Goal: Transaction & Acquisition: Book appointment/travel/reservation

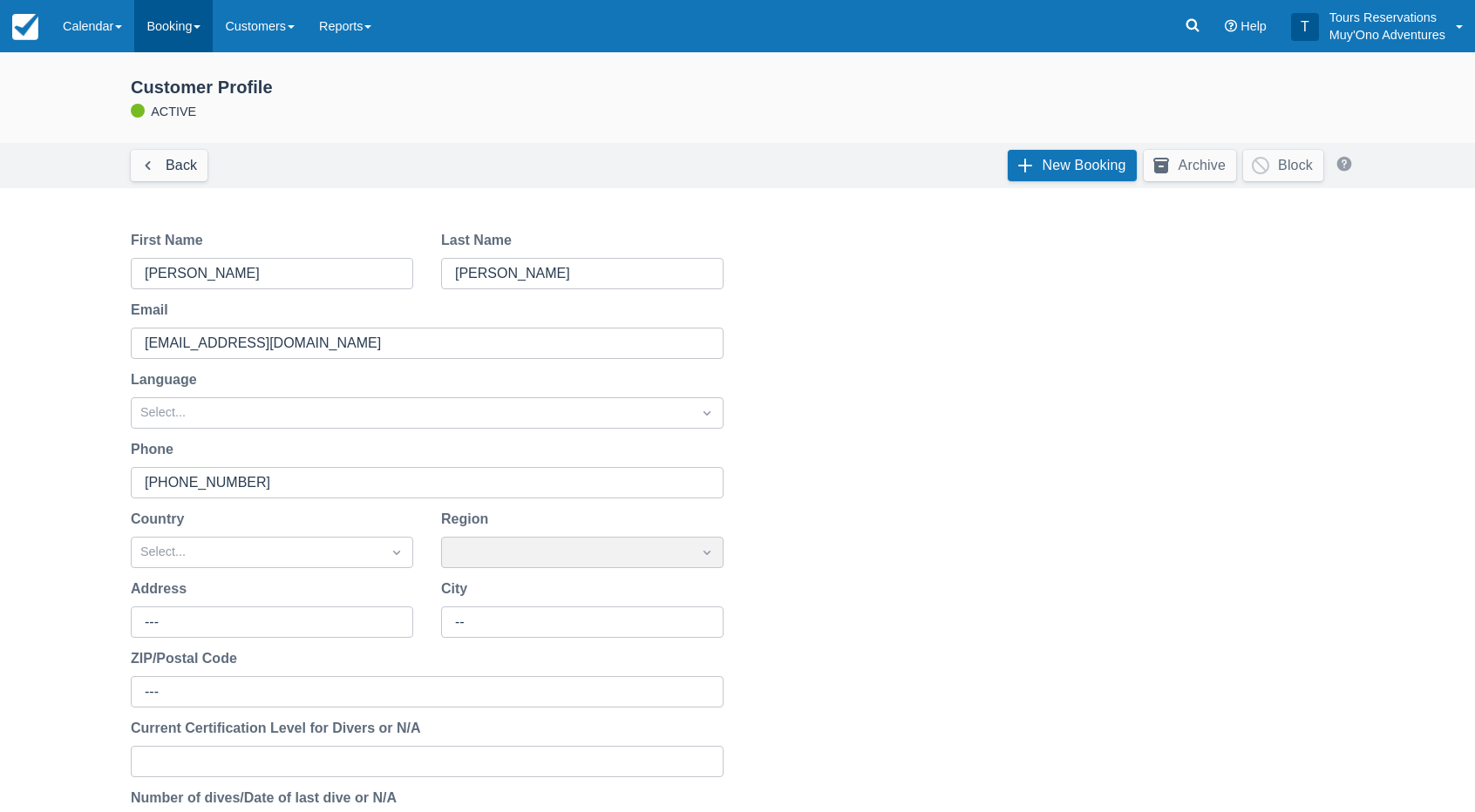
click at [167, 21] on link "Booking" at bounding box center [174, 26] width 78 height 52
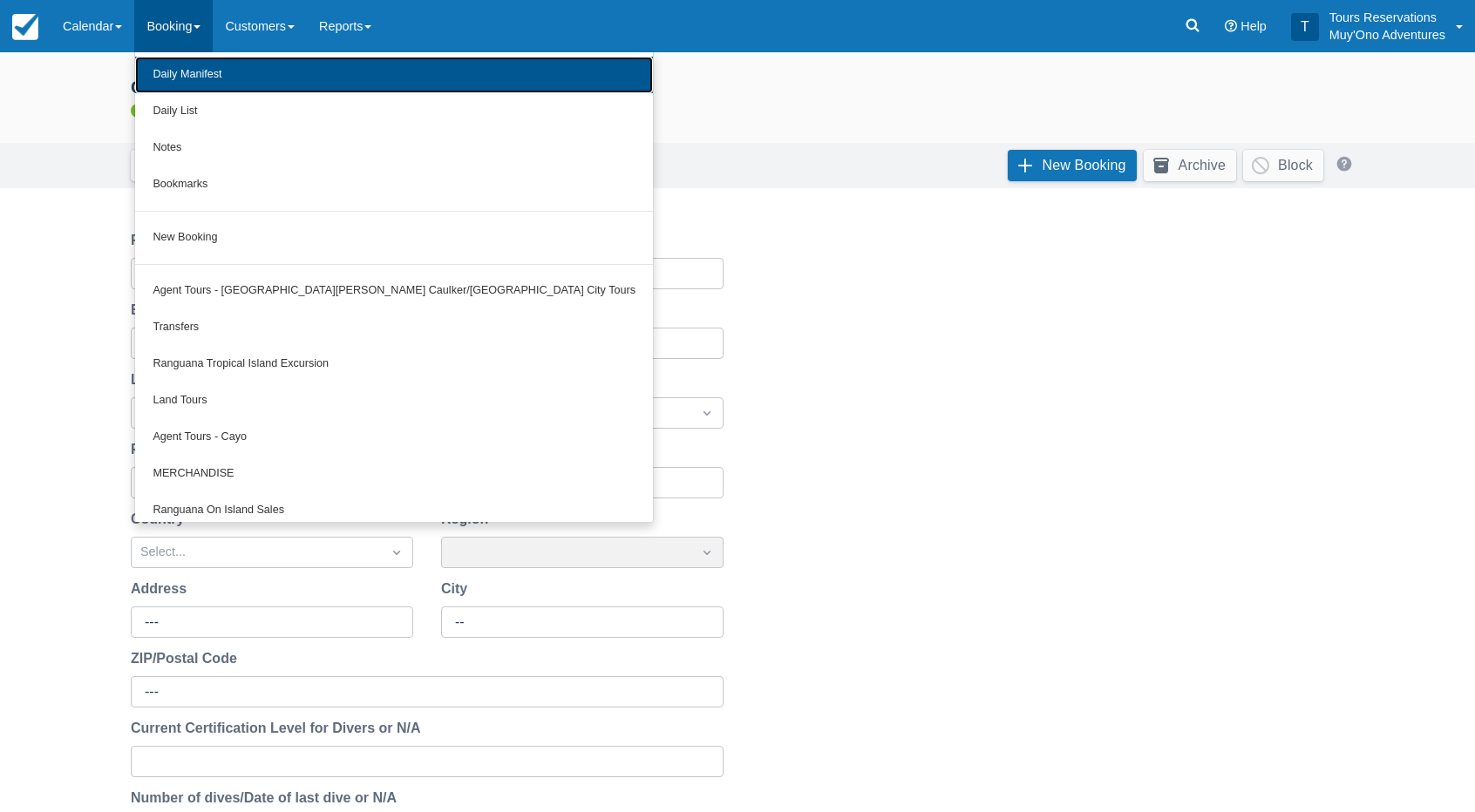
click at [180, 66] on link "Daily Manifest" at bounding box center [394, 75] width 518 height 36
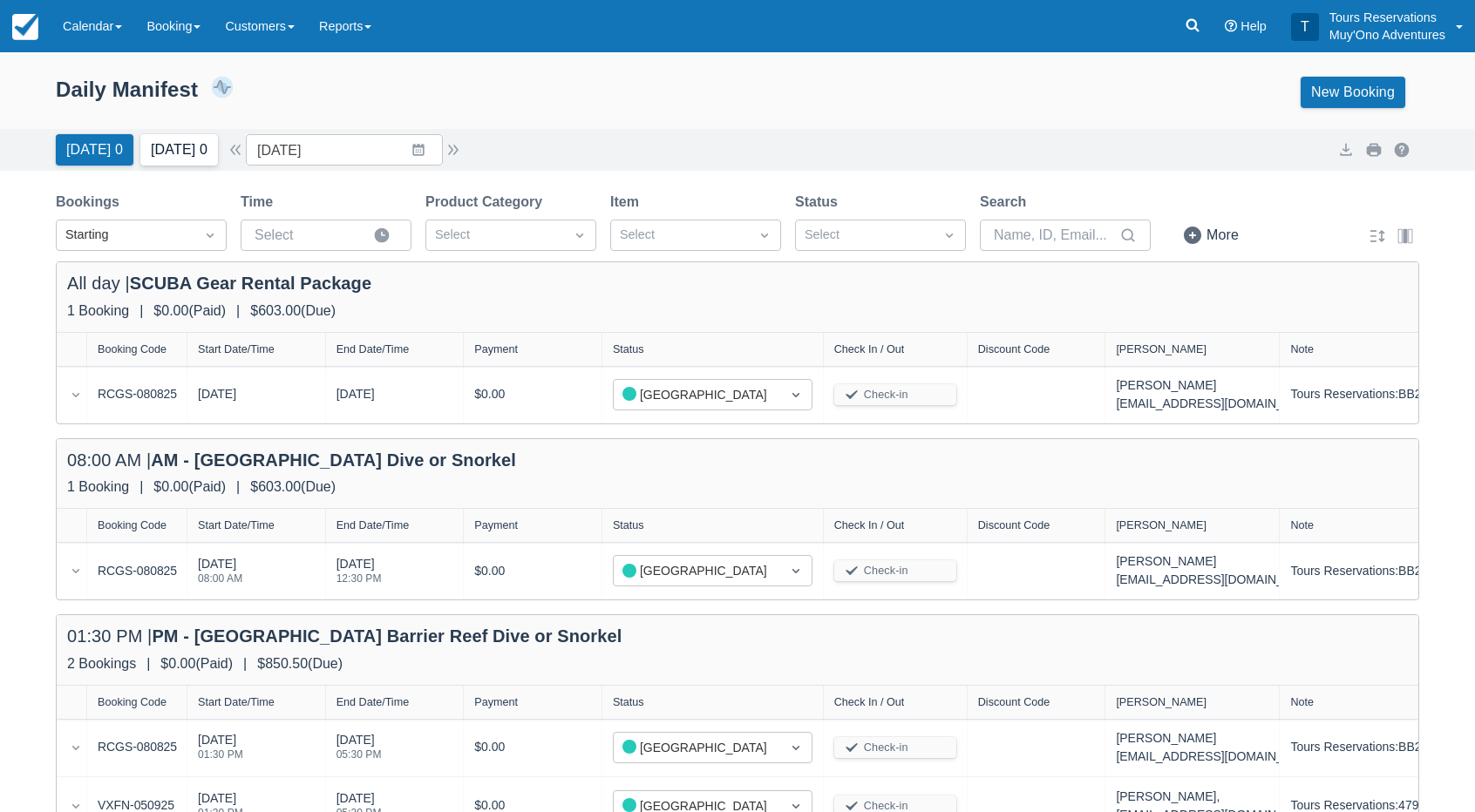
click at [175, 150] on button "Tomorrow 0" at bounding box center [178, 150] width 77 height 32
type input "09/08/25"
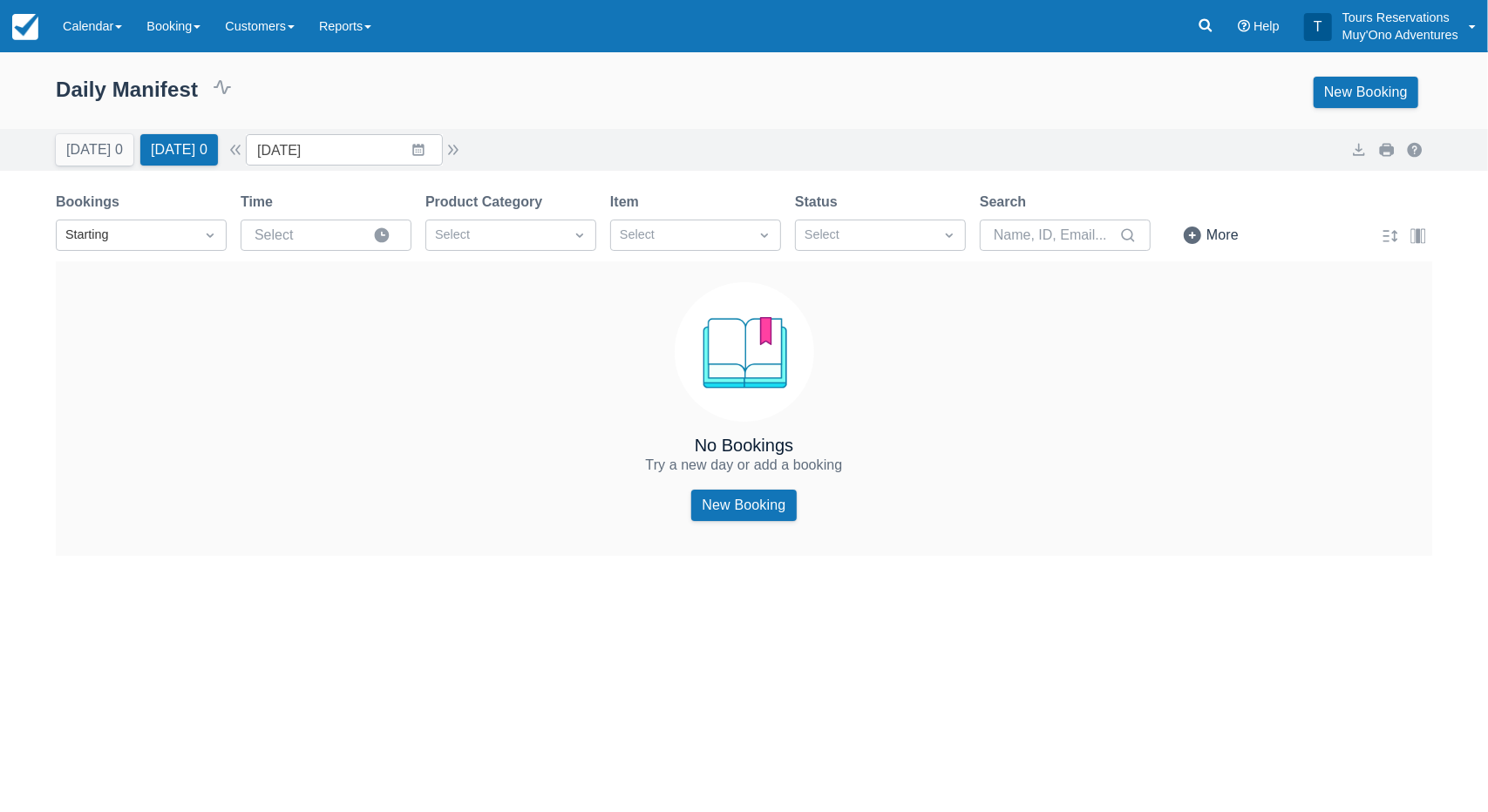
click at [573, 96] on div "Daily Manifest 0 Bookings $0.00 Booking Revenue View Revenue Report New Booking" at bounding box center [744, 92] width 1376 height 32
click at [105, 138] on button "Today 0" at bounding box center [94, 150] width 77 height 32
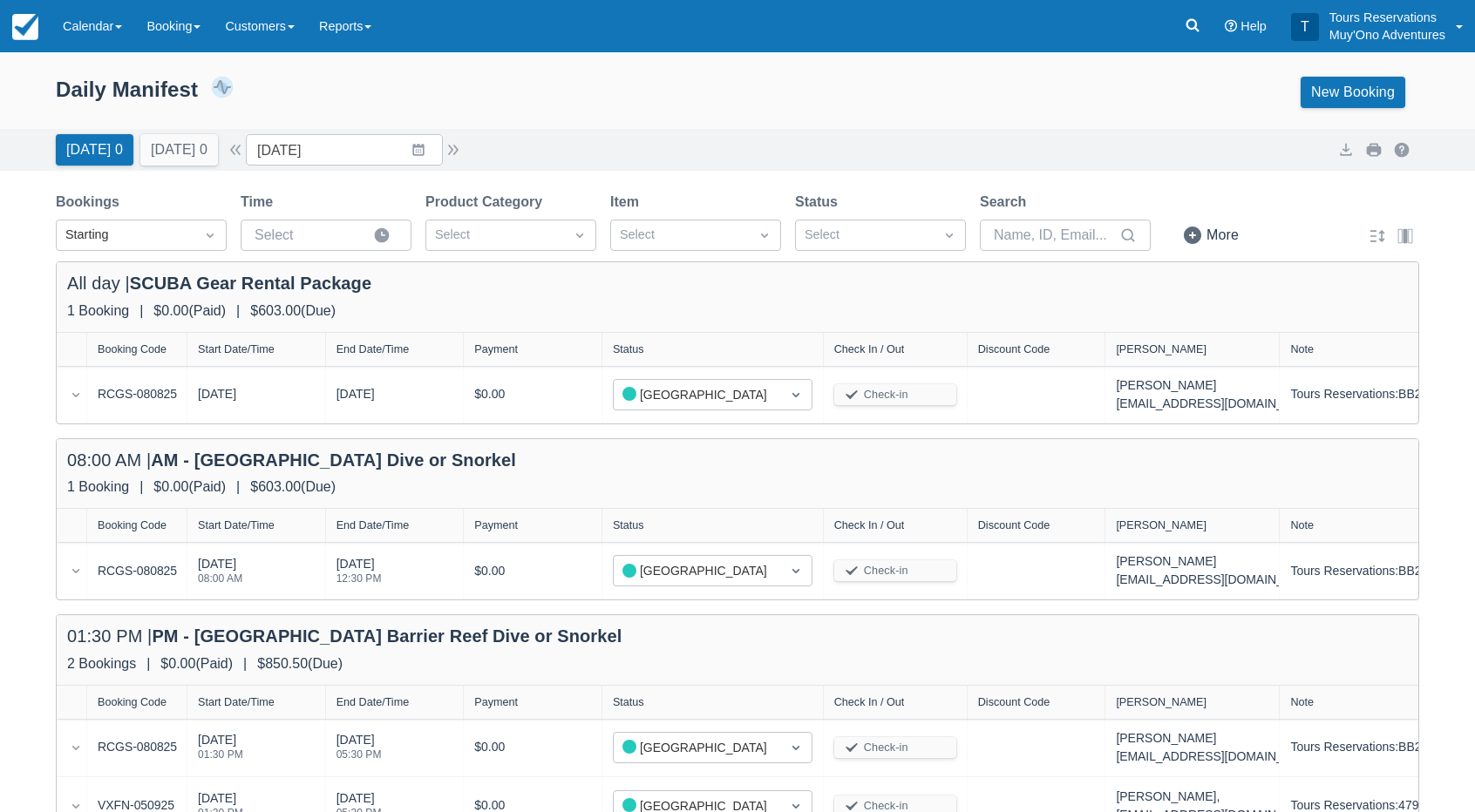
drag, startPoint x: 281, startPoint y: 105, endPoint x: 209, endPoint y: 133, distance: 77.3
click at [282, 105] on div "Daily Manifest 2 Bookings $850.50 Booking Revenue View Revenue Report New Booki…" at bounding box center [738, 92] width 1363 height 32
click at [171, 150] on button "Tomorrow 0" at bounding box center [178, 150] width 77 height 32
type input "09/08/25"
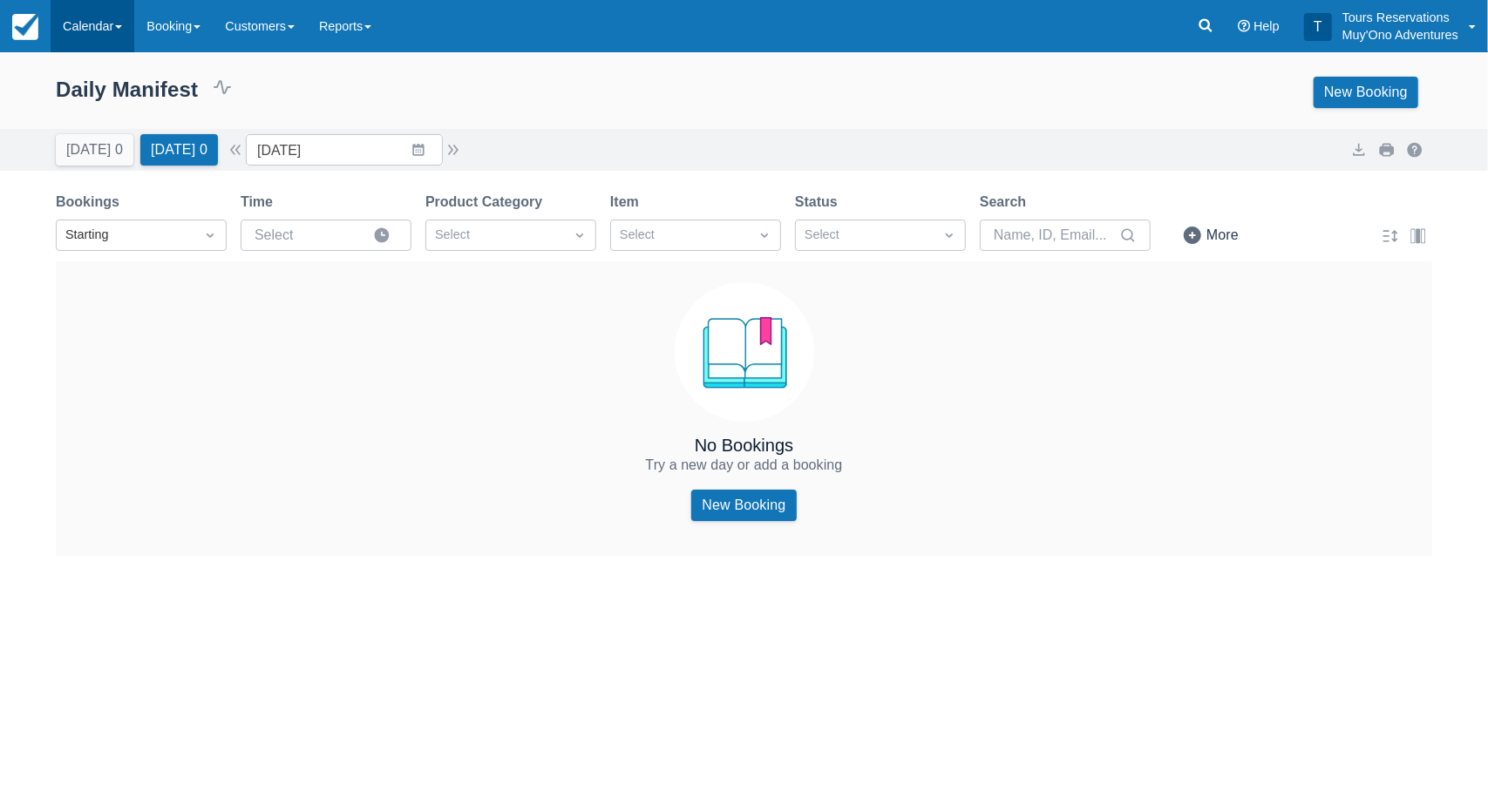
click at [134, 29] on link "Calendar" at bounding box center [92, 26] width 84 height 52
click at [122, 86] on link "Booking" at bounding box center [120, 75] width 138 height 36
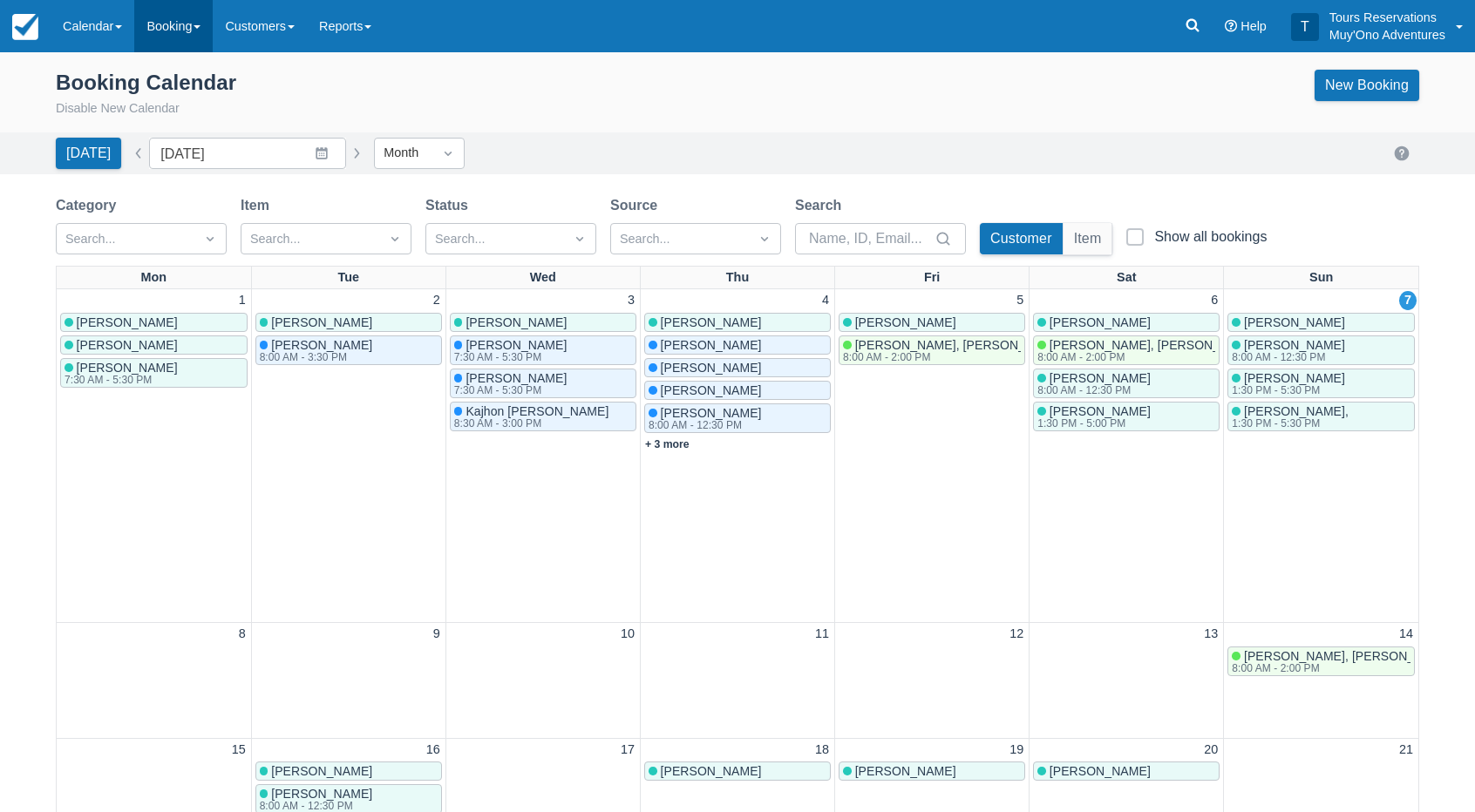
click at [178, 45] on link "Booking" at bounding box center [174, 26] width 78 height 52
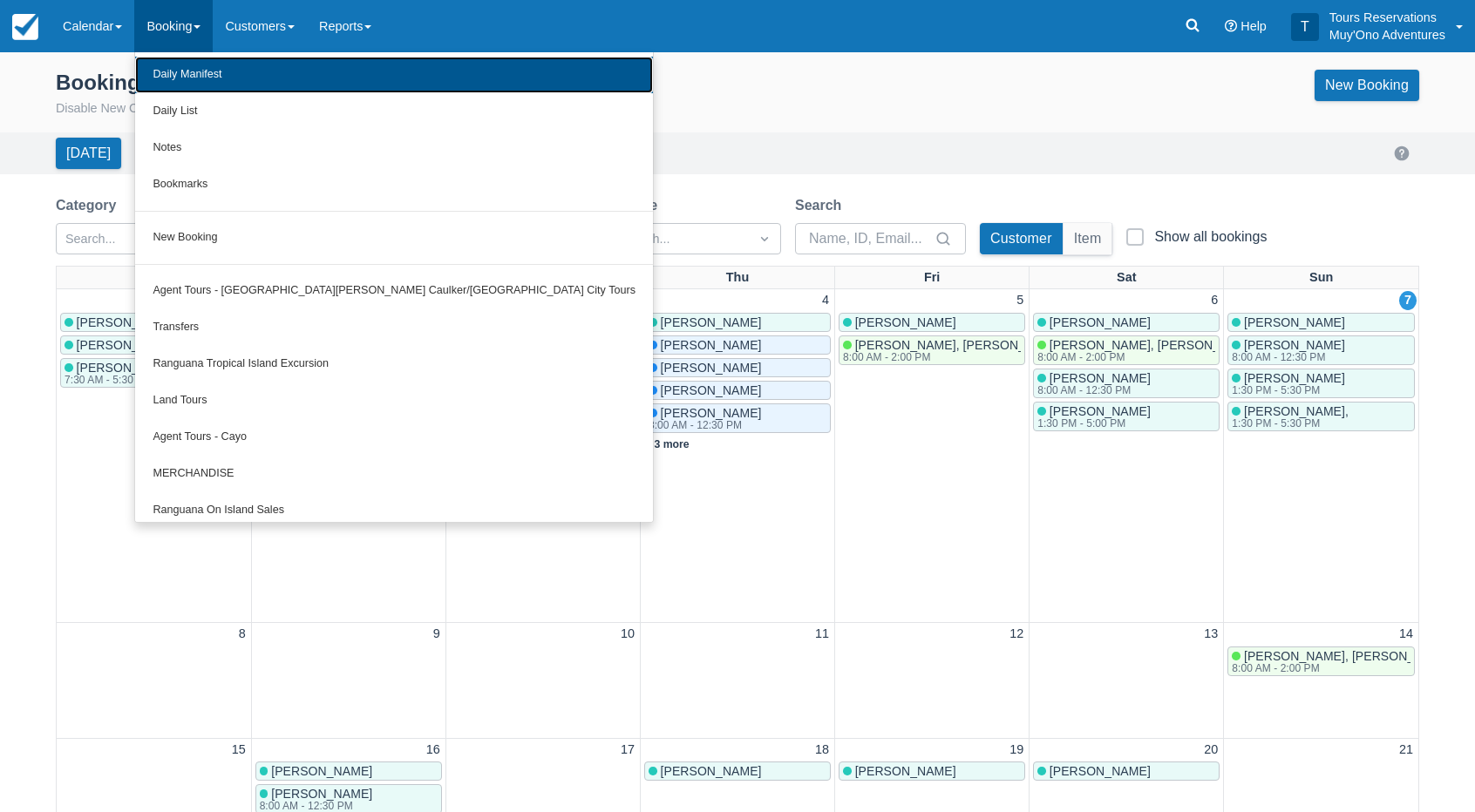
click at [190, 59] on link "Daily Manifest" at bounding box center [394, 75] width 518 height 36
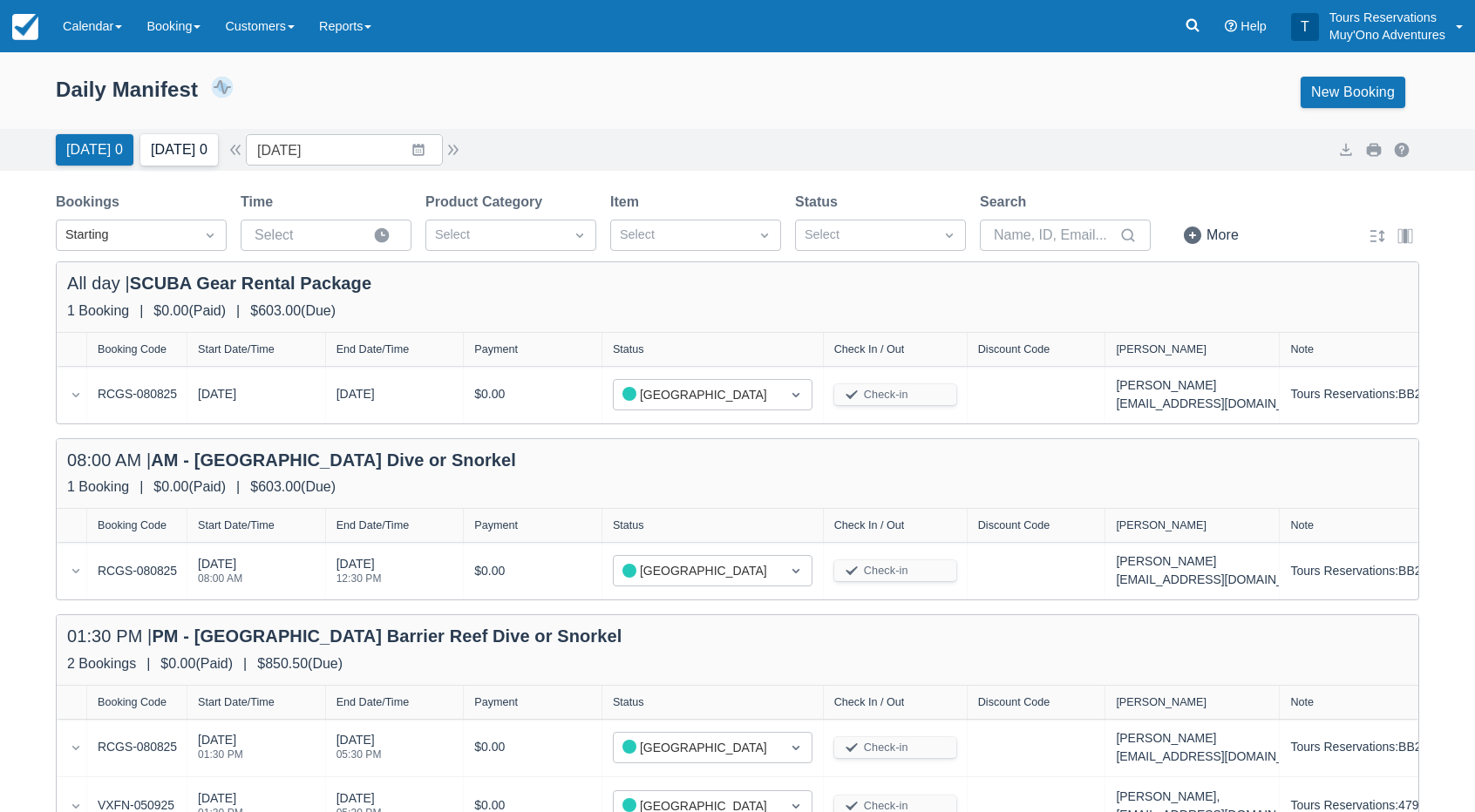
click at [195, 148] on button "Tomorrow 0" at bounding box center [178, 150] width 77 height 32
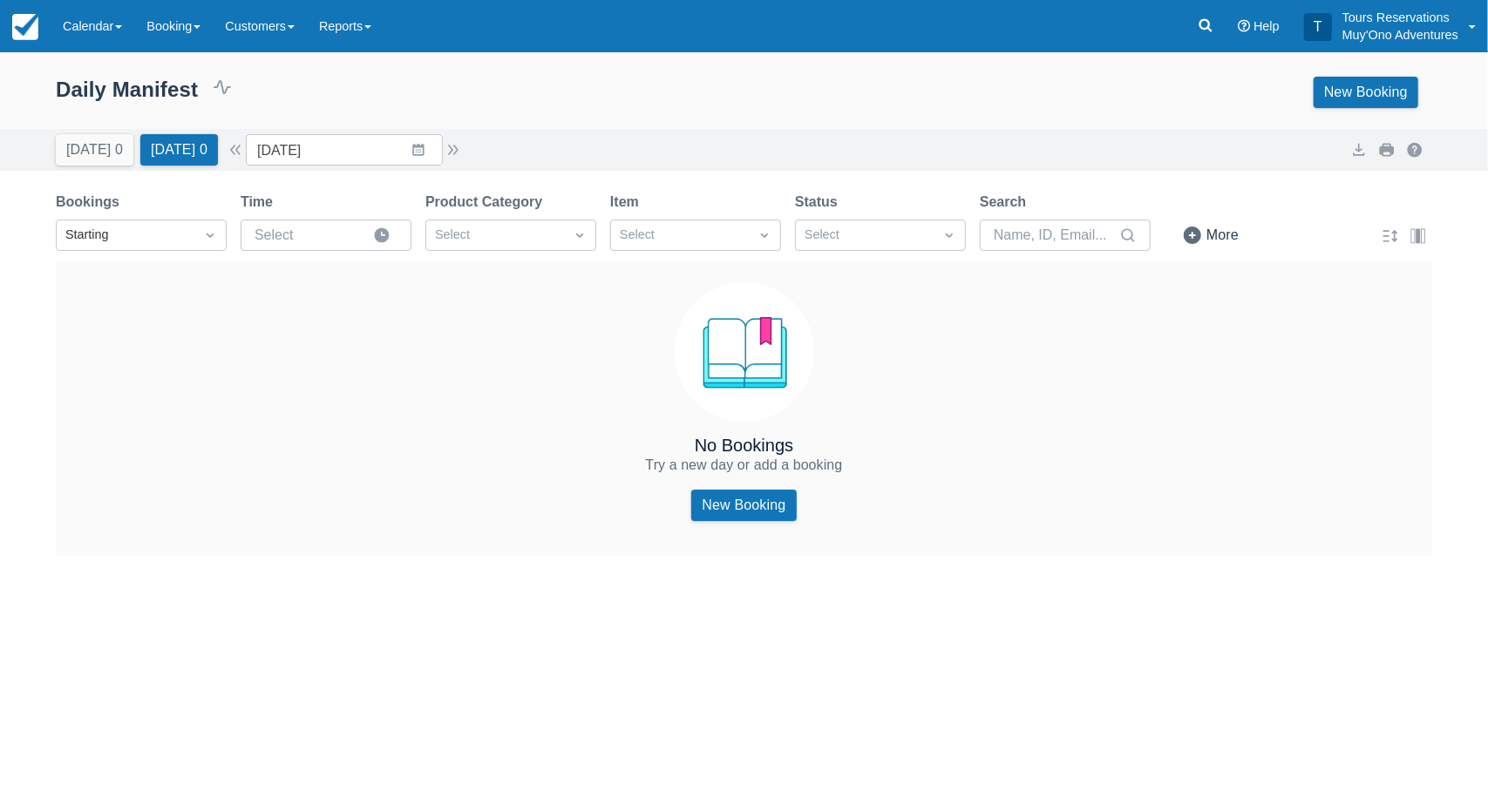
click at [671, 120] on div "Daily Manifest 0 Bookings $0.00 Booking Revenue View Revenue Report New Booking" at bounding box center [744, 95] width 1488 height 66
click at [92, 161] on button "[DATE] 0" at bounding box center [94, 150] width 77 height 32
type input "09/07/25"
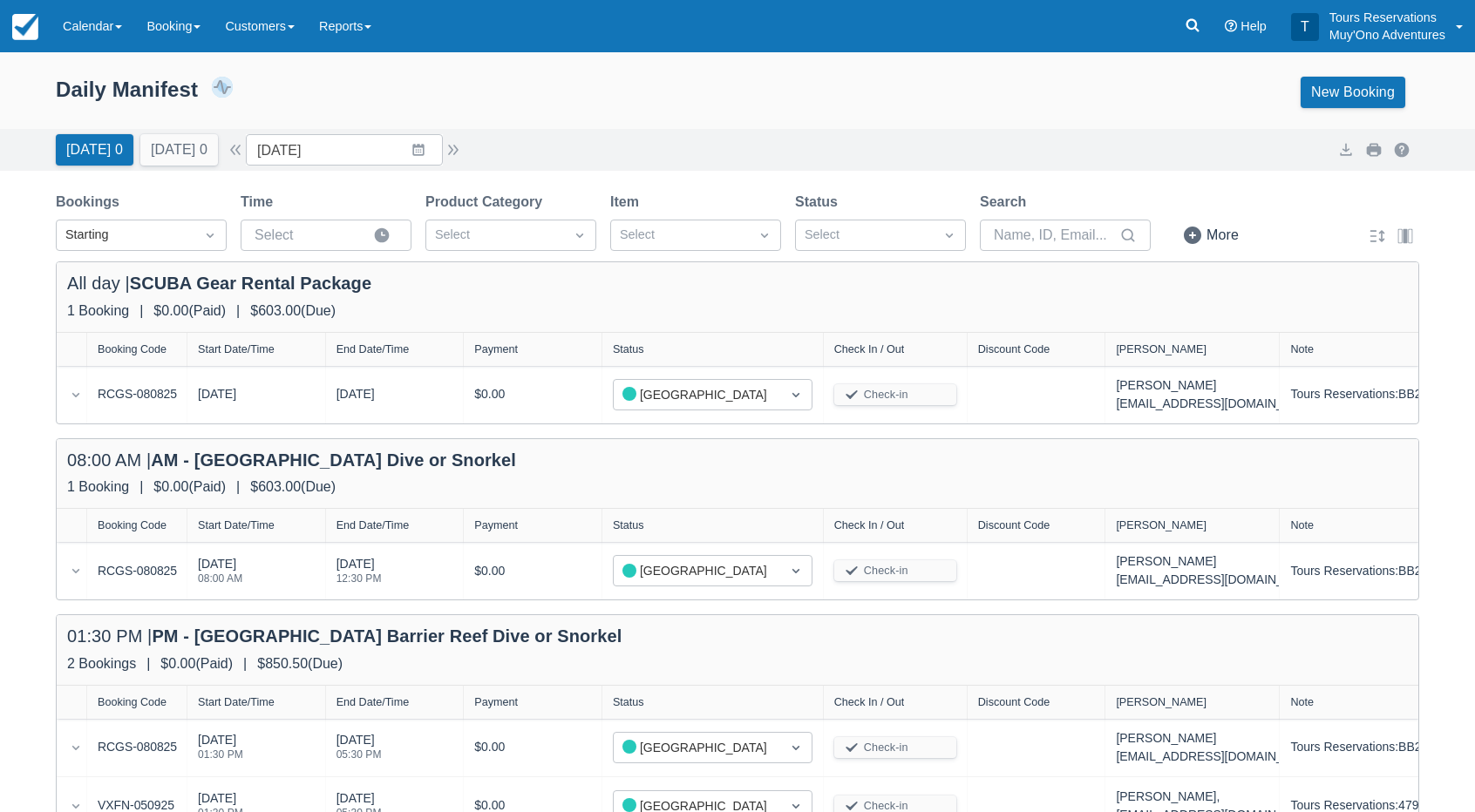
click at [575, 105] on div "Daily Manifest 2 Bookings $850.50 Booking Revenue View Revenue Report New Booki…" at bounding box center [738, 92] width 1363 height 32
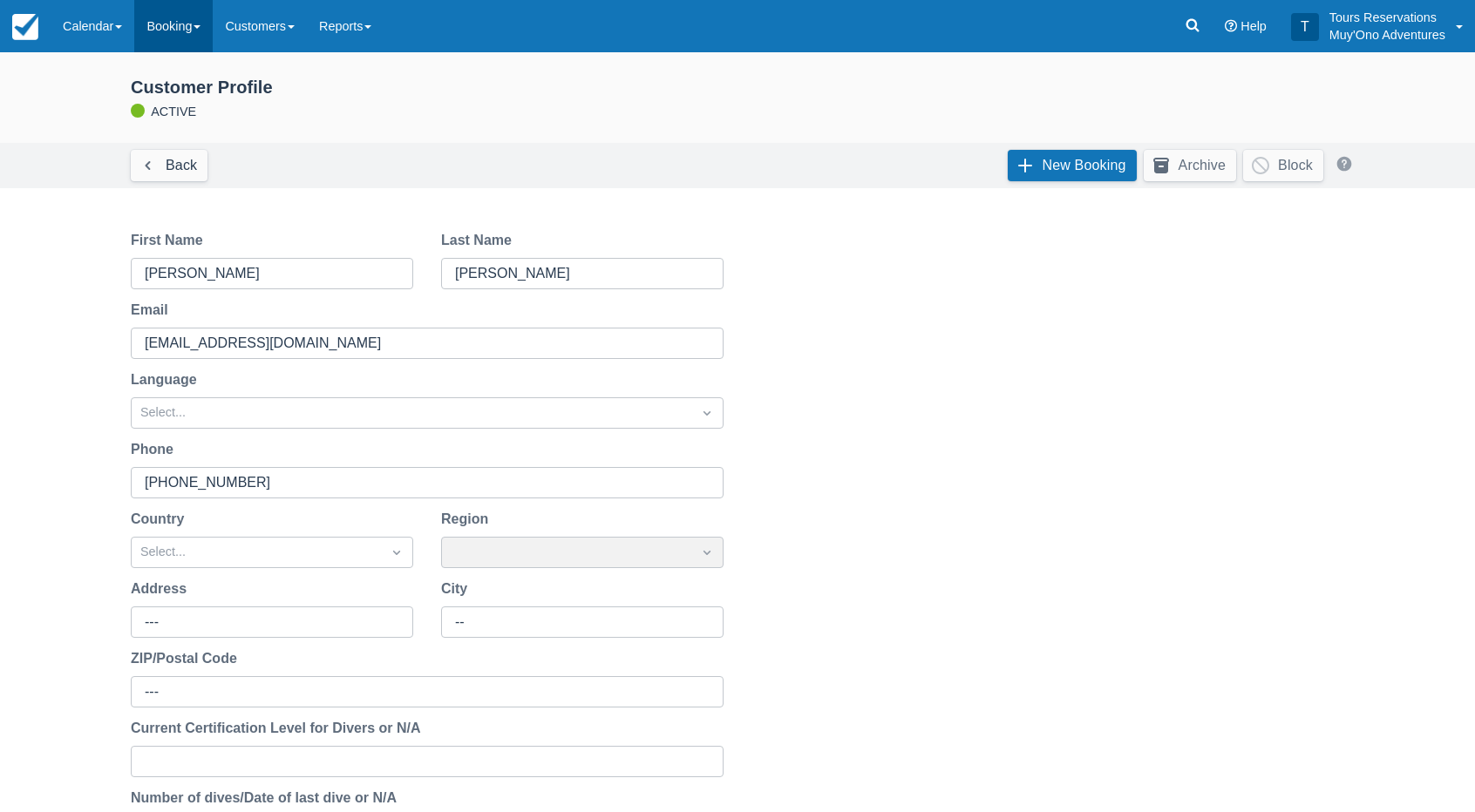
click at [178, 38] on link "Booking" at bounding box center [174, 26] width 78 height 52
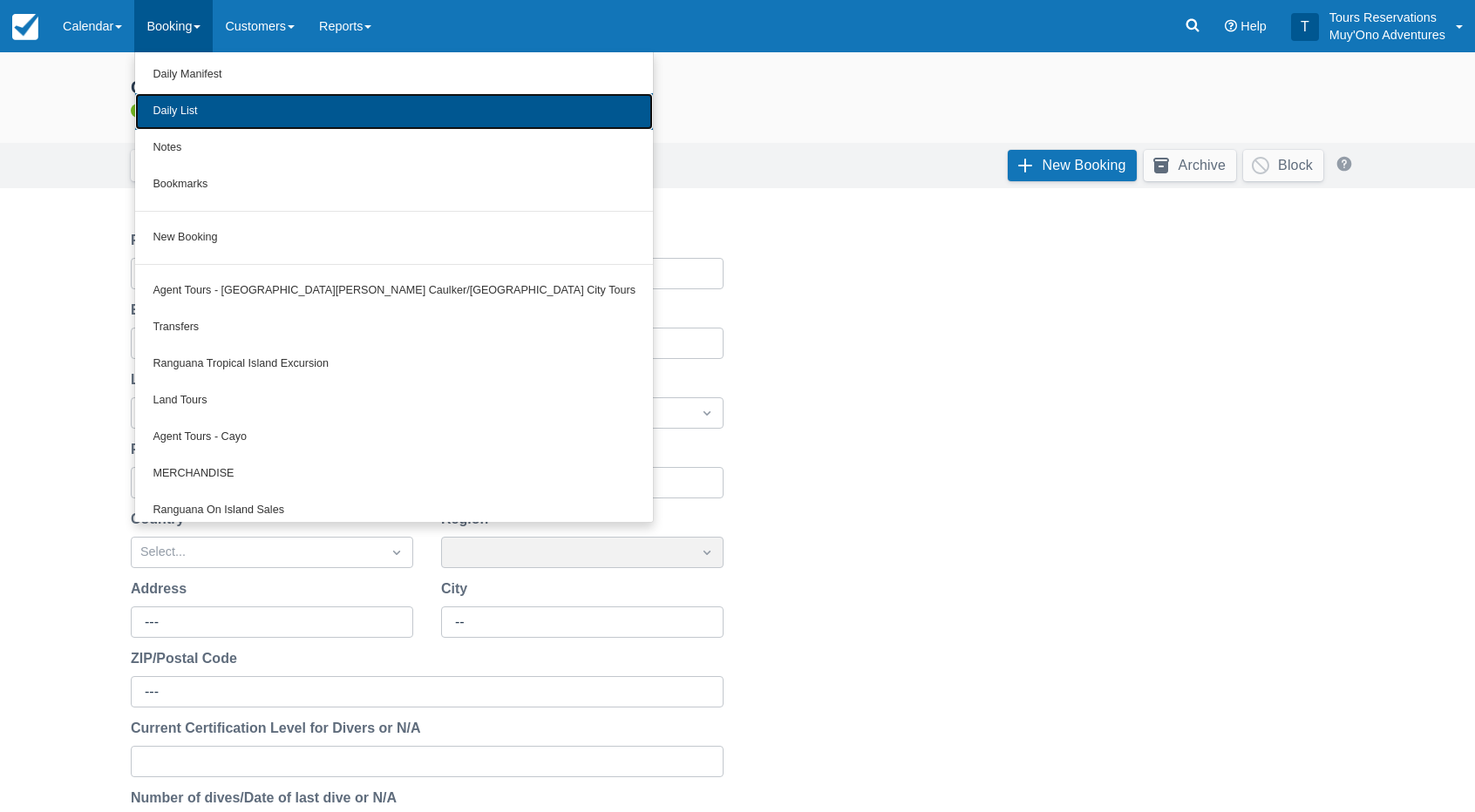
click at [204, 93] on link "Daily List" at bounding box center [394, 111] width 518 height 36
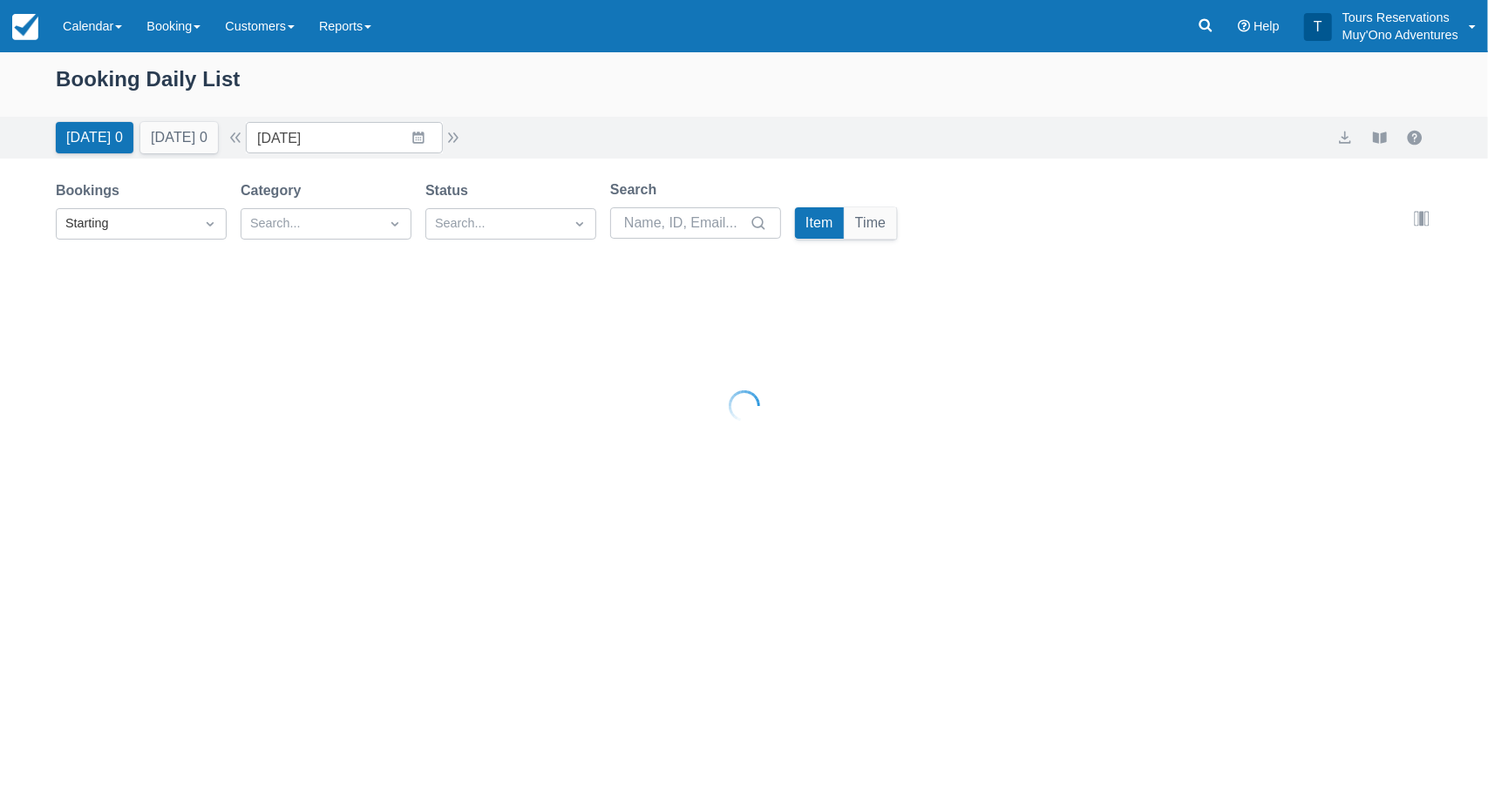
click at [190, 29] on div at bounding box center [744, 406] width 1488 height 812
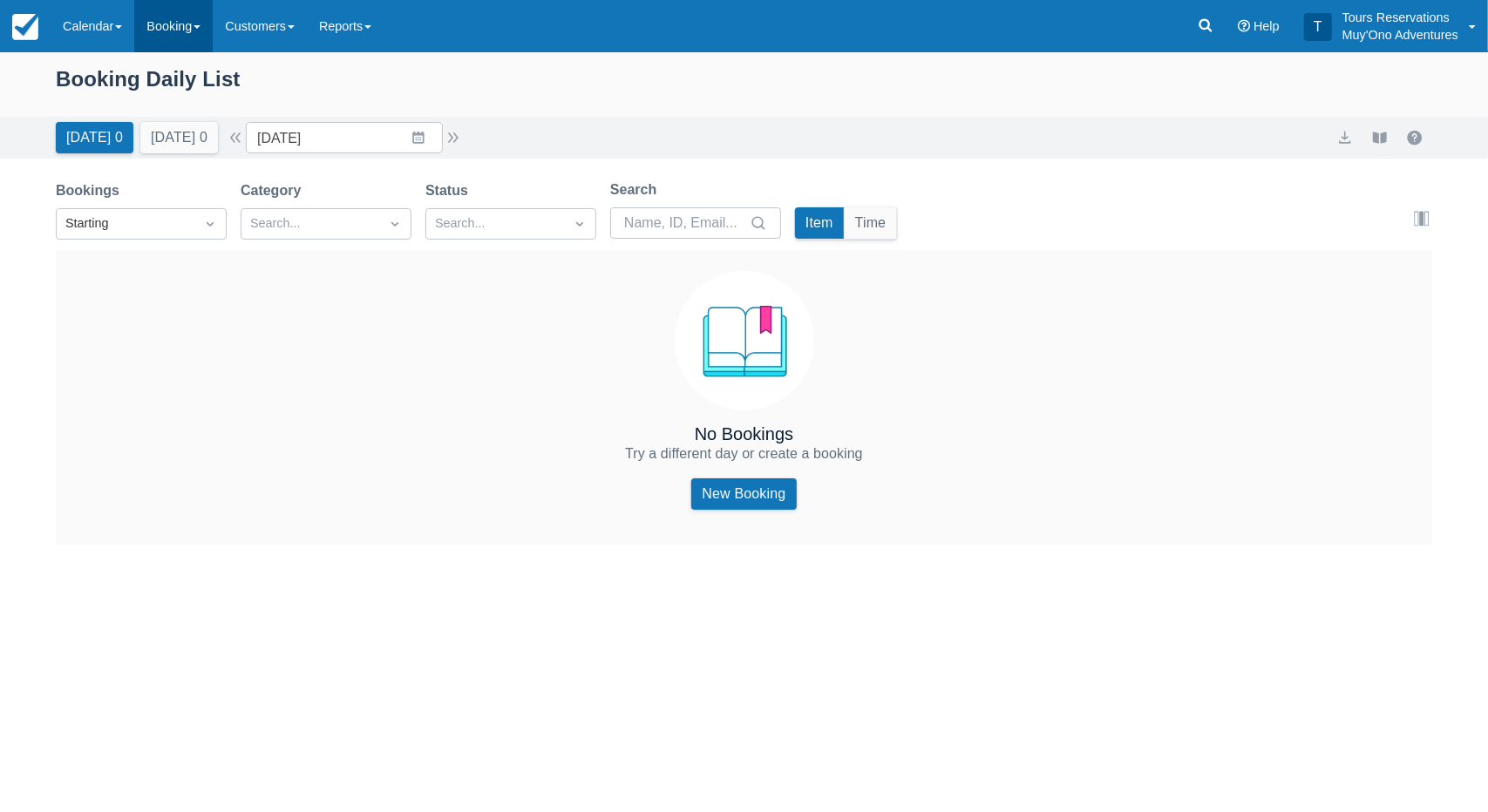
click at [190, 34] on link "Booking" at bounding box center [174, 26] width 78 height 52
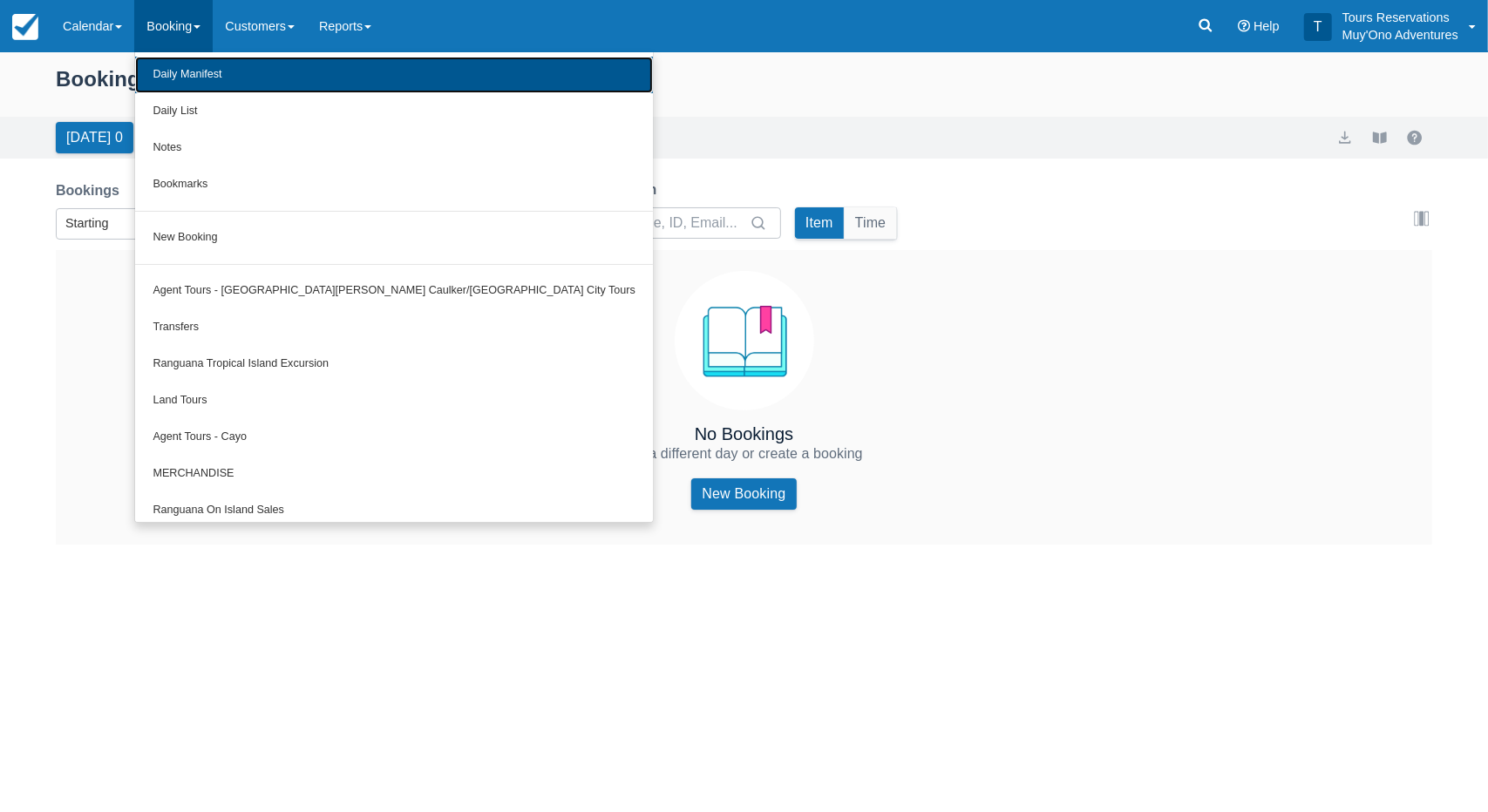
click at [202, 69] on link "Daily Manifest" at bounding box center [394, 75] width 518 height 36
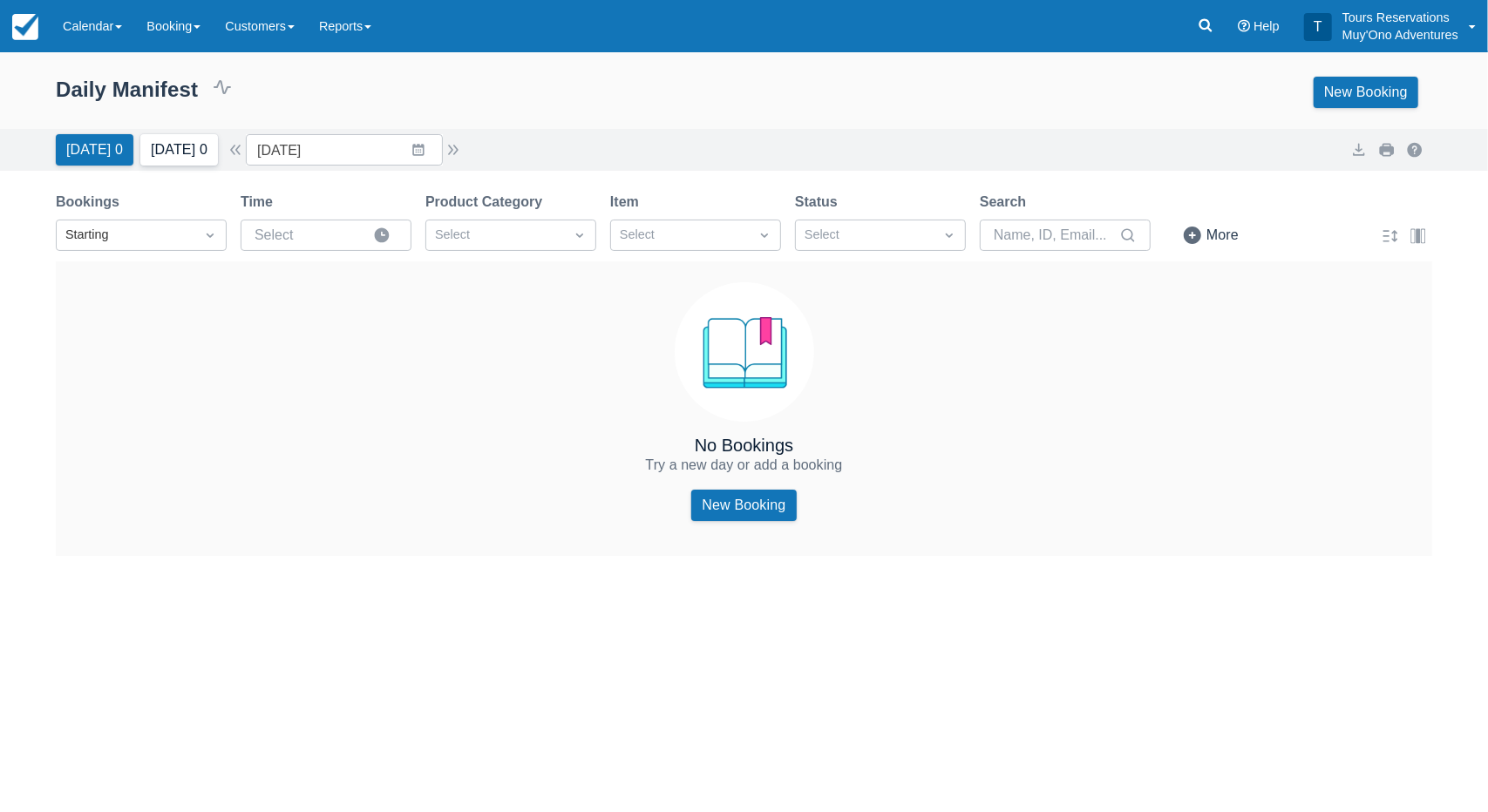
click at [175, 149] on button "[DATE] 0" at bounding box center [178, 150] width 77 height 32
type input "[DATE]"
click at [663, 67] on div "Daily Manifest 0 Bookings $0.00 Booking Revenue View Revenue Report New Booking" at bounding box center [744, 95] width 1488 height 66
click at [171, 17] on link "Booking" at bounding box center [174, 26] width 78 height 52
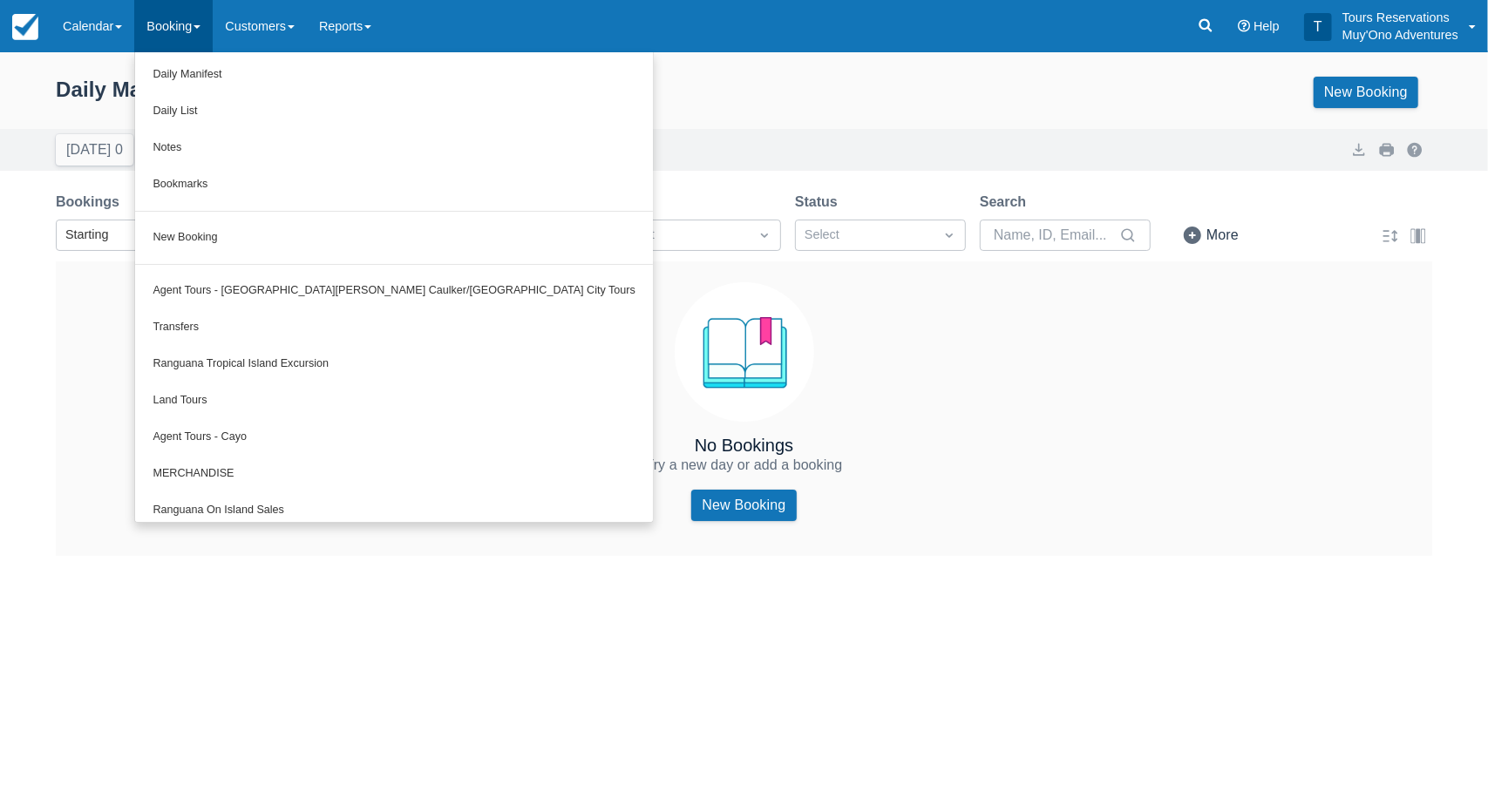
click at [559, 45] on div "Menu Calendar Booking Customer Inventory Booking Daily Manifest Daily List Note…" at bounding box center [744, 26] width 1488 height 52
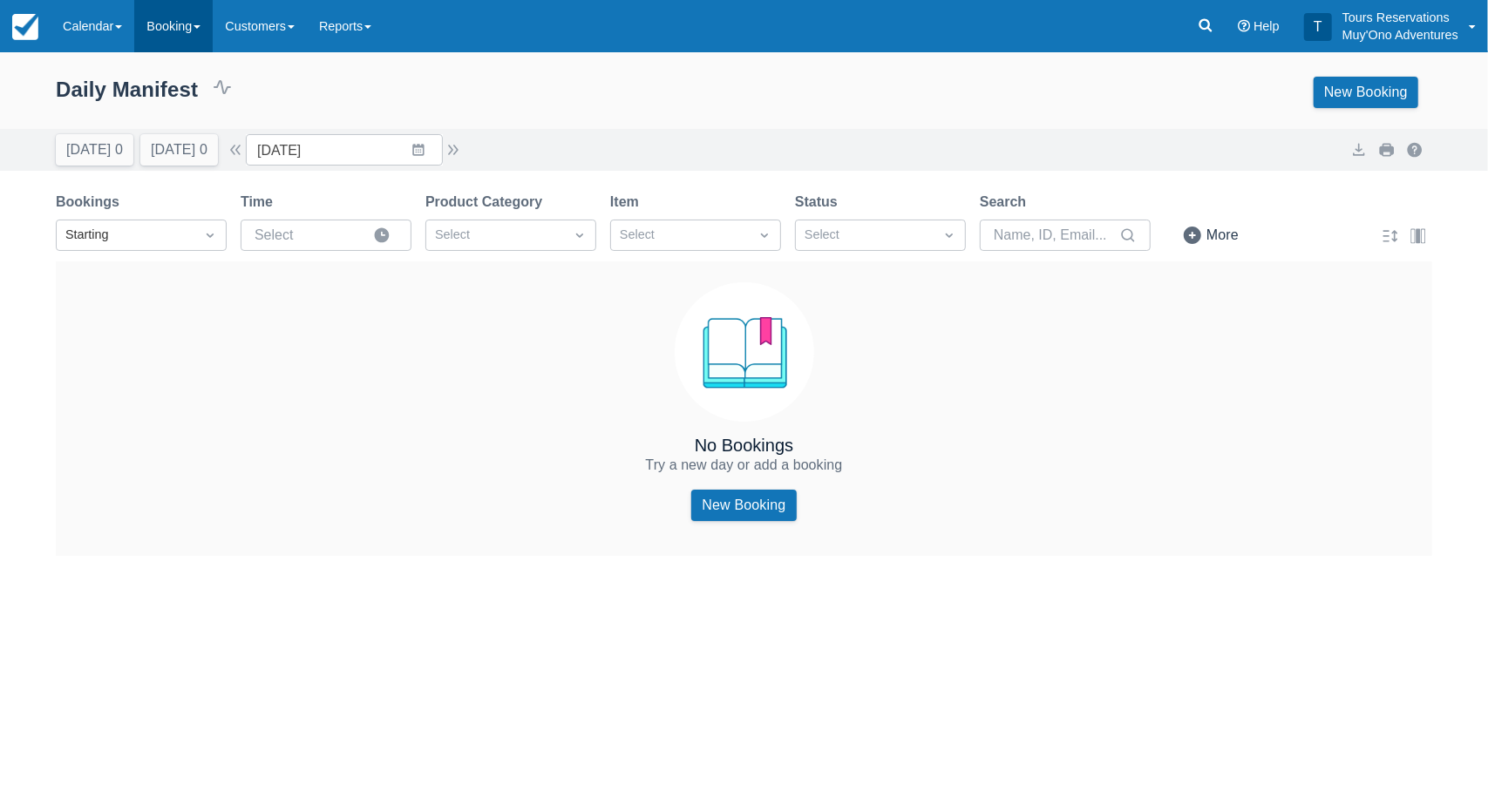
click at [193, 23] on link "Booking" at bounding box center [174, 26] width 78 height 52
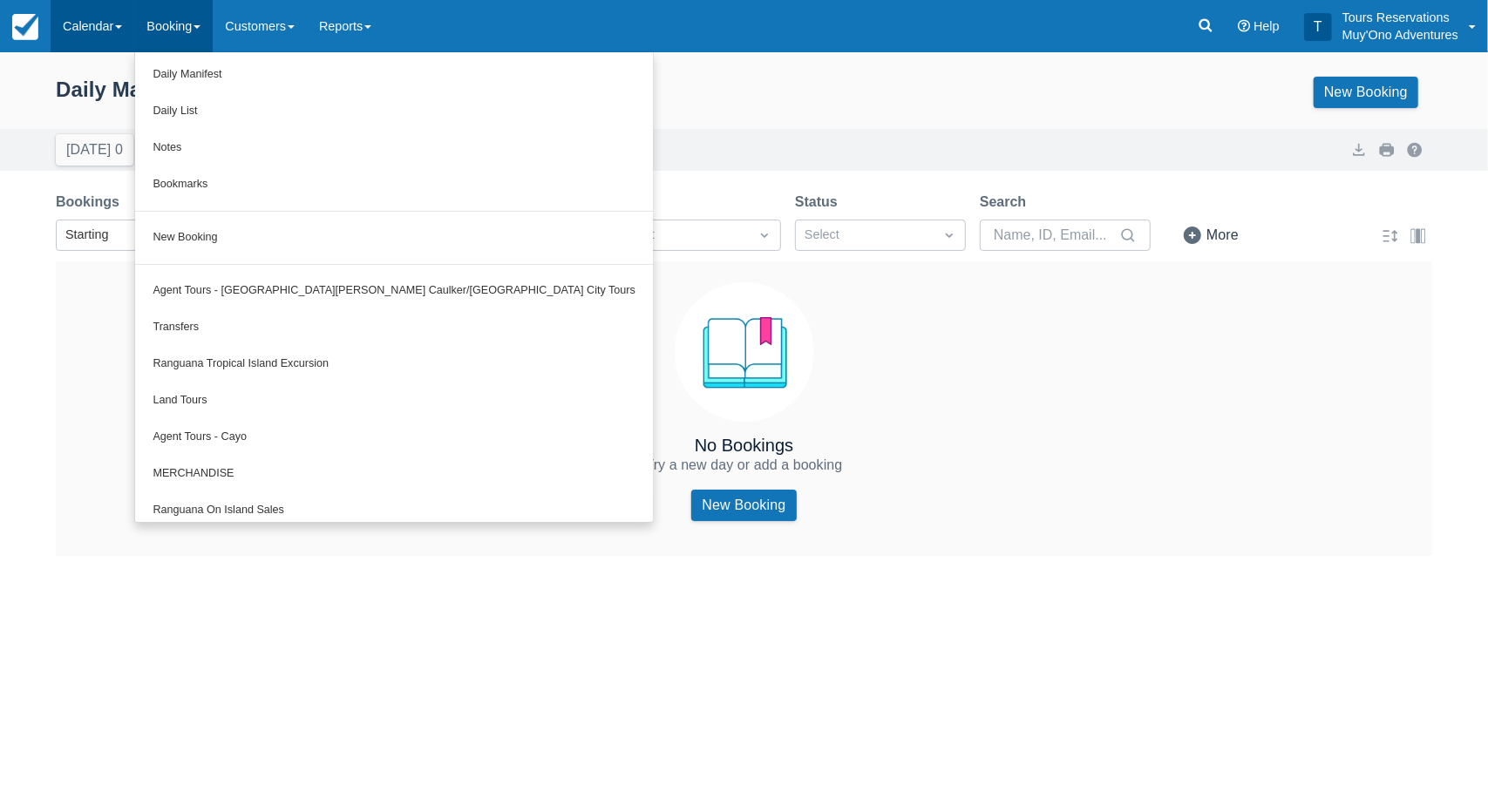
click at [112, 27] on link "Calendar" at bounding box center [92, 26] width 84 height 52
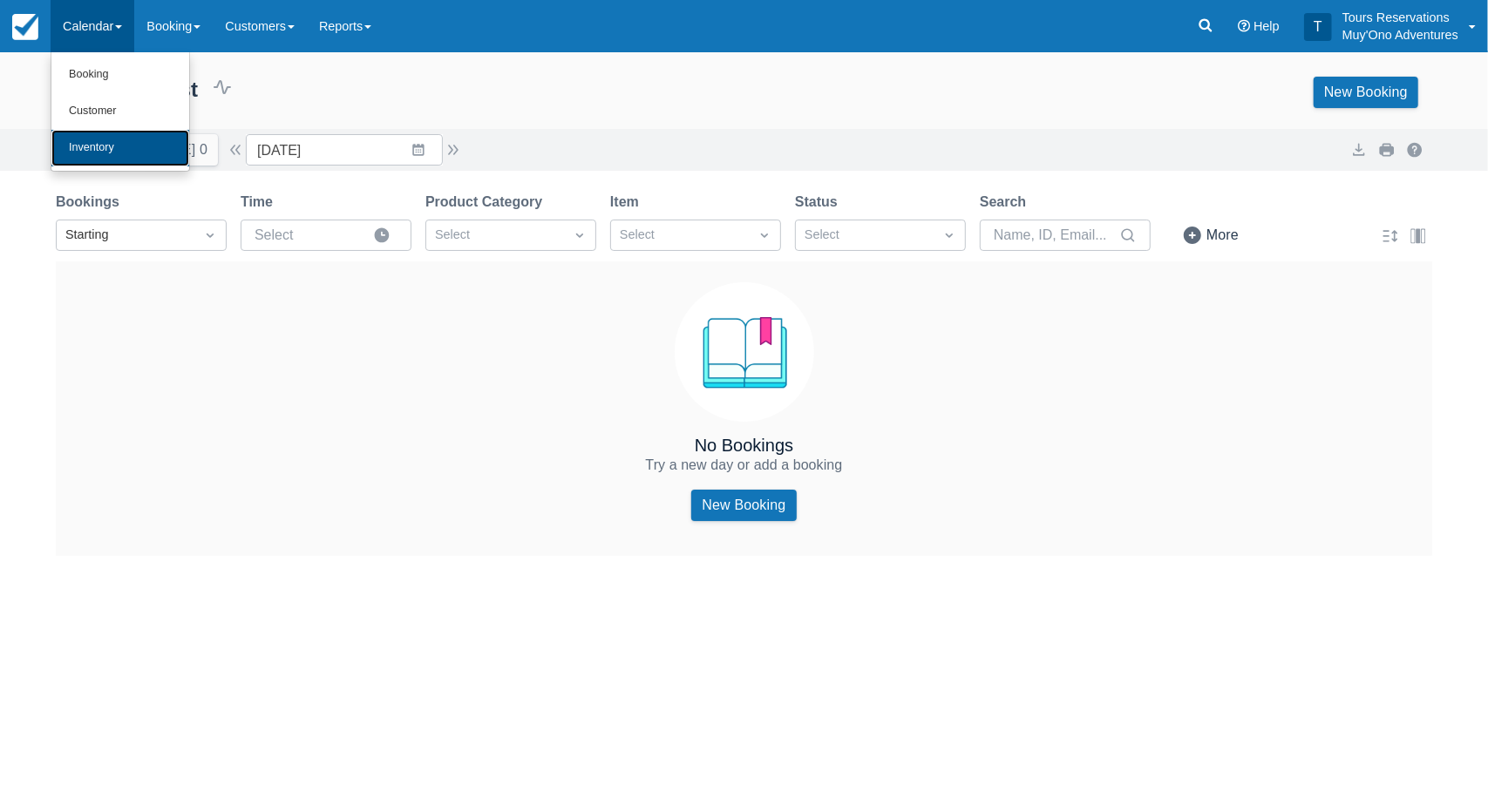
click at [85, 152] on link "Inventory" at bounding box center [120, 147] width 138 height 36
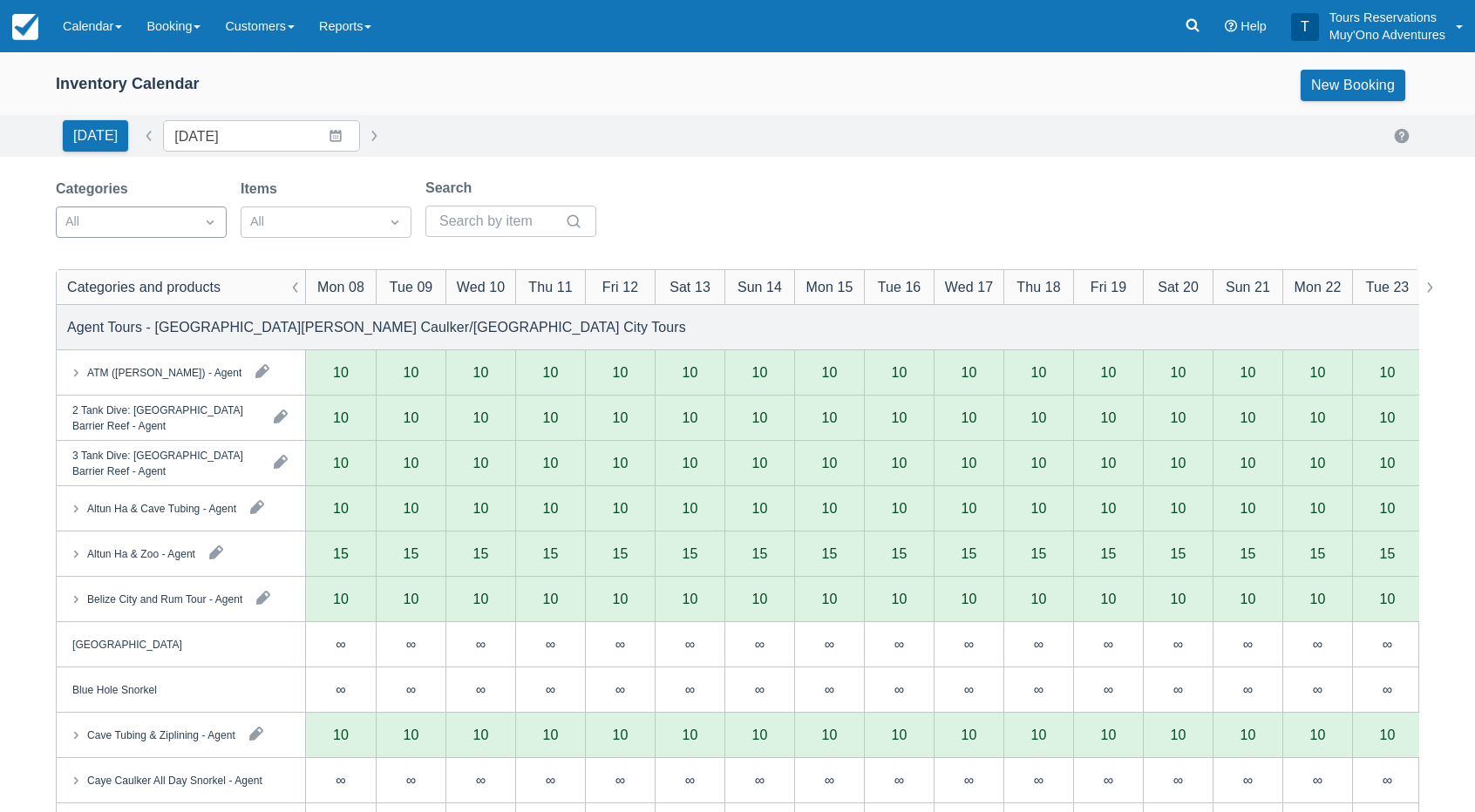
click at [136, 226] on div at bounding box center [125, 222] width 120 height 22
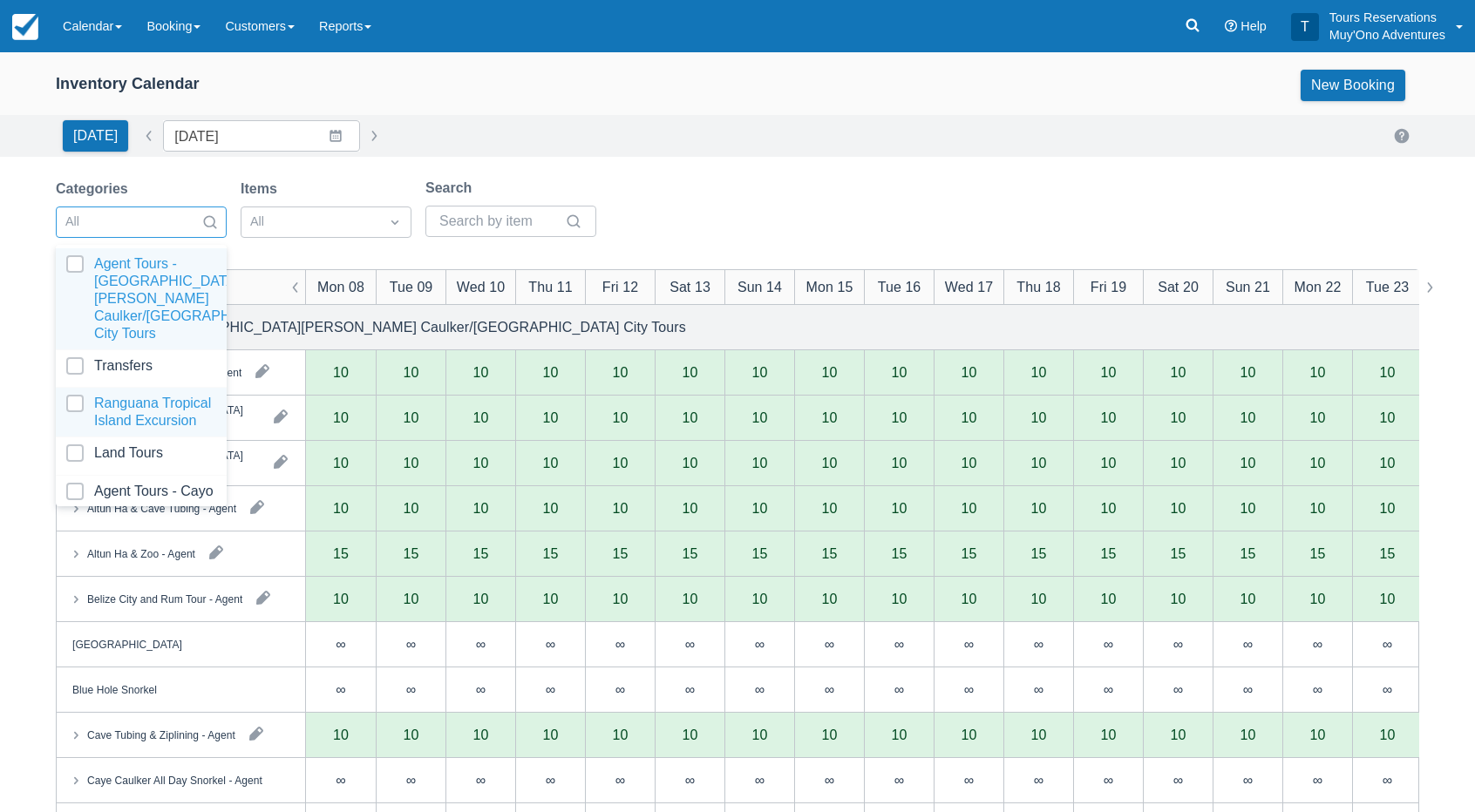
scroll to position [173, 0]
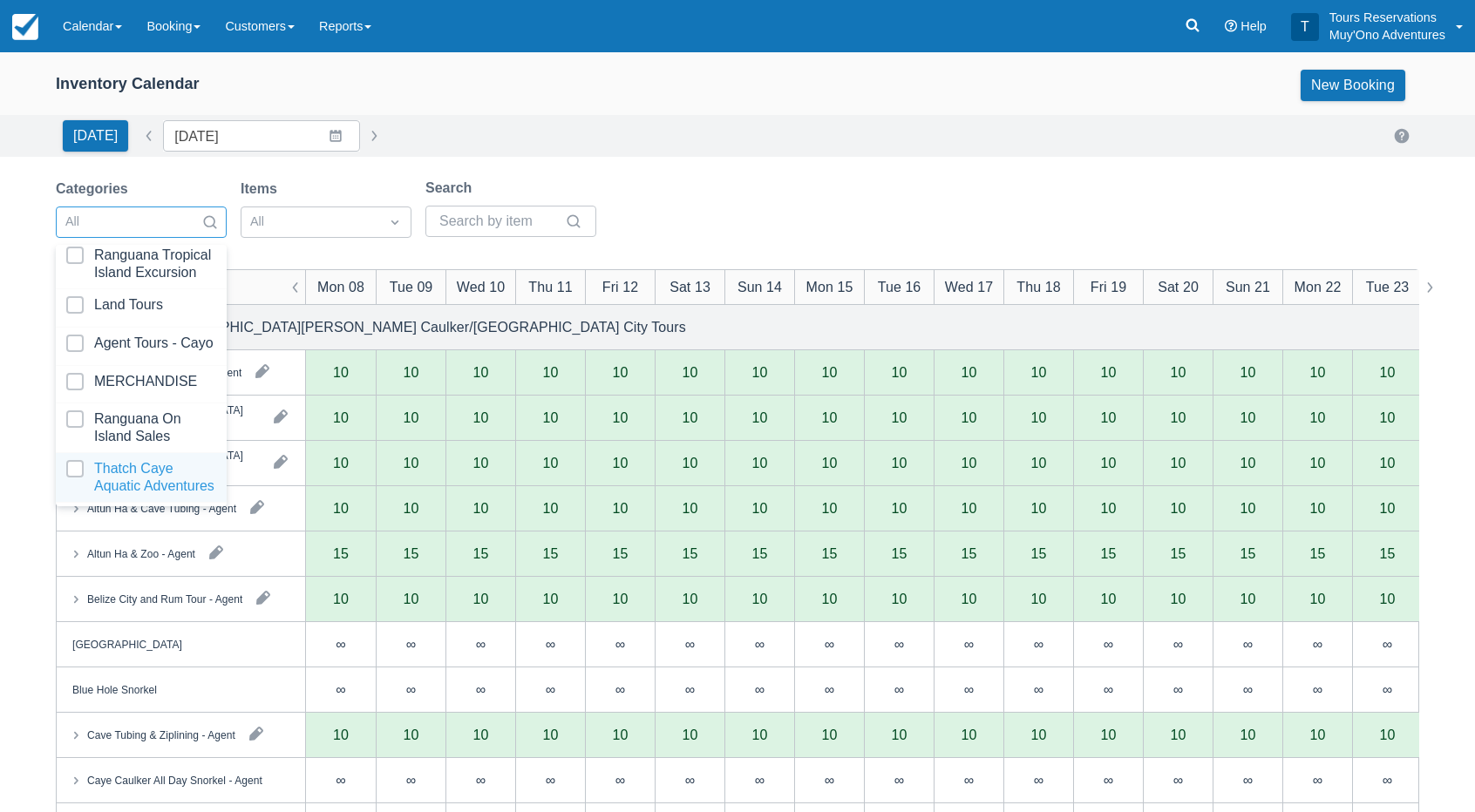
click at [138, 460] on div at bounding box center [141, 477] width 150 height 35
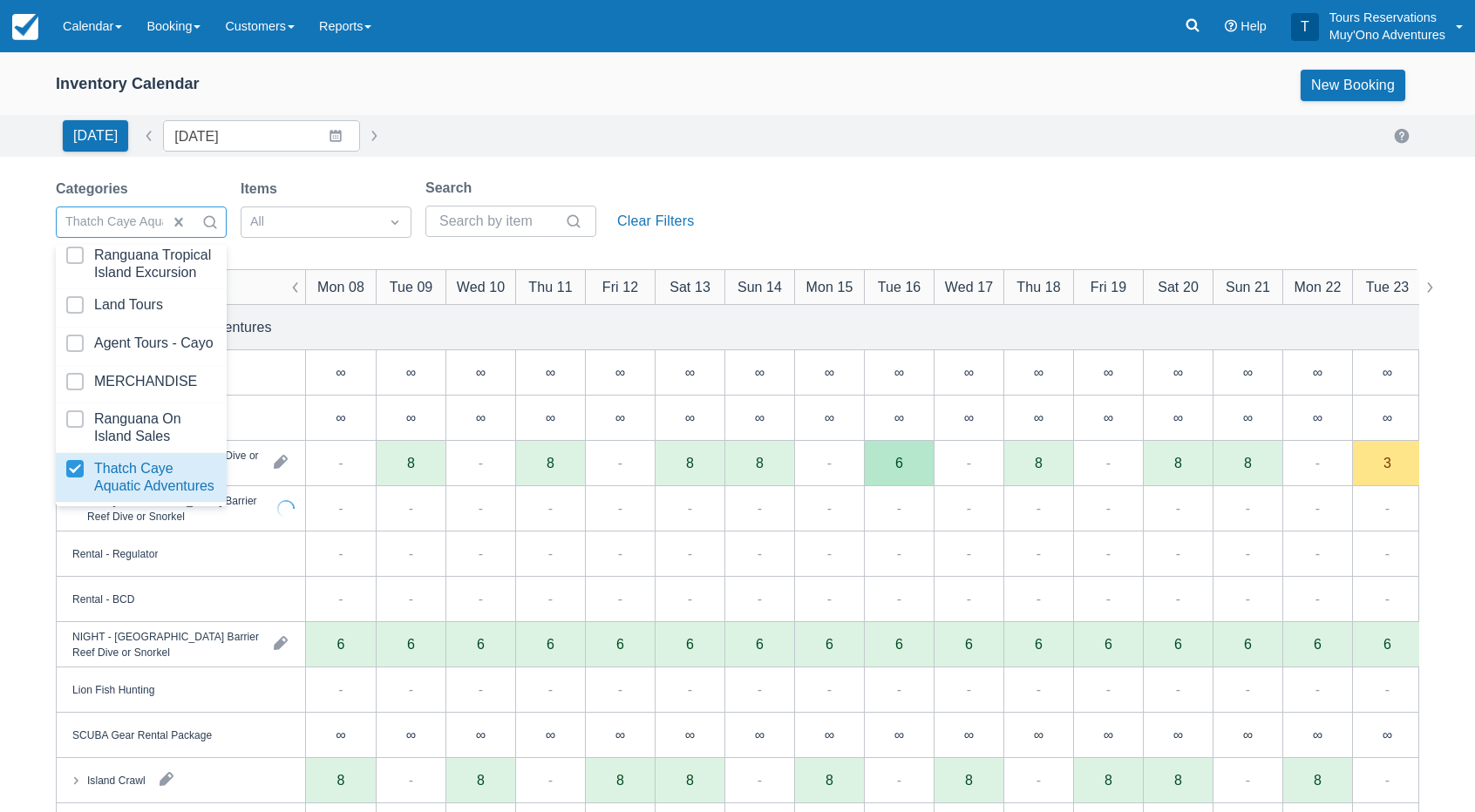
click at [680, 164] on div "Inventory Calendar New Booking Today Date 09/08/25 Navigate forward to interact…" at bounding box center [738, 558] width 1475 height 1013
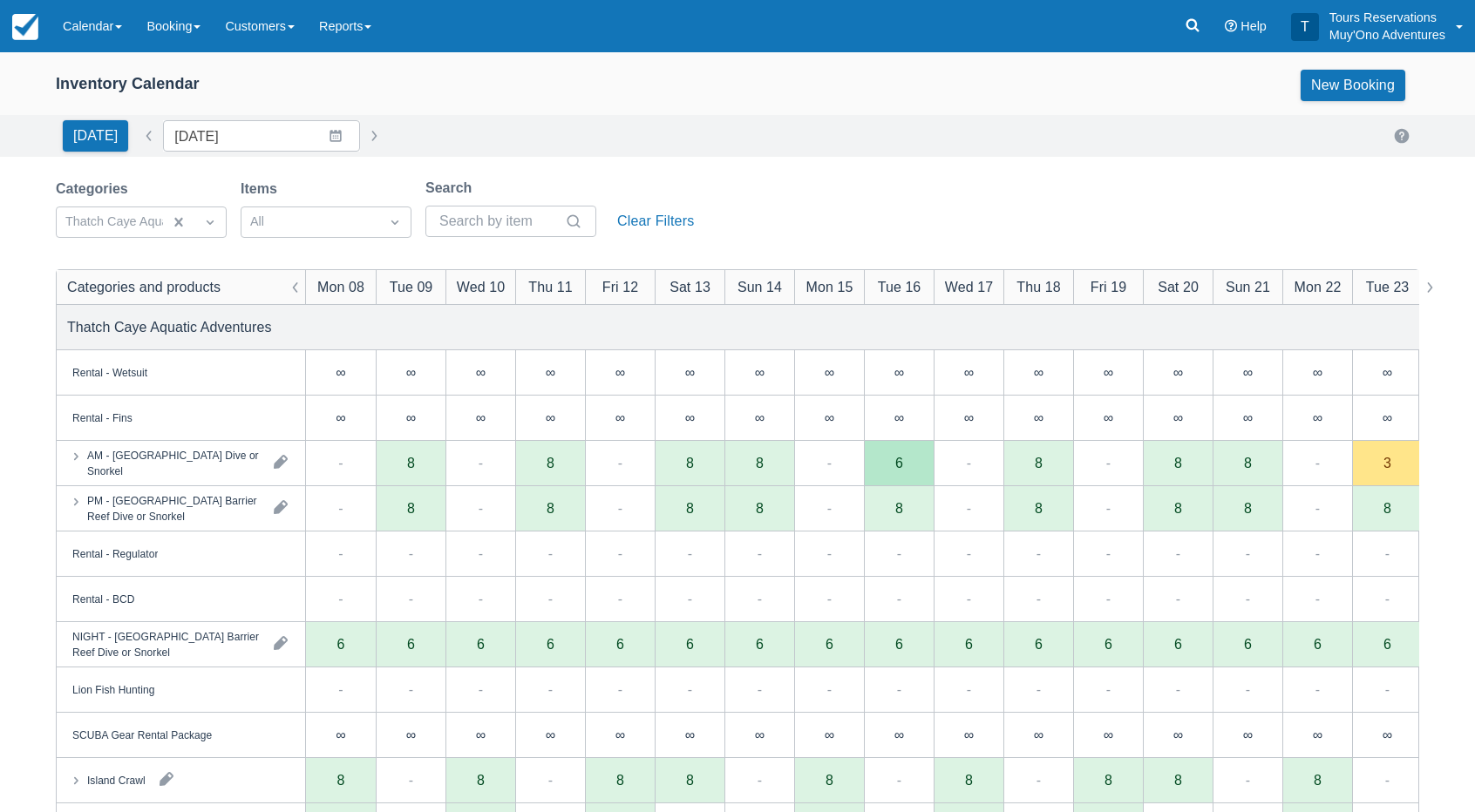
click at [781, 152] on div "Today Date 09/08/25 Navigate forward to interact with the calendar and select a…" at bounding box center [738, 135] width 1475 height 42
drag, startPoint x: 812, startPoint y: 189, endPoint x: 796, endPoint y: 208, distance: 24.8
click at [812, 189] on div "Categories Thatch Caye Aquatic Adventures Items All Search Clear Filters" at bounding box center [738, 213] width 1363 height 71
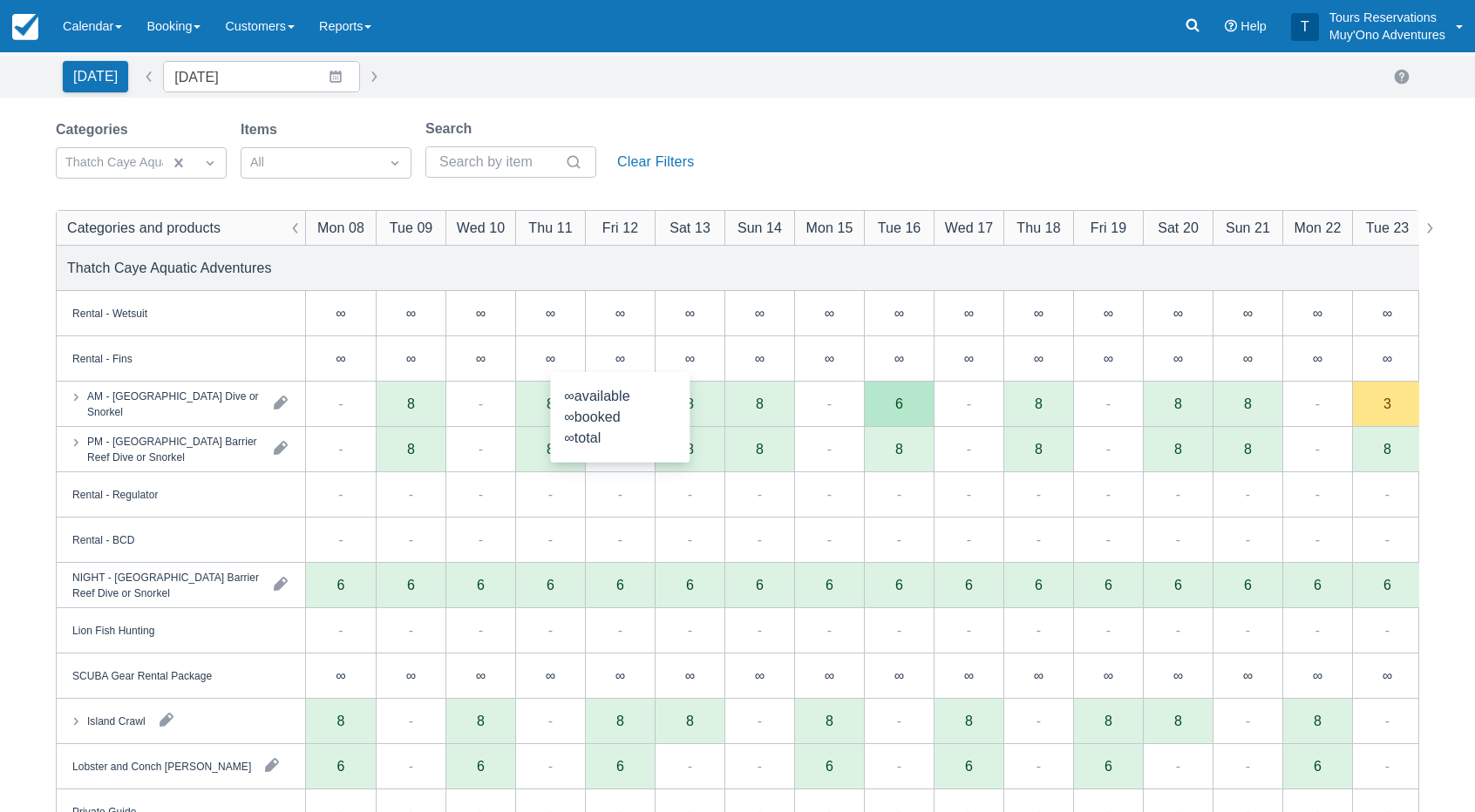
scroll to position [87, 0]
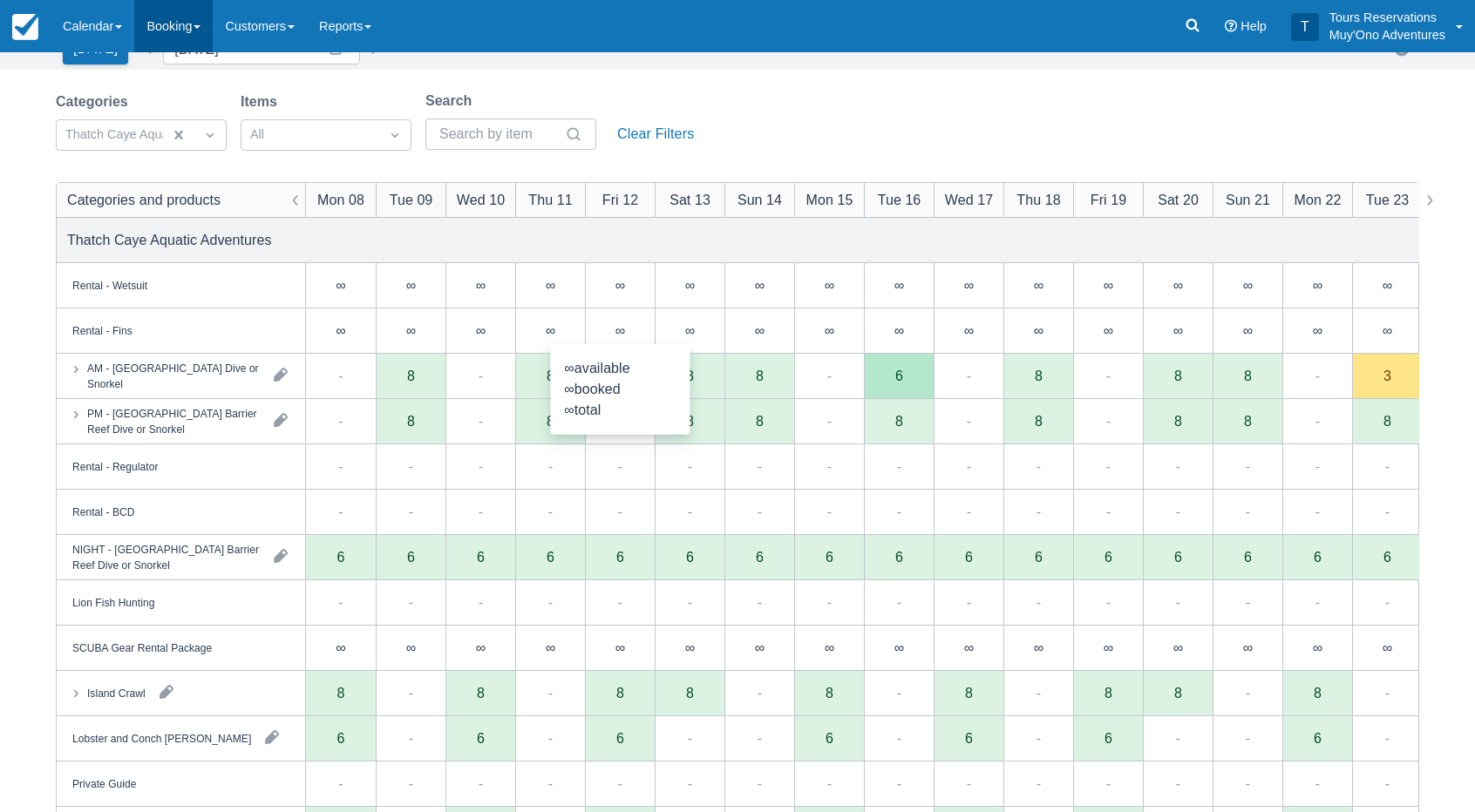
click at [184, 7] on link "Booking" at bounding box center [174, 26] width 78 height 52
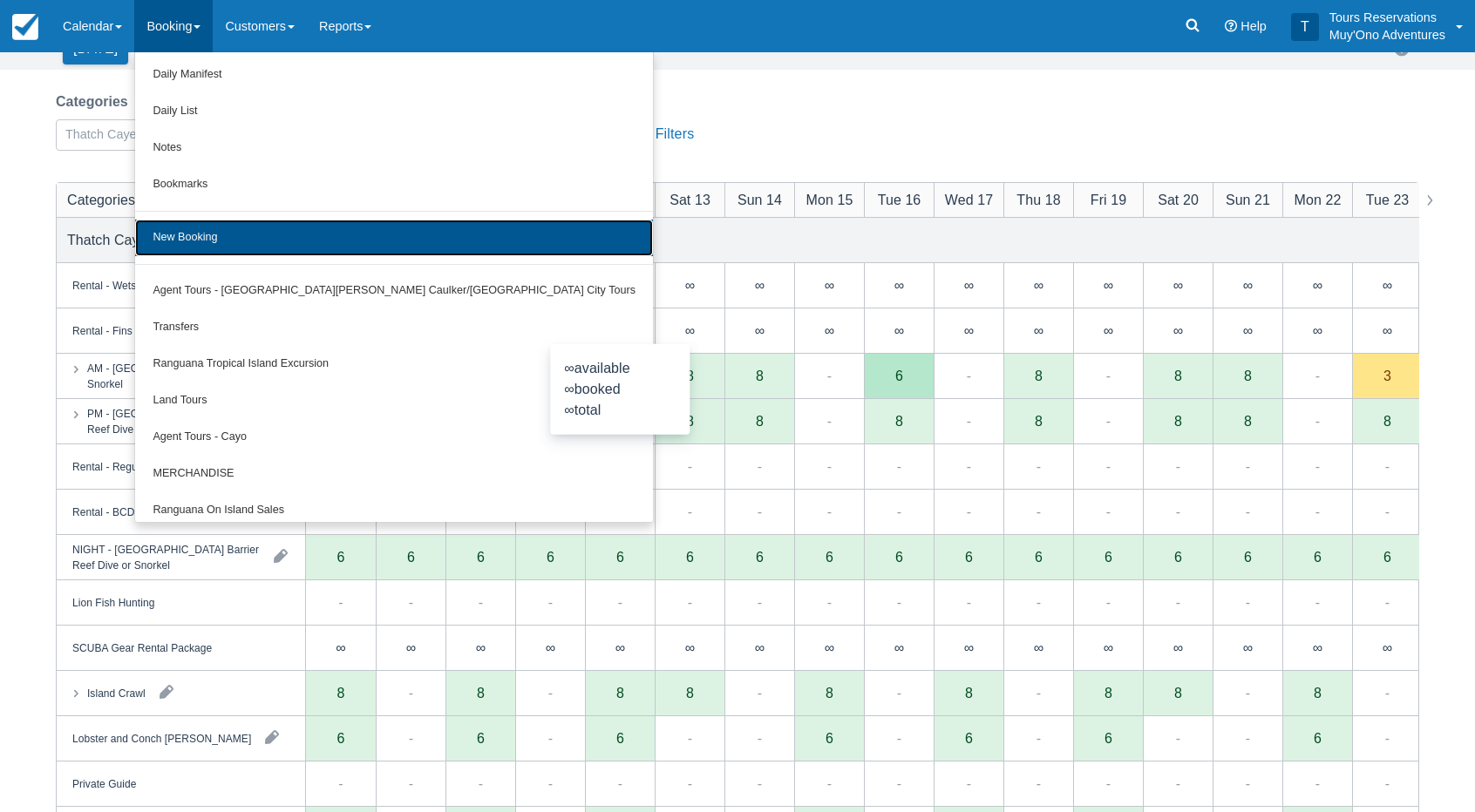
click at [231, 243] on link "New Booking" at bounding box center [394, 237] width 518 height 36
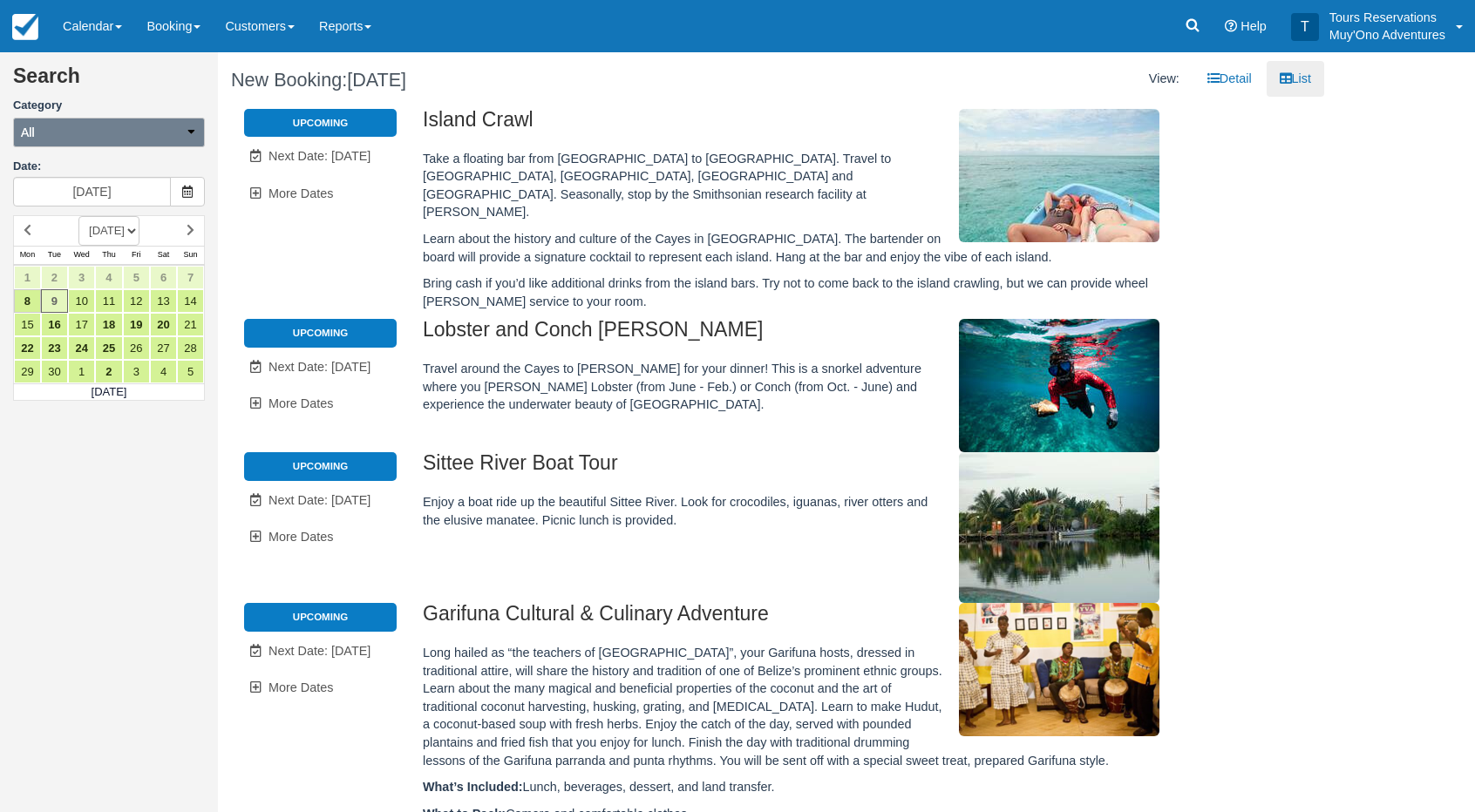
click at [95, 125] on button "All" at bounding box center [108, 133] width 191 height 30
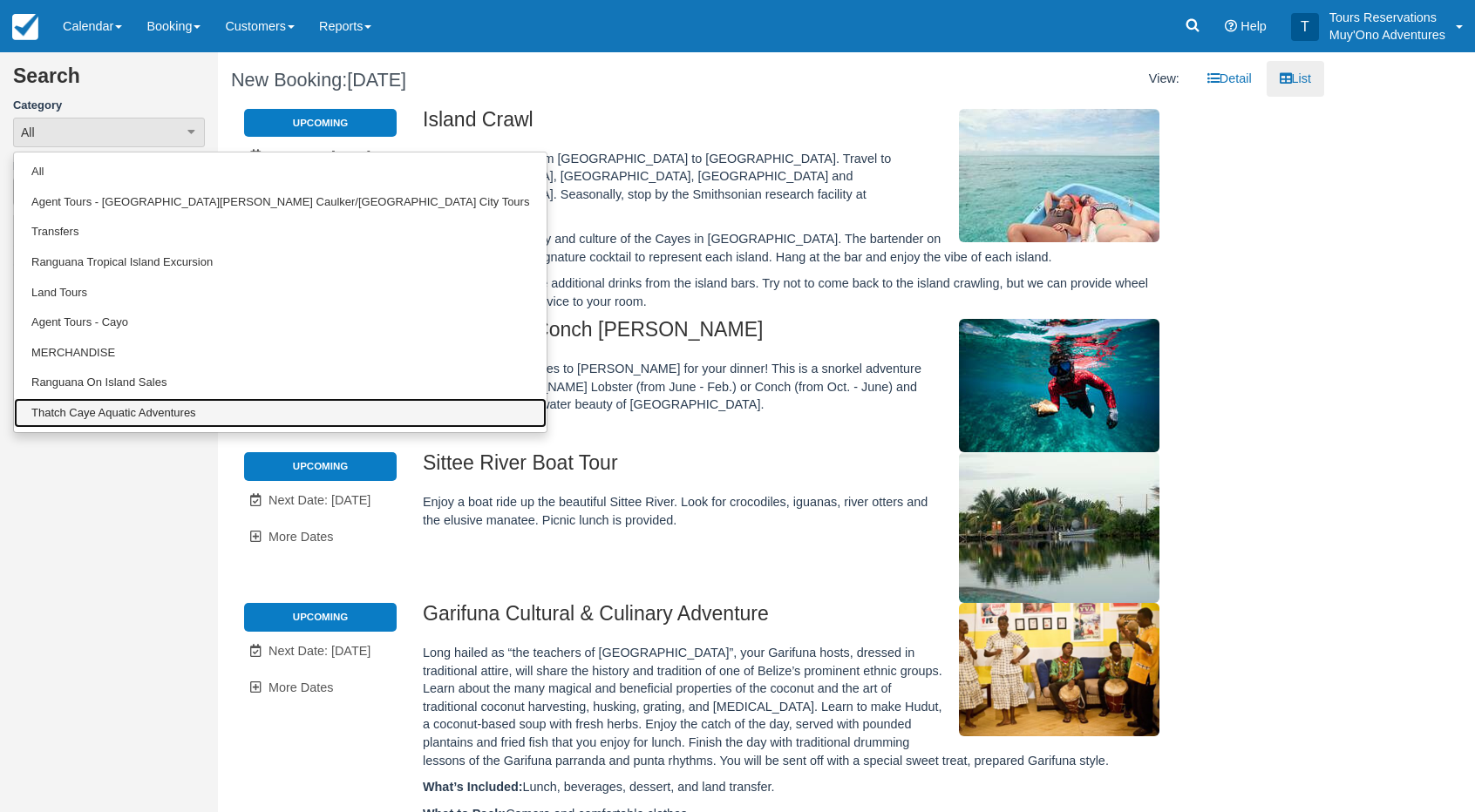
click at [139, 413] on link "Thatch Caye Aquatic Adventures" at bounding box center [280, 413] width 532 height 31
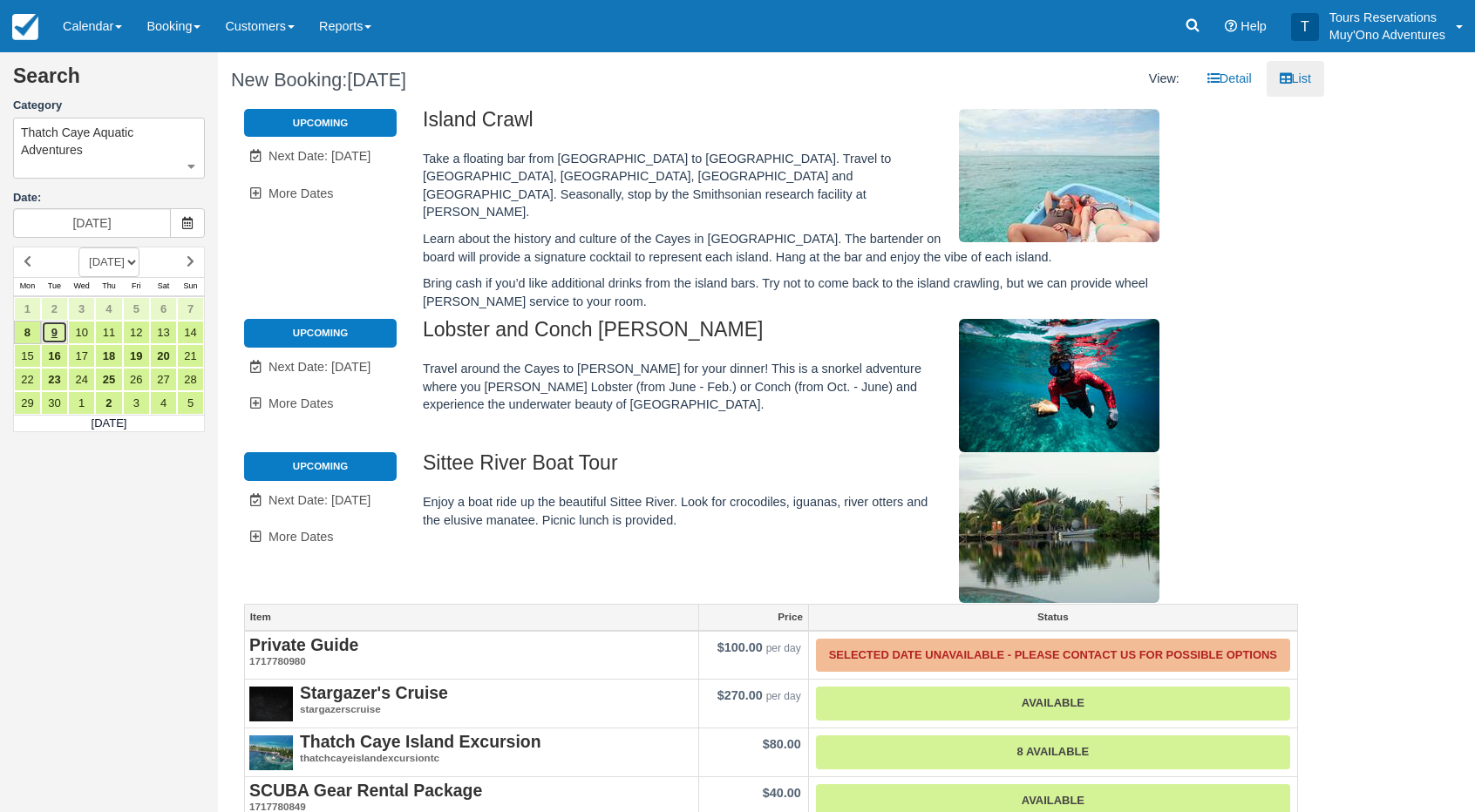
click at [45, 328] on link "9" at bounding box center [54, 332] width 27 height 23
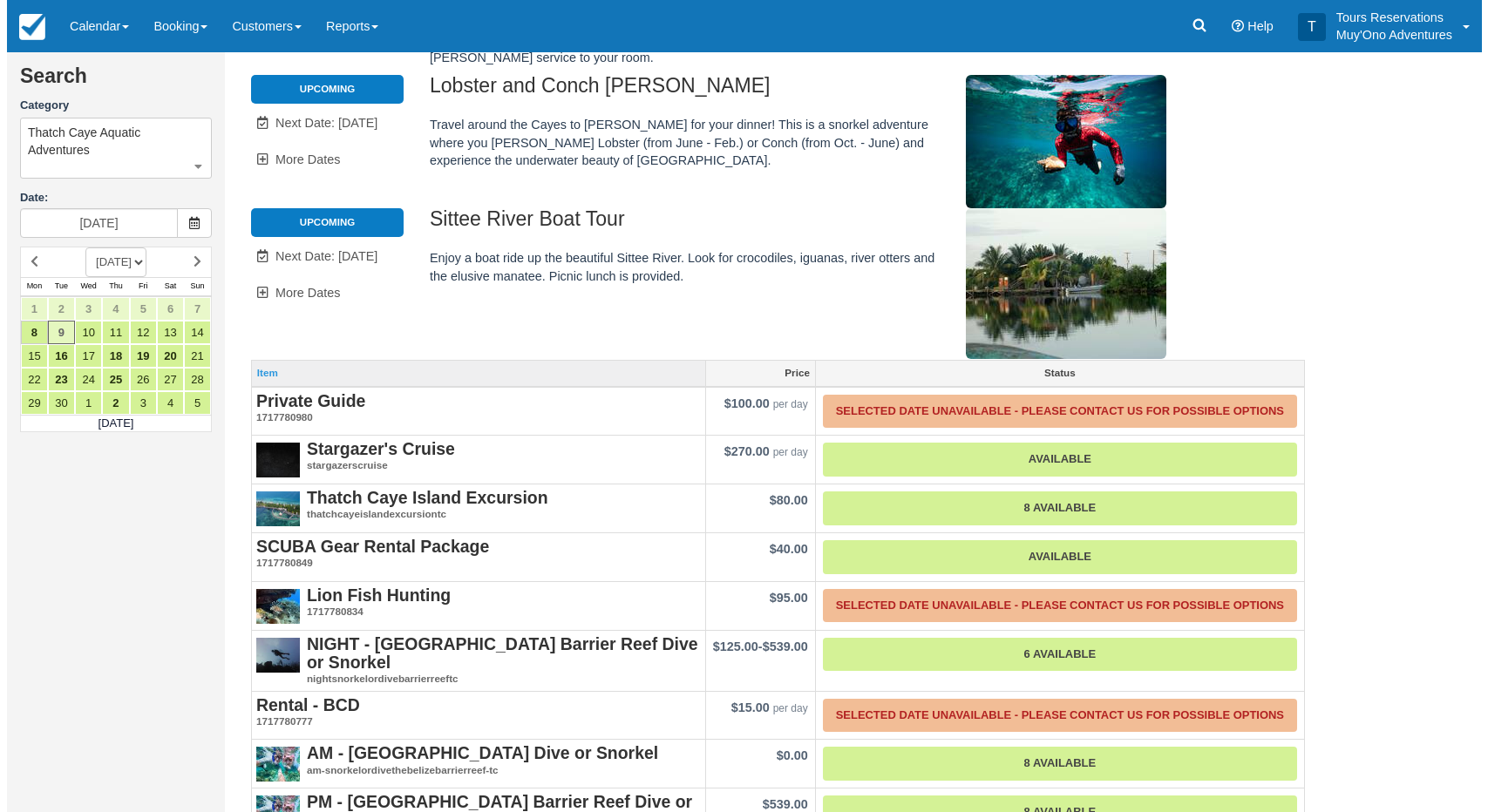
scroll to position [301, 0]
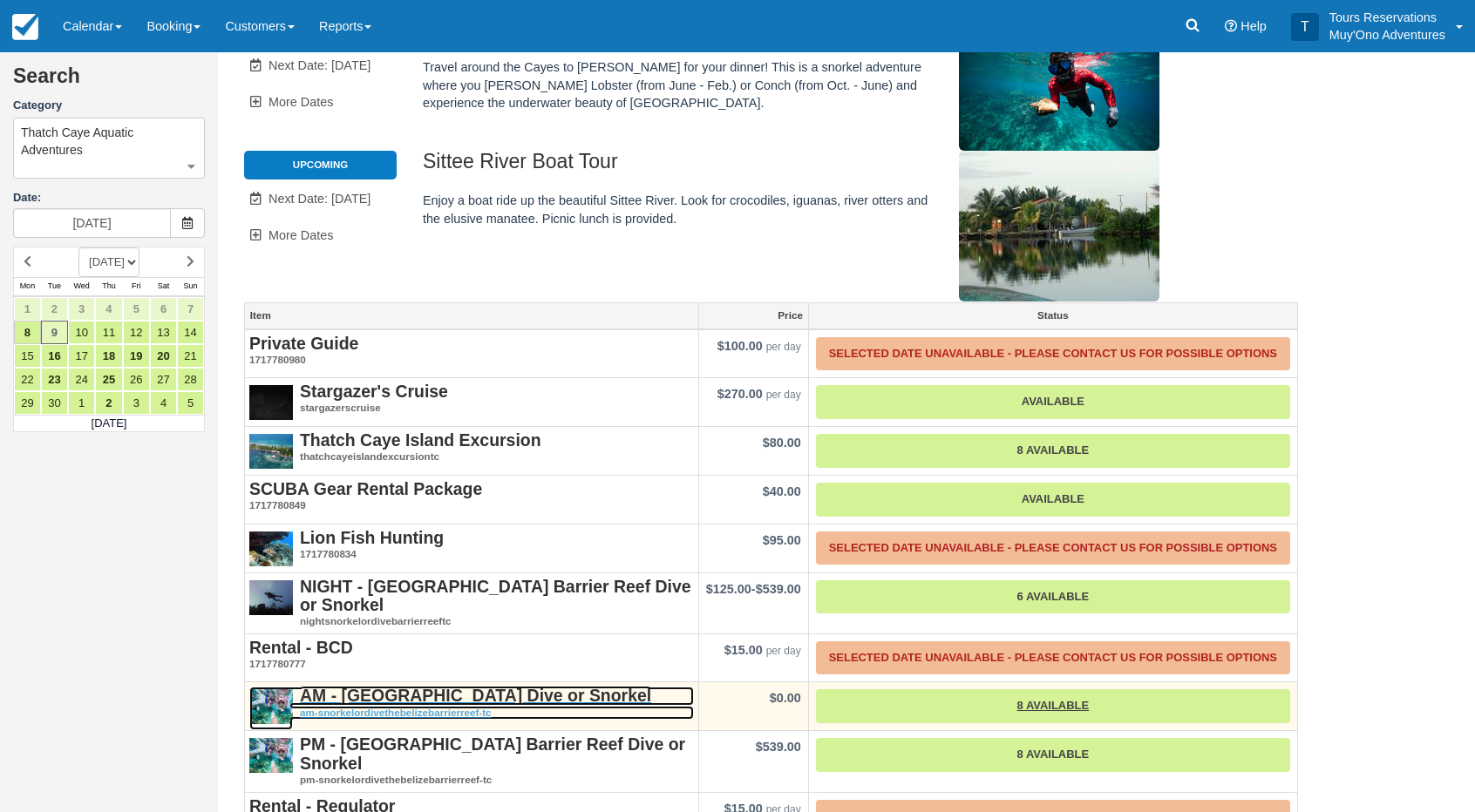
click at [409, 686] on strong "AM - Belize Barrier Reef Dive or Snorkel" at bounding box center [475, 695] width 351 height 20
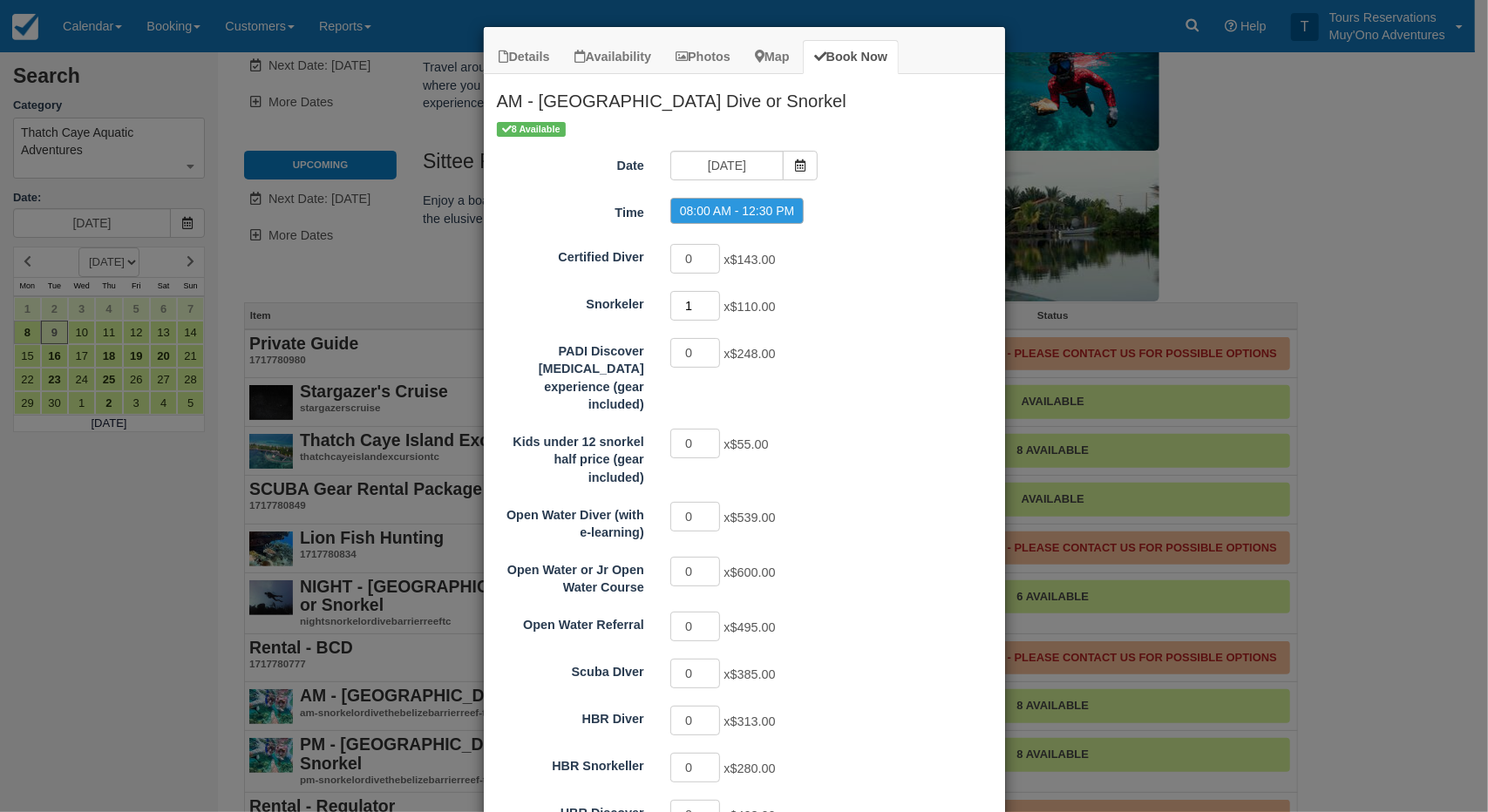
click at [709, 297] on input "1" at bounding box center [695, 306] width 50 height 30
type input "2"
click at [709, 297] on input "2" at bounding box center [695, 306] width 50 height 30
click at [860, 347] on div "0 x $248.00" at bounding box center [809, 355] width 304 height 34
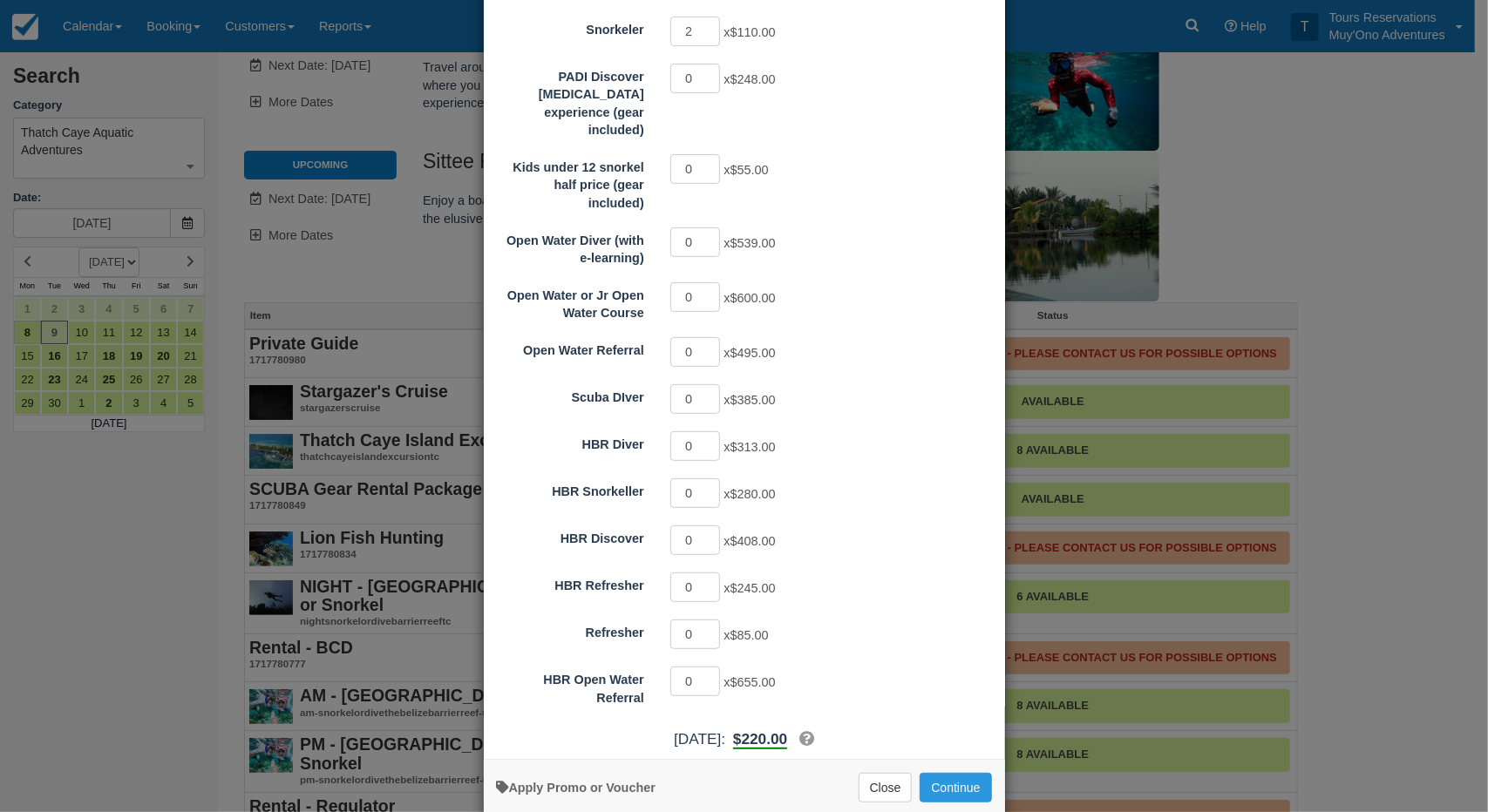
scroll to position [283, 0]
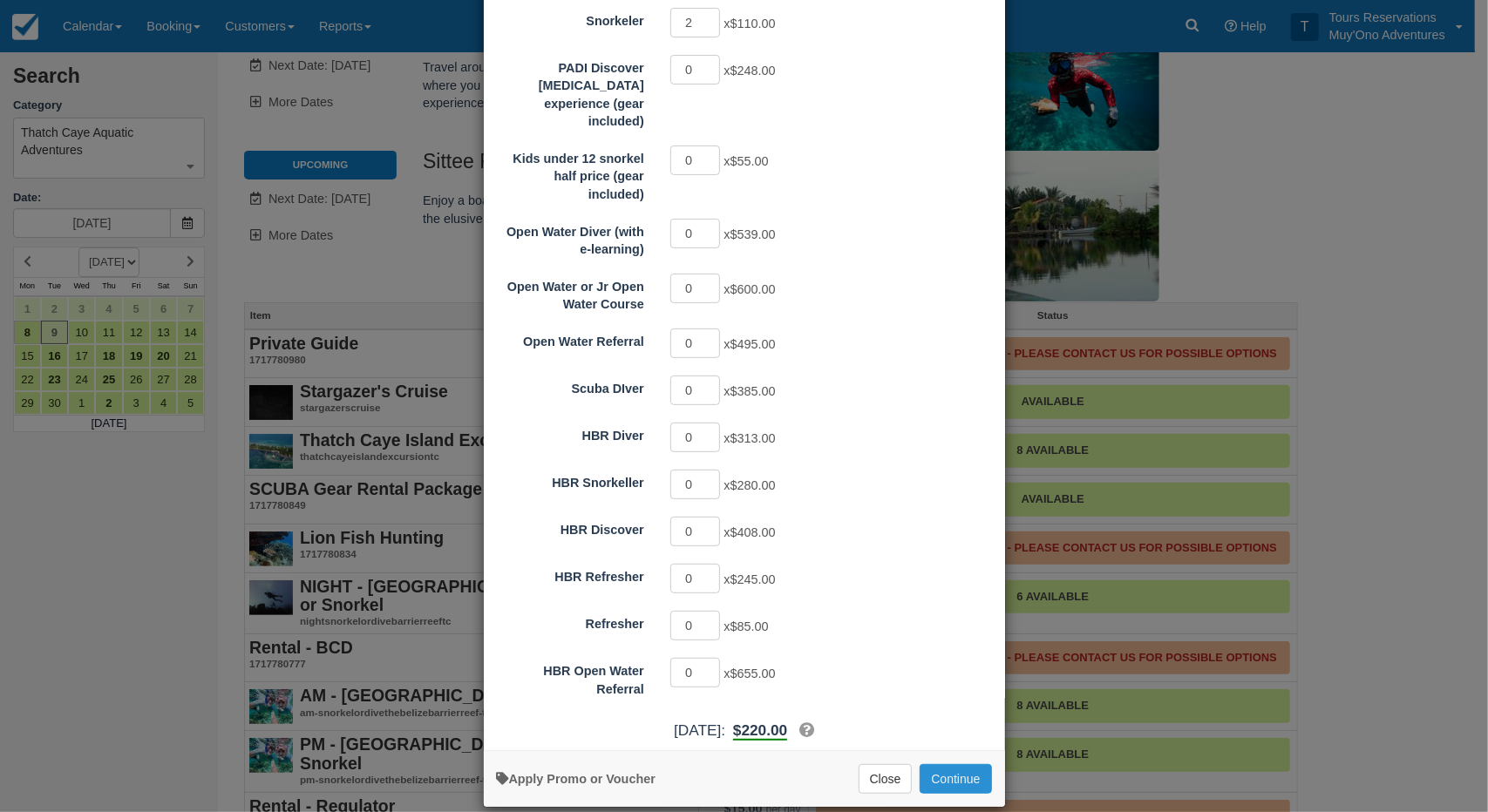
click at [955, 764] on button "Continue" at bounding box center [955, 779] width 72 height 30
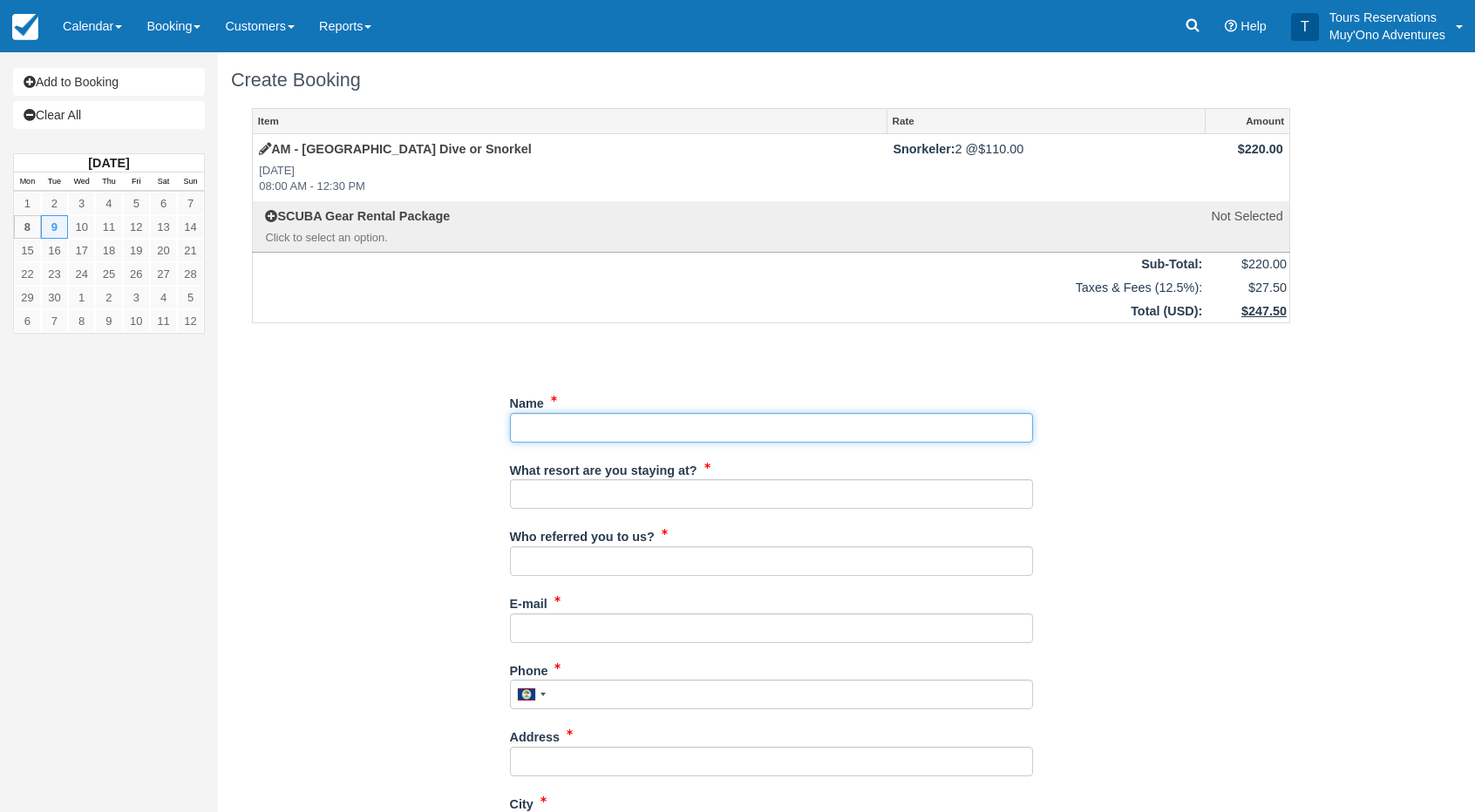
click at [675, 426] on input "Name" at bounding box center [771, 428] width 523 height 30
click at [692, 434] on input "Name" at bounding box center [771, 428] width 523 height 30
drag, startPoint x: 692, startPoint y: 432, endPoint x: 590, endPoint y: 425, distance: 102.2
click at [587, 424] on input "Name" at bounding box center [771, 428] width 523 height 30
click at [578, 423] on input "Name" at bounding box center [771, 428] width 523 height 30
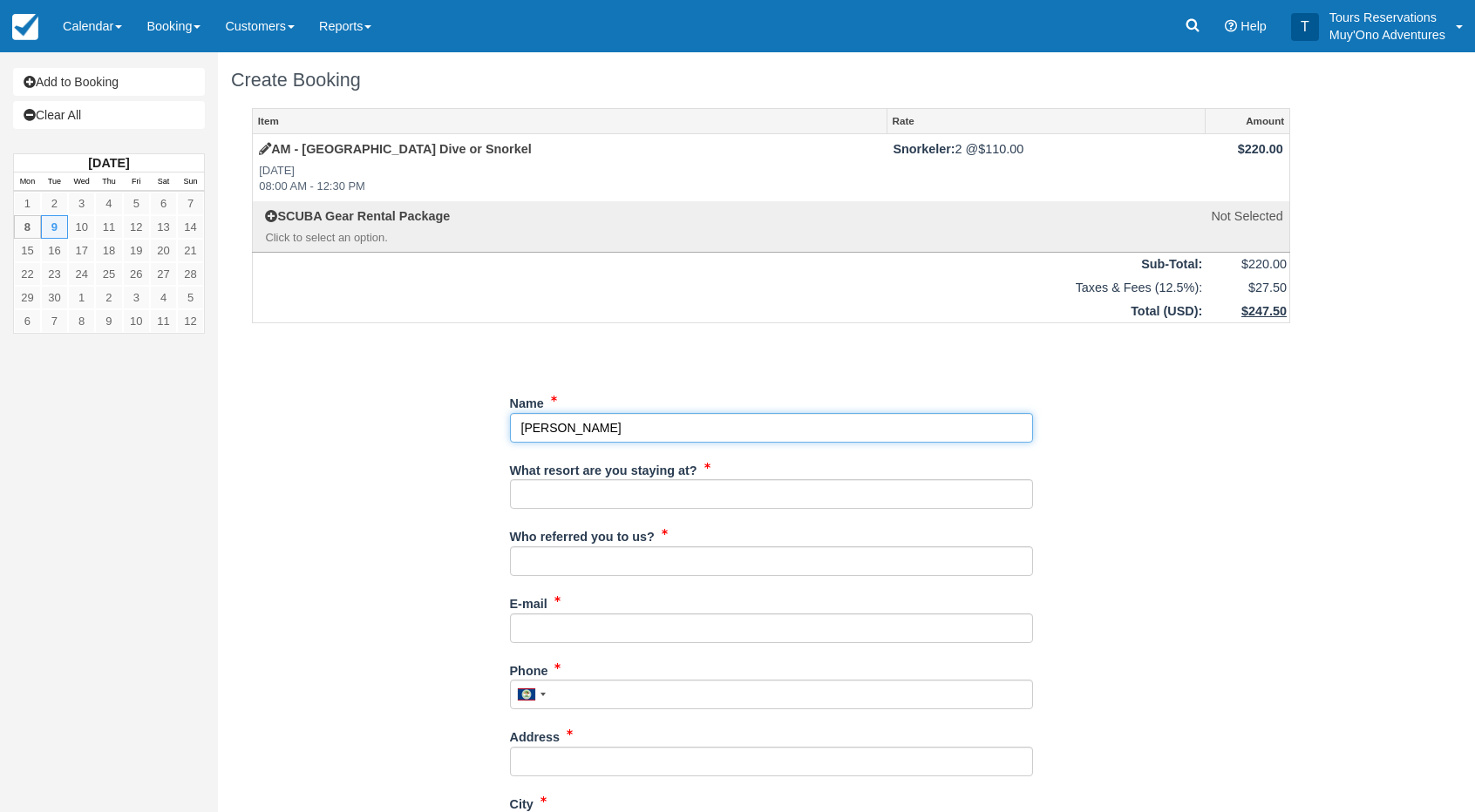
type input "[PERSON_NAME]"
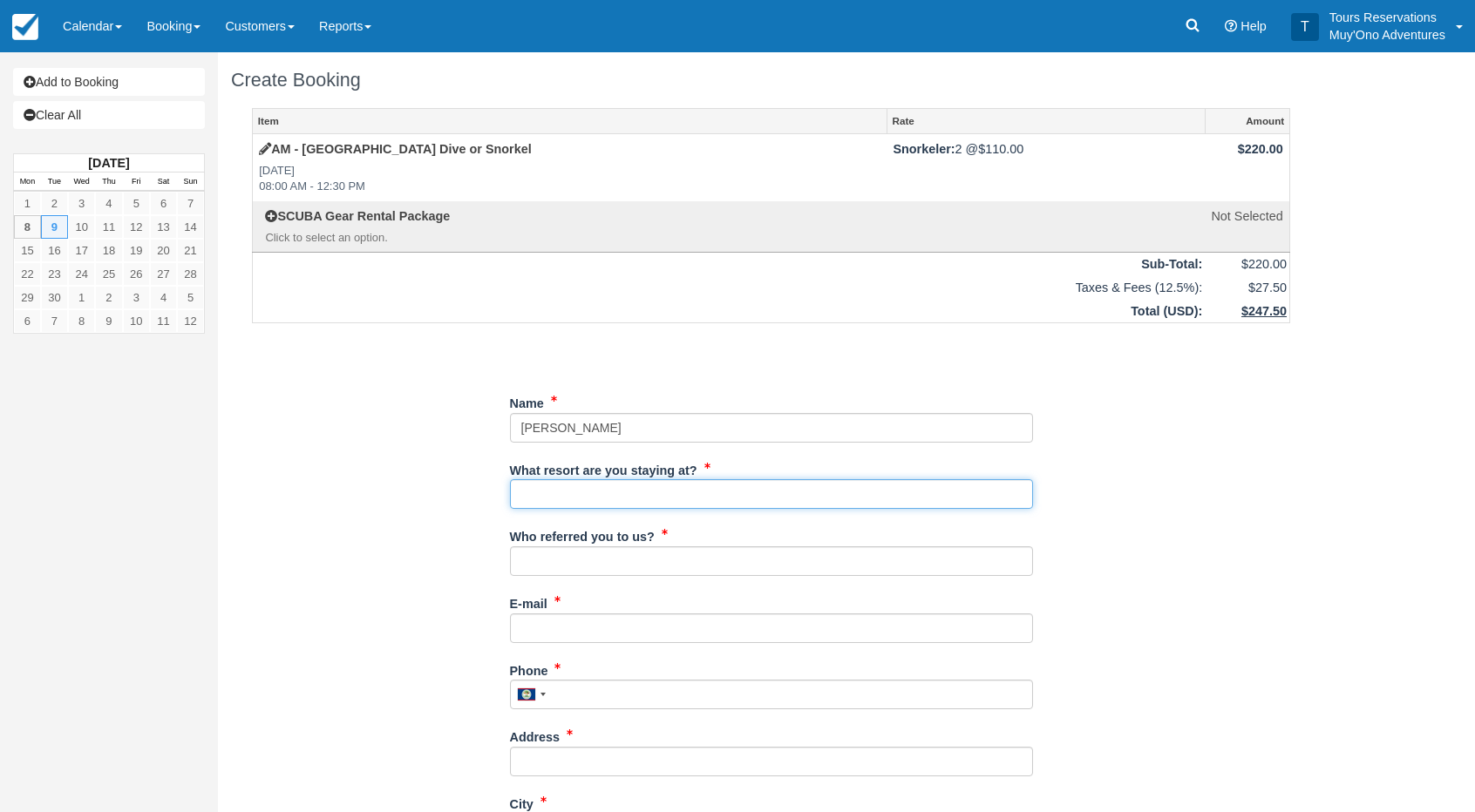
click at [579, 495] on input "What resort are you staying at?" at bounding box center [771, 494] width 523 height 30
type input "Thatch Caye"
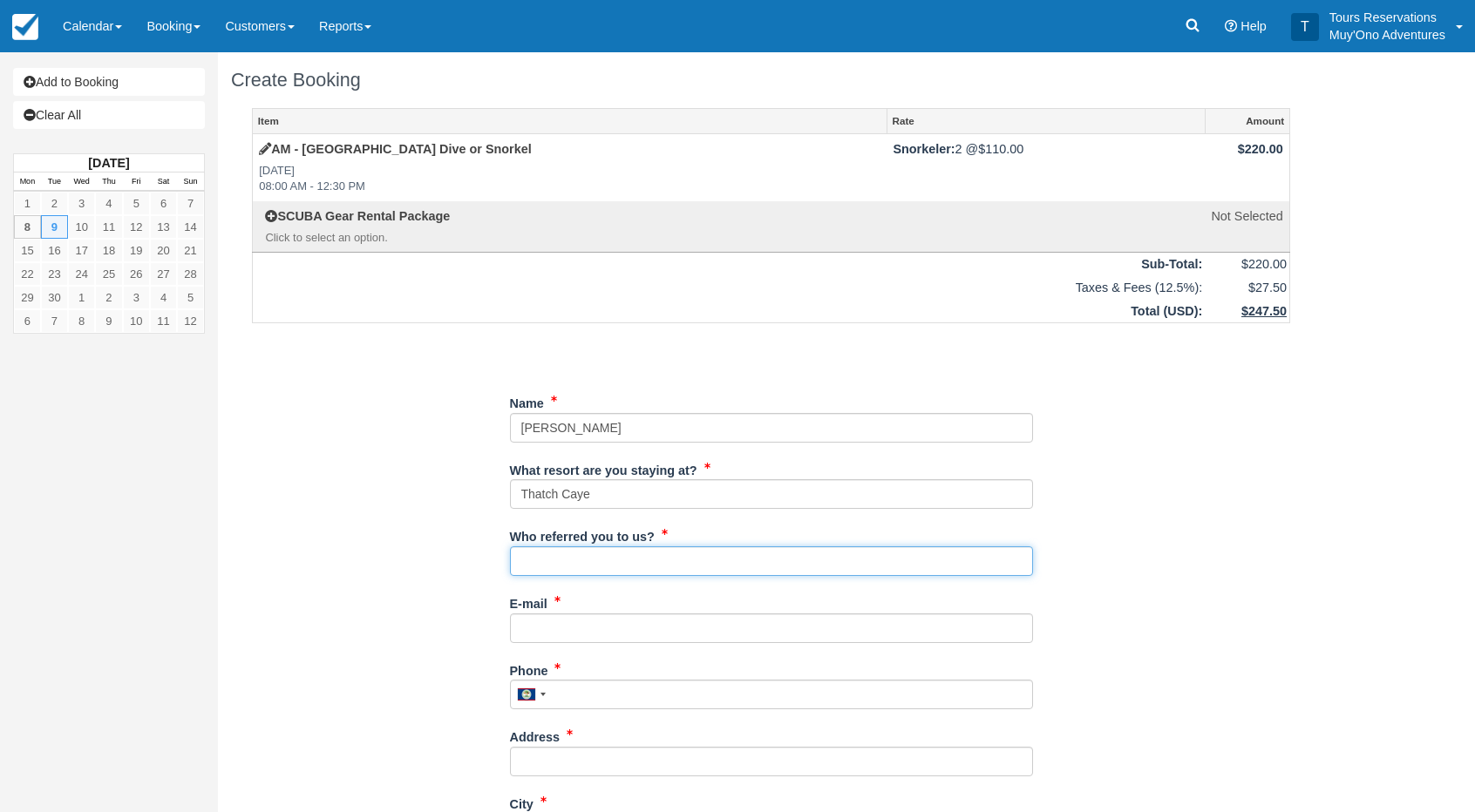
click at [567, 560] on input "Who referred you to us?" at bounding box center [771, 561] width 523 height 30
type input "an"
drag, startPoint x: 597, startPoint y: 624, endPoint x: 587, endPoint y: 579, distance: 46.1
click at [597, 624] on input "E-mail" at bounding box center [771, 628] width 523 height 30
paste input "drewcroley@pm.me"
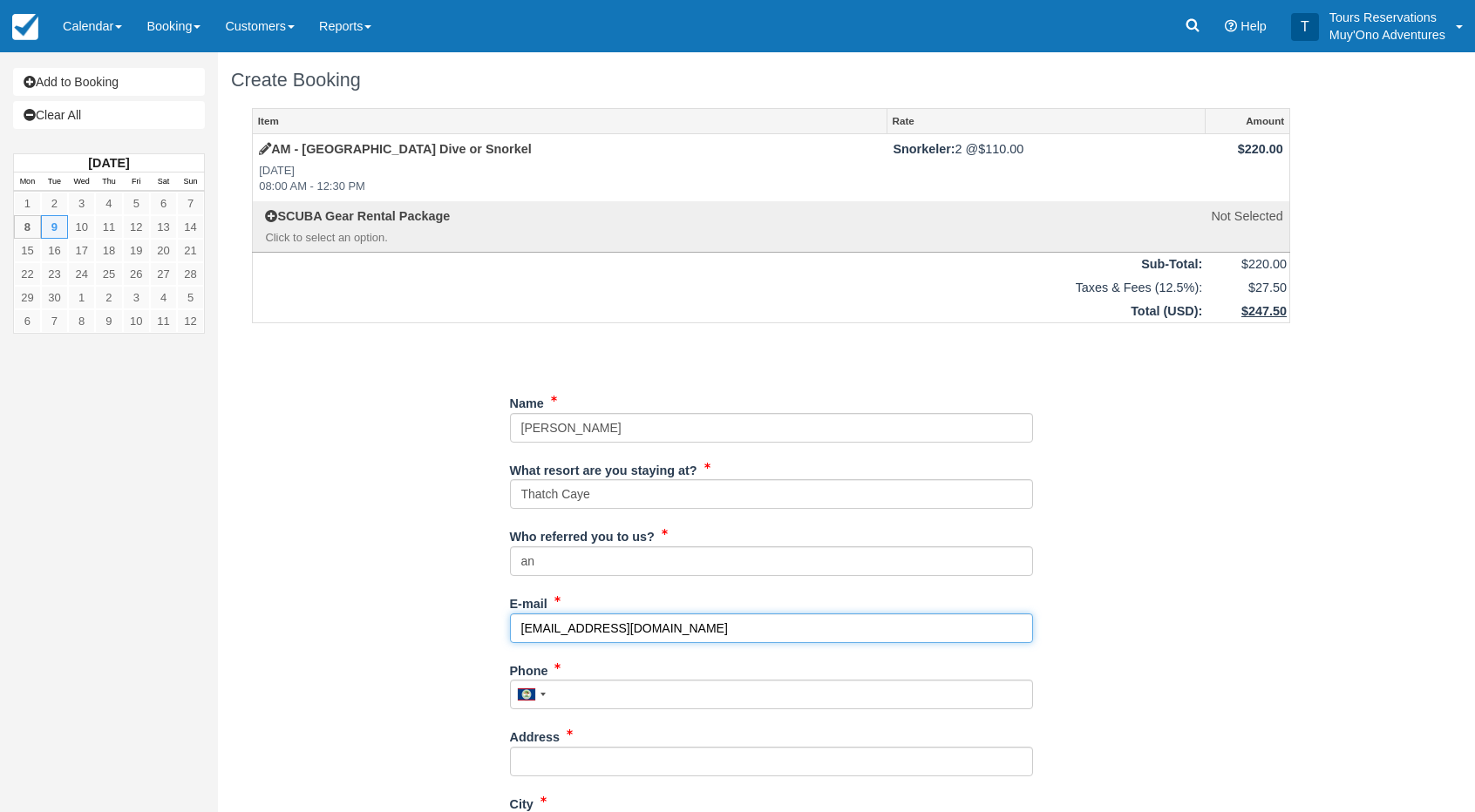
type input "drewcroley@pm.me"
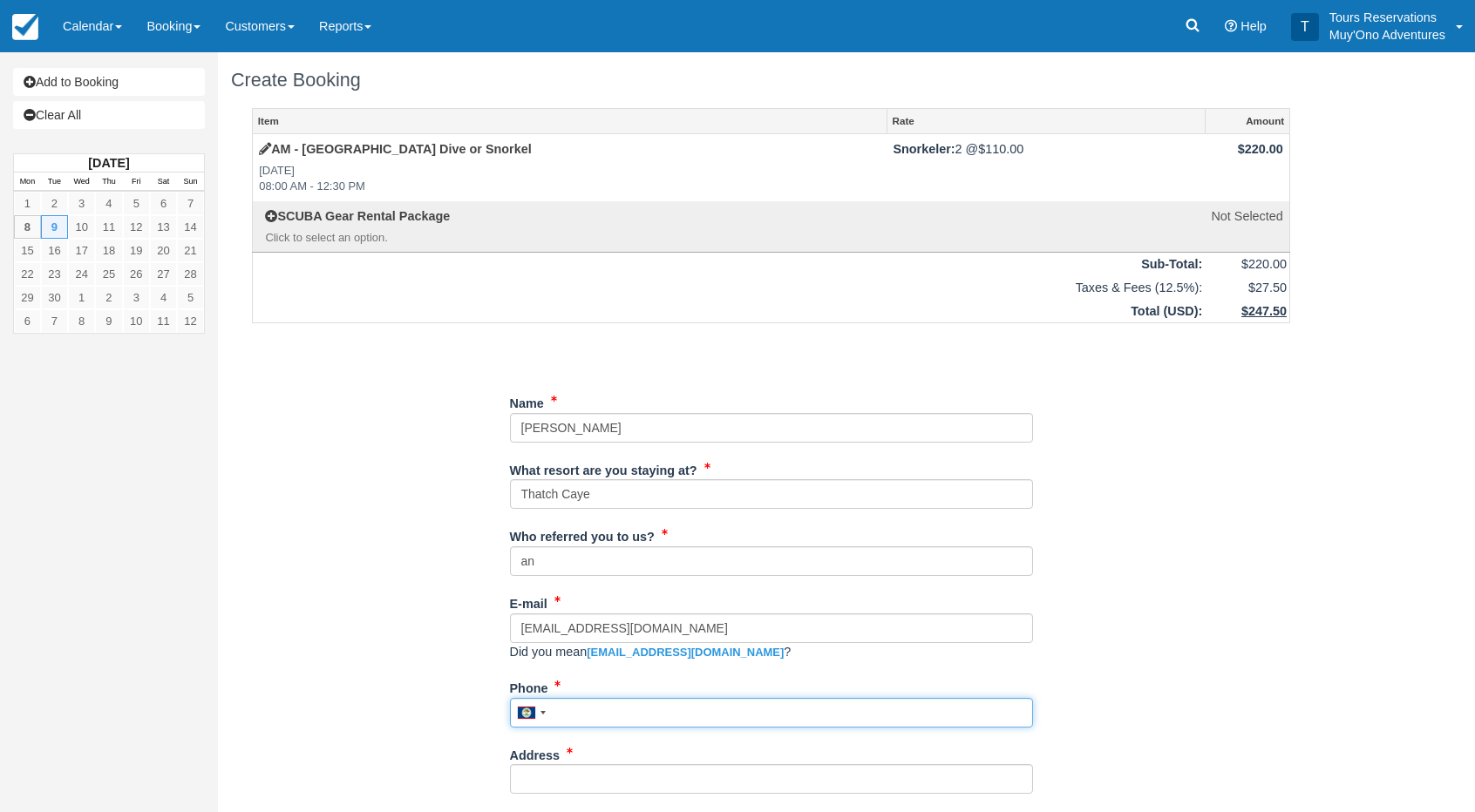
click at [601, 710] on div "Phone United States +1 Canada +1 United Kingdom +44 Afghanistan (‫افغانستان‬‎) …" at bounding box center [771, 707] width 523 height 67
click at [602, 700] on input "Phone" at bounding box center [771, 713] width 523 height 30
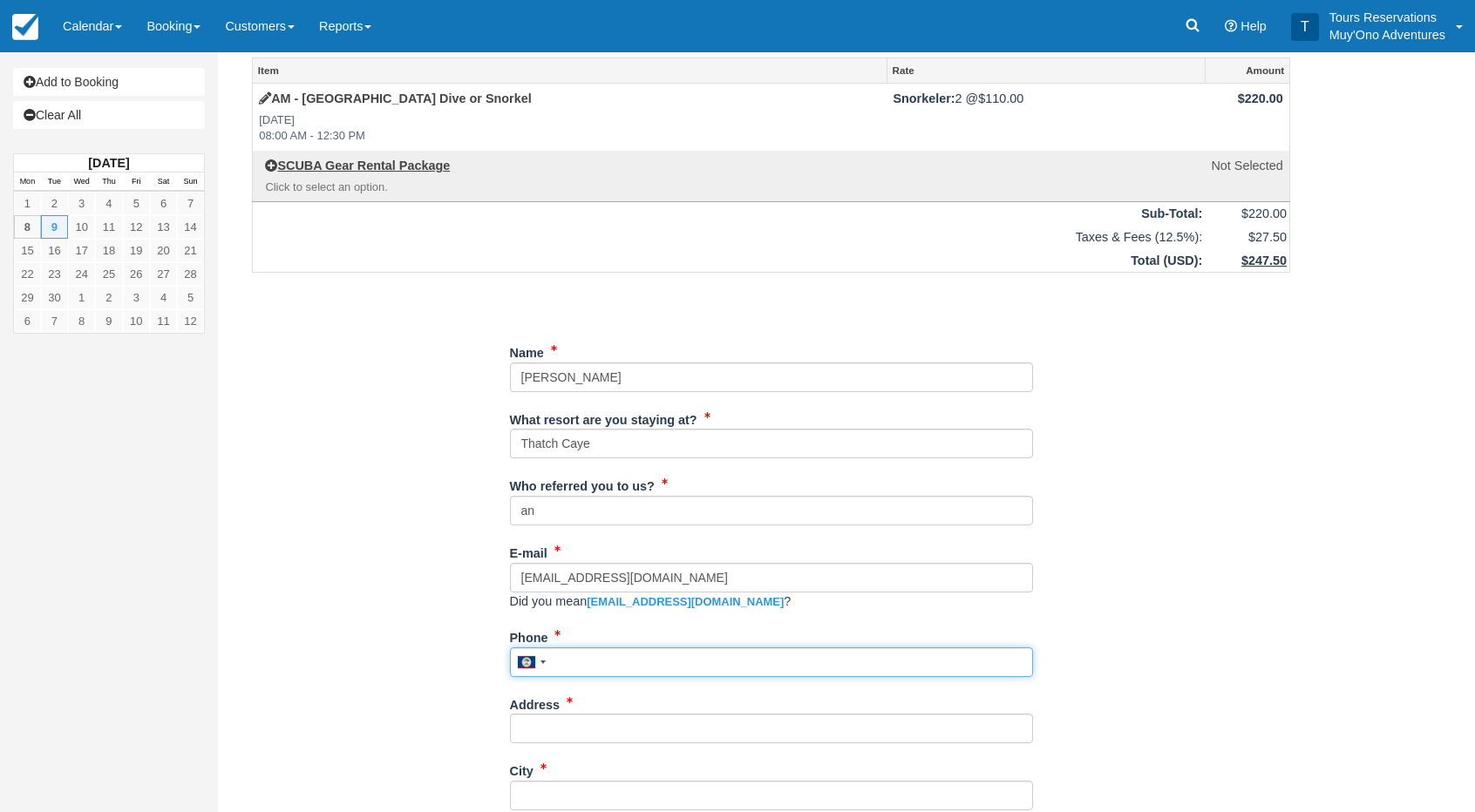
scroll to position [87, 0]
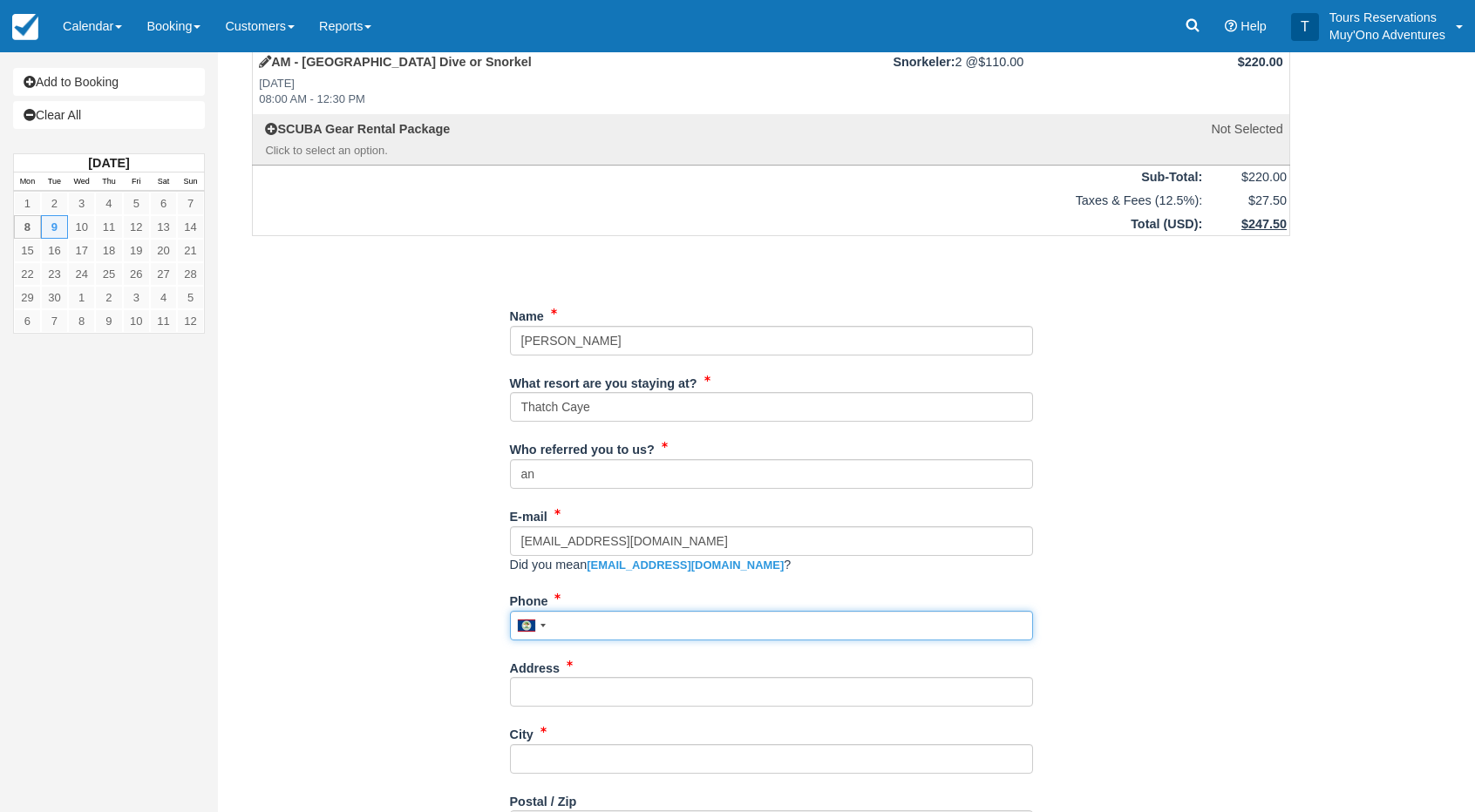
click at [567, 631] on input "Phone" at bounding box center [771, 625] width 523 height 30
paste input "704-657-9812"
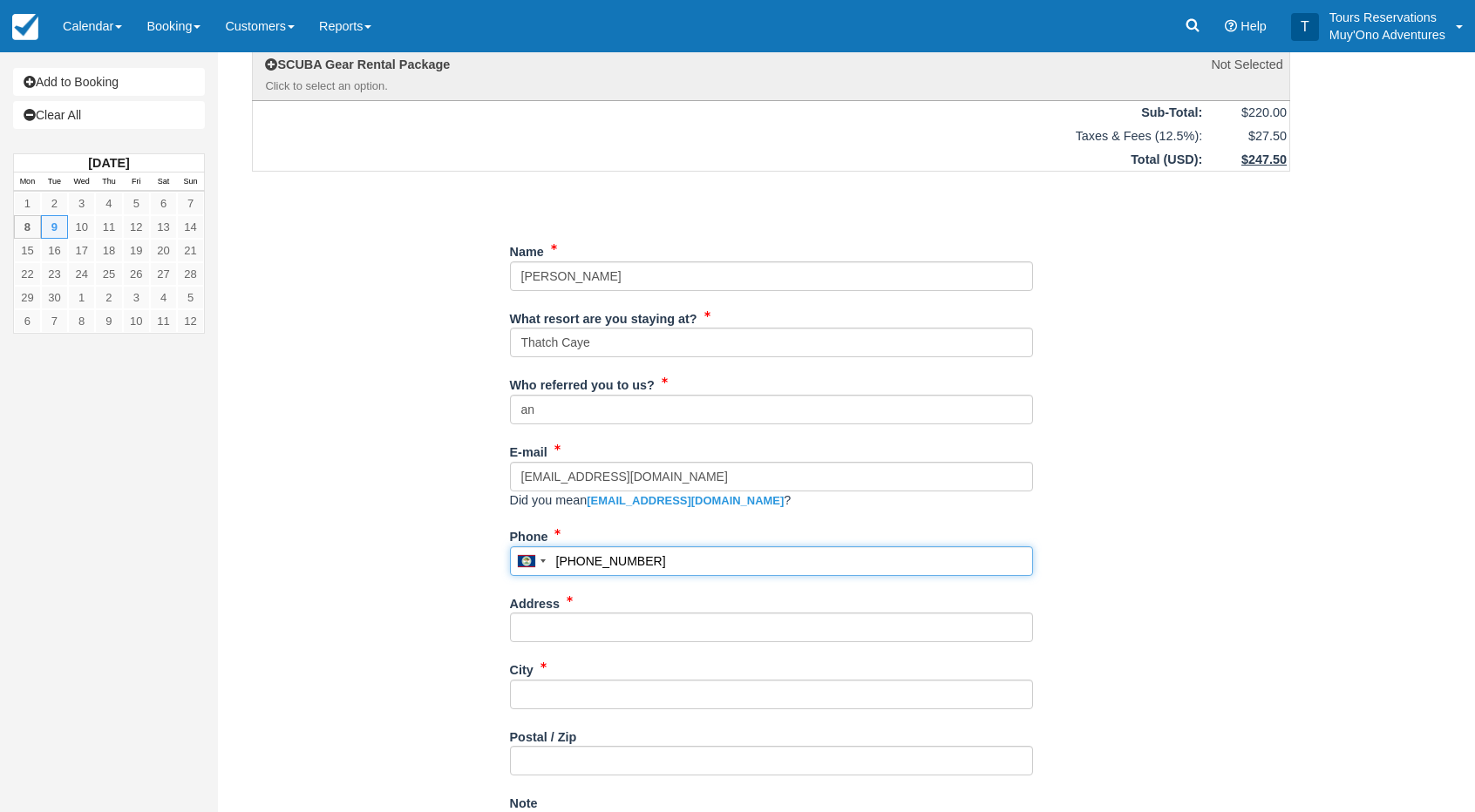
scroll to position [175, 0]
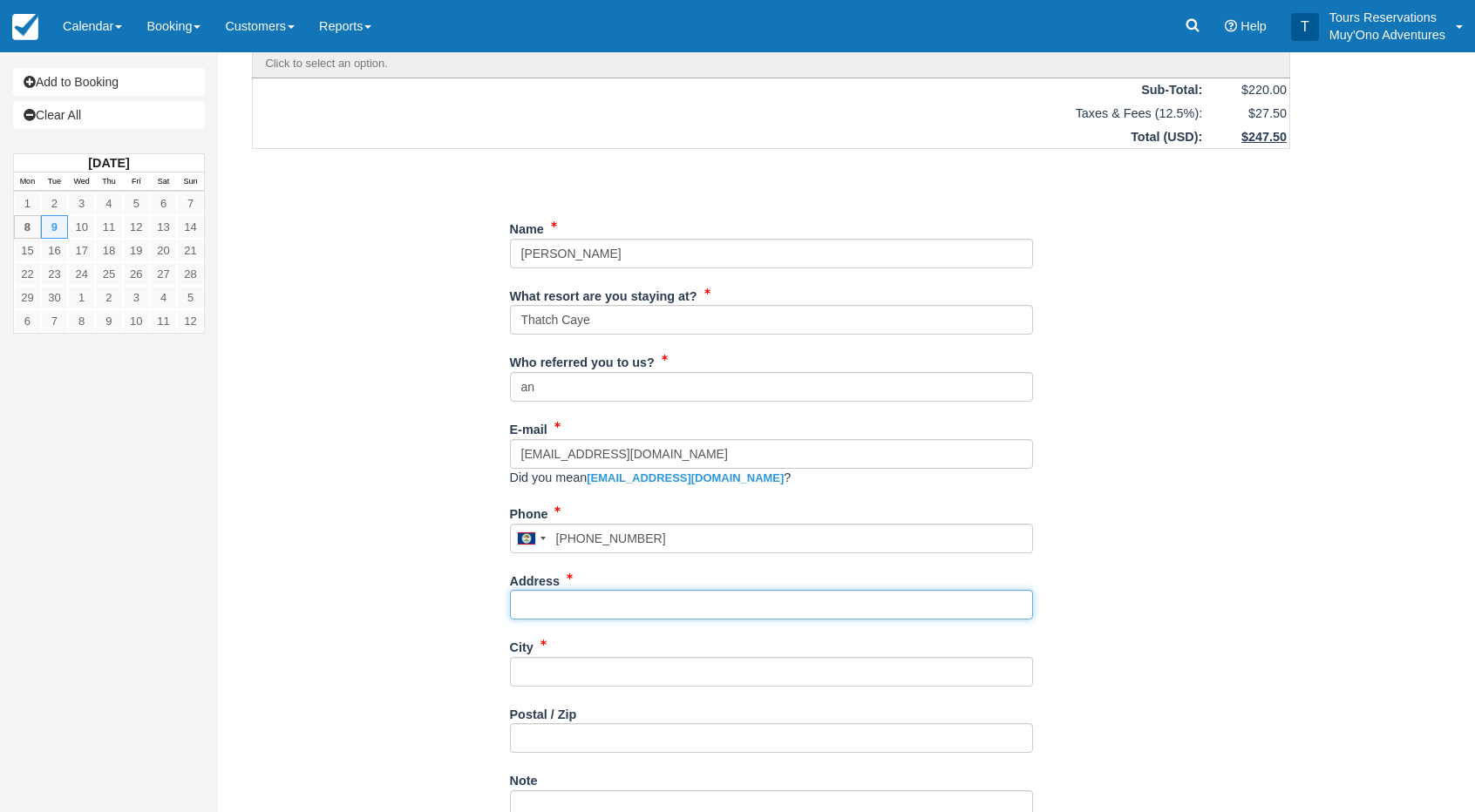
type input "7046579812"
click at [546, 600] on input "Address" at bounding box center [771, 605] width 523 height 30
click at [635, 604] on input "Address" at bounding box center [771, 605] width 523 height 30
paste input "23 Konnarock Cir"
type input "23 Konnarock Cir"
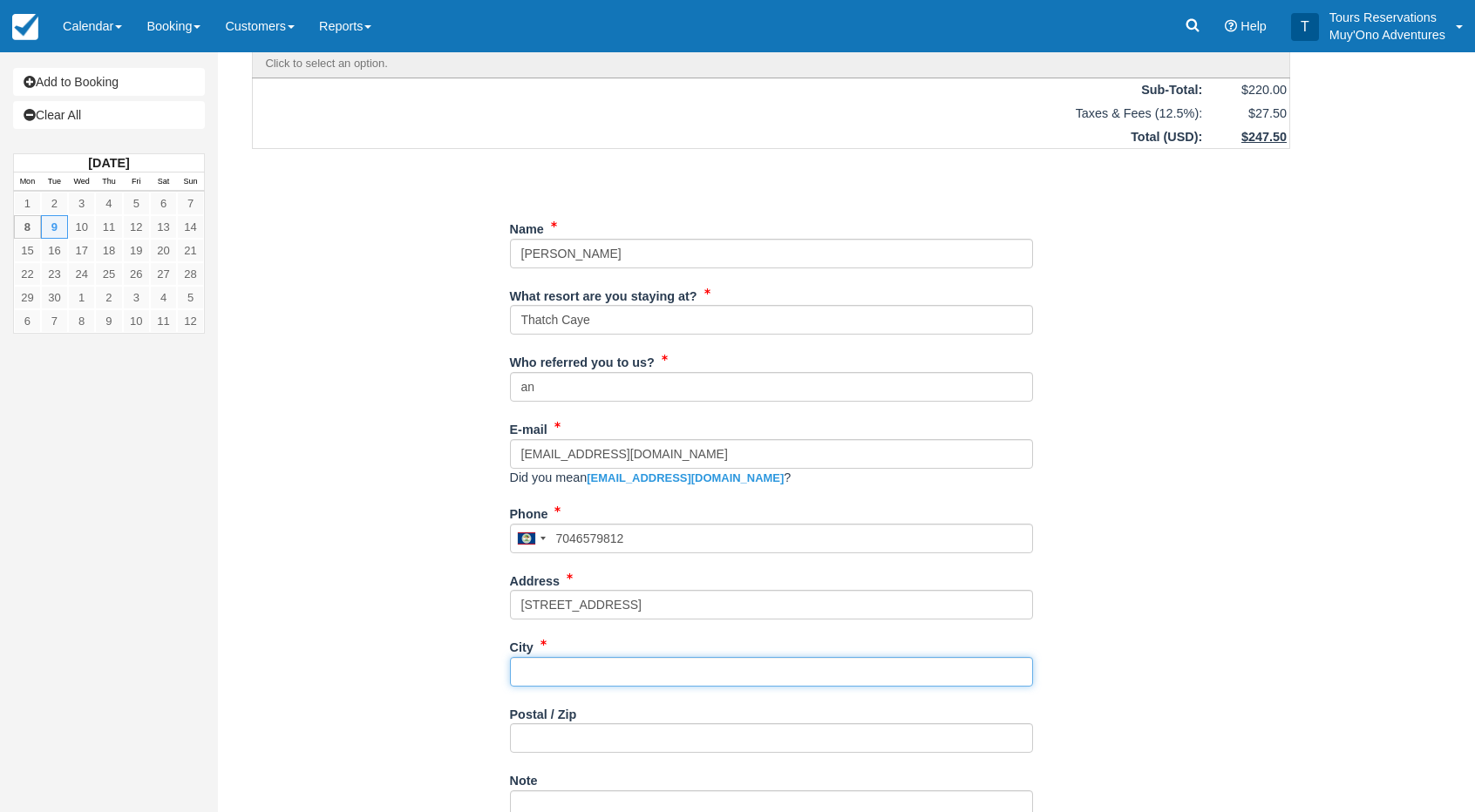
click at [604, 666] on input "City" at bounding box center [771, 672] width 523 height 30
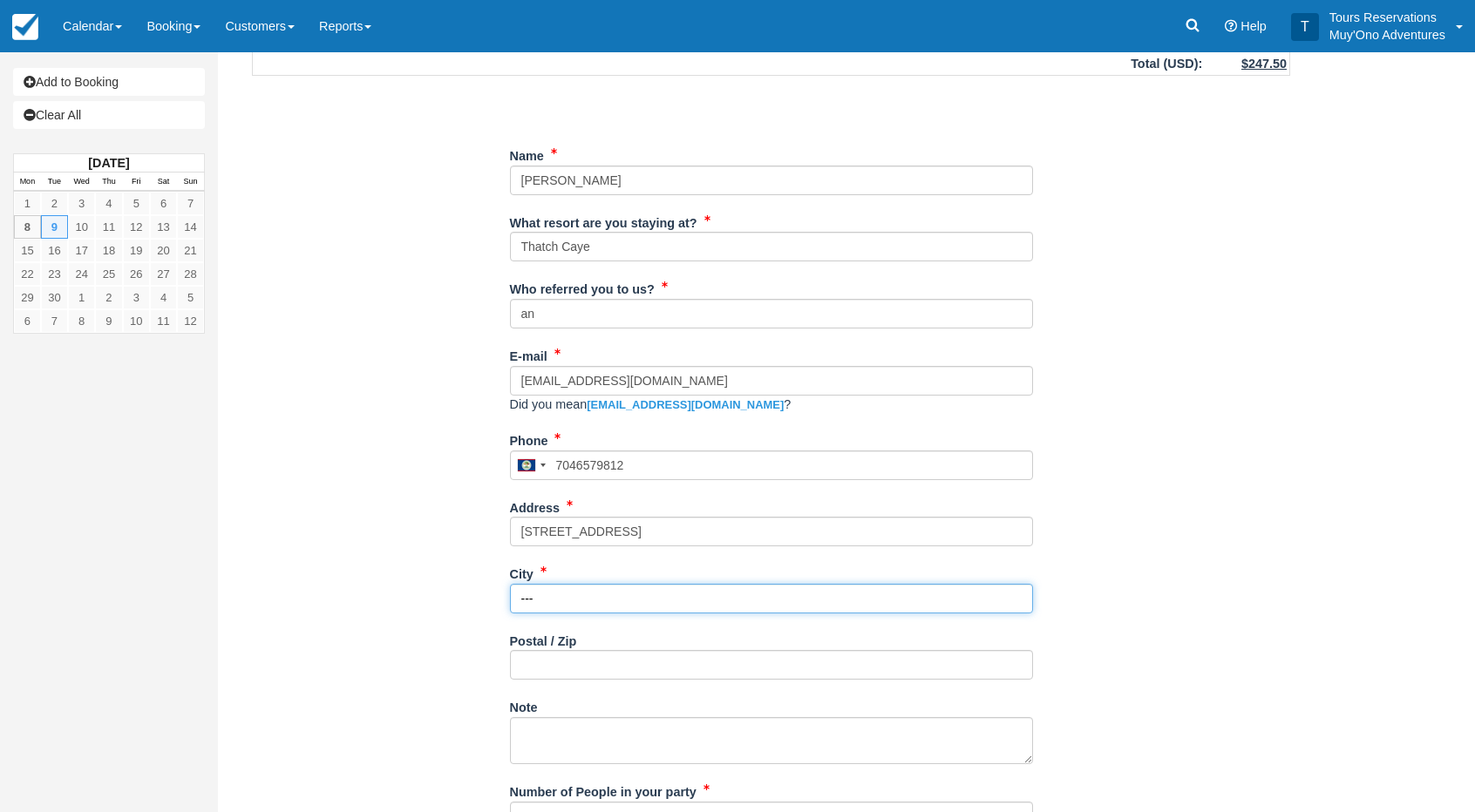
scroll to position [348, 0]
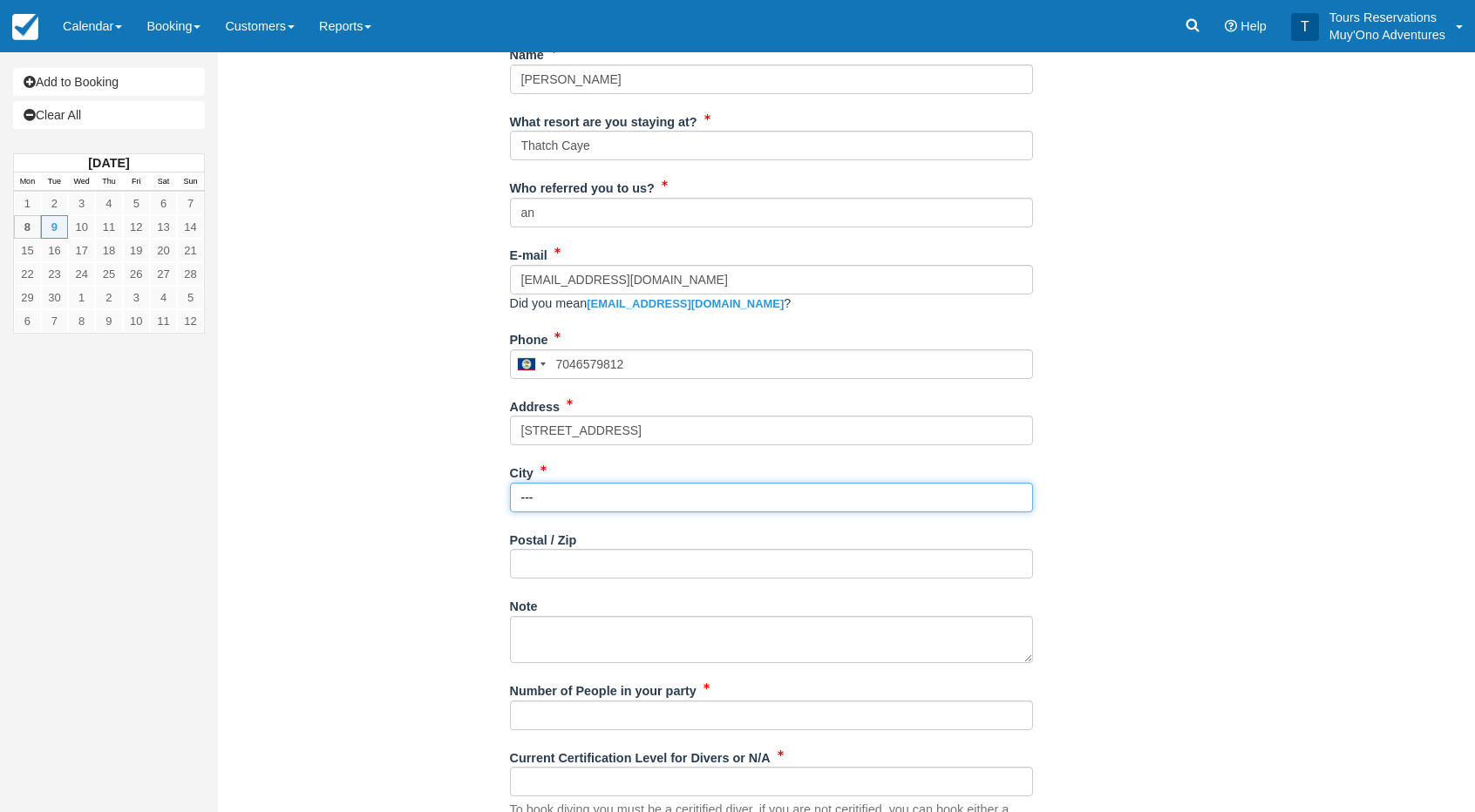
type input "---"
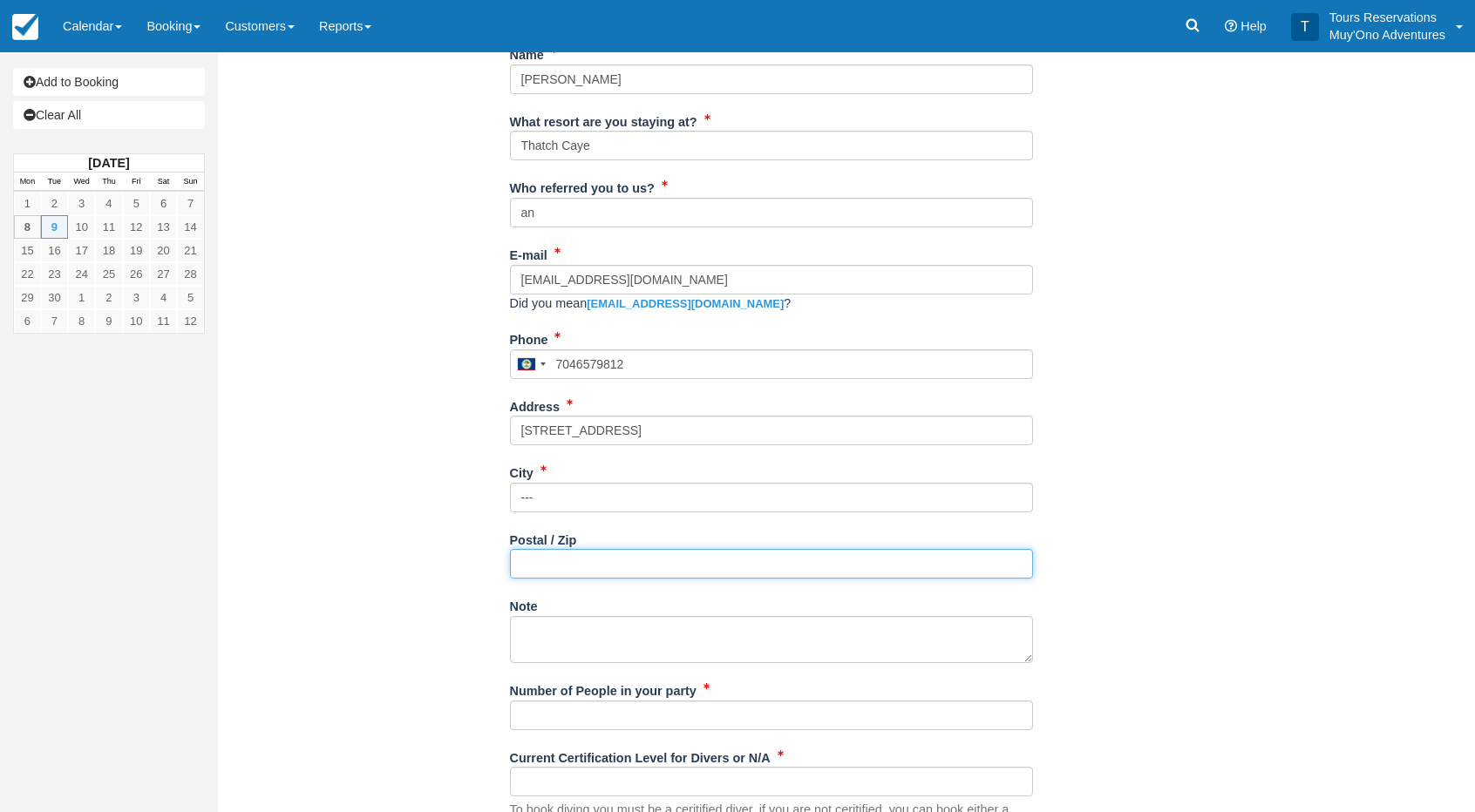
click at [532, 555] on input "Postal / Zip" at bounding box center [771, 564] width 523 height 30
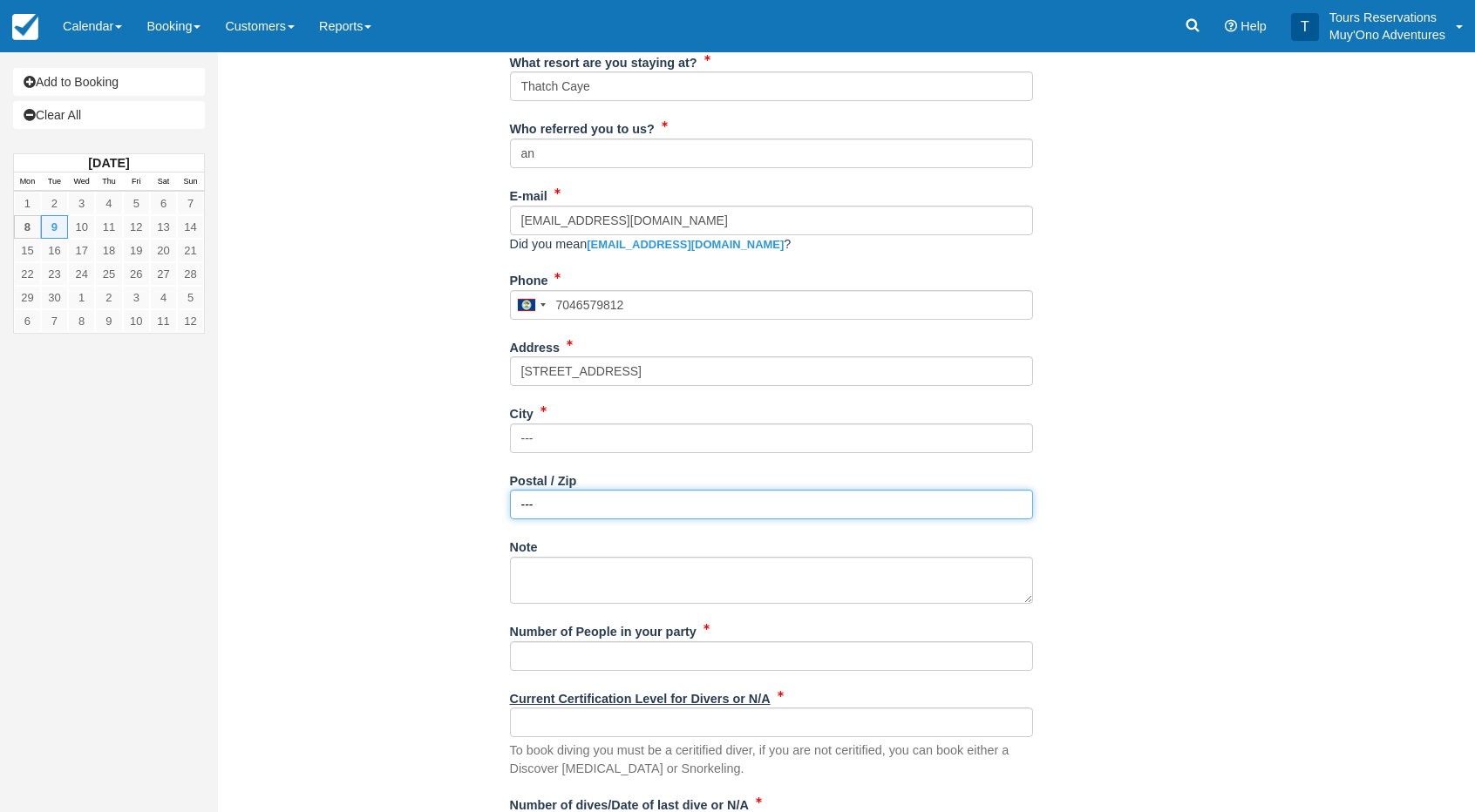
scroll to position [436, 0]
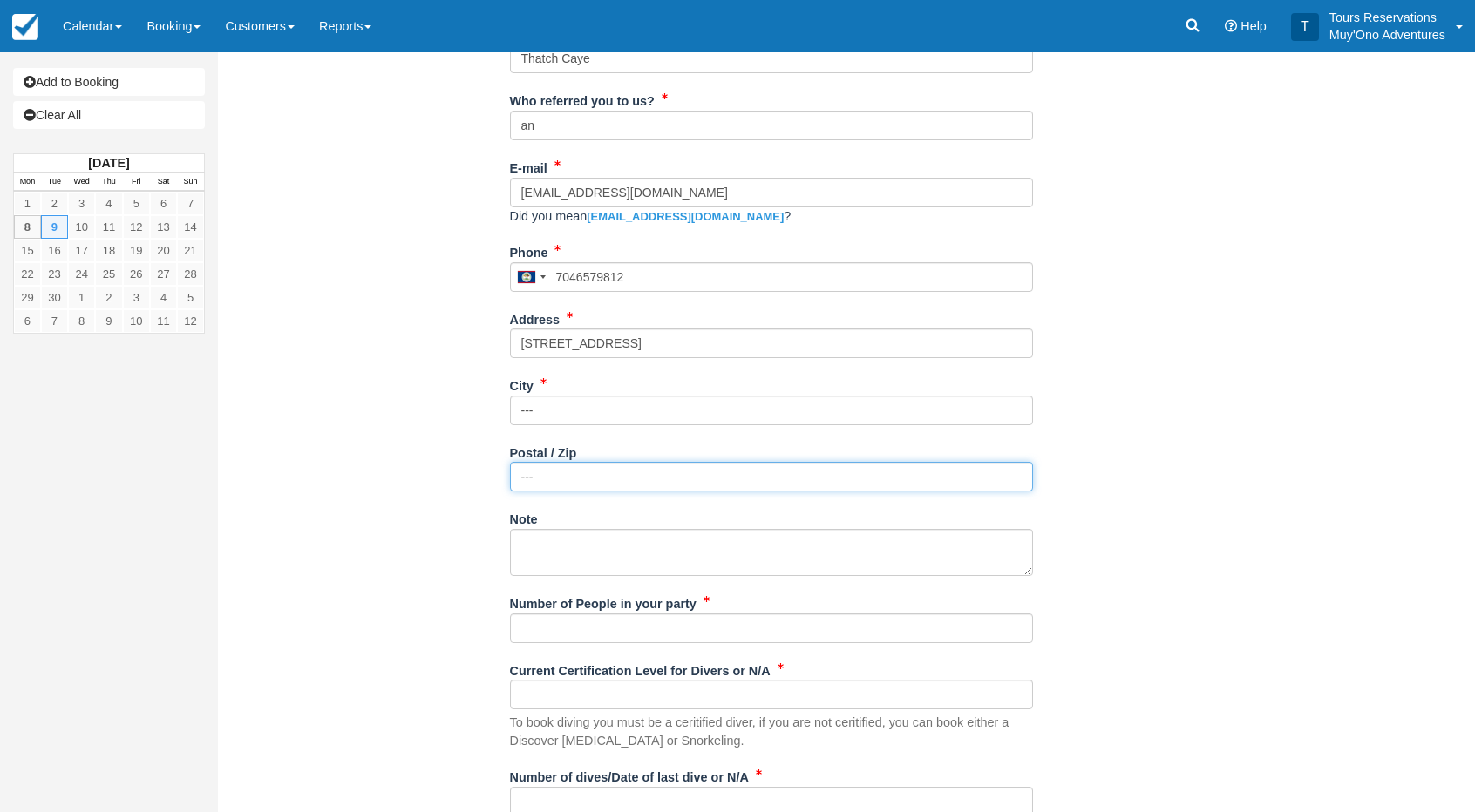
type input "---"
drag, startPoint x: 549, startPoint y: 617, endPoint x: 565, endPoint y: 613, distance: 16.5
click at [549, 616] on input "Number of People in your party" at bounding box center [771, 628] width 523 height 30
type input "2 Pax"
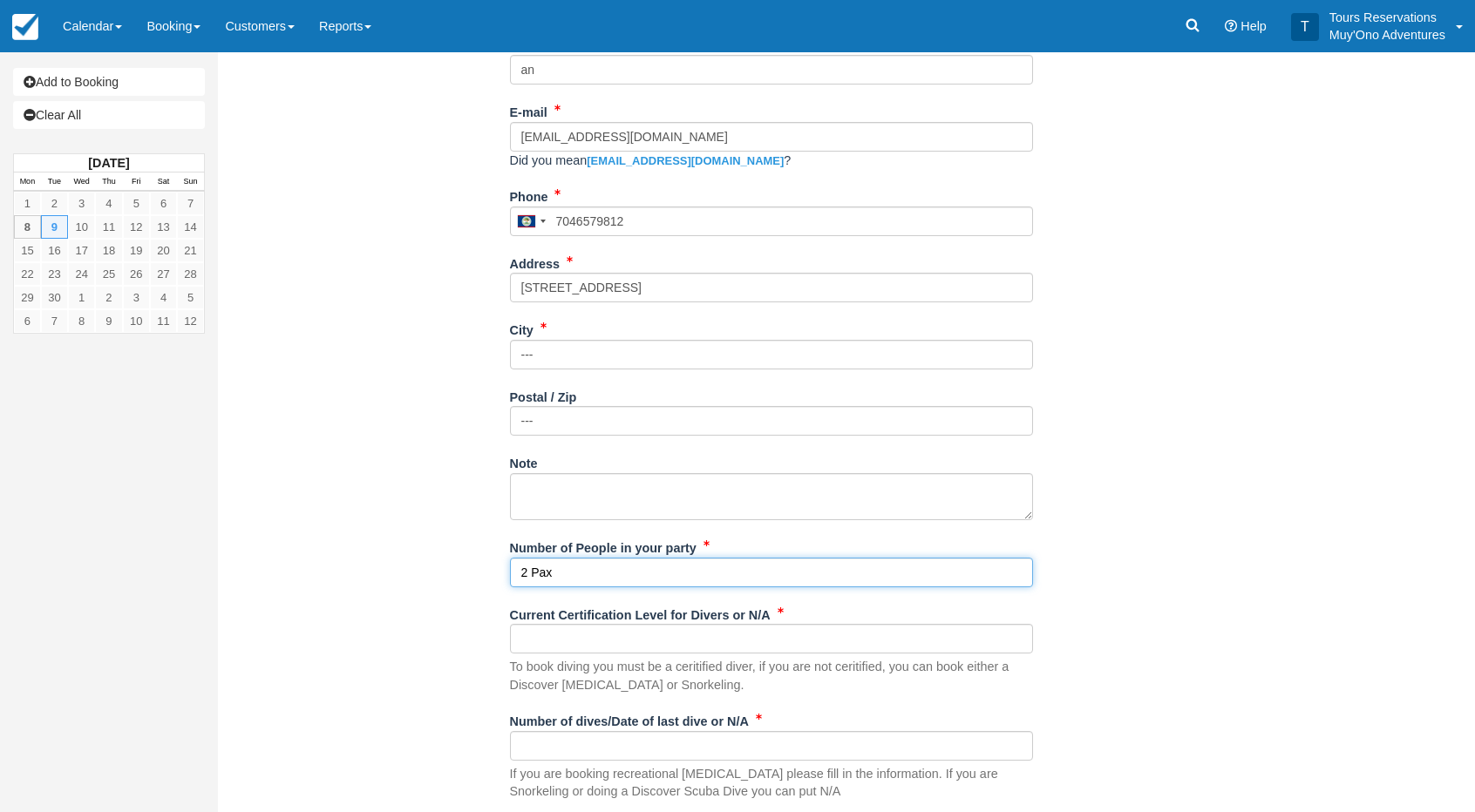
scroll to position [610, 0]
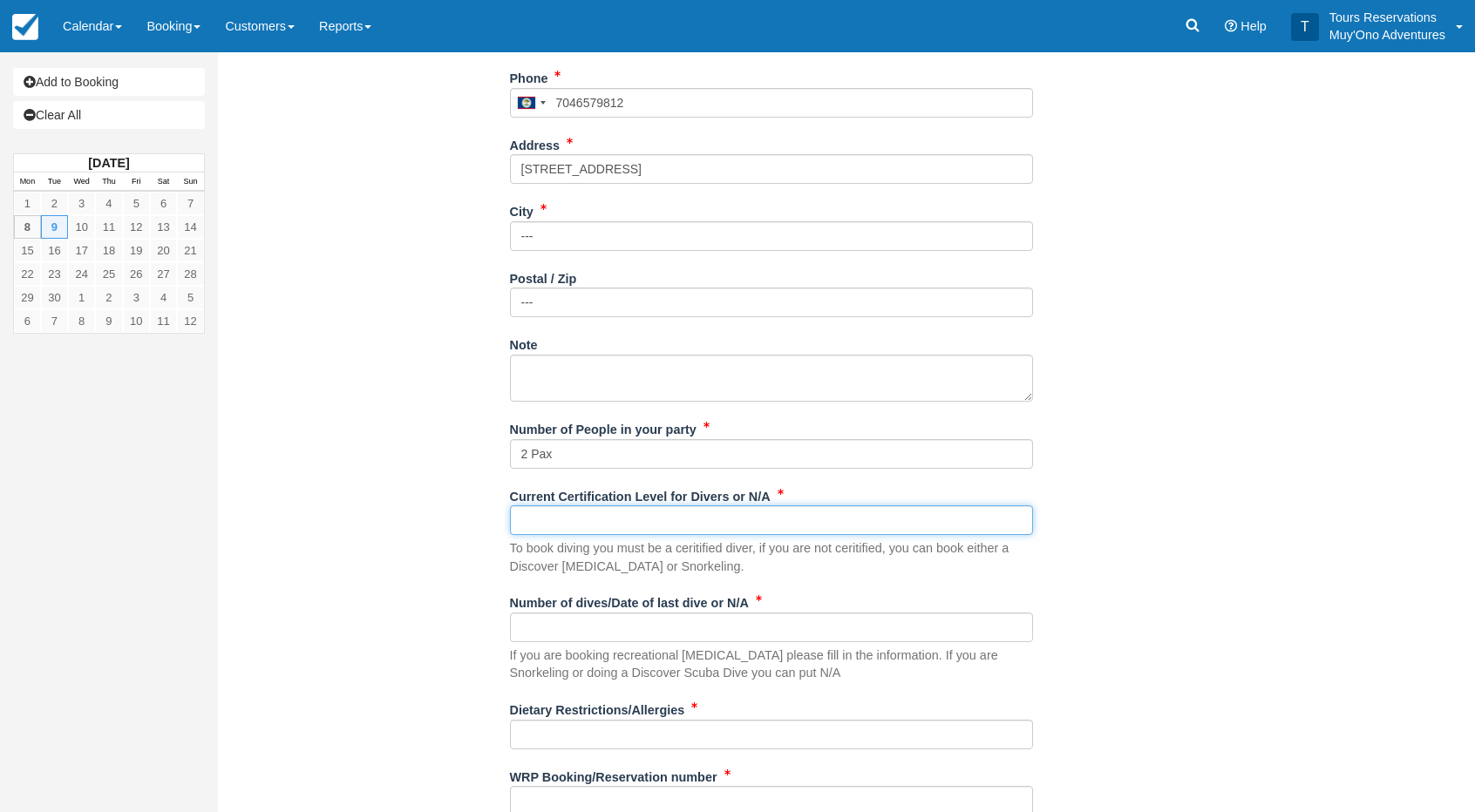
click at [549, 514] on input "Current Certification Level for Divers or N/A" at bounding box center [771, 520] width 523 height 30
type input "n/a"
click at [559, 624] on input "Number of dives/Date of last dive or N/A" at bounding box center [771, 627] width 523 height 30
type input "n/a"
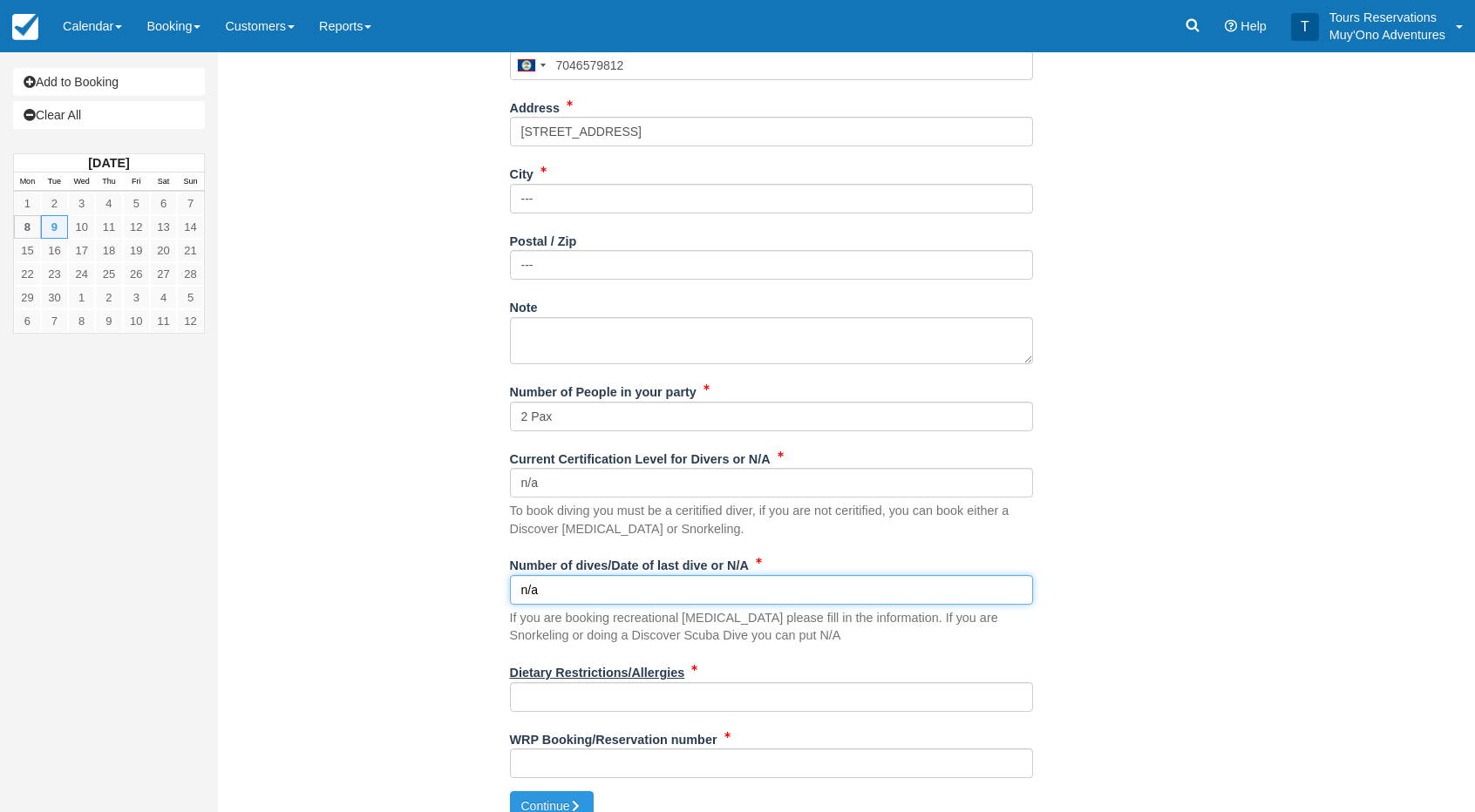
scroll to position [666, 0]
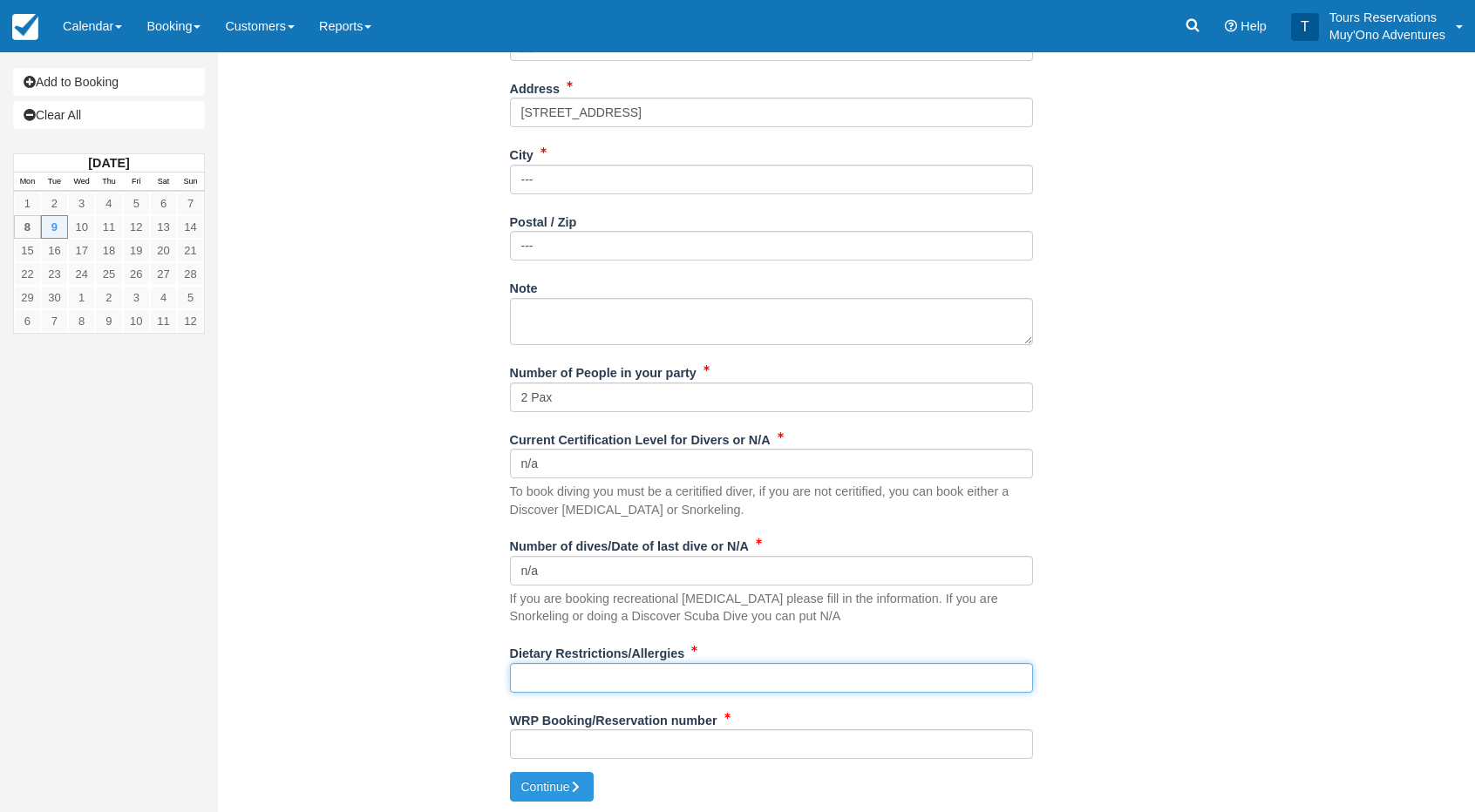
click at [558, 670] on input "Dietary Restrictions/Allergies" at bounding box center [771, 678] width 523 height 30
click at [596, 688] on input "Dietary Restrictions/Allergies" at bounding box center [771, 678] width 523 height 30
paste input "JENNIFER IS VEGETARIAN AND ALLERGIC TO KIWI"
type input "JENNIFER IS VEGETARIAN AND ALLERGIC TO KIWI"
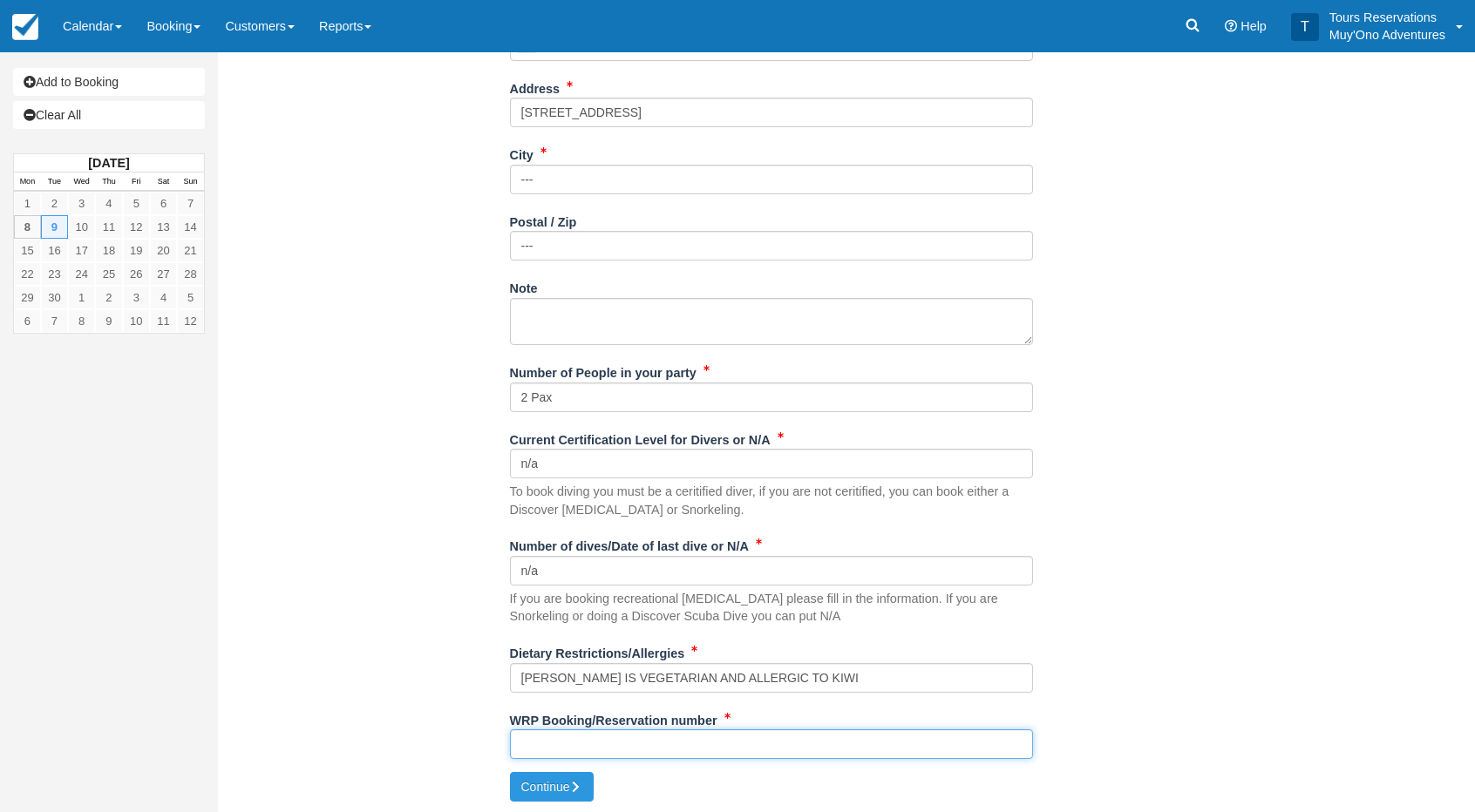
drag, startPoint x: 657, startPoint y: 752, endPoint x: 665, endPoint y: 745, distance: 10.6
click at [659, 753] on input "WRP Booking/Reservation number" at bounding box center [771, 744] width 523 height 30
click at [590, 745] on input "WRP Booking/Reservation number" at bounding box center [771, 744] width 523 height 30
paste input "48407181"
type input "48407181"
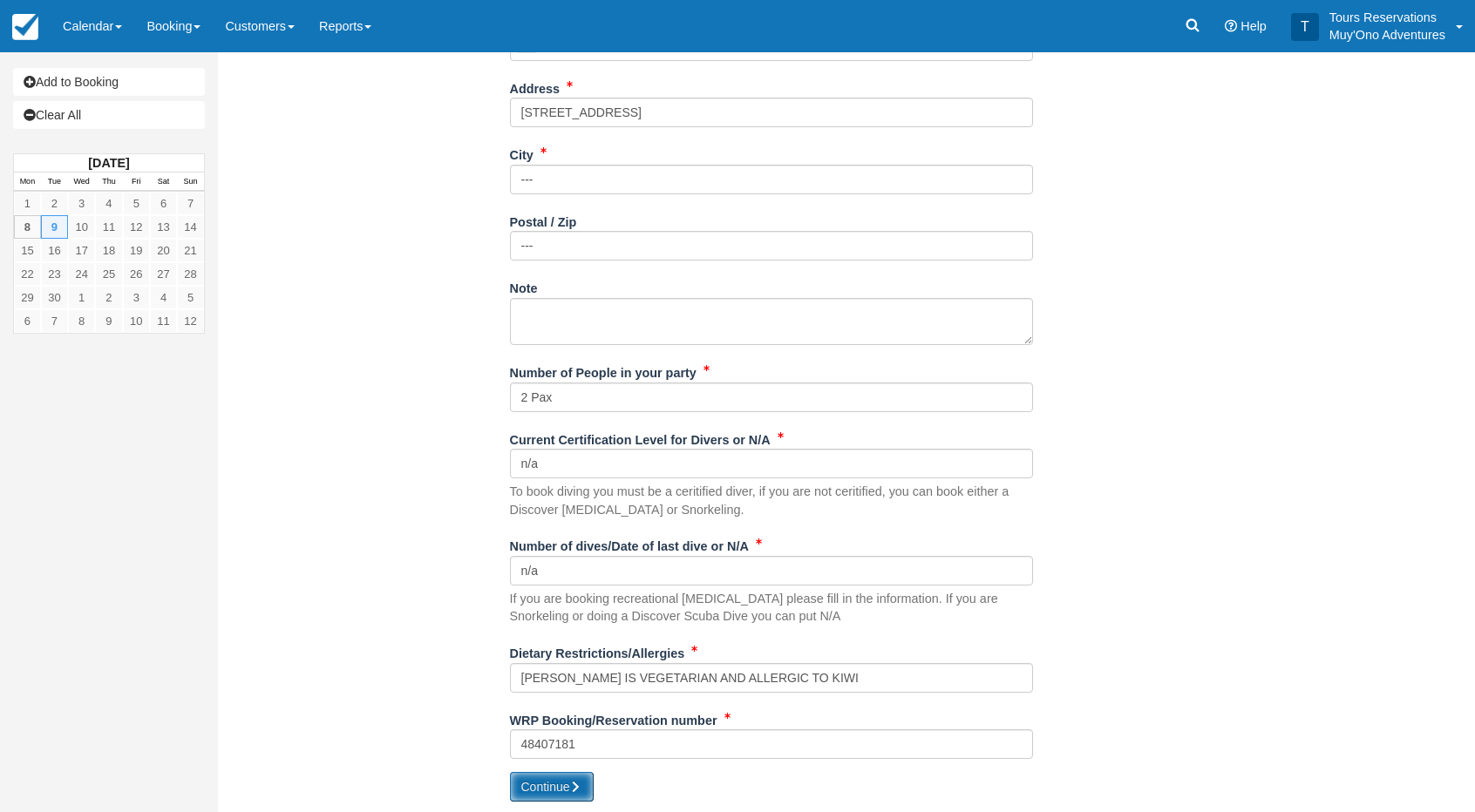
click at [569, 787] on button "Continue" at bounding box center [552, 787] width 84 height 30
type input "+5017046579812"
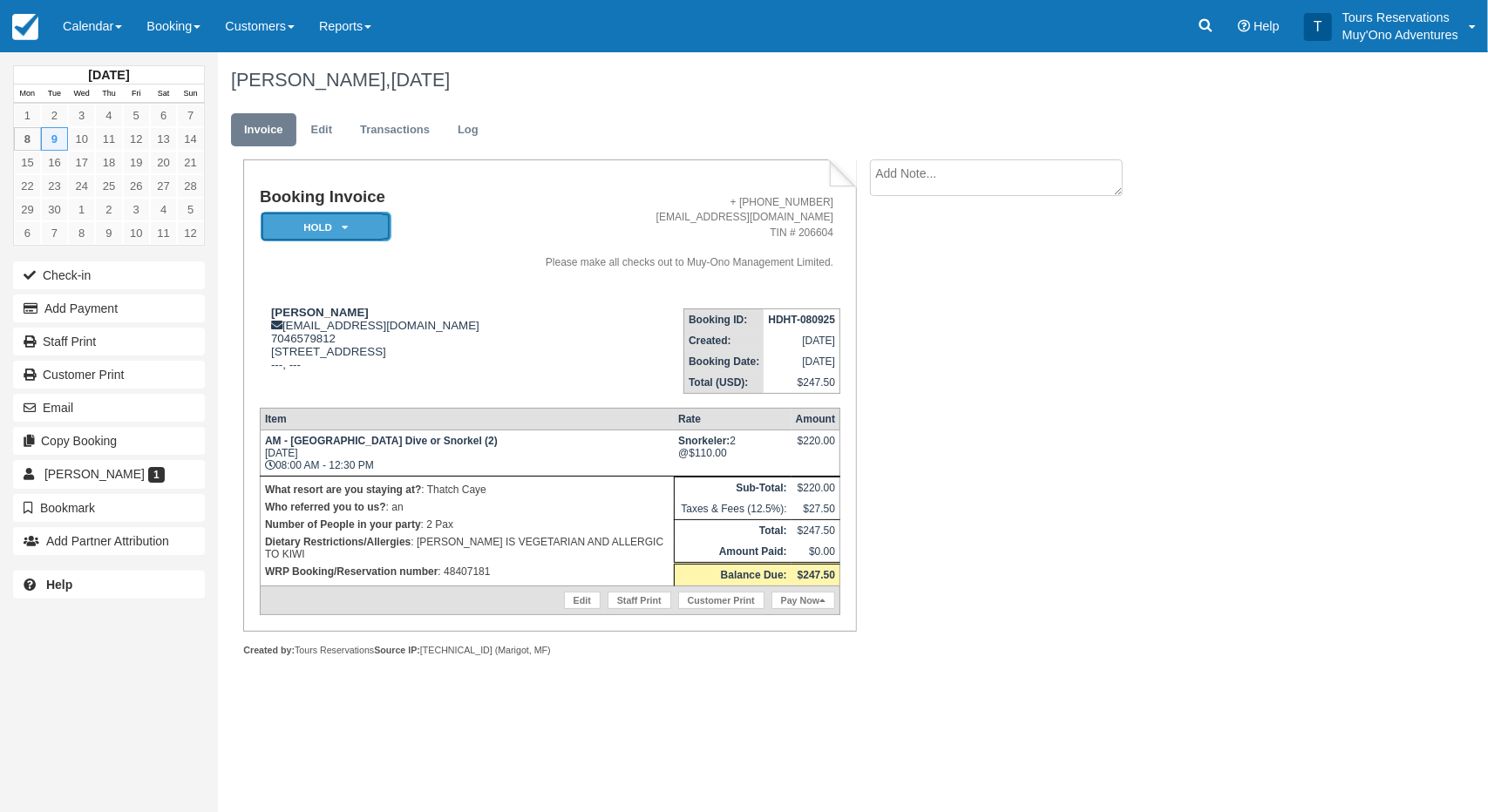
drag, startPoint x: 342, startPoint y: 234, endPoint x: 356, endPoint y: 230, distance: 14.6
click at [342, 234] on em "HOLD" at bounding box center [326, 227] width 131 height 31
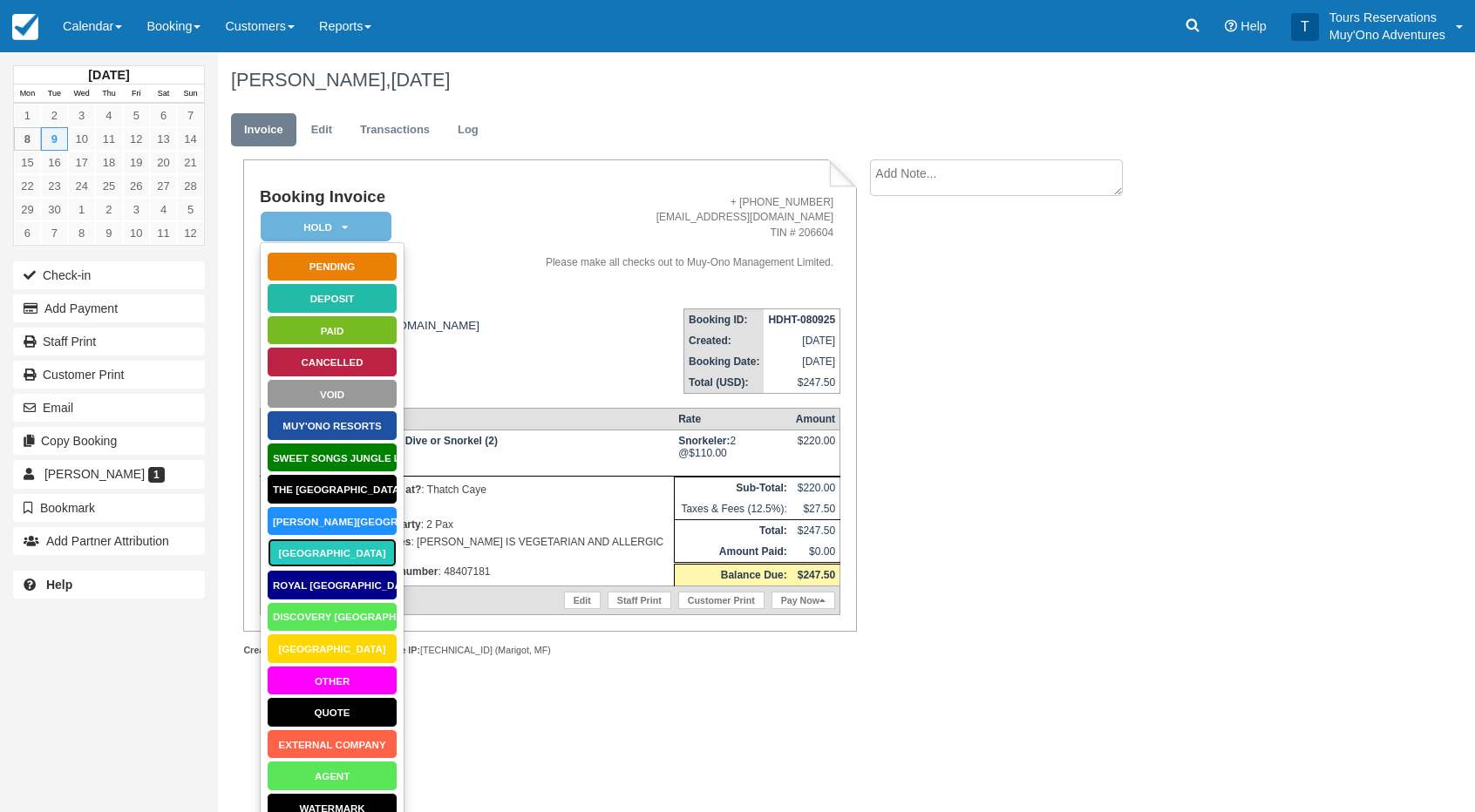
click at [343, 545] on link "[GEOGRAPHIC_DATA]" at bounding box center [332, 553] width 131 height 31
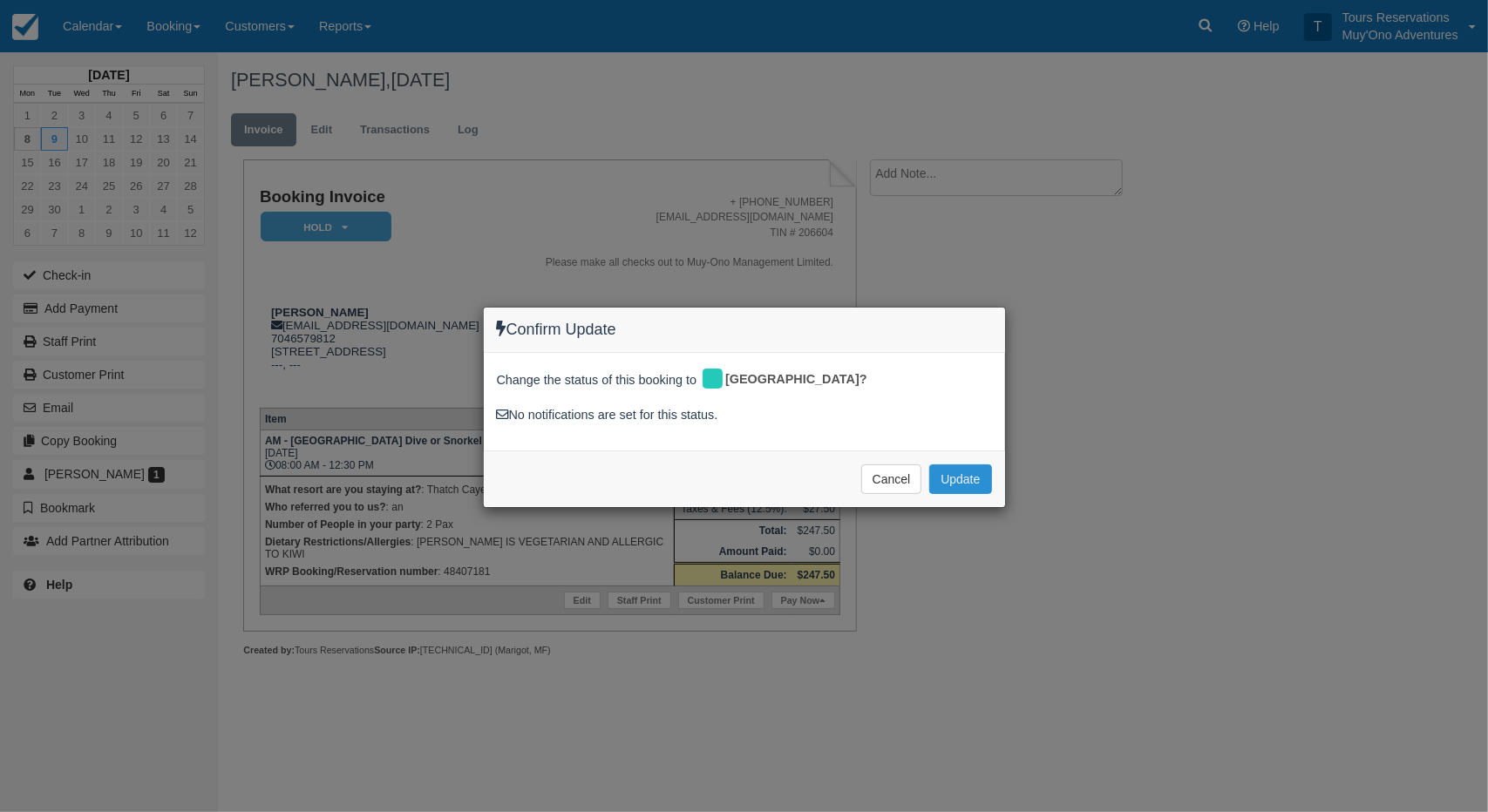
click at [970, 467] on button "Update" at bounding box center [960, 480] width 62 height 30
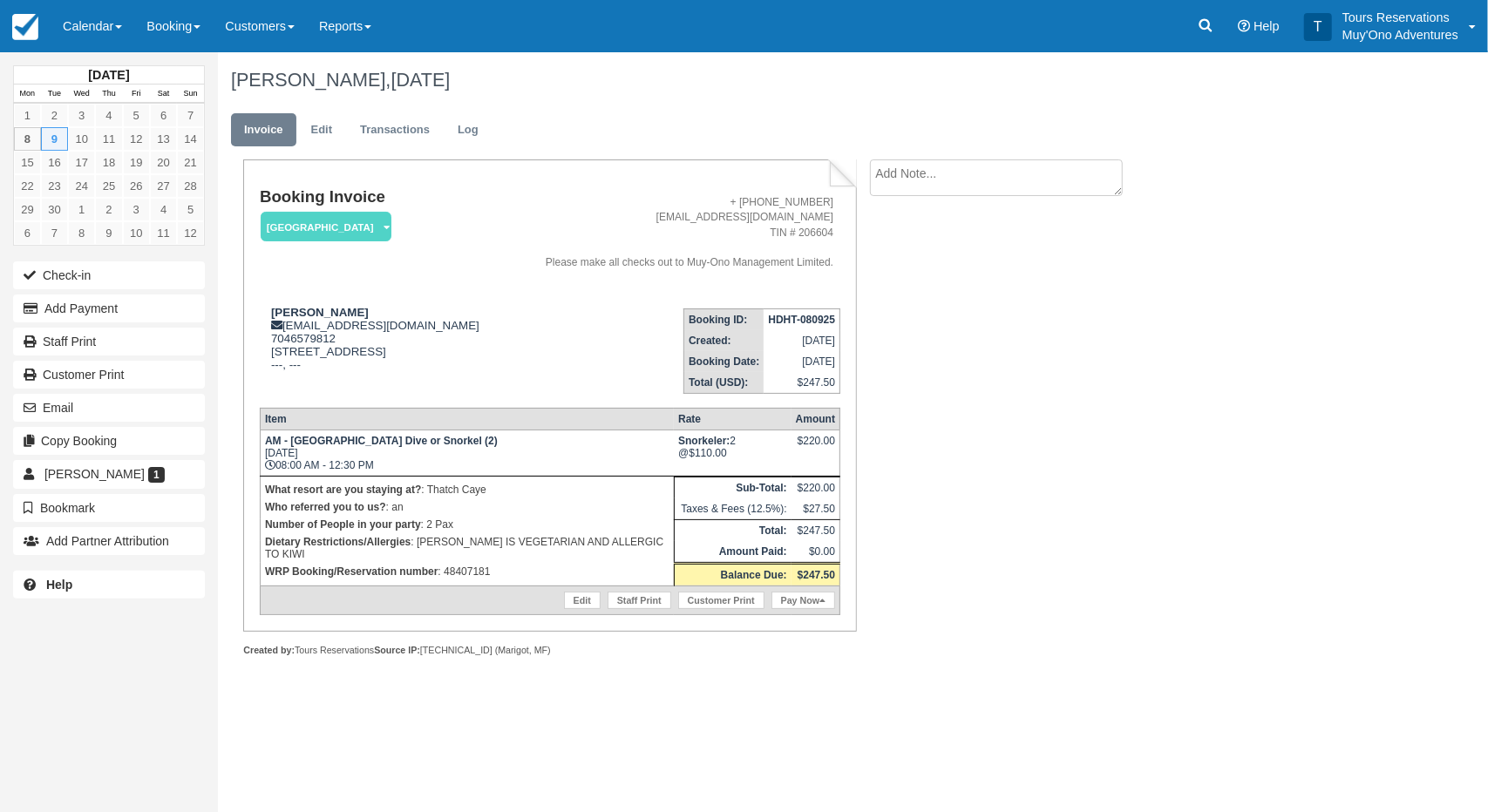
click at [1072, 383] on div "Booking Invoice [GEOGRAPHIC_DATA]   Pending HOLD Deposit Paid Cancelled Void Mu…" at bounding box center [696, 427] width 959 height 535
click at [938, 534] on div "Booking Invoice [GEOGRAPHIC_DATA]   Pending HOLD Deposit Paid Cancelled Void Mu…" at bounding box center [696, 427] width 959 height 535
click at [959, 502] on div "Booking Invoice [GEOGRAPHIC_DATA]   Pending HOLD Deposit Paid Cancelled Void Mu…" at bounding box center [696, 427] width 959 height 535
click at [982, 464] on div "Booking Invoice Thatch Caye Resort   Pending HOLD Deposit Paid Cancelled Void M…" at bounding box center [696, 427] width 959 height 535
drag, startPoint x: 931, startPoint y: 425, endPoint x: 945, endPoint y: 433, distance: 16.1
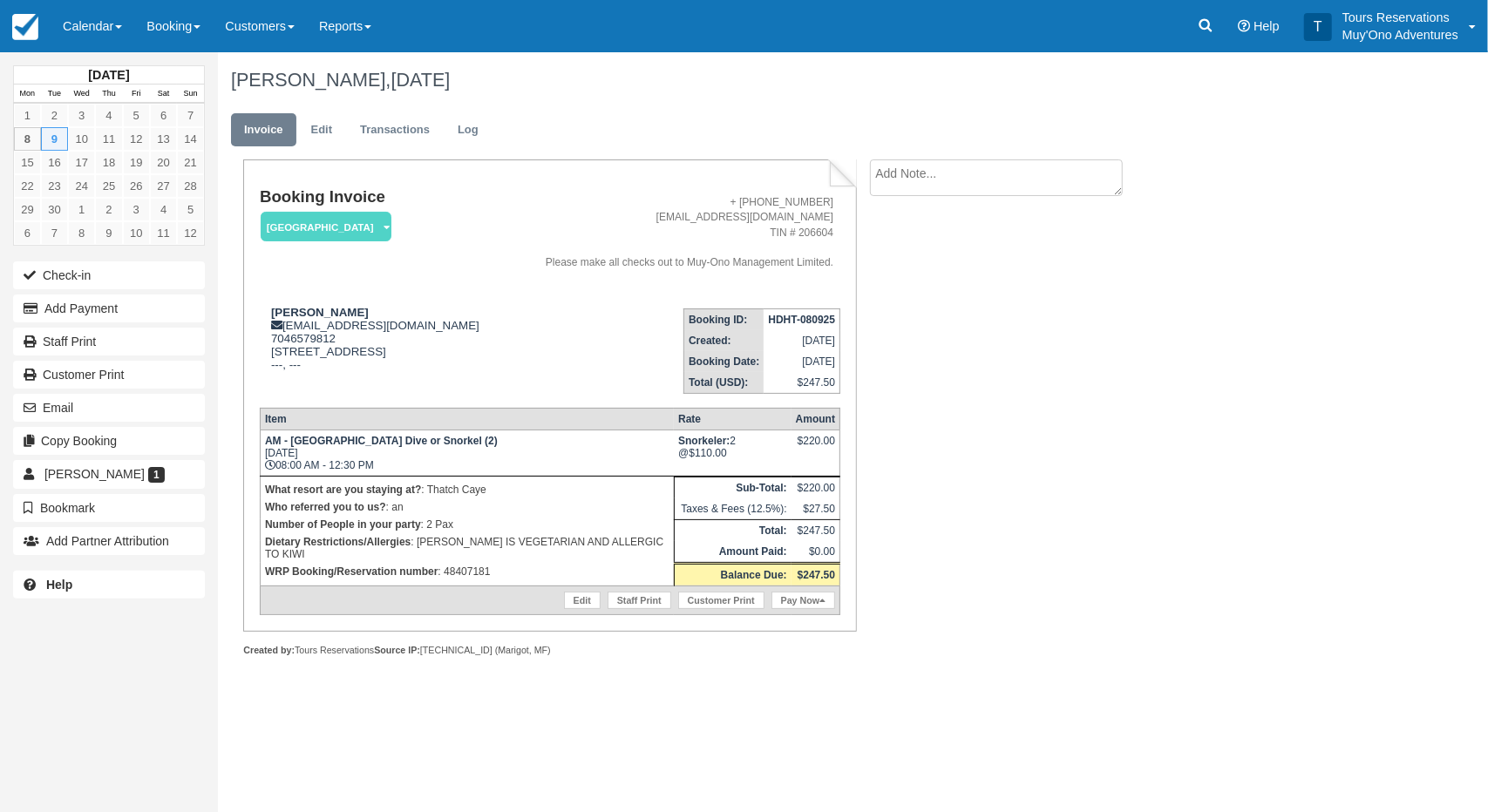
click at [934, 427] on div "Booking Invoice Thatch Caye Resort   Pending HOLD Deposit Paid Cancelled Void M…" at bounding box center [696, 427] width 959 height 535
click at [814, 328] on td "HDHT-080925" at bounding box center [801, 319] width 76 height 21
click at [814, 325] on td "HDHT-080925" at bounding box center [801, 319] width 76 height 21
click at [815, 318] on strong "HDHT-080925" at bounding box center [802, 319] width 67 height 12
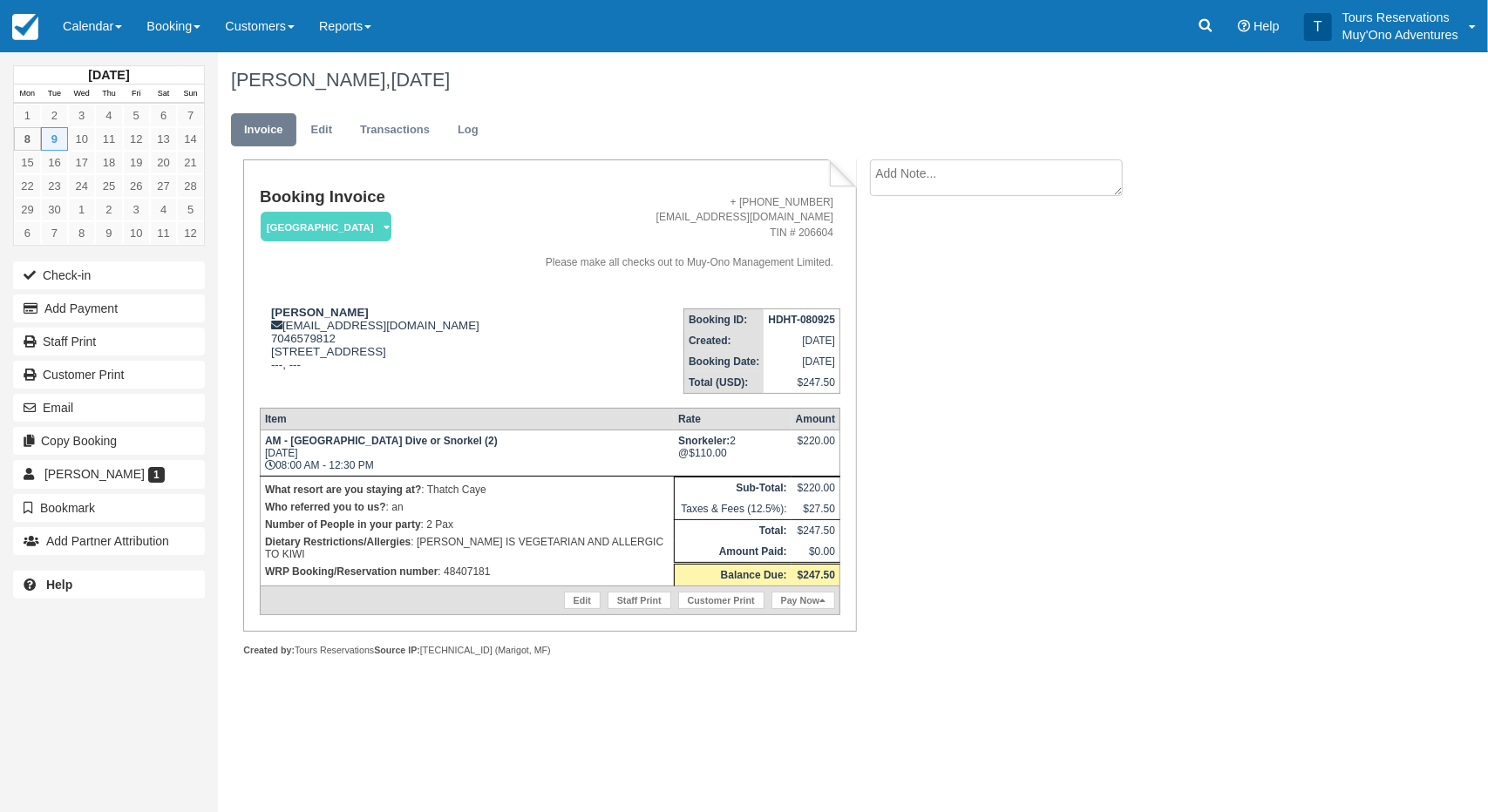
click at [976, 172] on textarea at bounding box center [996, 177] width 253 height 36
paste textarea "48407181"
type textarea "48407181"
click at [934, 286] on button "Create" at bounding box center [909, 277] width 78 height 30
drag, startPoint x: 767, startPoint y: 320, endPoint x: 836, endPoint y: 325, distance: 69.2
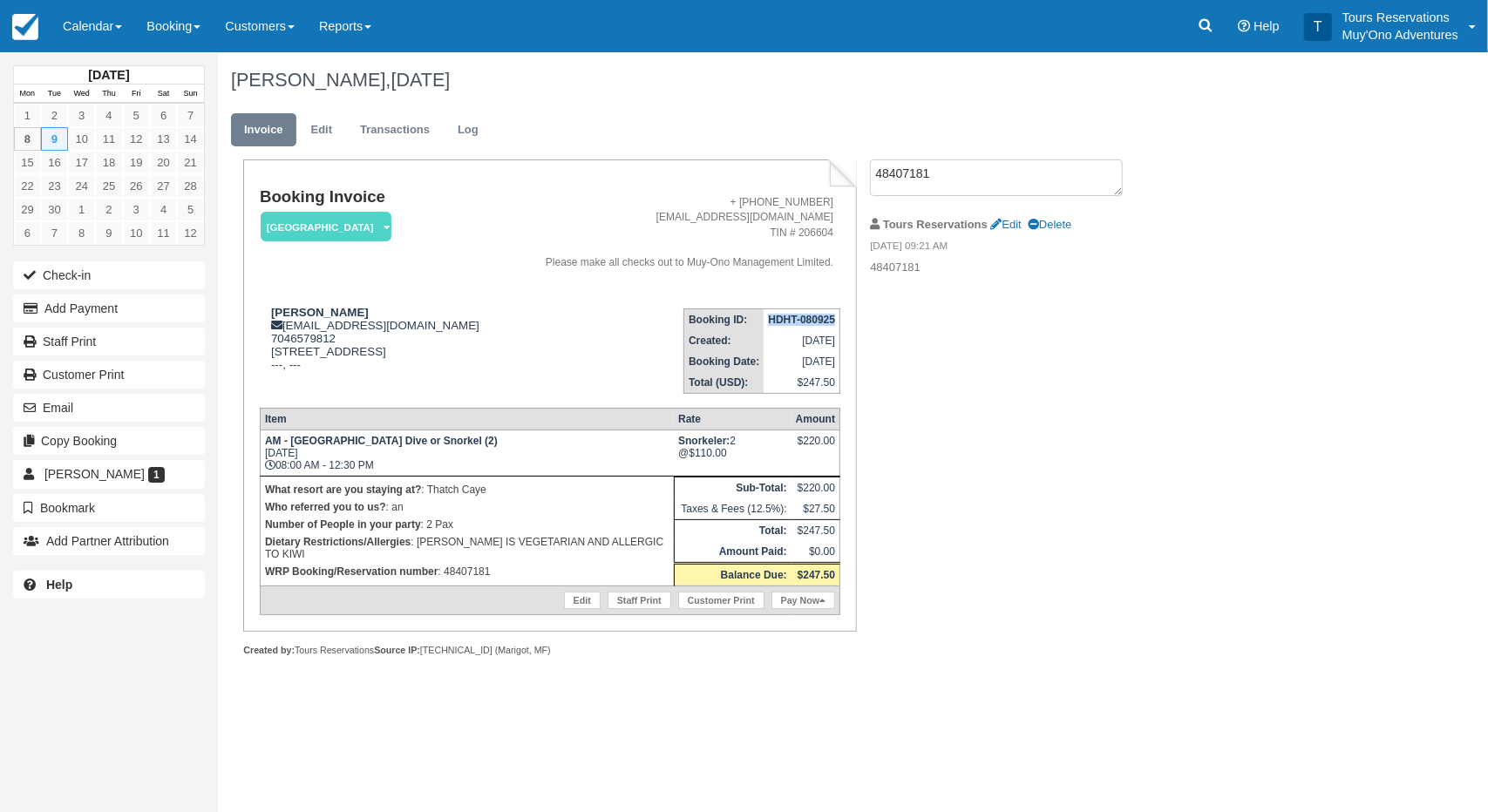
click at [836, 325] on td "HDHT-080925" at bounding box center [801, 319] width 76 height 21
copy strong "HDHT-080925"
click at [1074, 364] on div "Booking Invoice Thatch Caye Resort   Pending HOLD Deposit Paid Cancelled Void M…" at bounding box center [696, 427] width 959 height 535
click at [165, 28] on link "Booking" at bounding box center [174, 26] width 78 height 52
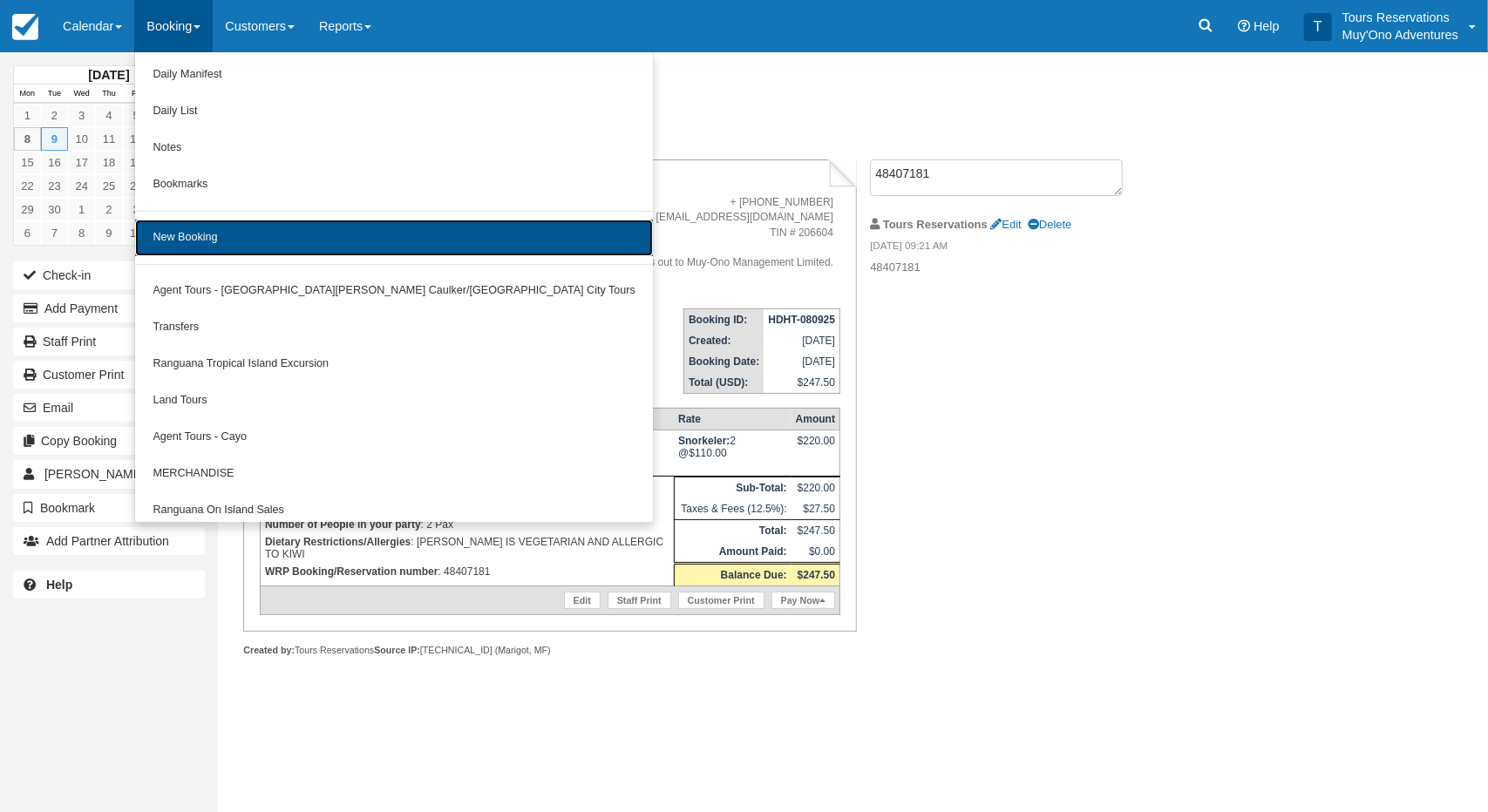
click at [235, 238] on link "New Booking" at bounding box center [394, 237] width 518 height 36
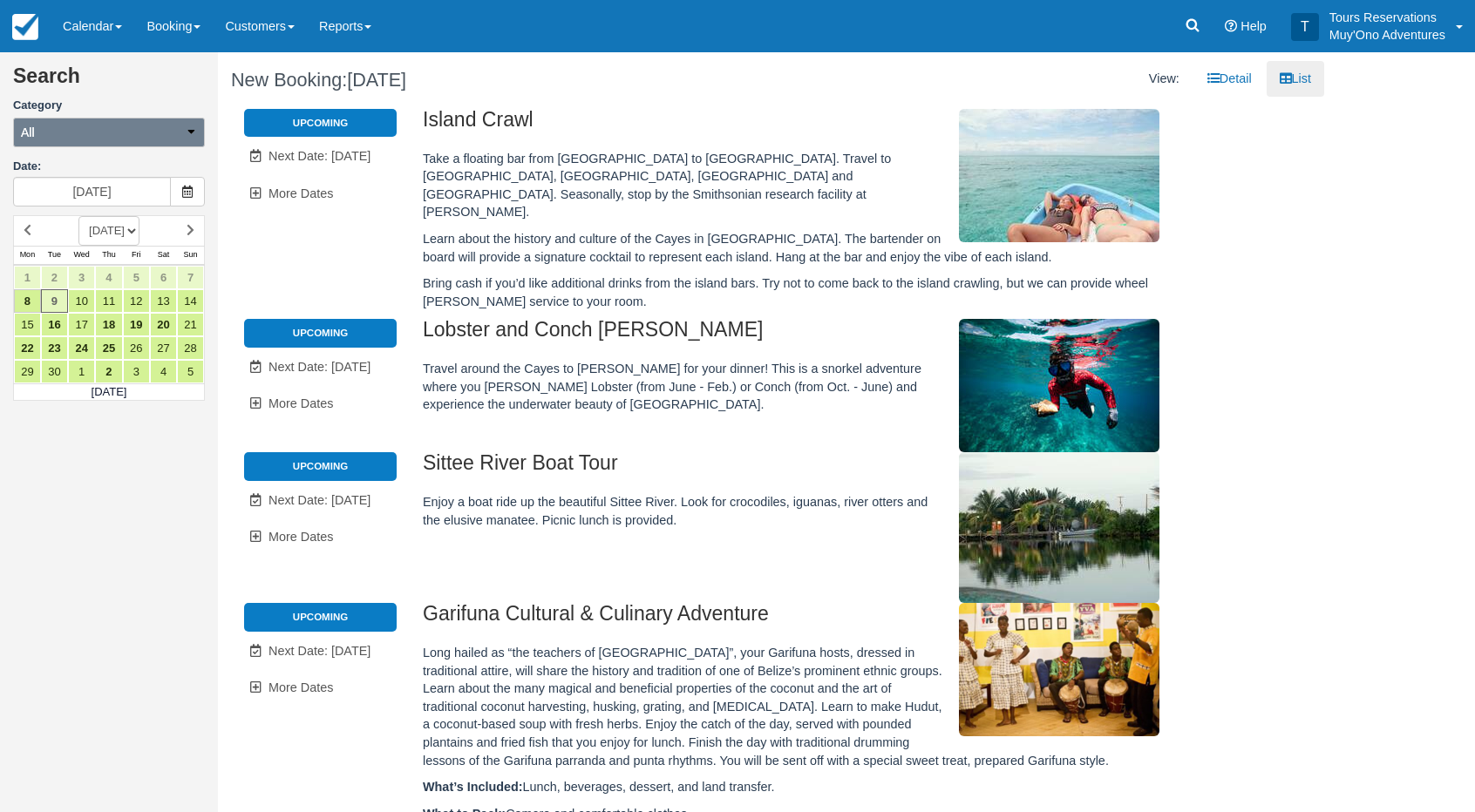
click at [112, 139] on button "All" at bounding box center [108, 133] width 191 height 30
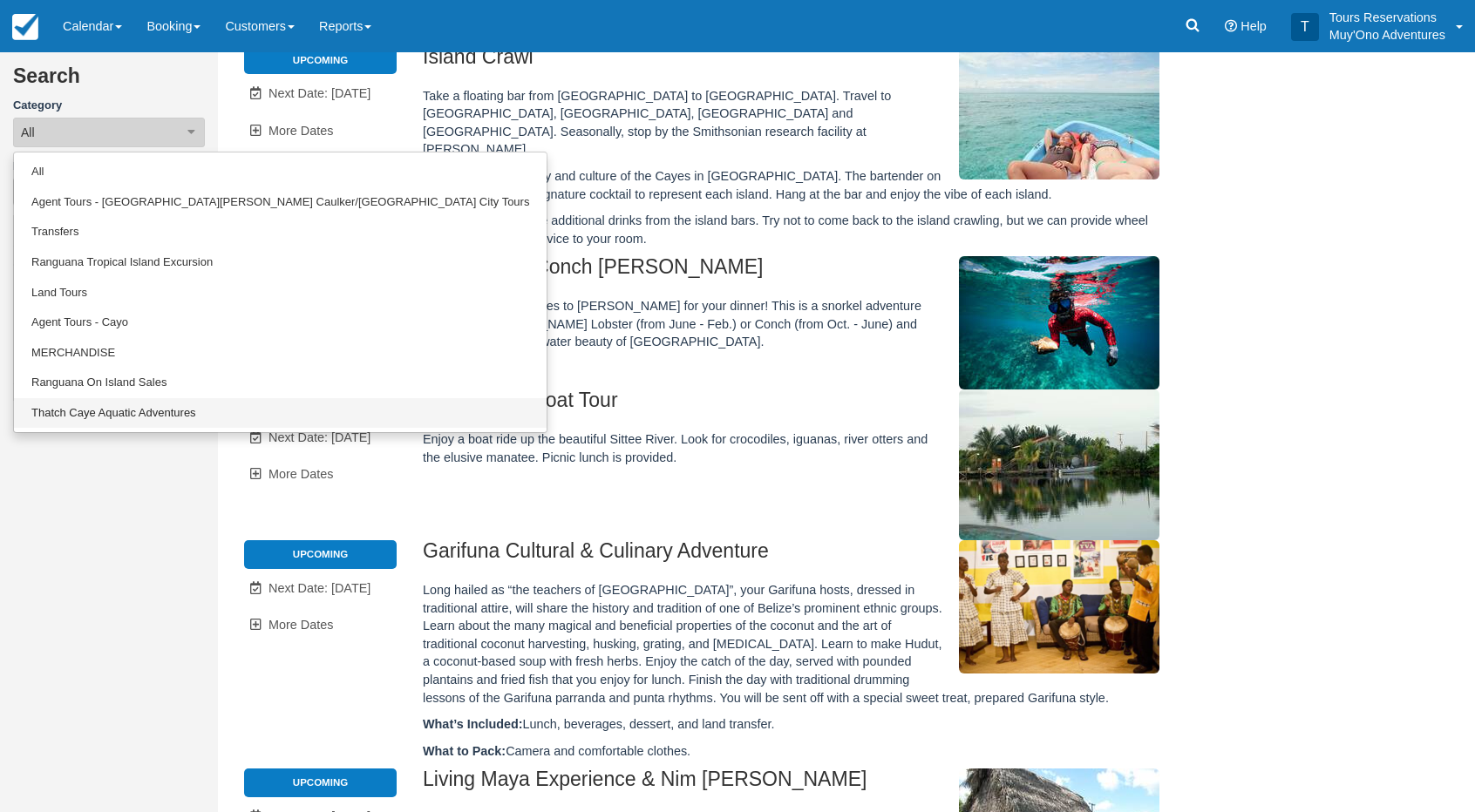
scroll to position [175, 0]
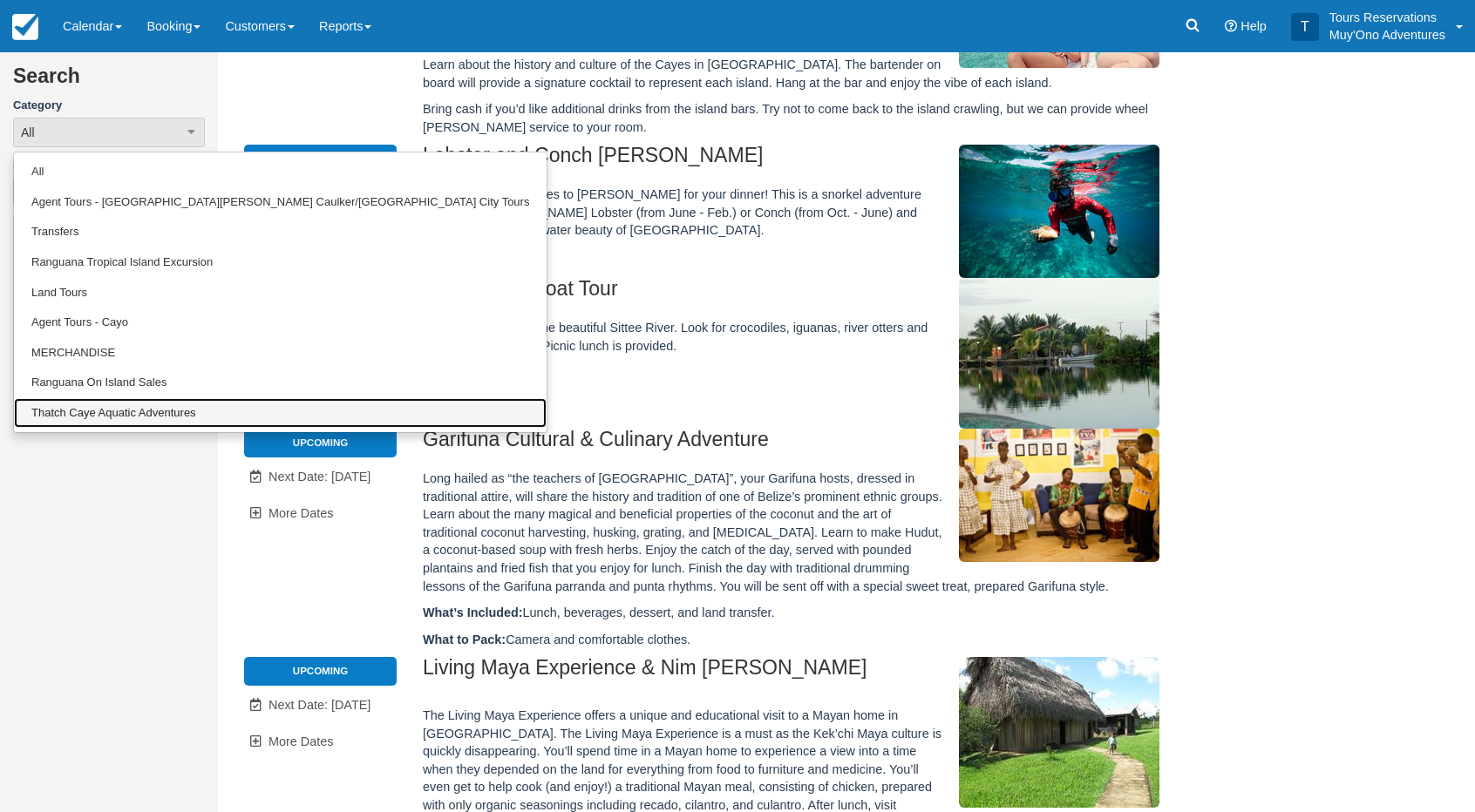
click at [120, 416] on link "Thatch Caye Aquatic Adventures" at bounding box center [280, 413] width 532 height 31
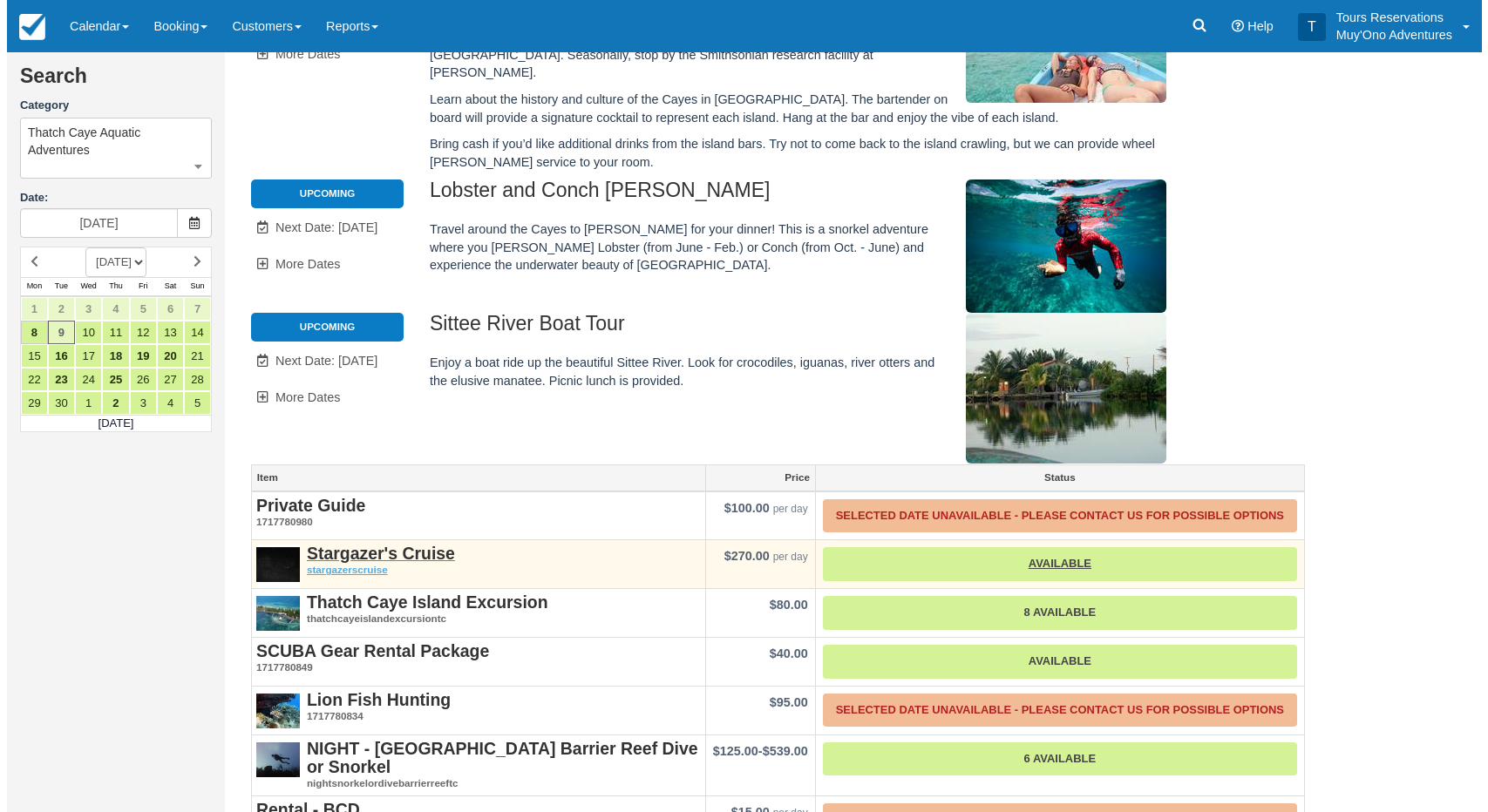
scroll to position [301, 0]
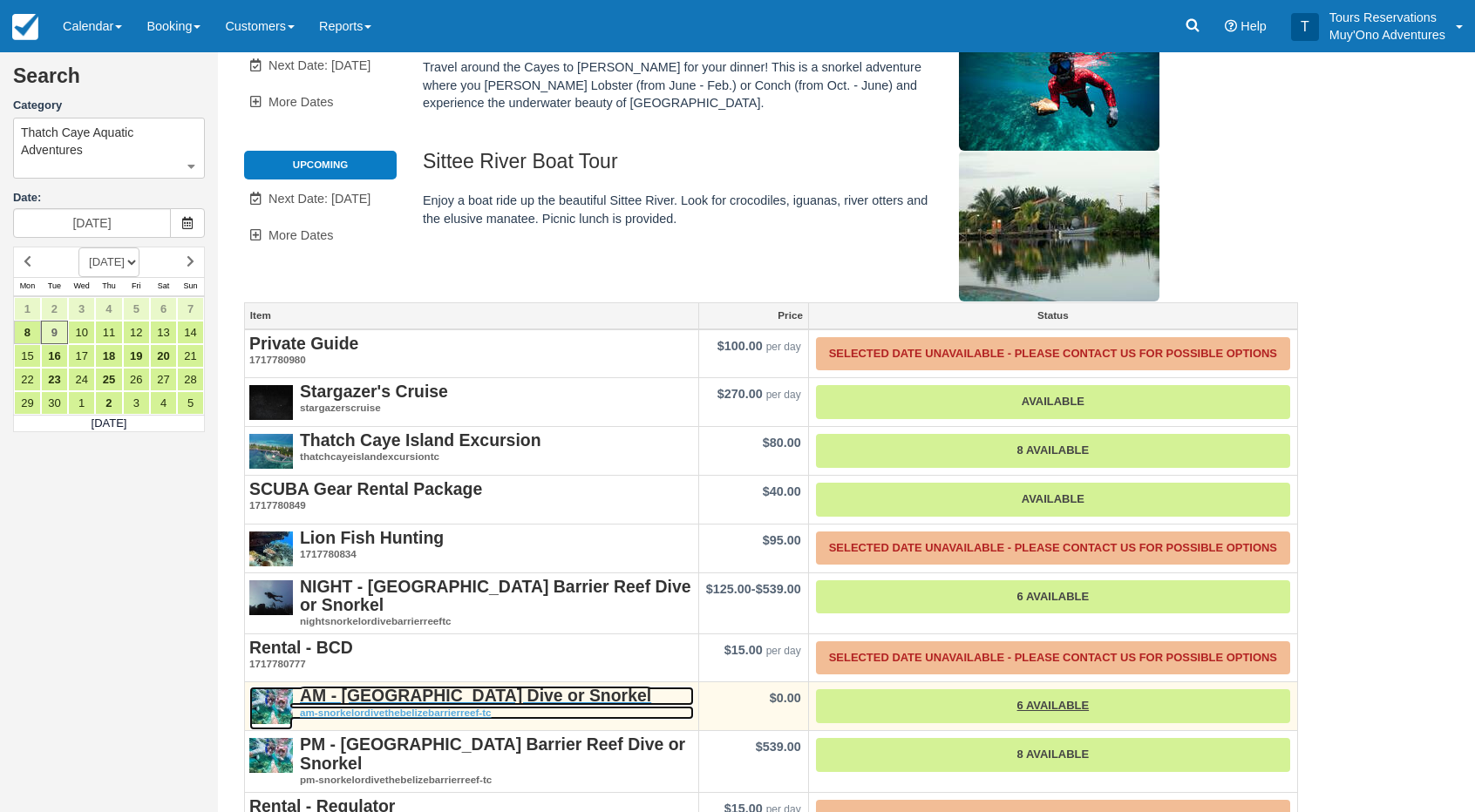
click at [508, 706] on em "am-snorkelordivethebelizebarrierreef-tc" at bounding box center [471, 713] width 444 height 15
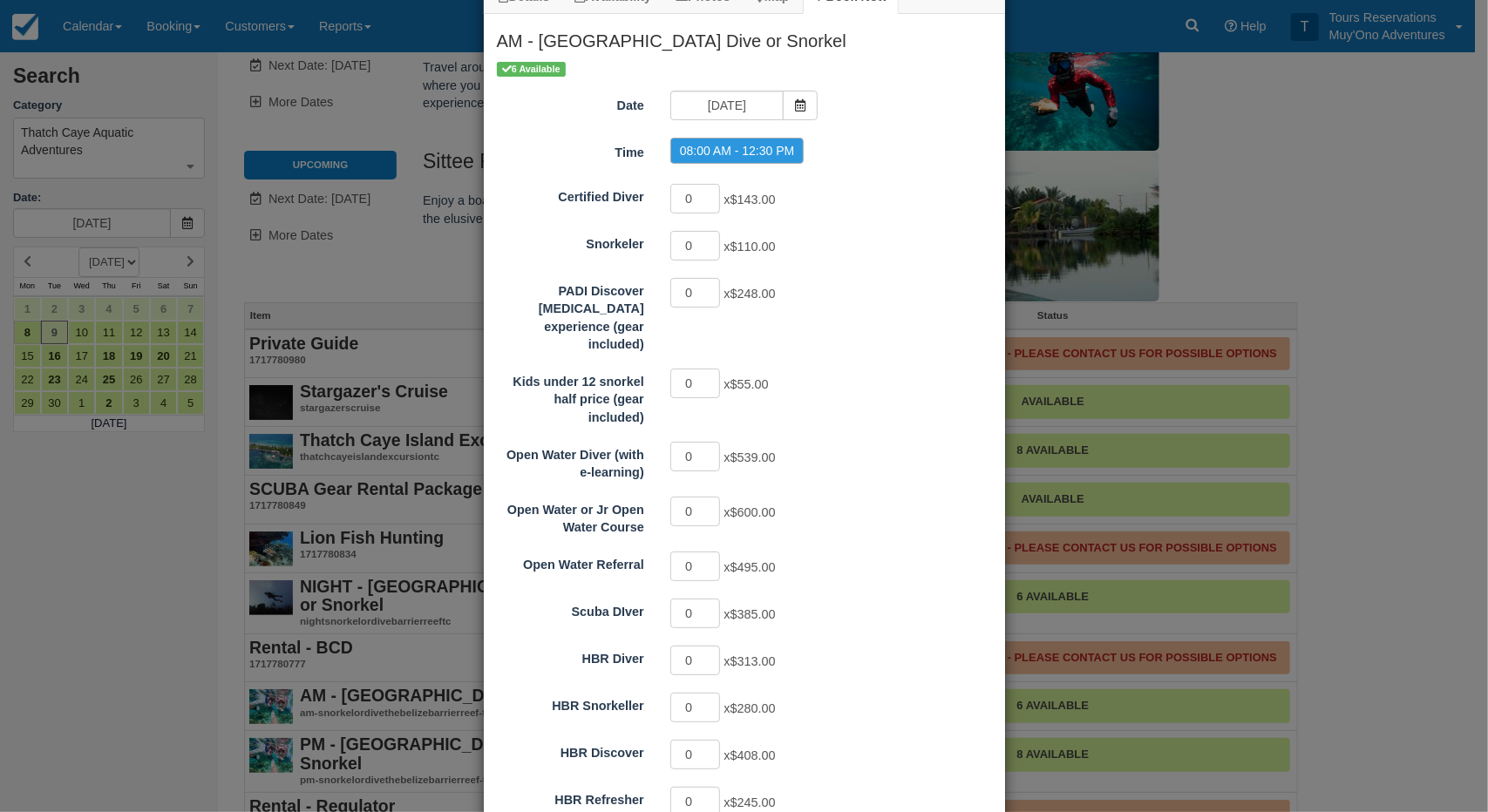
scroll to position [87, 0]
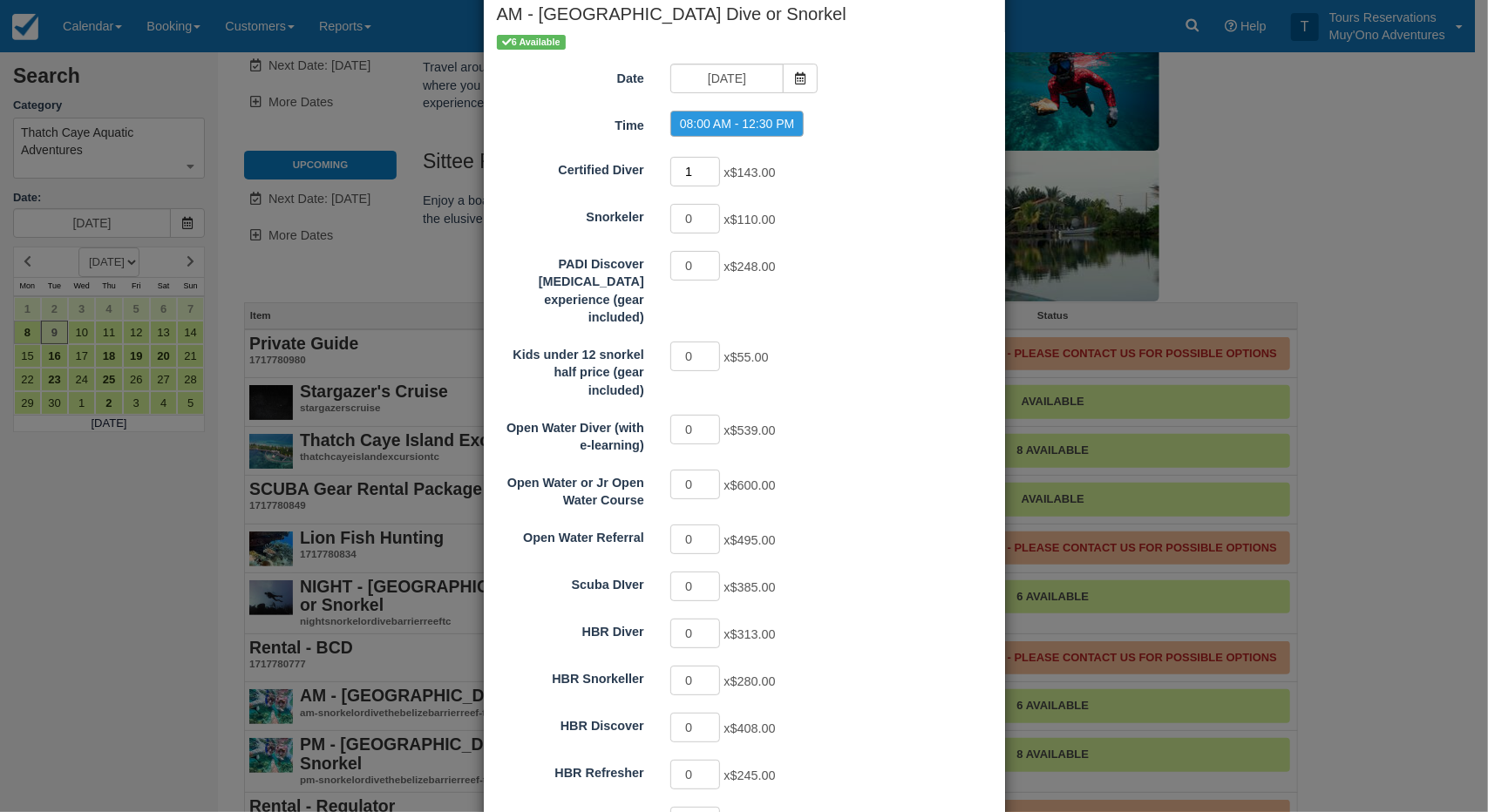
click at [708, 164] on input "1" at bounding box center [695, 172] width 50 height 30
type input "2"
click at [709, 164] on input "2" at bounding box center [695, 172] width 50 height 30
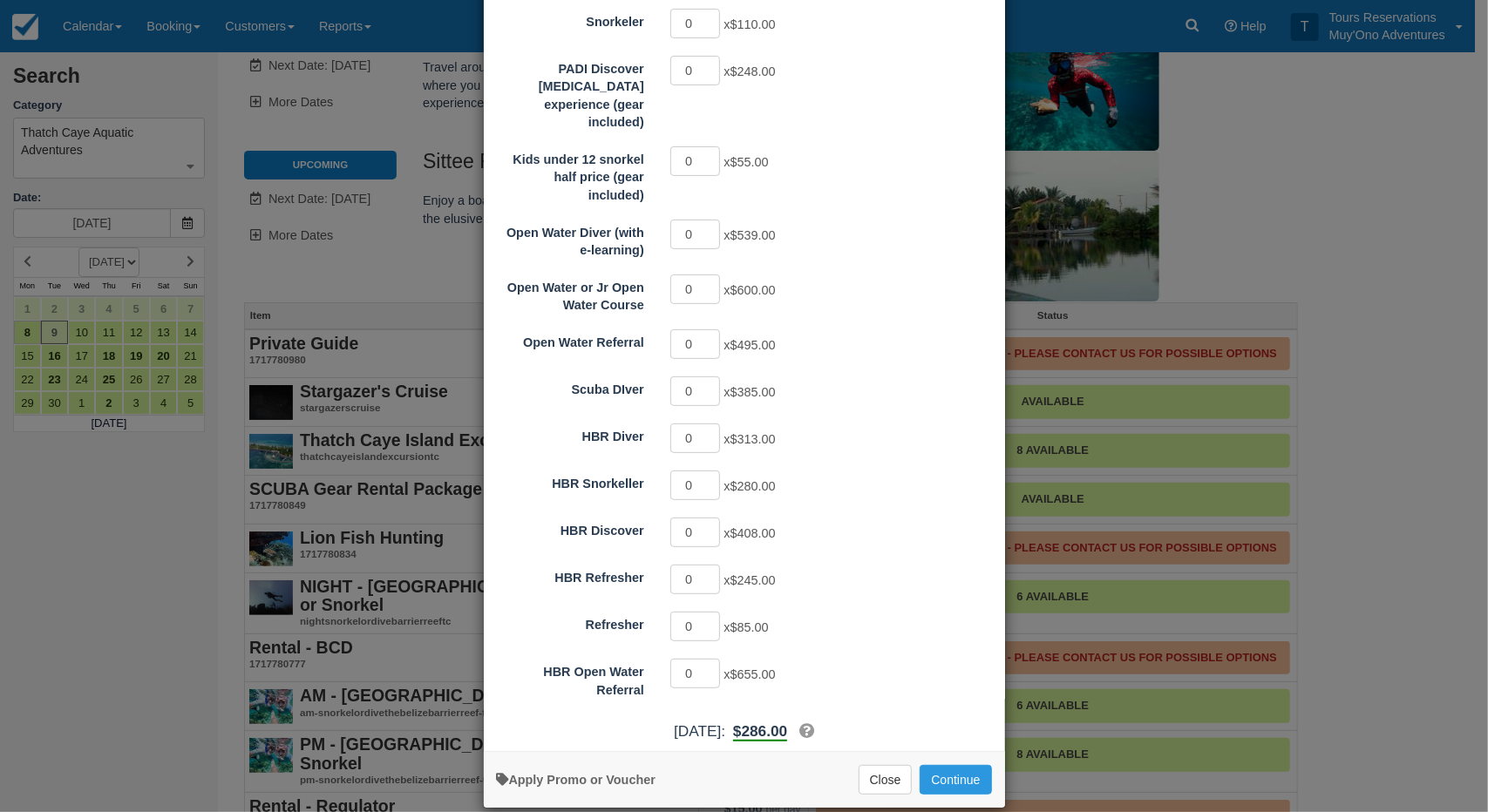
scroll to position [283, 0]
click at [947, 764] on button "Continue" at bounding box center [955, 779] width 72 height 30
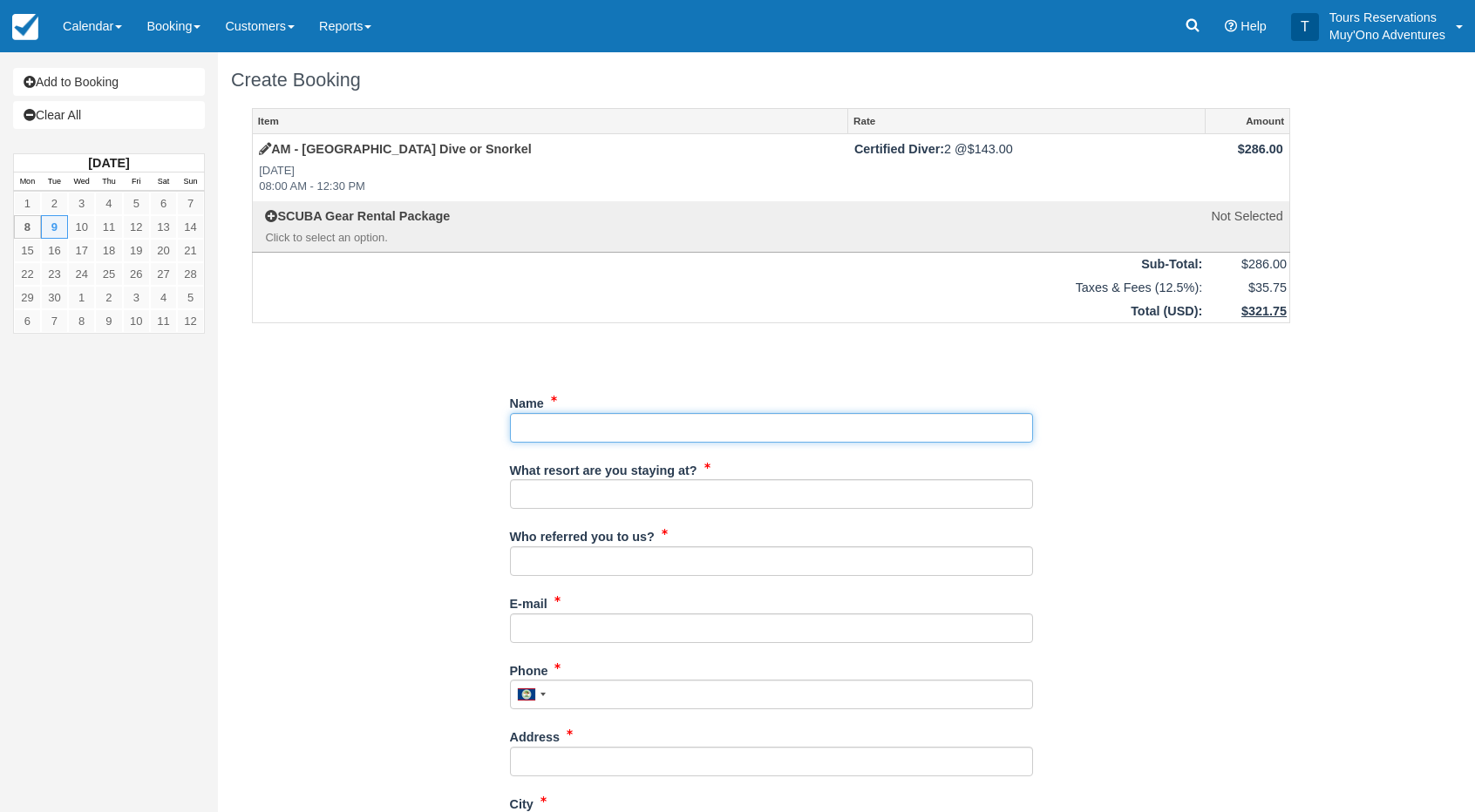
click at [587, 426] on input "Name" at bounding box center [771, 428] width 523 height 30
click at [605, 426] on input "Name" at bounding box center [771, 428] width 523 height 30
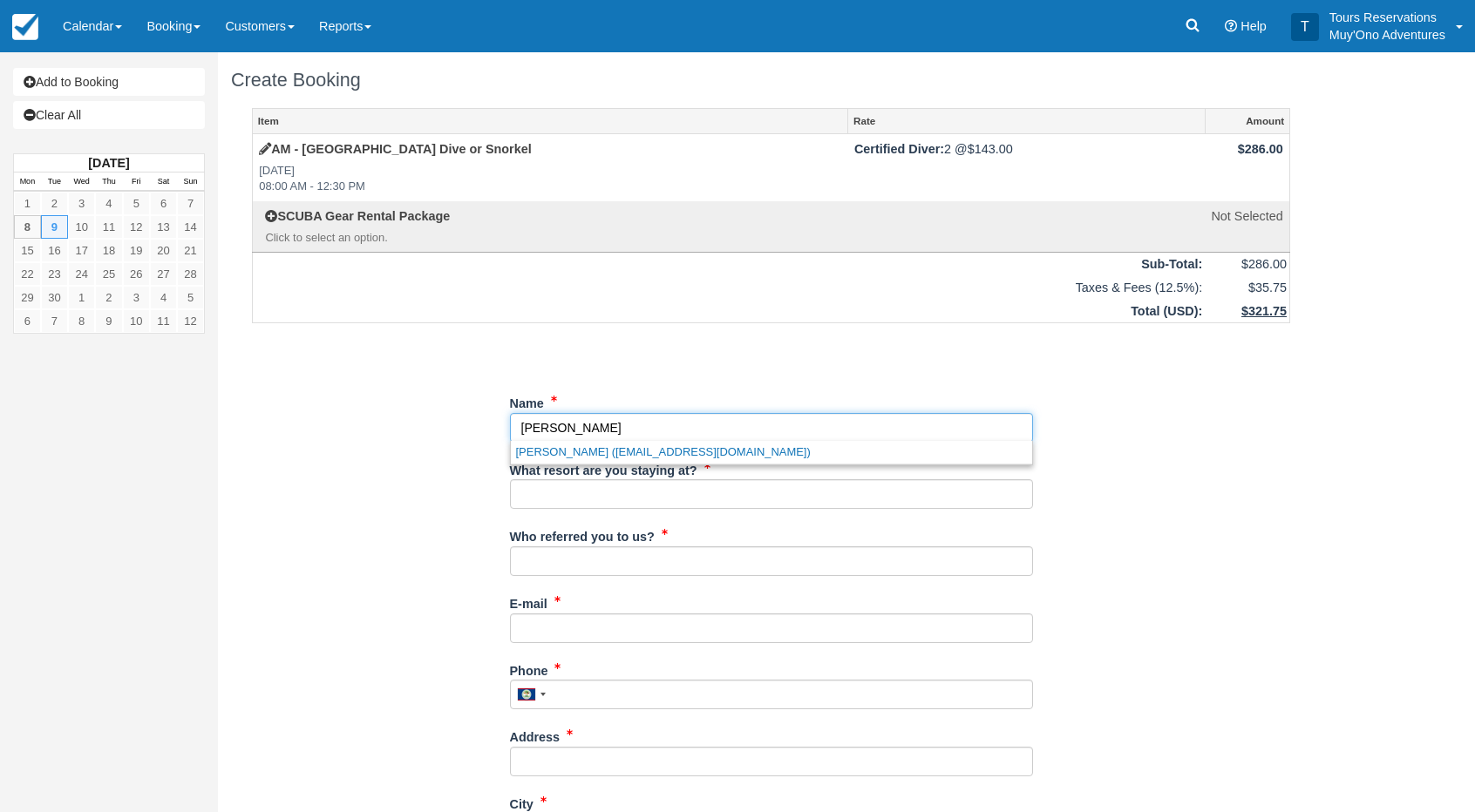
type input "[PERSON_NAME]"
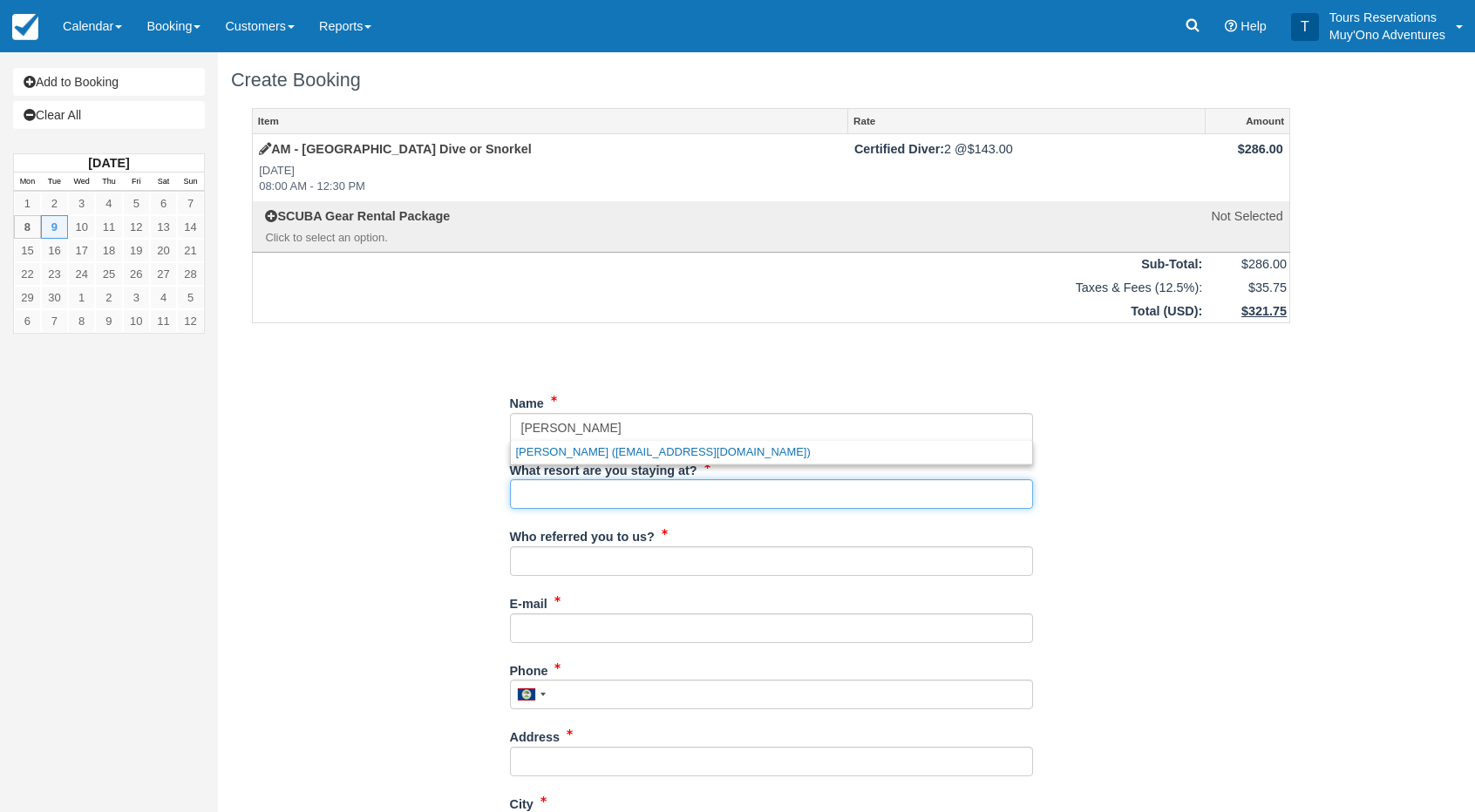
click at [612, 497] on input "What resort are you staying at?" at bounding box center [771, 494] width 523 height 30
type input "Thatch Caye"
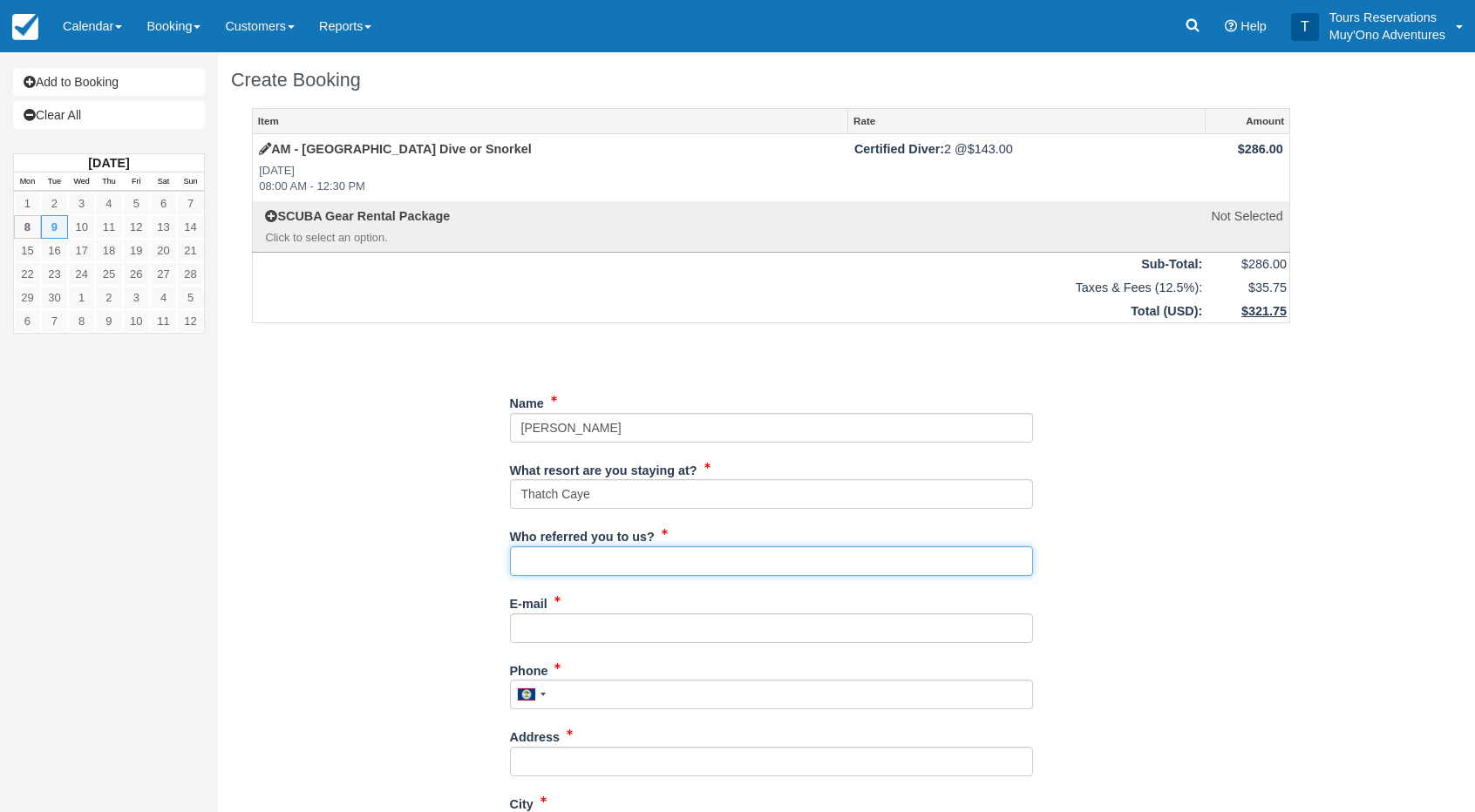
drag, startPoint x: 581, startPoint y: 549, endPoint x: 583, endPoint y: 559, distance: 10.2
click at [581, 551] on input "Who referred you to us?" at bounding box center [771, 561] width 523 height 30
type input "an"
click at [551, 632] on input "E-mail" at bounding box center [771, 628] width 523 height 30
click at [583, 620] on input "E-mail" at bounding box center [771, 628] width 523 height 30
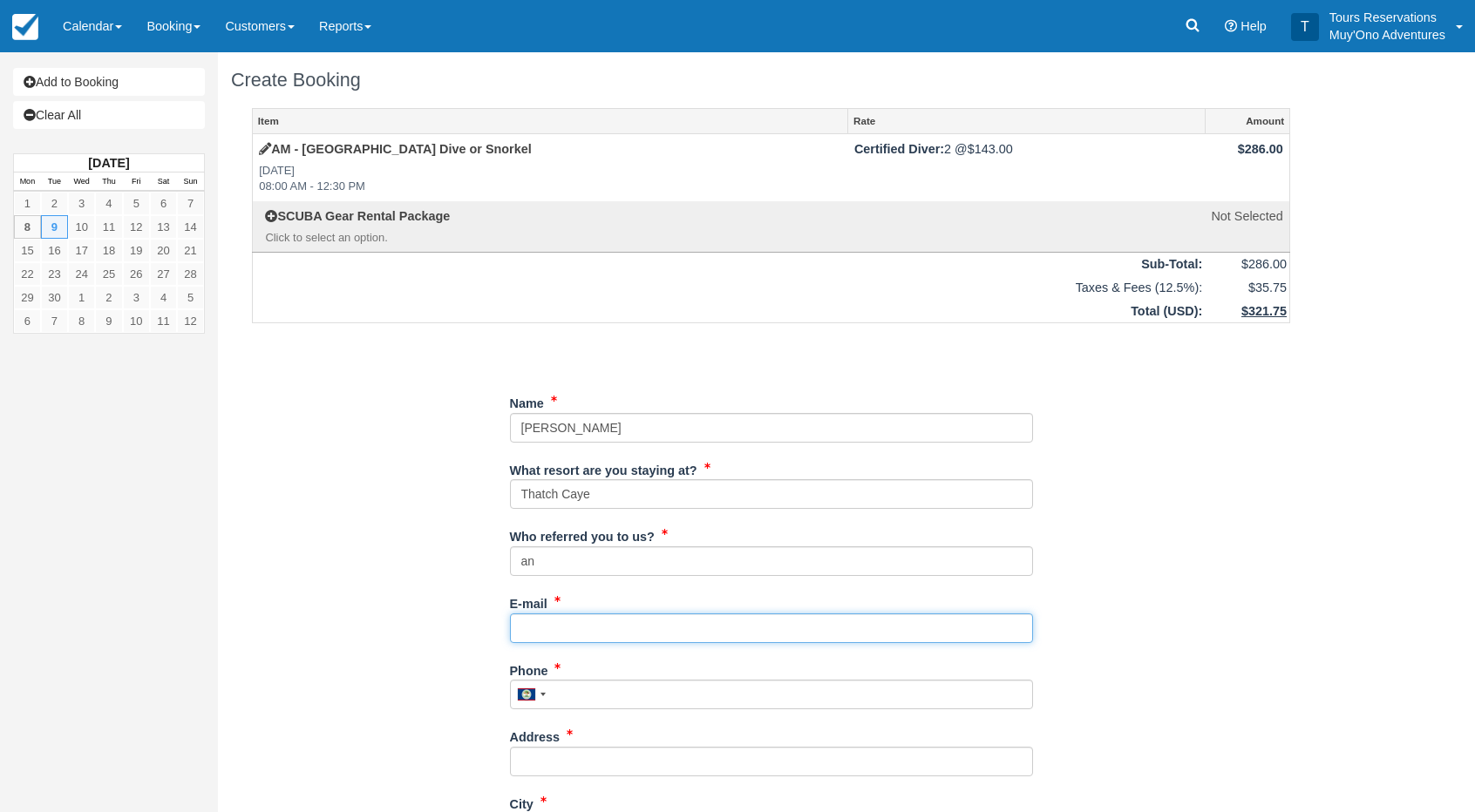
paste input "[EMAIL_ADDRESS][DOMAIN_NAME]"
type input "[EMAIL_ADDRESS][DOMAIN_NAME]"
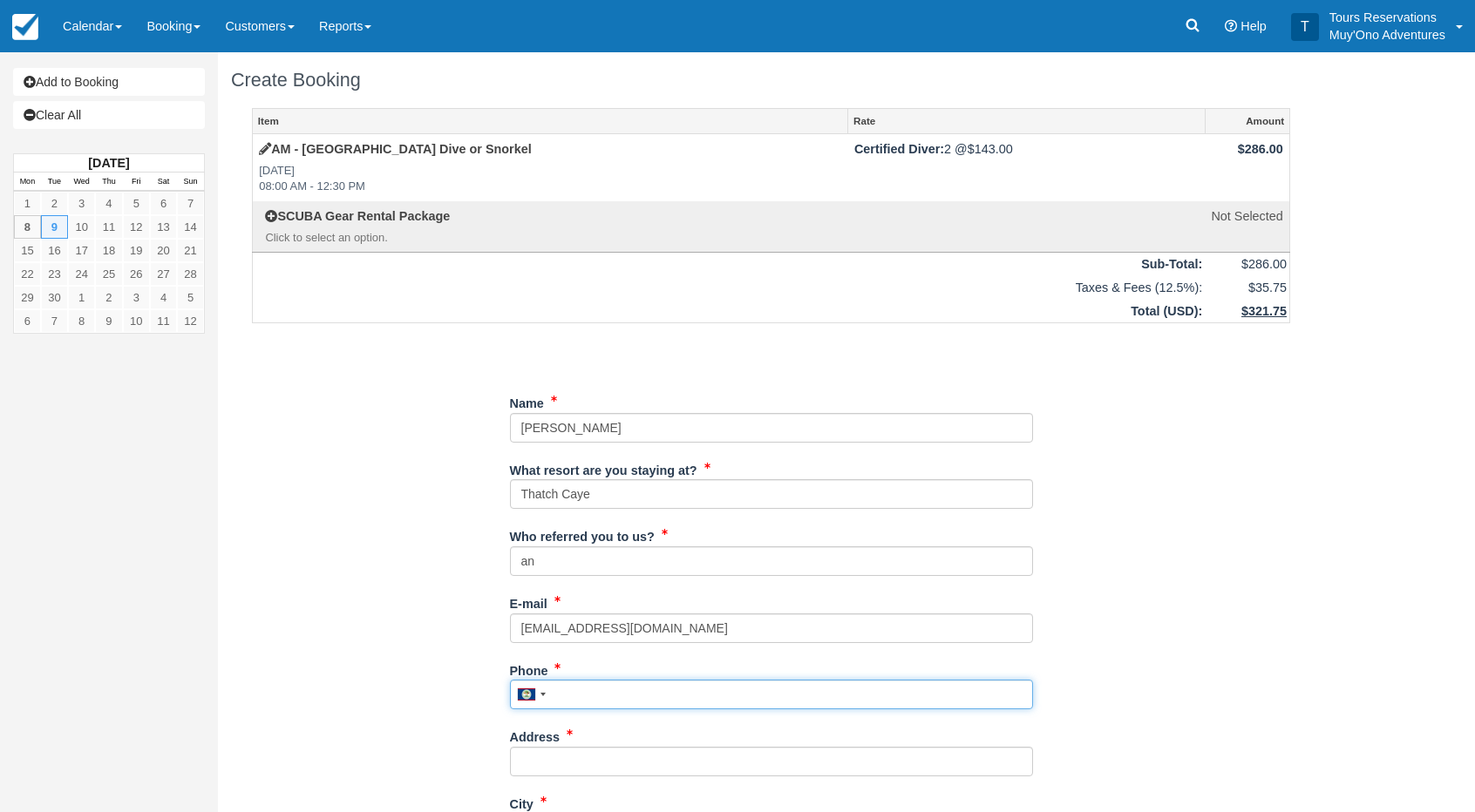
click at [597, 691] on div "Phone [GEOGRAPHIC_DATA] +1 [GEOGRAPHIC_DATA] +1 [GEOGRAPHIC_DATA] +44 [GEOGRAPH…" at bounding box center [771, 683] width 523 height 54
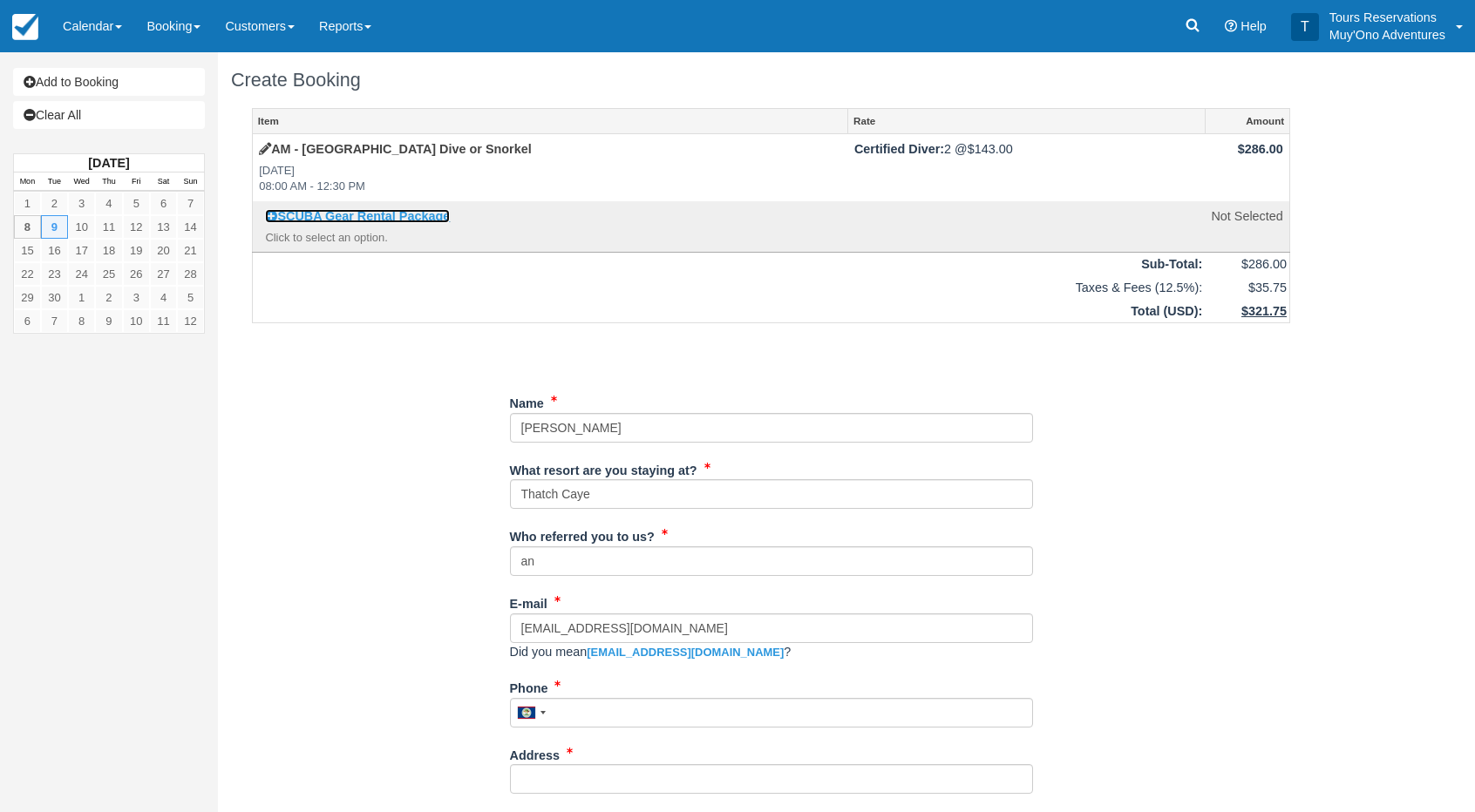
click at [370, 216] on link "SCUBA Gear Rental Package" at bounding box center [358, 216] width 185 height 14
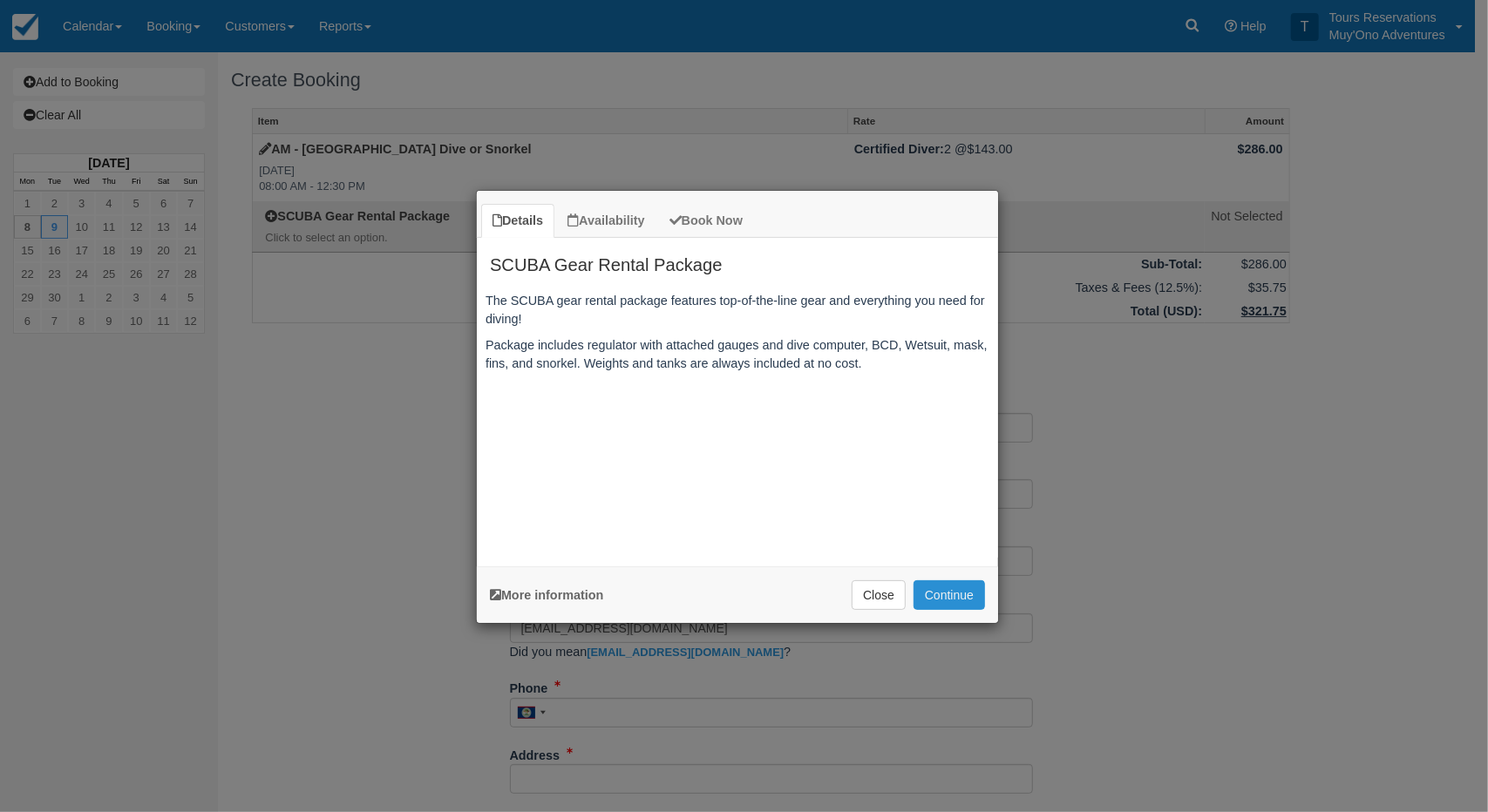
click at [950, 600] on button "Continue" at bounding box center [948, 595] width 72 height 30
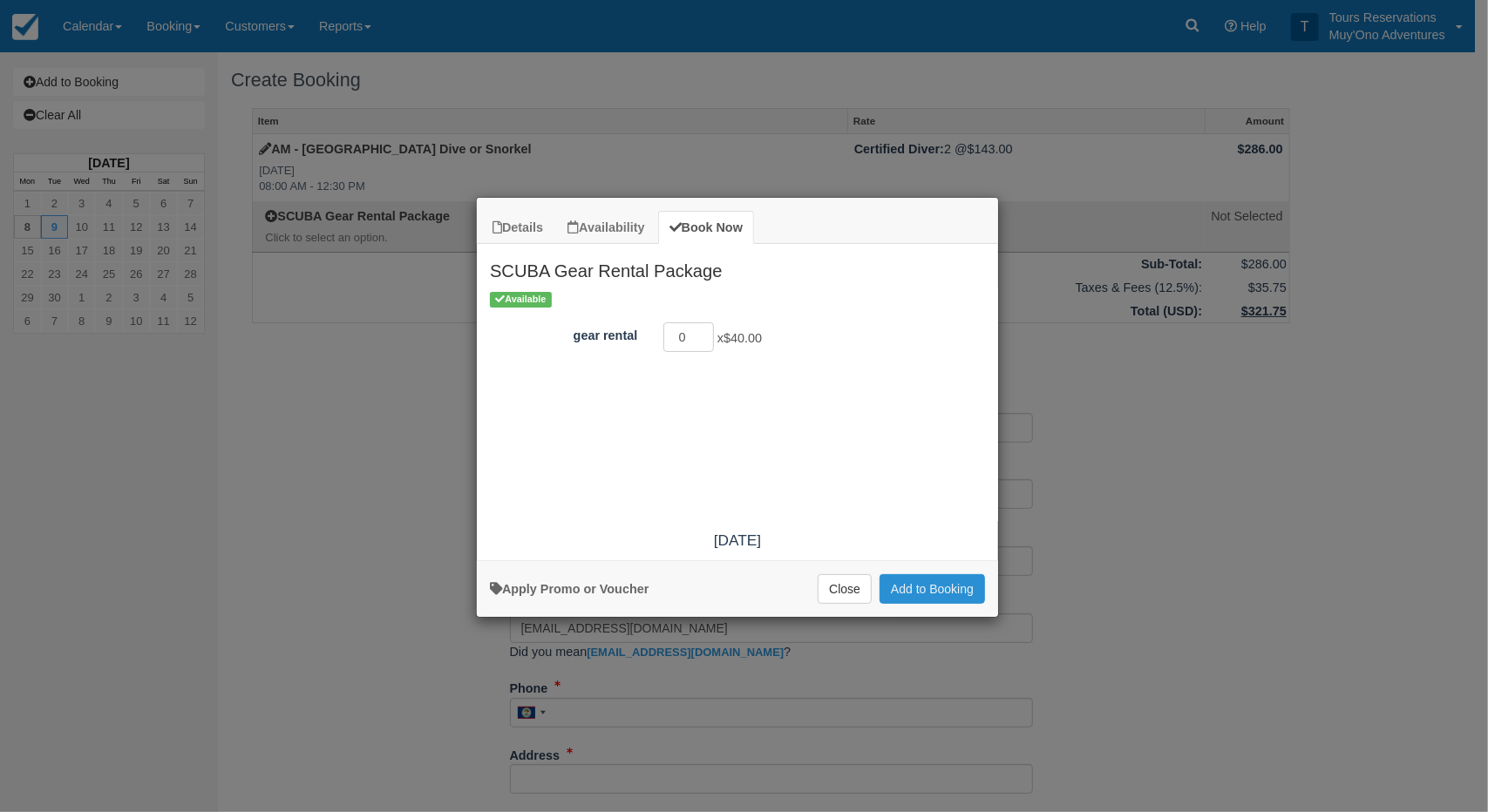
click at [937, 594] on button "Add to Booking" at bounding box center [932, 589] width 105 height 30
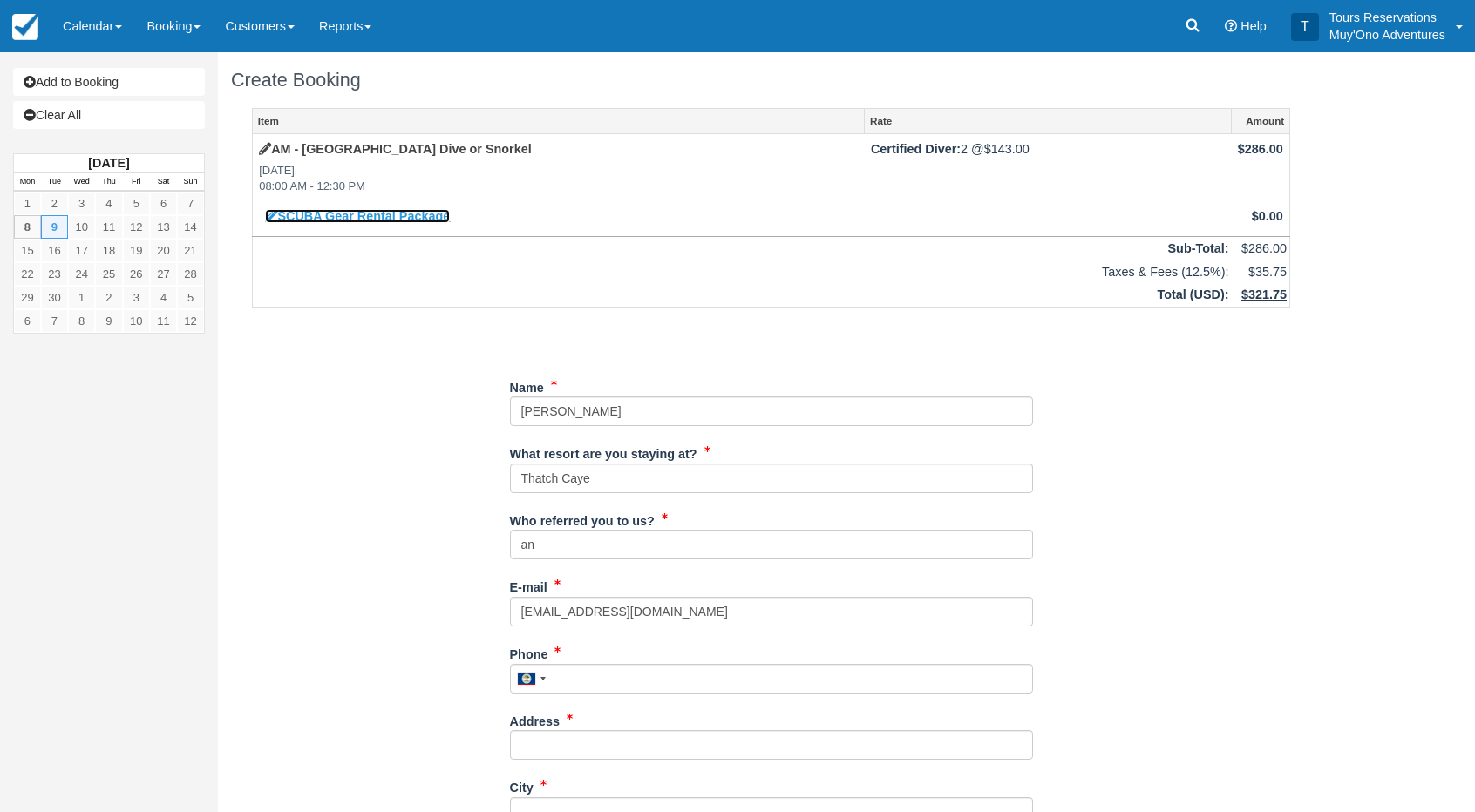
click at [345, 219] on link "SCUBA Gear Rental Package" at bounding box center [358, 216] width 185 height 14
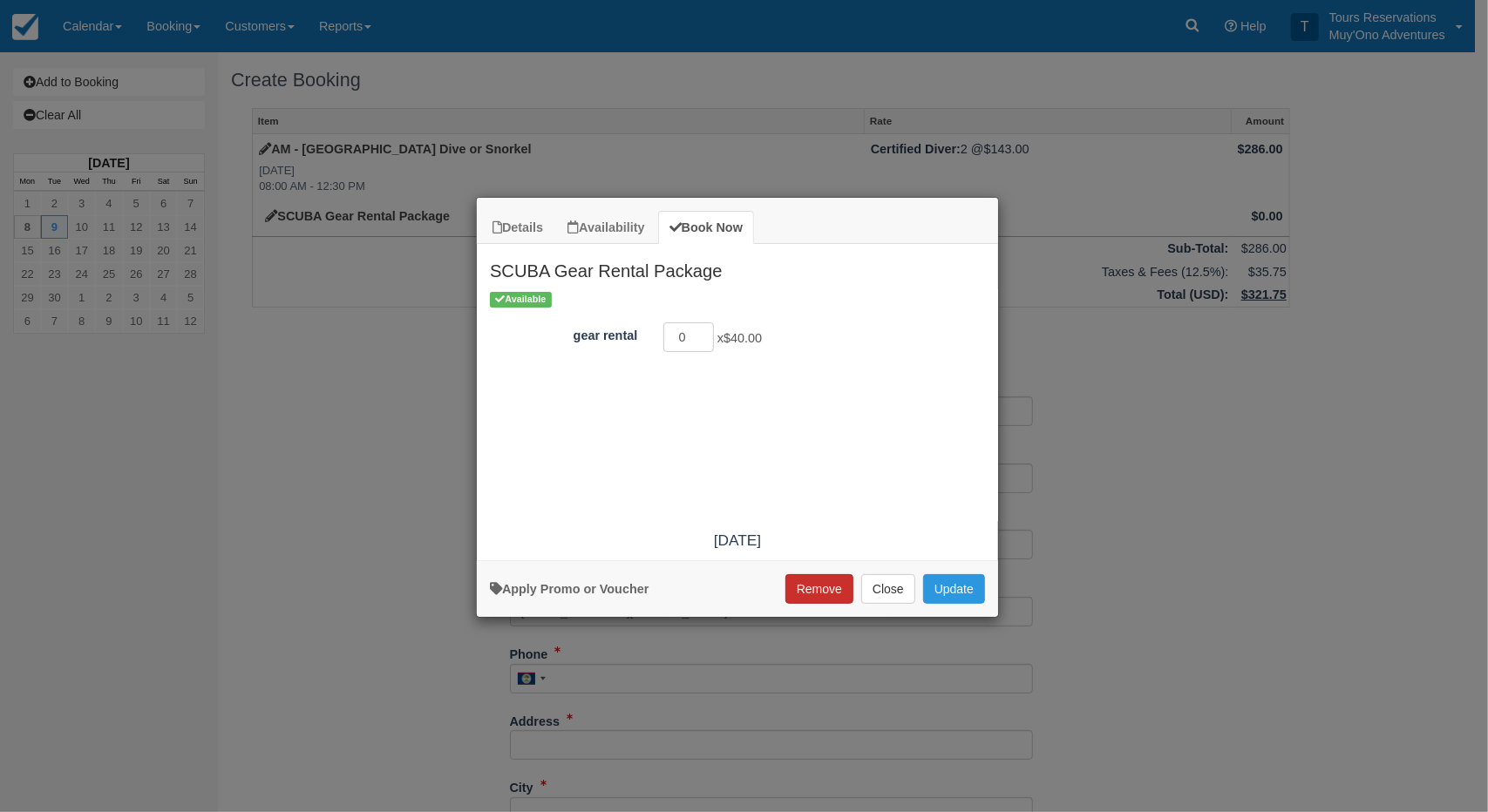
click at [807, 592] on button "Remove" at bounding box center [819, 589] width 68 height 30
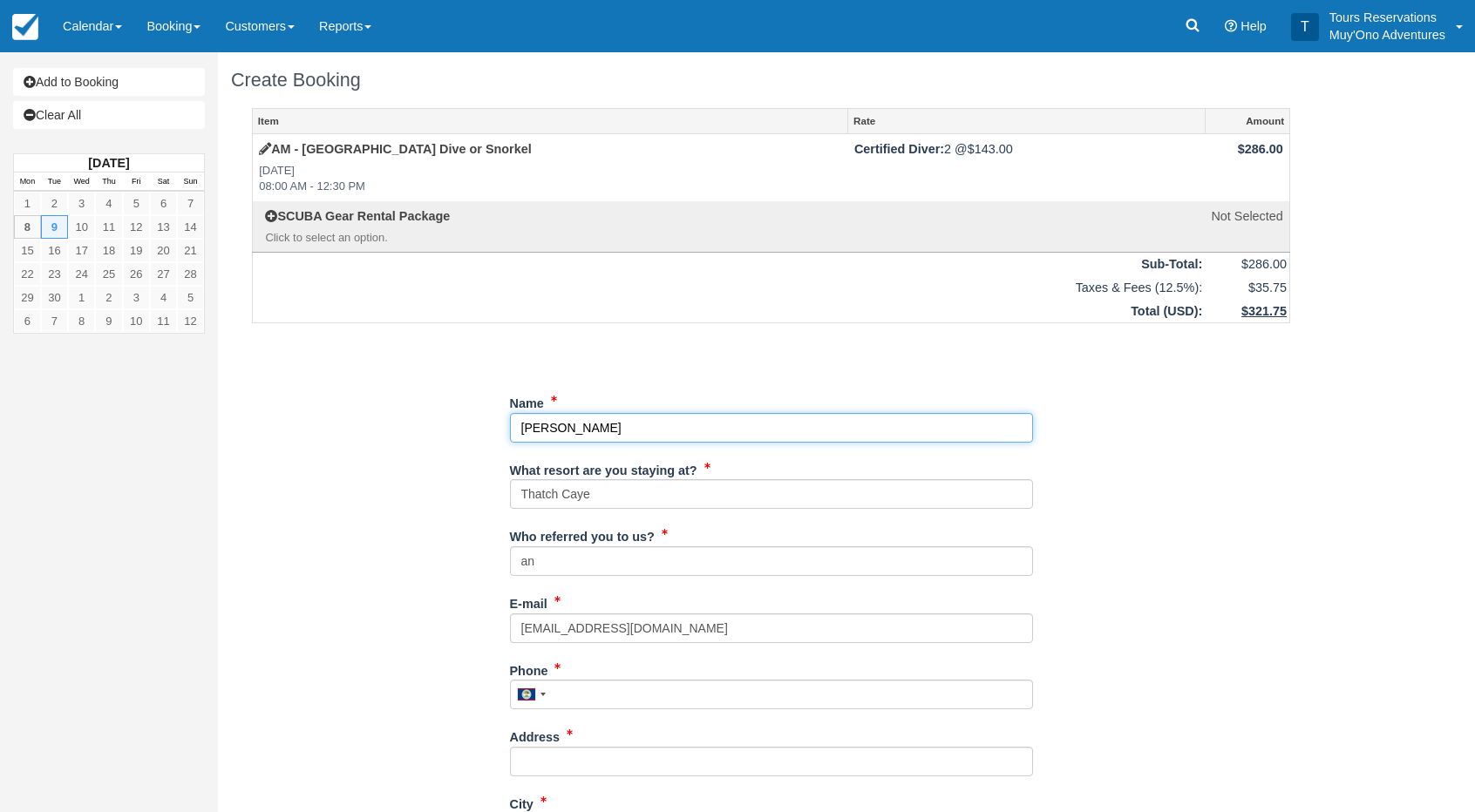
drag, startPoint x: 571, startPoint y: 437, endPoint x: 476, endPoint y: 441, distance: 95.1
click at [475, 442] on div "Item Rate Amount AM - [GEOGRAPHIC_DATA] Dive or Snorkel [DATE] 08:00 AM - 12:30…" at bounding box center [770, 764] width 1080 height 1313
type input "[PERSON_NAME]"
drag, startPoint x: 1009, startPoint y: 459, endPoint x: 1076, endPoint y: 455, distance: 67.1
click at [1025, 462] on div "What resort are you staying at? Thatch Caye" at bounding box center [771, 483] width 523 height 54
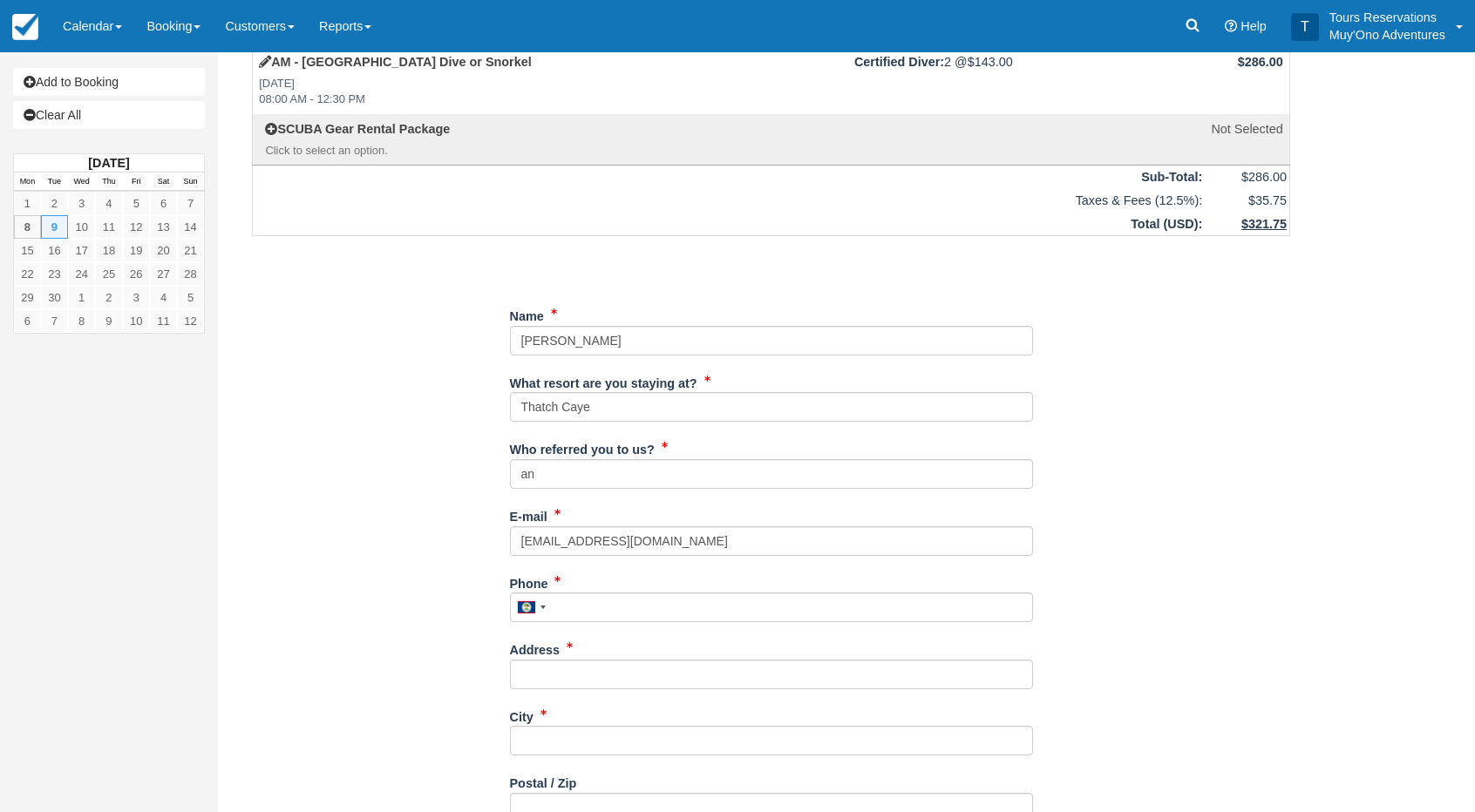
scroll to position [175, 0]
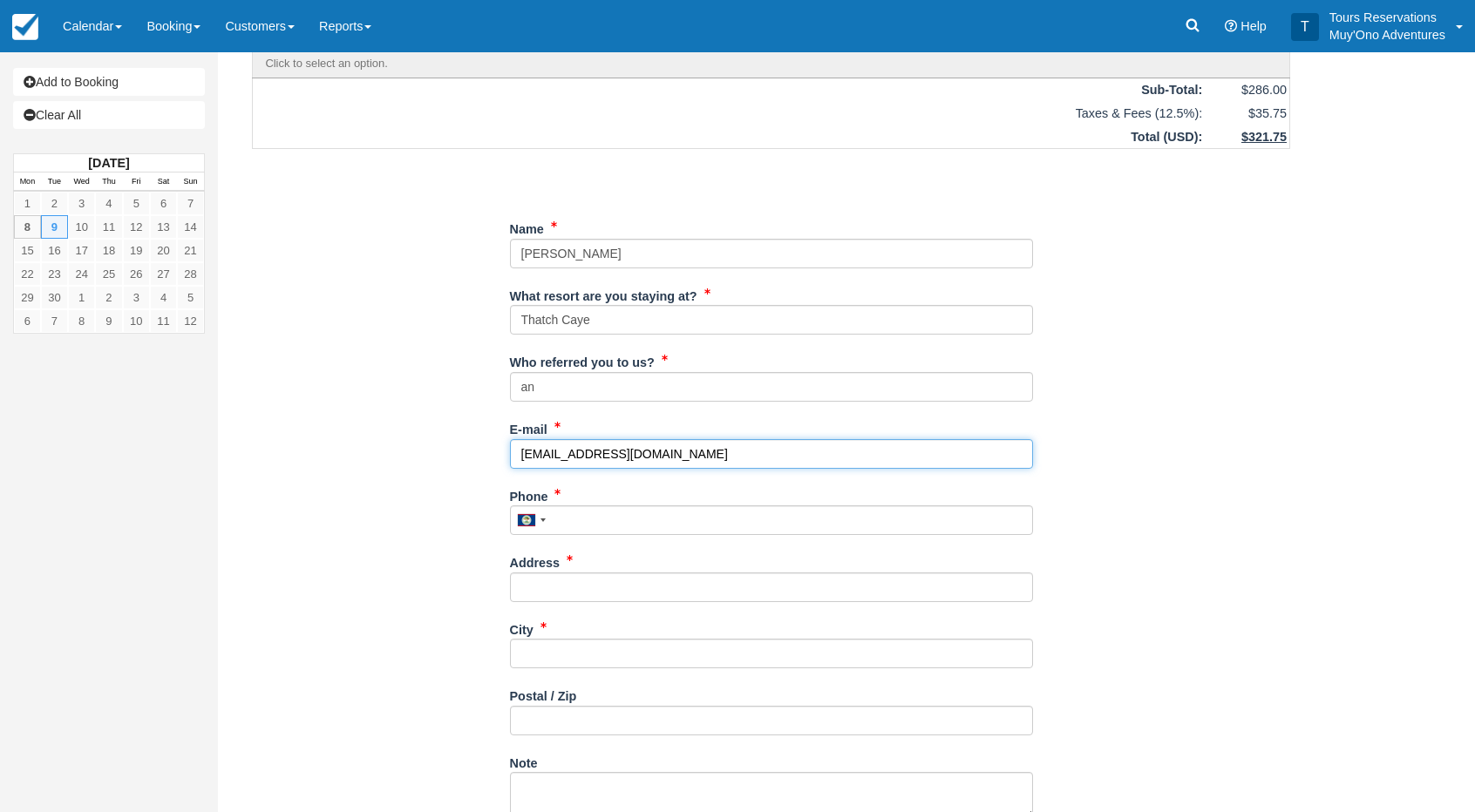
drag, startPoint x: 631, startPoint y: 443, endPoint x: 448, endPoint y: 461, distance: 183.9
click at [448, 461] on div "Item Rate Amount AM - [GEOGRAPHIC_DATA] Dive or Snorkel [DATE] 08:00 AM - 12:30…" at bounding box center [770, 590] width 1080 height 1313
type input "--"
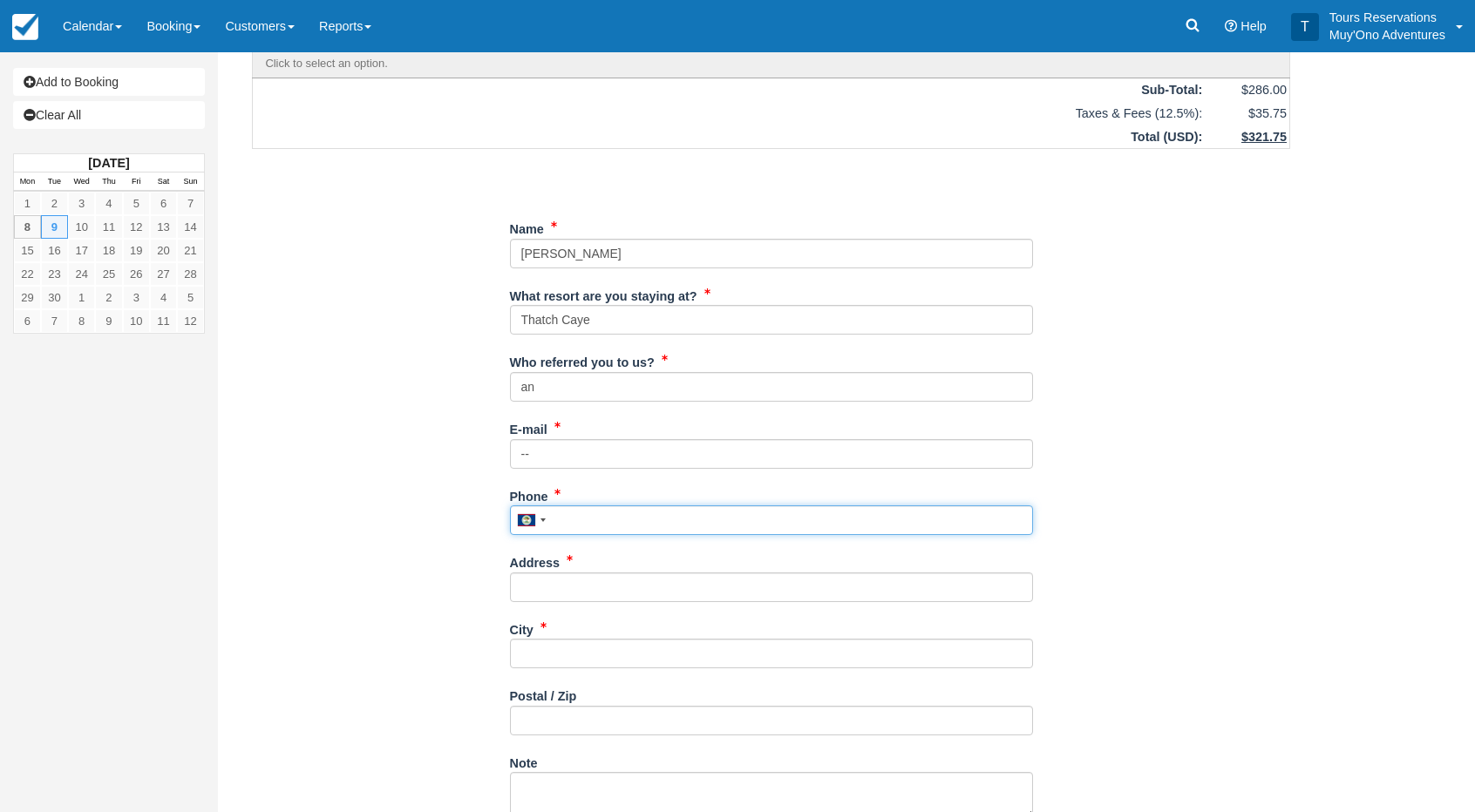
click at [578, 512] on input "Phone" at bounding box center [771, 520] width 523 height 30
type input "--"
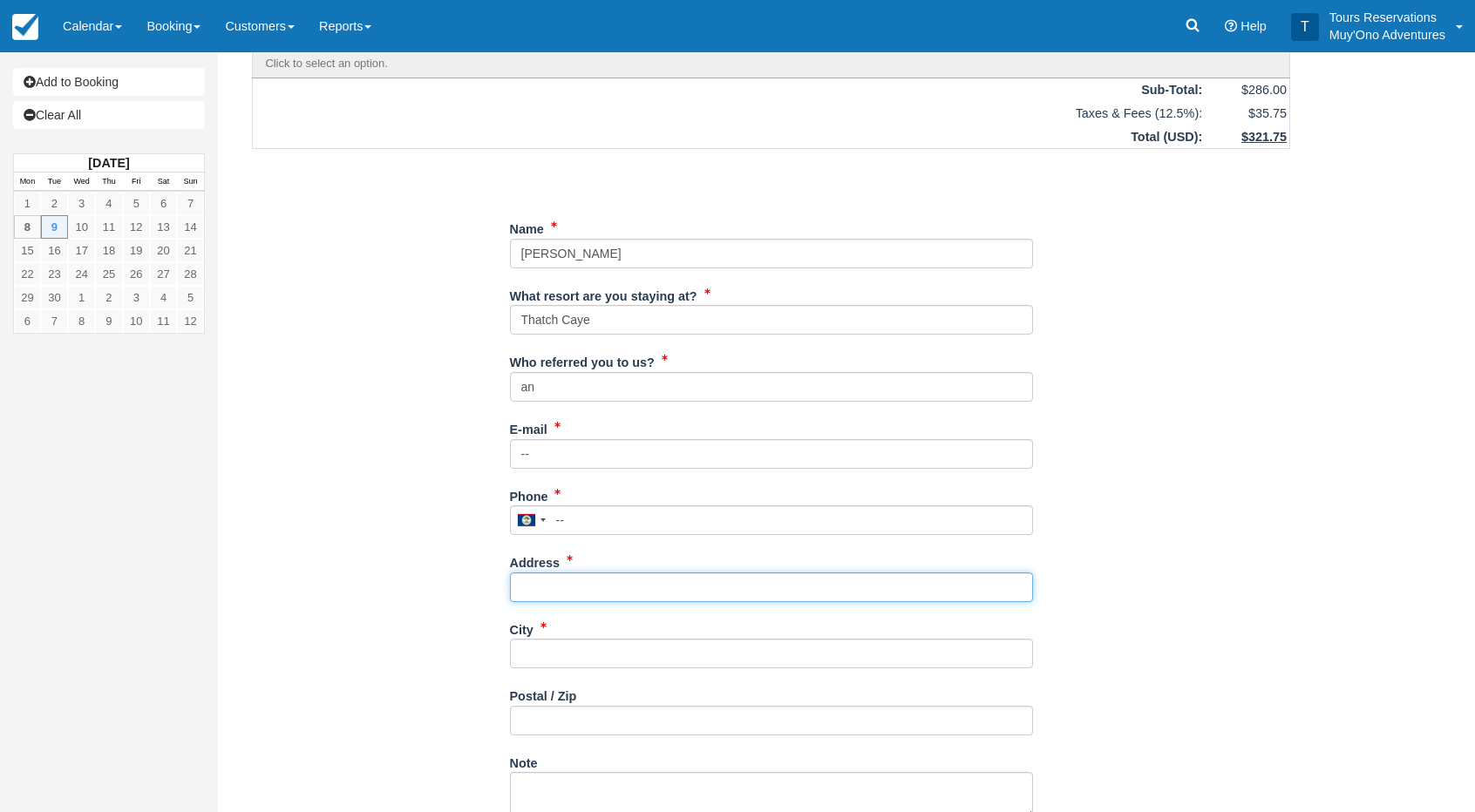
click at [585, 588] on input "Address" at bounding box center [771, 587] width 523 height 30
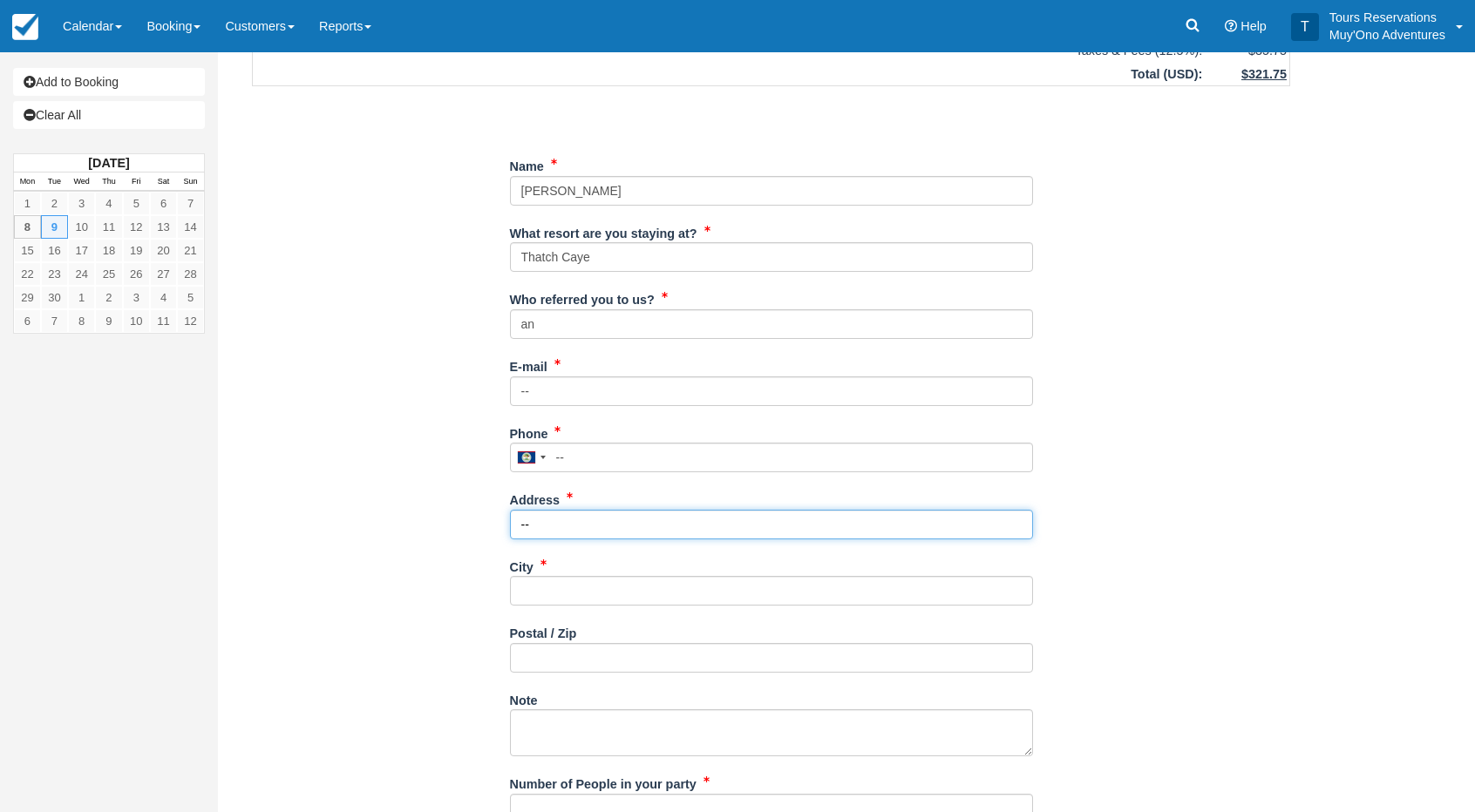
scroll to position [261, 0]
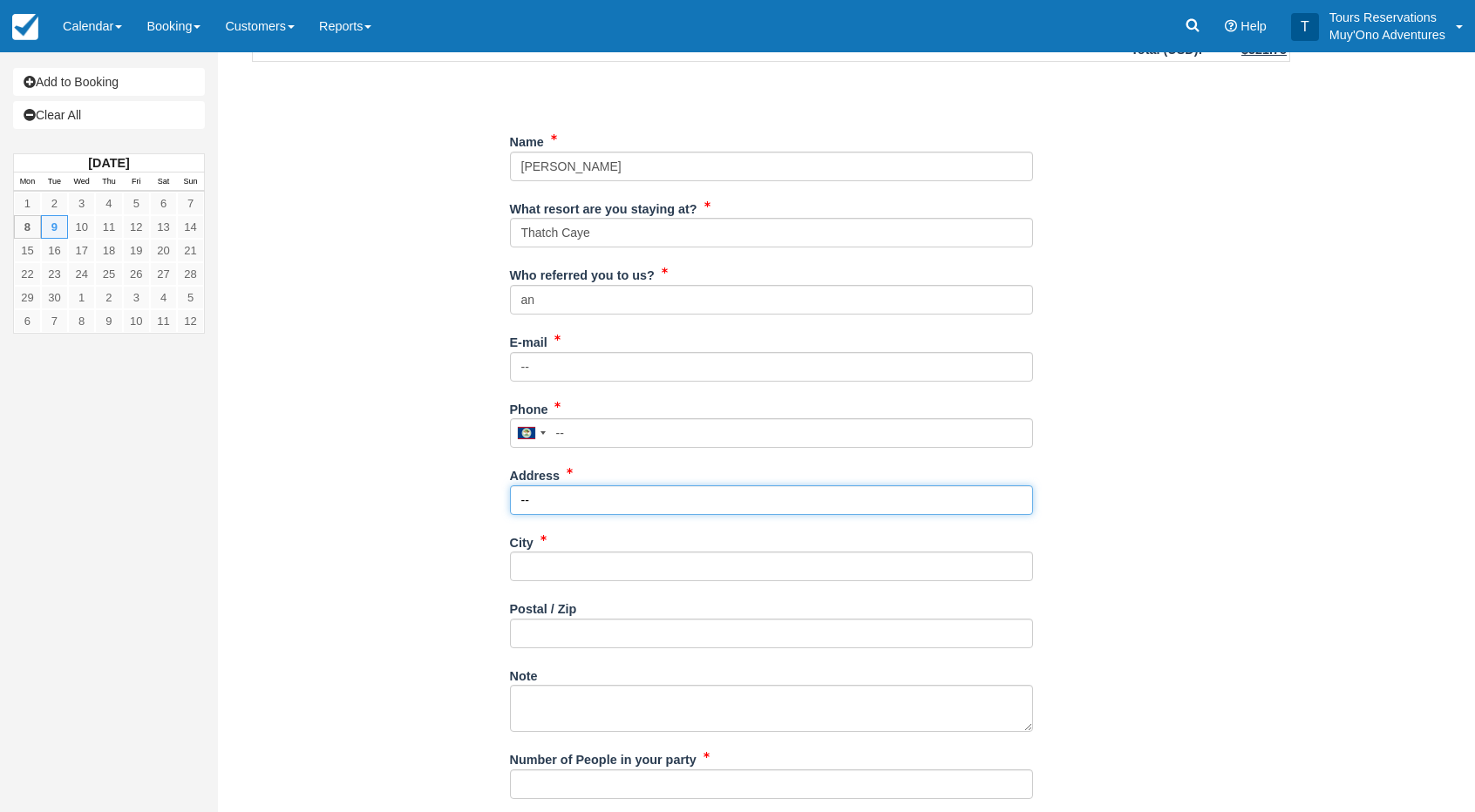
type input "--"
click at [541, 571] on input "City" at bounding box center [771, 567] width 523 height 30
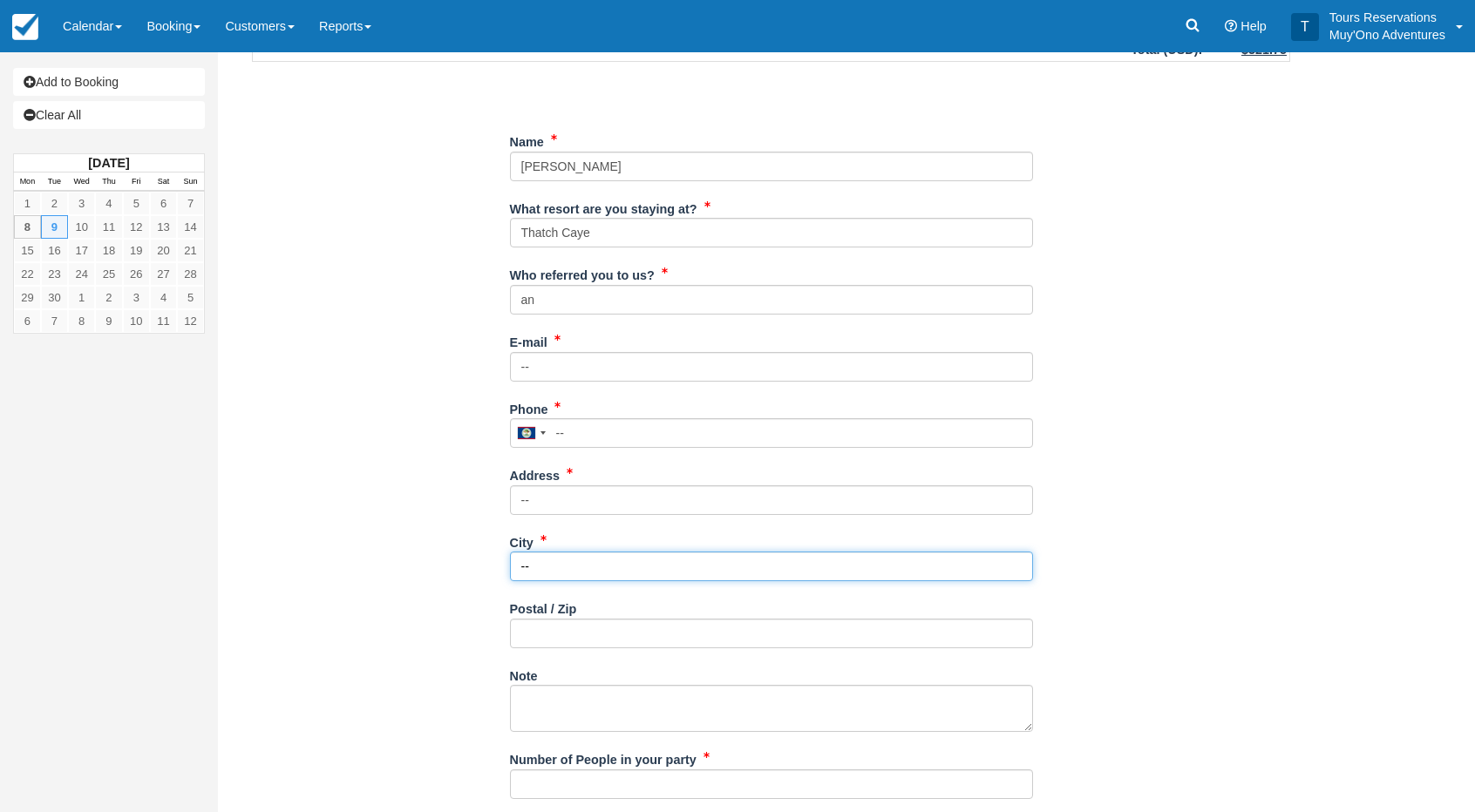
type input "--"
click at [549, 631] on input "Postal / Zip" at bounding box center [771, 634] width 523 height 30
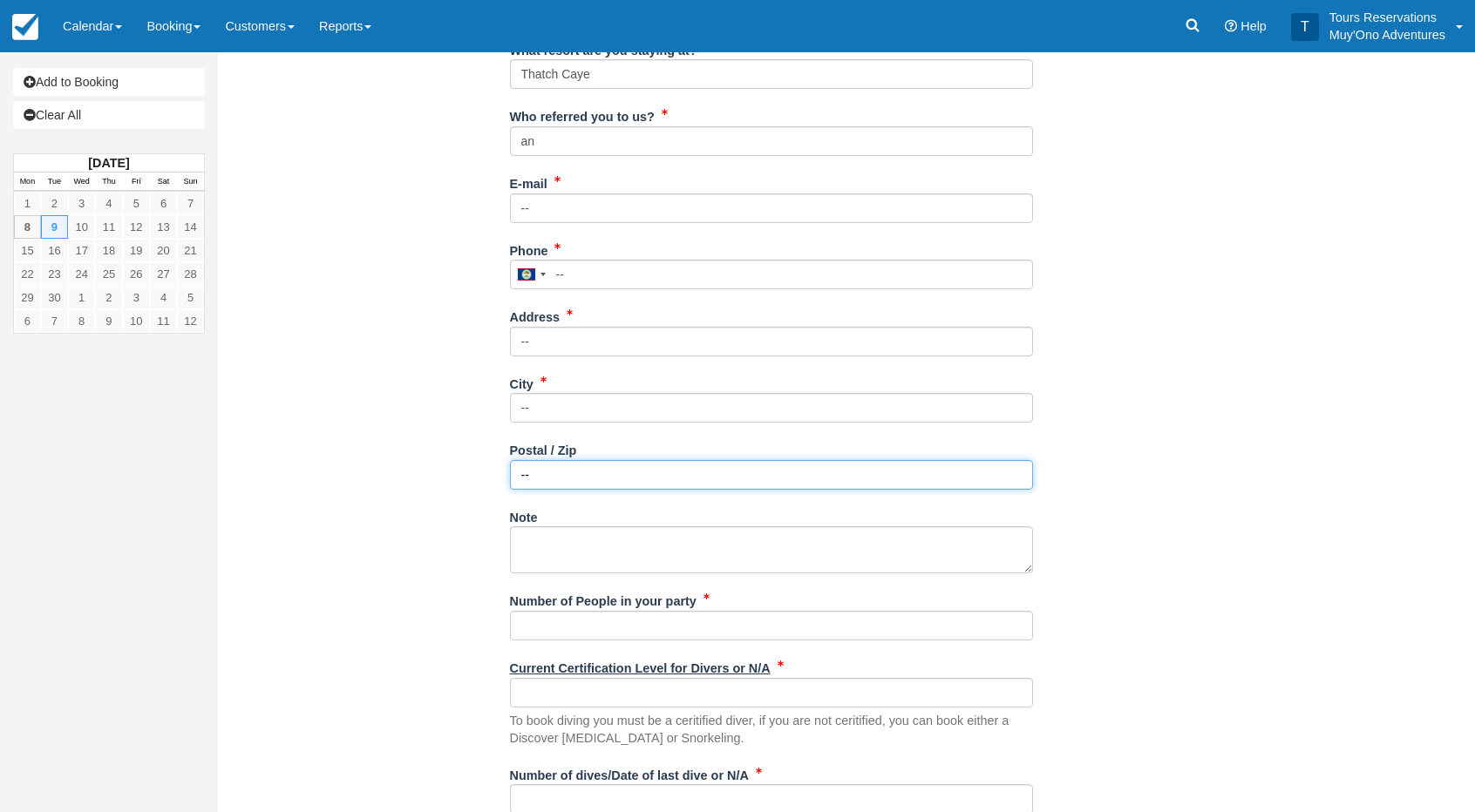
scroll to position [436, 0]
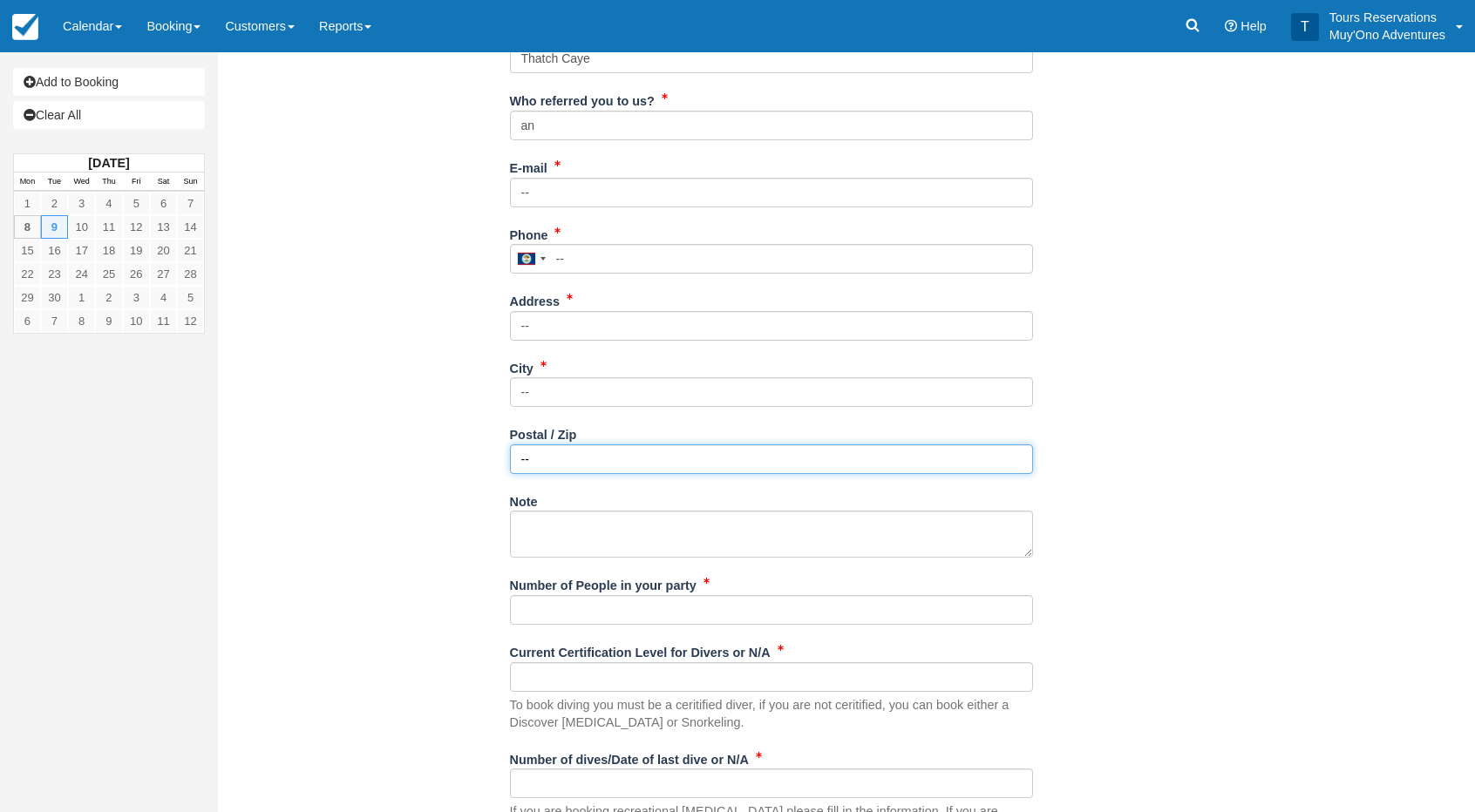
type input "--"
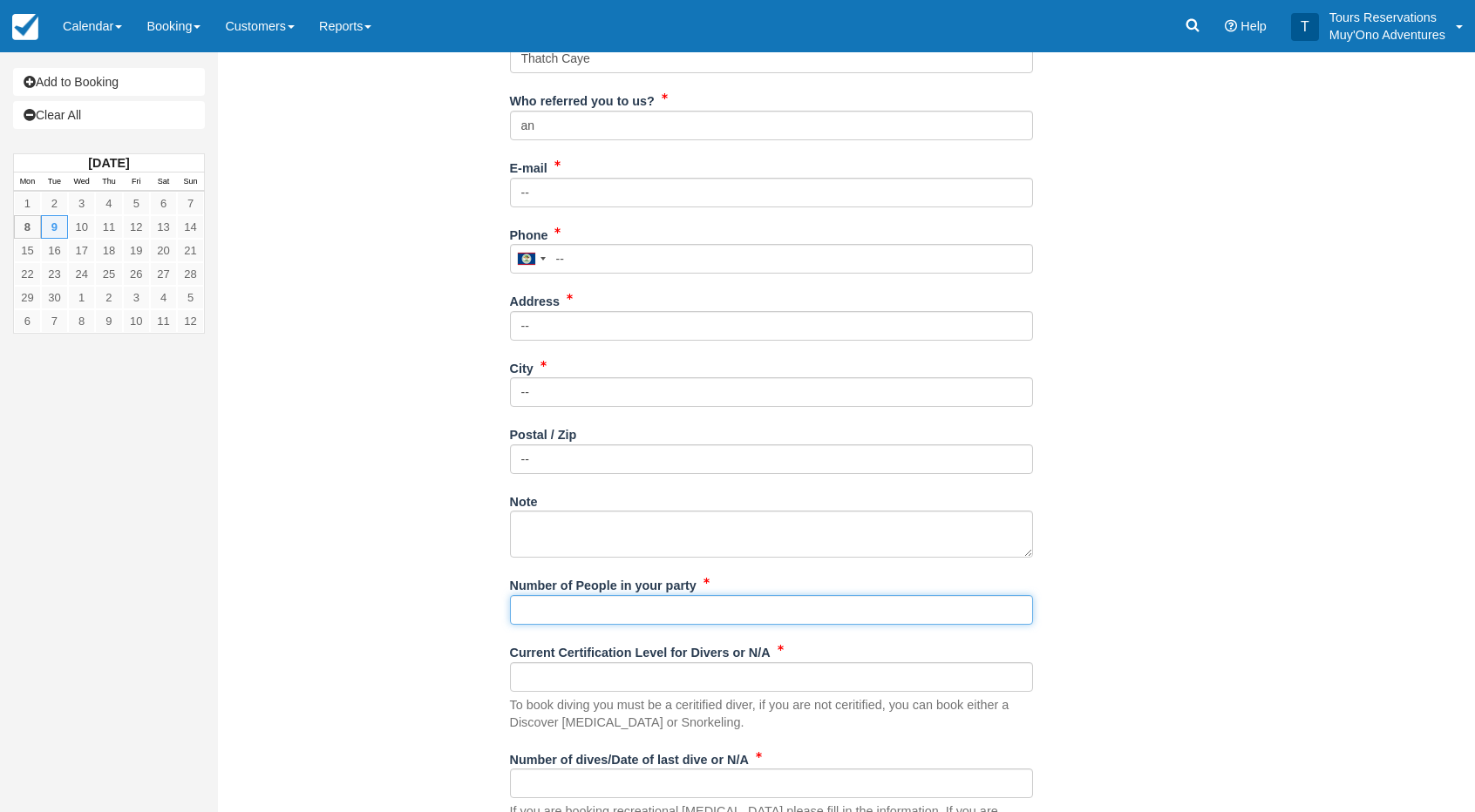
drag, startPoint x: 546, startPoint y: 620, endPoint x: 561, endPoint y: 610, distance: 18.0
click at [546, 620] on input "Number of People in your party" at bounding box center [771, 610] width 523 height 30
type input "2 Pax"
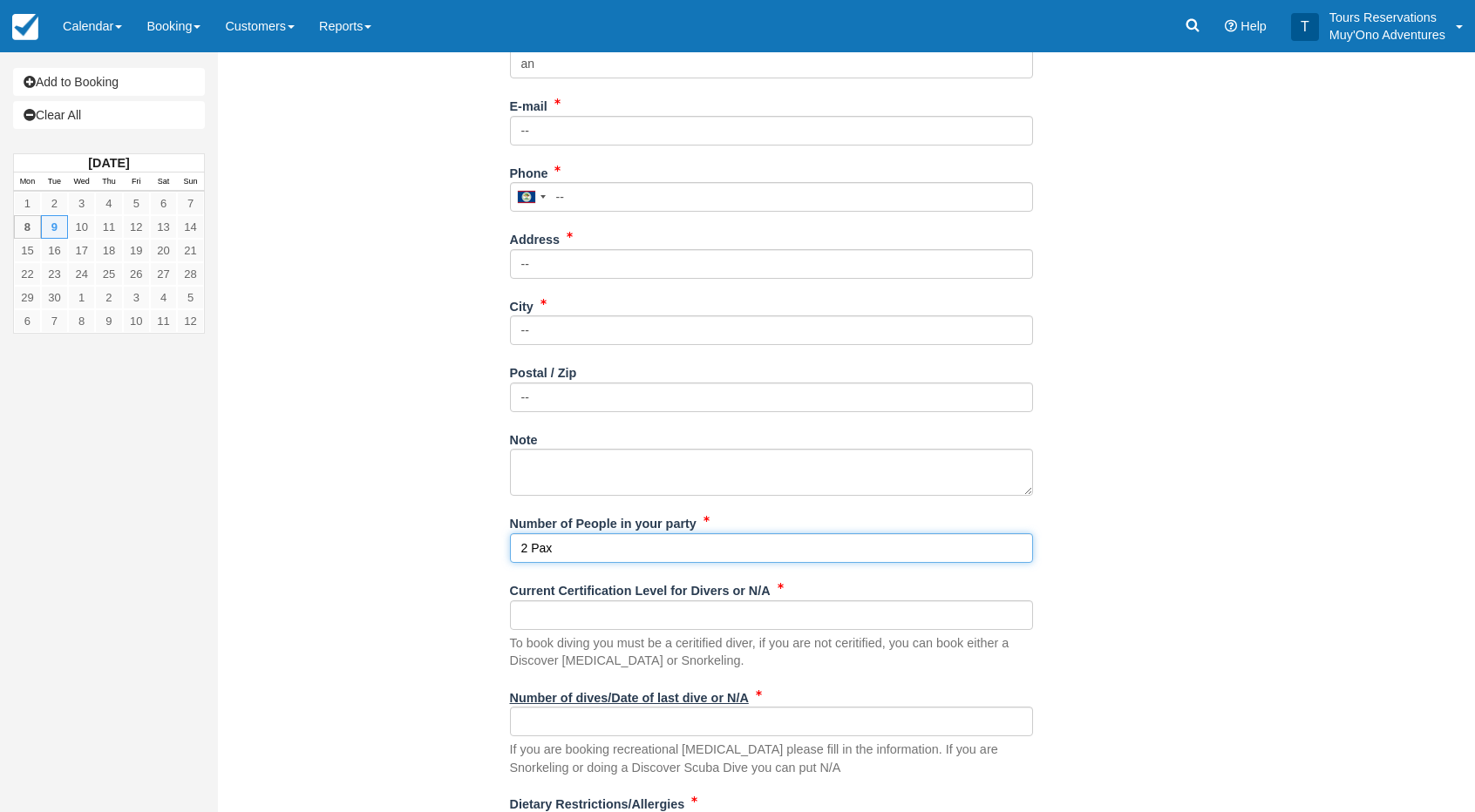
scroll to position [610, 0]
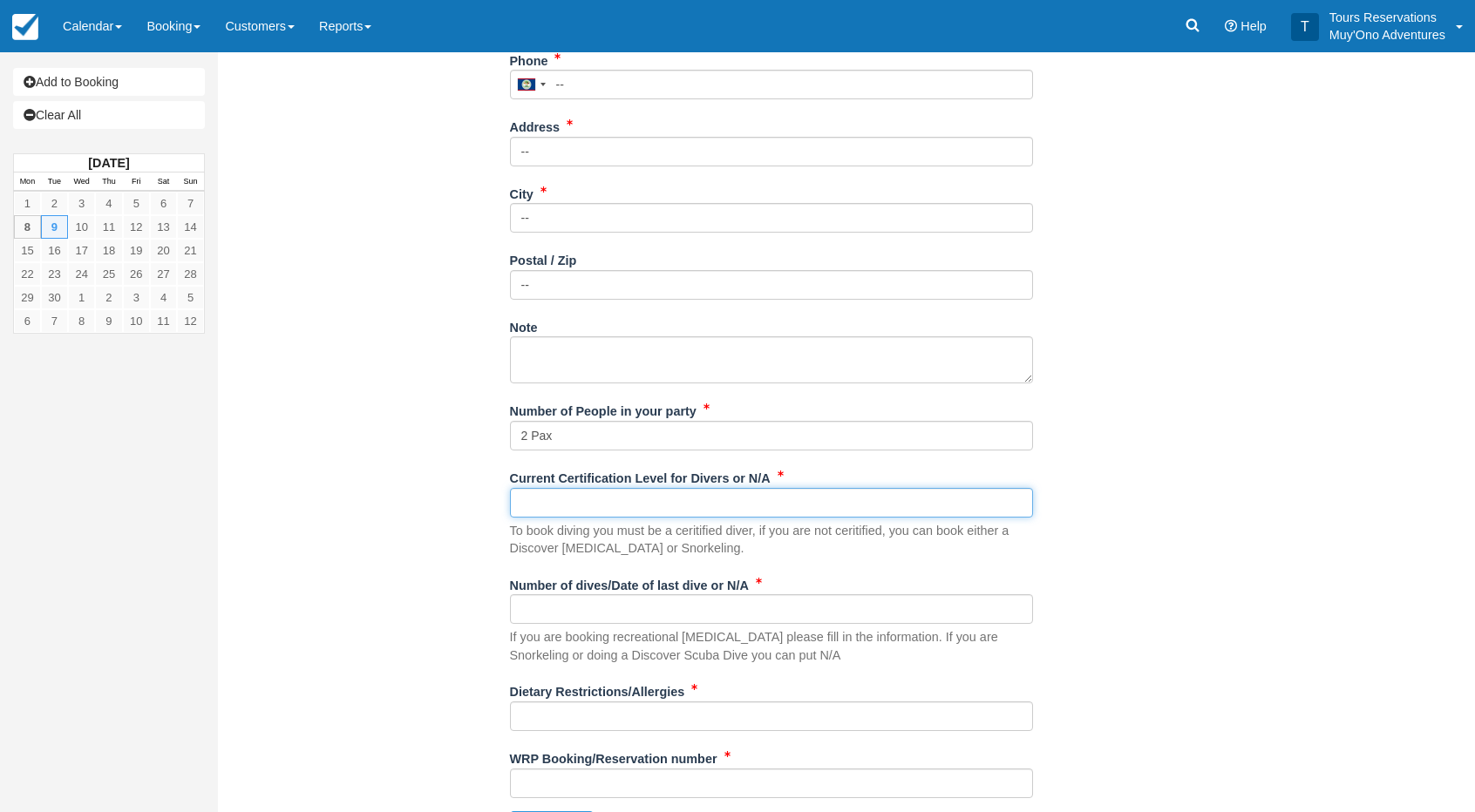
click at [547, 491] on input "Current Certification Level for Divers or N/A" at bounding box center [771, 503] width 523 height 30
type input "padi certified"
click at [561, 623] on div "If you are booking recreational scuba diving please fill in the information. If…" at bounding box center [771, 629] width 523 height 70
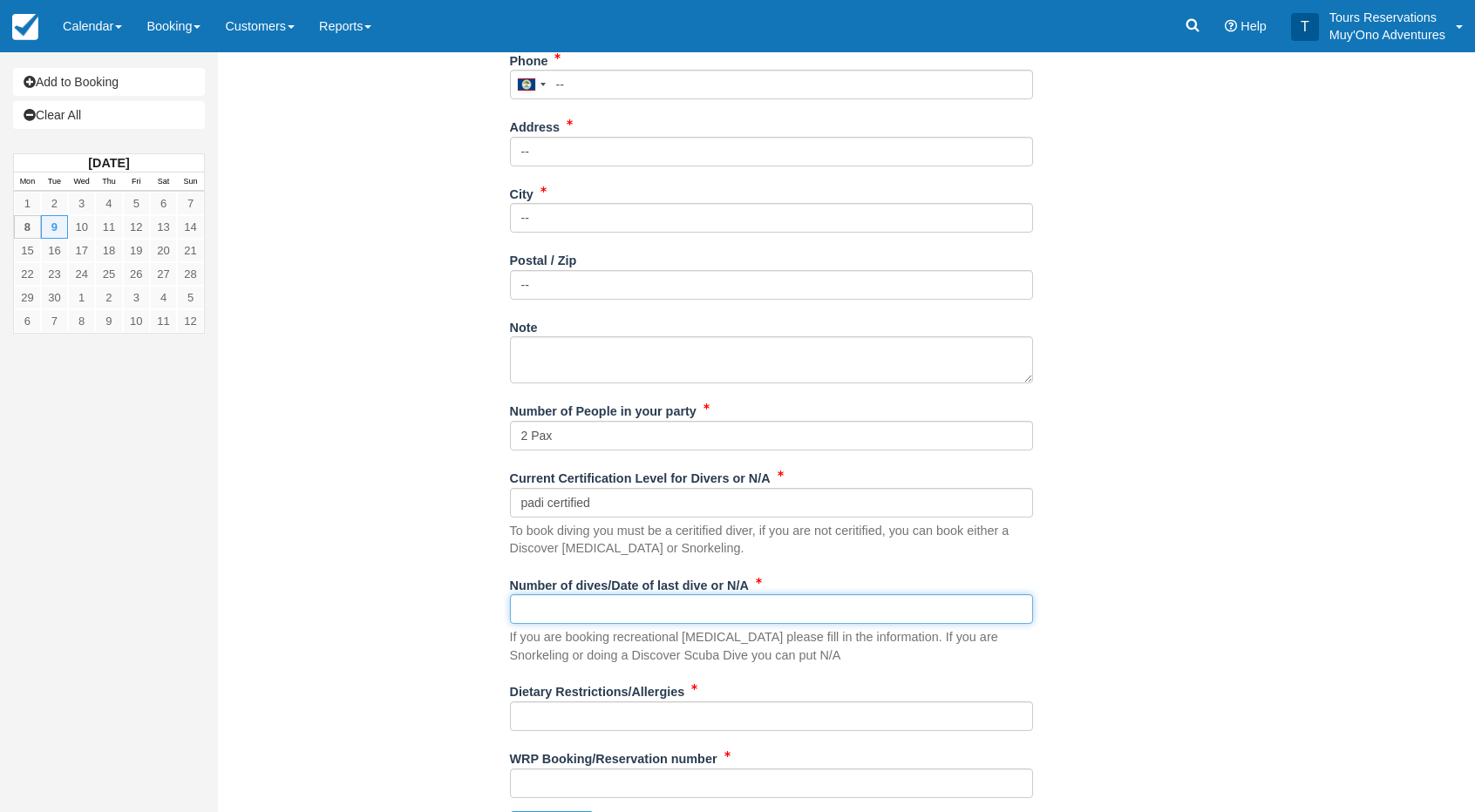
drag, startPoint x: 567, startPoint y: 598, endPoint x: 558, endPoint y: 597, distance: 9.1
click at [567, 598] on input "Number of dives/Date of last dive or N/A" at bounding box center [771, 609] width 523 height 30
type input "padi certified"
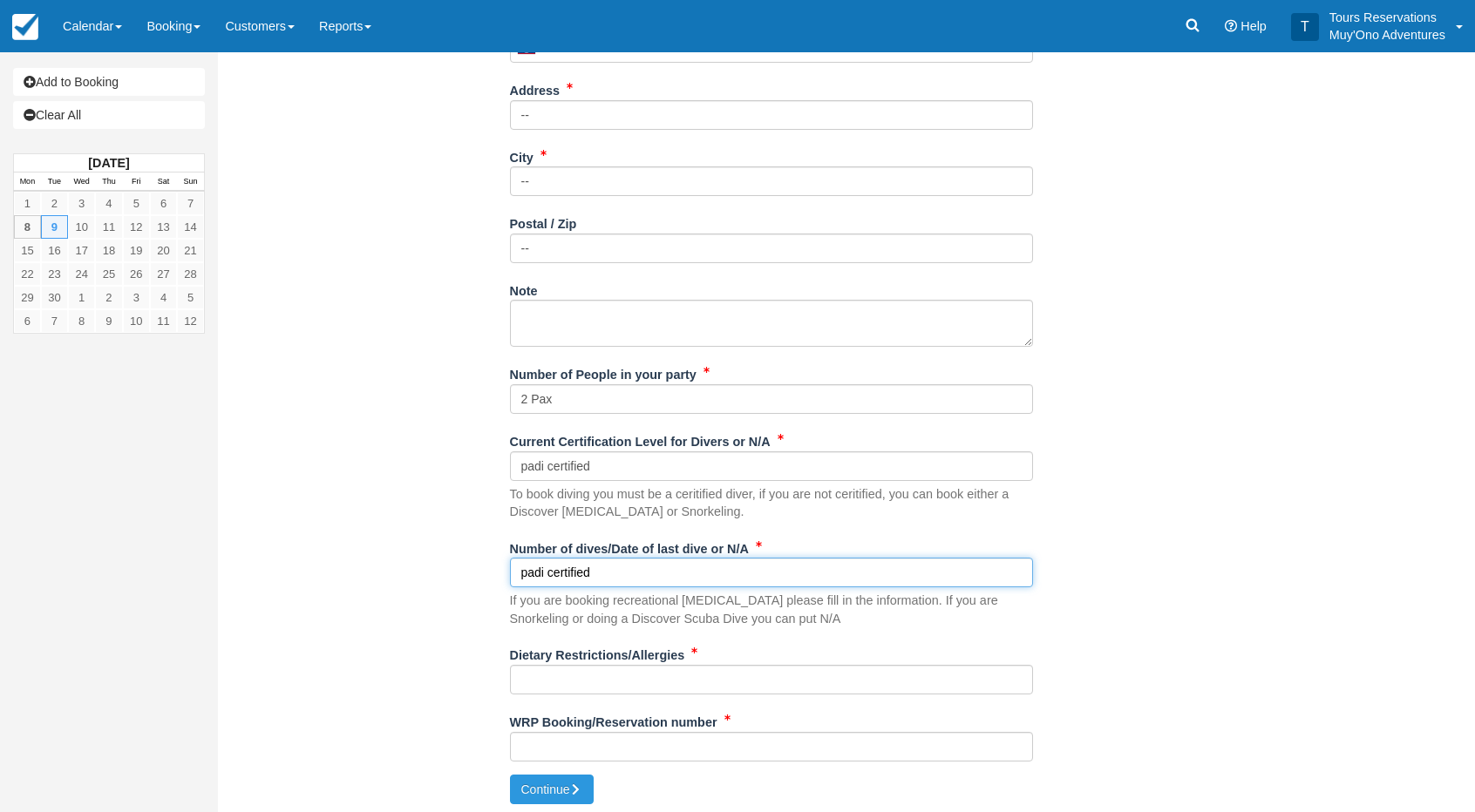
scroll to position [649, 0]
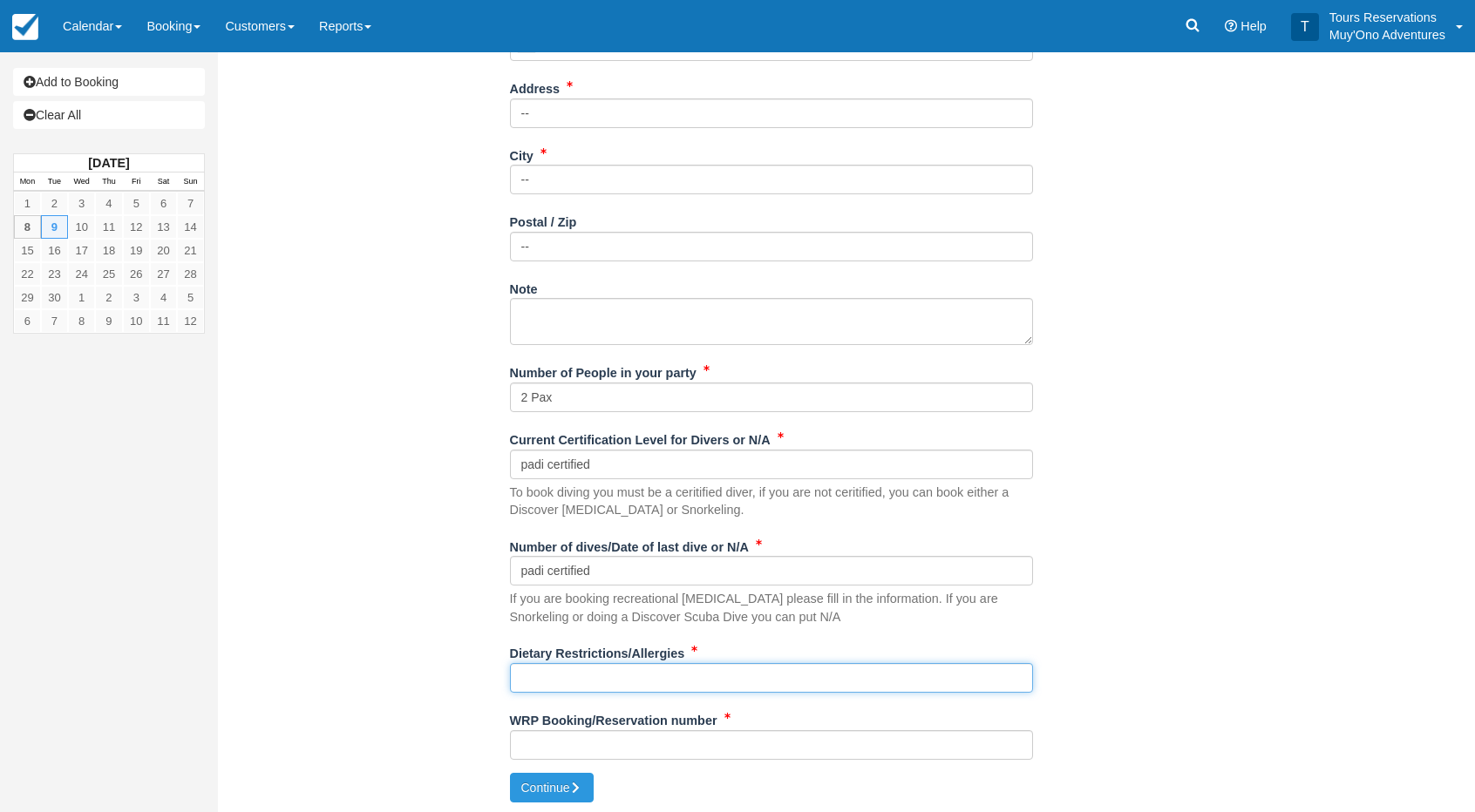
drag, startPoint x: 584, startPoint y: 677, endPoint x: 597, endPoint y: 676, distance: 13.0
click at [584, 676] on input "Dietary Restrictions/Allergies" at bounding box center [771, 678] width 523 height 30
type input "N/A"
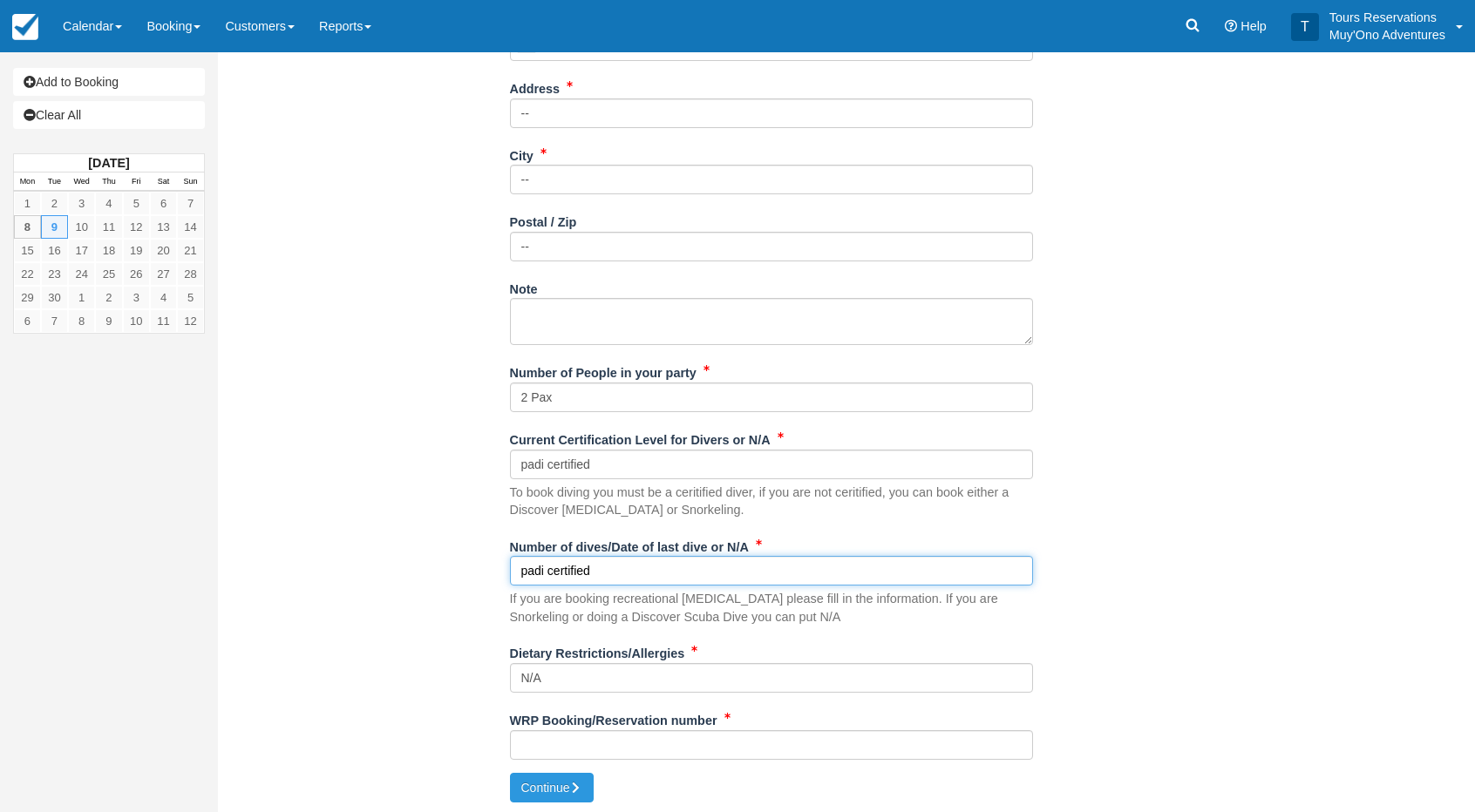
drag, startPoint x: 550, startPoint y: 572, endPoint x: 455, endPoint y: 575, distance: 95.0
click at [460, 576] on div "Item Rate Amount AM - Belize Barrier Reef Dive or Snorkel Tue Sep 9, 2025 08:00…" at bounding box center [770, 116] width 1080 height 1313
click at [544, 558] on input "padi certified" at bounding box center [771, 571] width 523 height 30
click at [547, 567] on input "padi certified" at bounding box center [771, 571] width 523 height 30
click at [559, 574] on input "padi certified" at bounding box center [771, 571] width 523 height 30
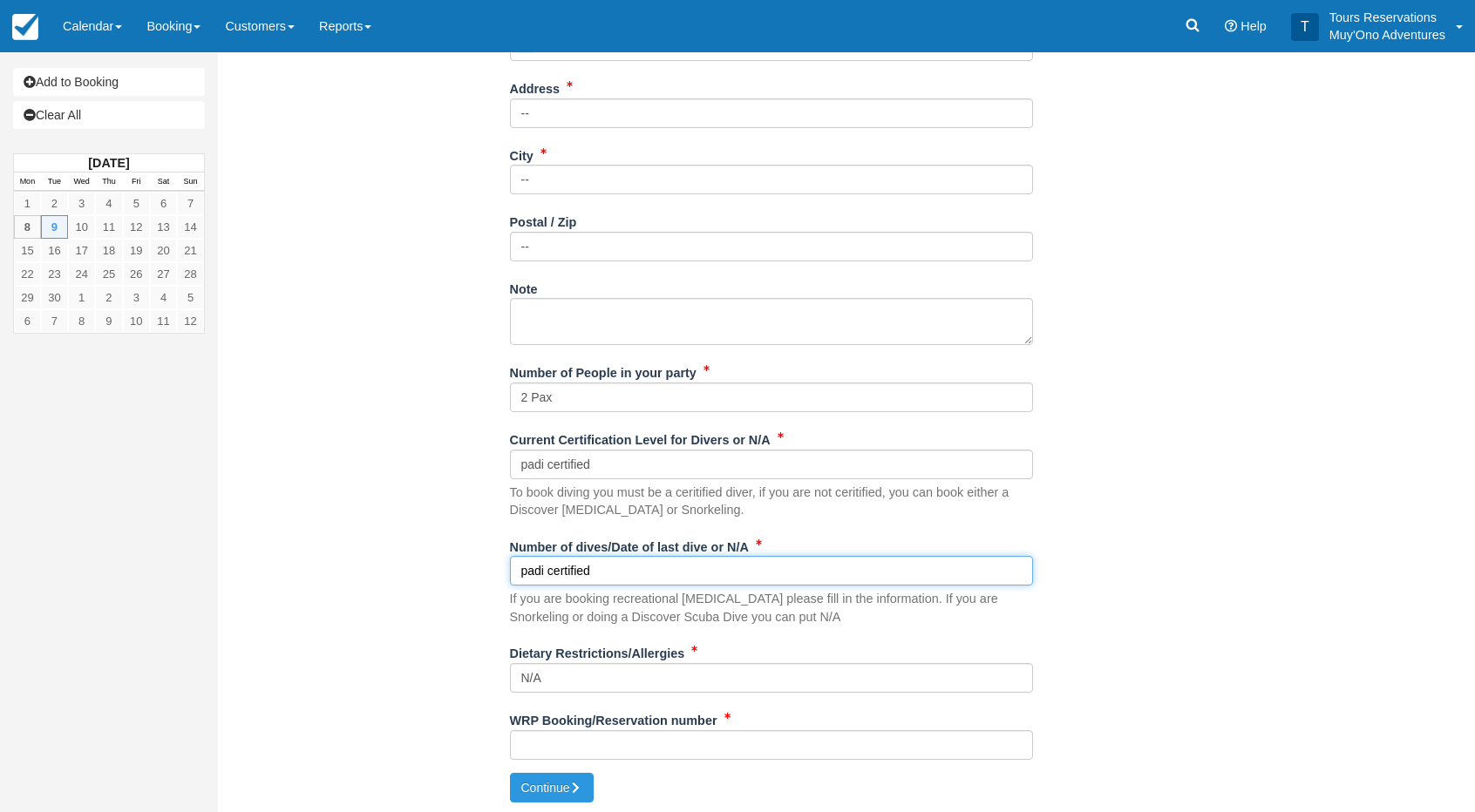
drag, startPoint x: 547, startPoint y: 570, endPoint x: 436, endPoint y: 574, distance: 111.1
click at [437, 574] on div "Item Rate Amount AM - Belize Barrier Reef Dive or Snorkel Tue Sep 9, 2025 08:00…" at bounding box center [770, 116] width 1080 height 1313
type input "ssi certified"
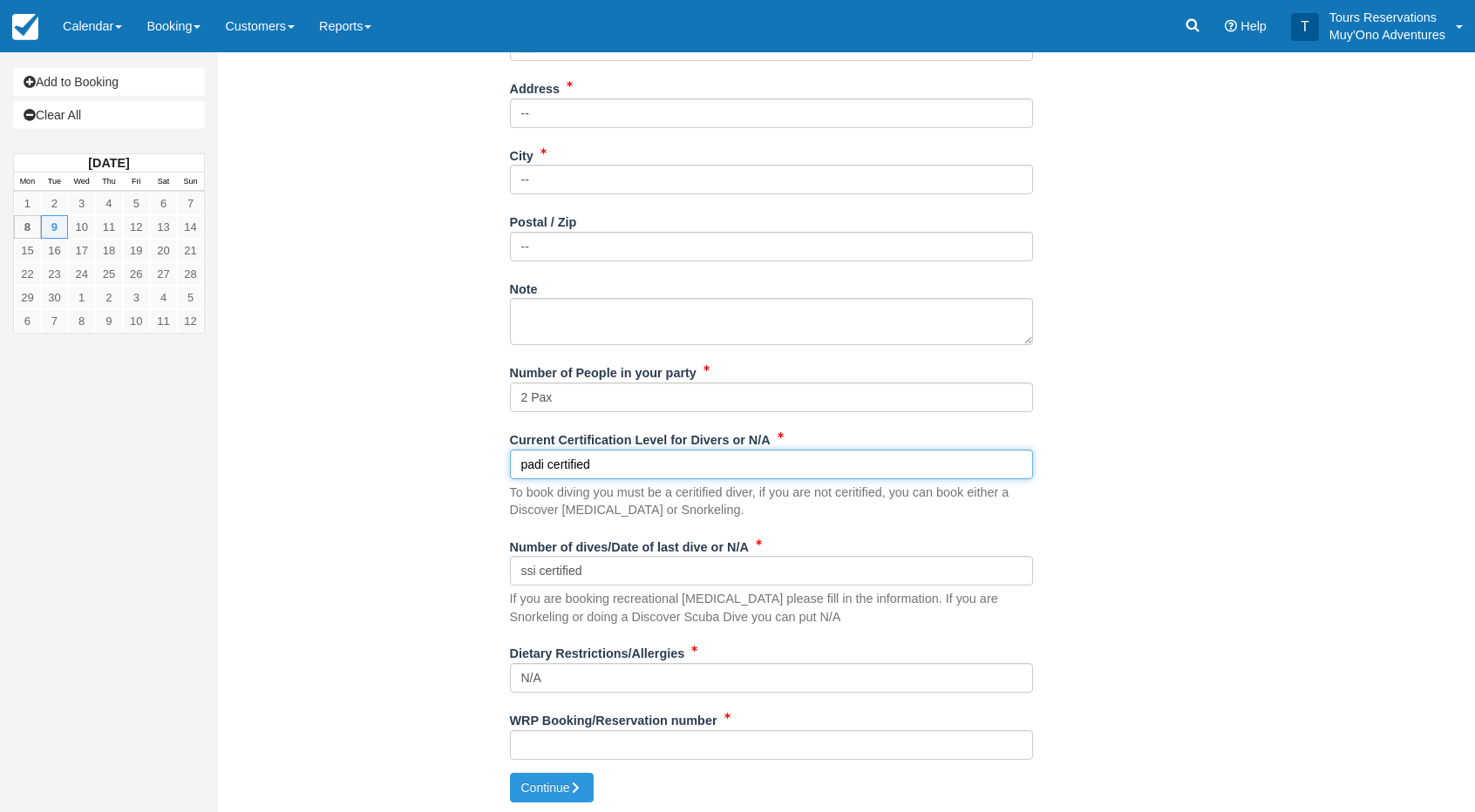
drag, startPoint x: 543, startPoint y: 458, endPoint x: 427, endPoint y: 470, distance: 116.6
click at [427, 470] on div "Item Rate Amount AM - Belize Barrier Reef Dive or Snorkel Tue Sep 9, 2025 08:00…" at bounding box center [770, 116] width 1080 height 1313
type input "ssi certified"
drag, startPoint x: 1153, startPoint y: 483, endPoint x: 1110, endPoint y: 497, distance: 45.2
click at [1153, 483] on div "Item Rate Amount AM - Belize Barrier Reef Dive or Snorkel Tue Sep 9, 2025 08:00…" at bounding box center [770, 116] width 1080 height 1313
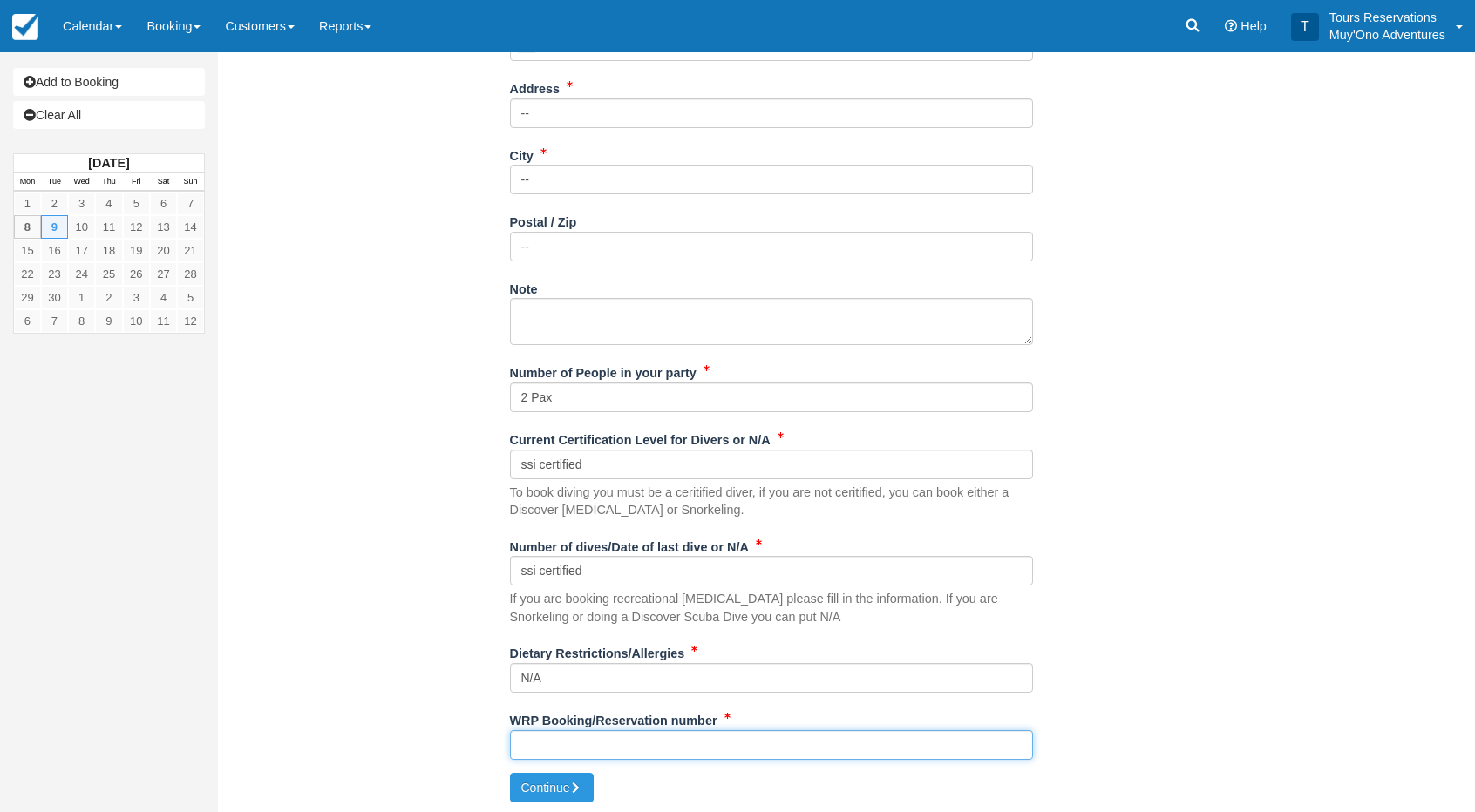
click at [568, 744] on input "WRP Booking/Reservation number" at bounding box center [771, 745] width 523 height 30
paste input "48407181"
type input "48407181"
click at [1053, 665] on div "Item Rate Amount AM - Belize Barrier Reef Dive or Snorkel Tue Sep 9, 2025 08:00…" at bounding box center [770, 116] width 1080 height 1313
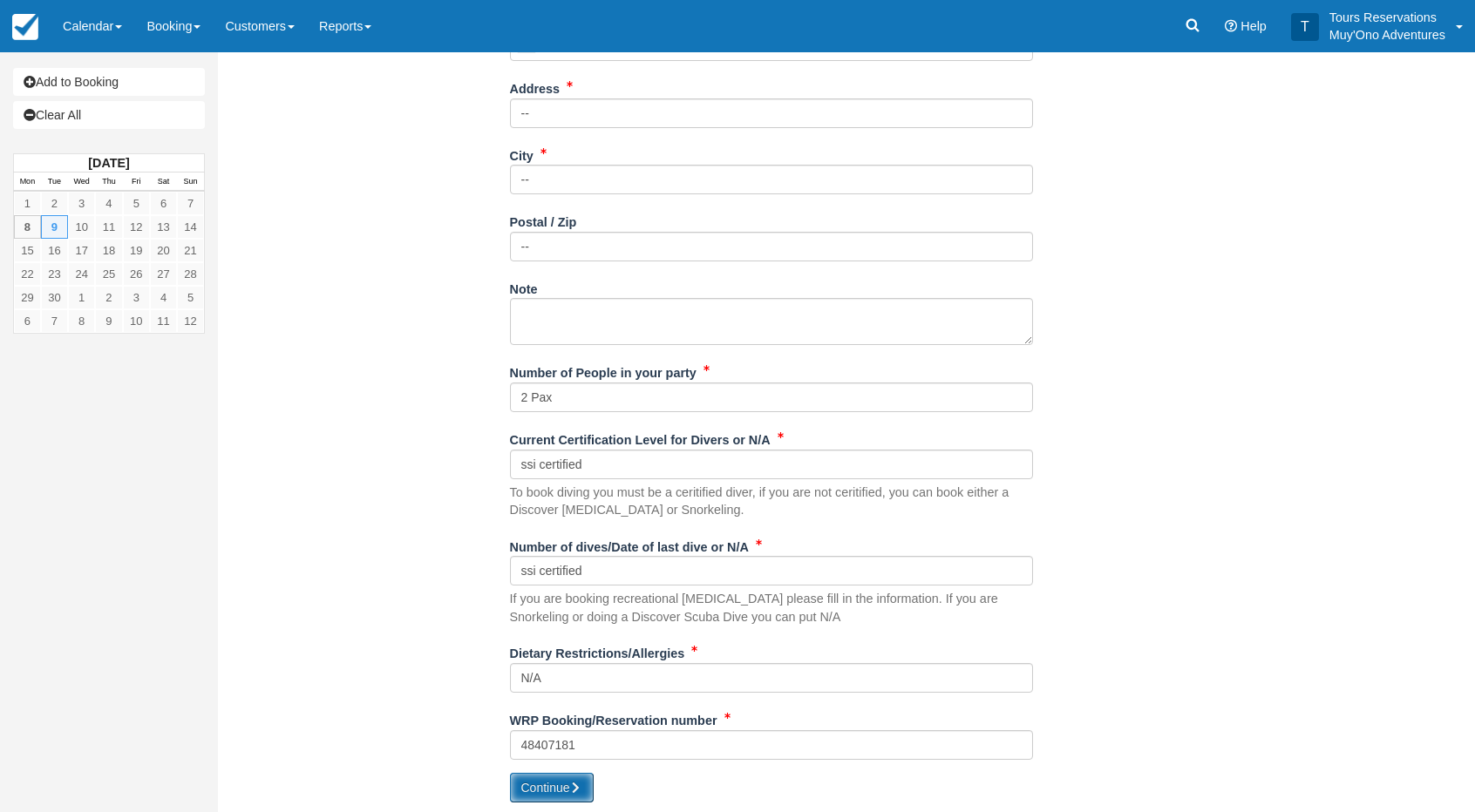
click at [587, 777] on button "Continue" at bounding box center [552, 788] width 84 height 30
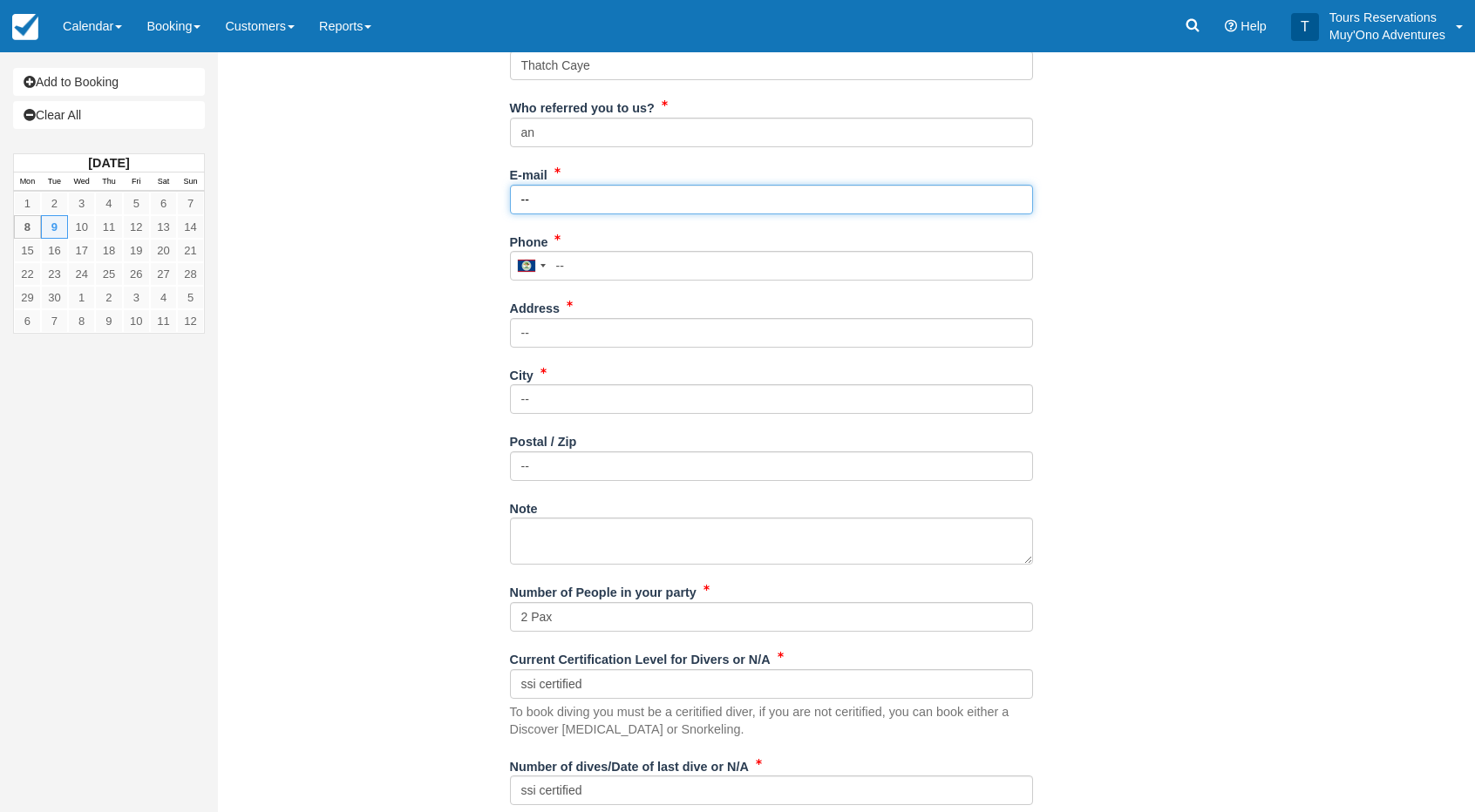
scroll to position [263, 0]
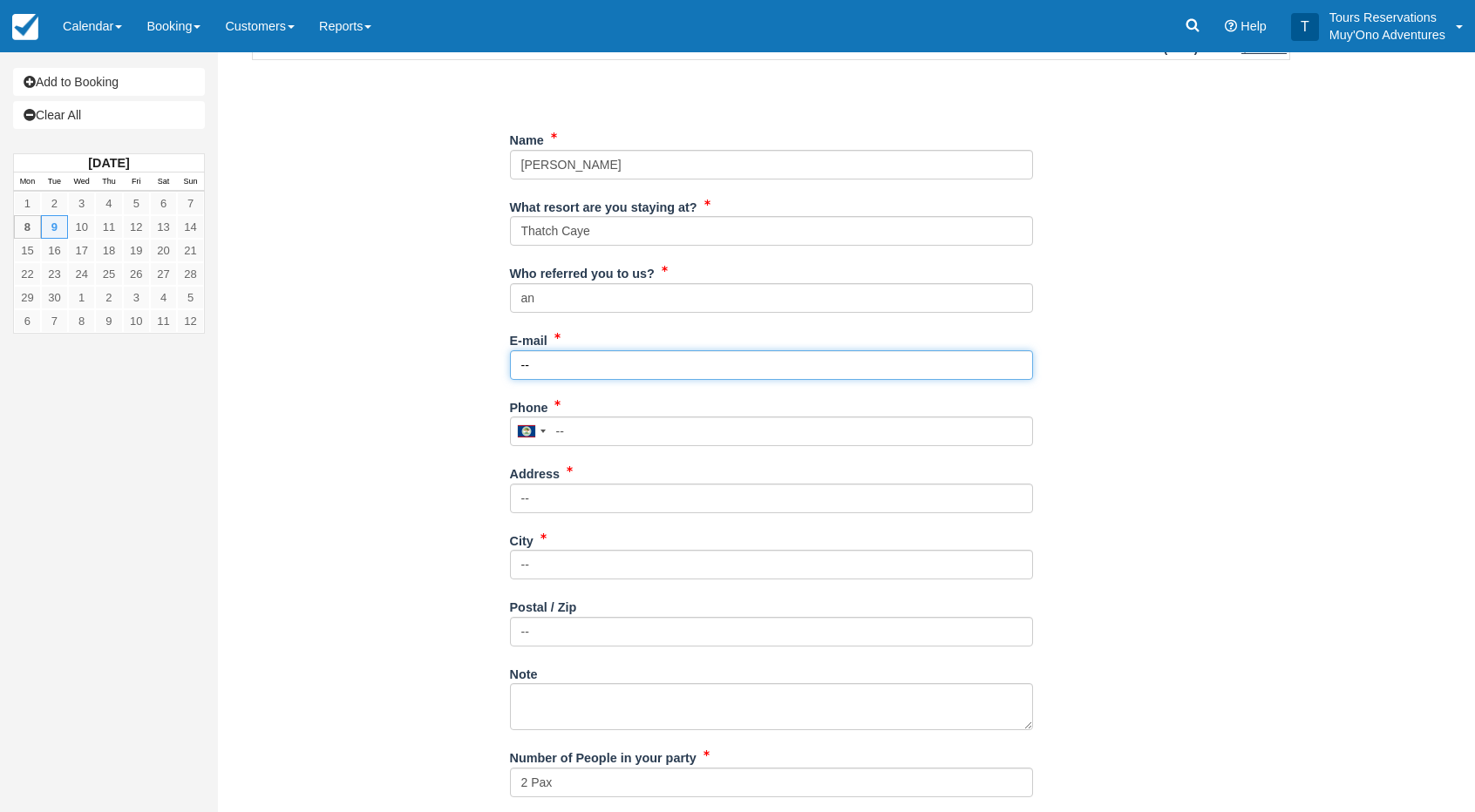
click at [587, 363] on input "--" at bounding box center [771, 365] width 523 height 30
click at [559, 367] on input "--" at bounding box center [771, 365] width 523 height 30
drag, startPoint x: 574, startPoint y: 357, endPoint x: 466, endPoint y: 363, distance: 108.2
click at [466, 363] on div "Item Rate Amount AM - Belize Barrier Reef Dive or Snorkel Tue Sep 9, 2025 08:00…" at bounding box center [770, 501] width 1080 height 1313
paste input "[EMAIL_ADDRESS][DOMAIN_NAME]"
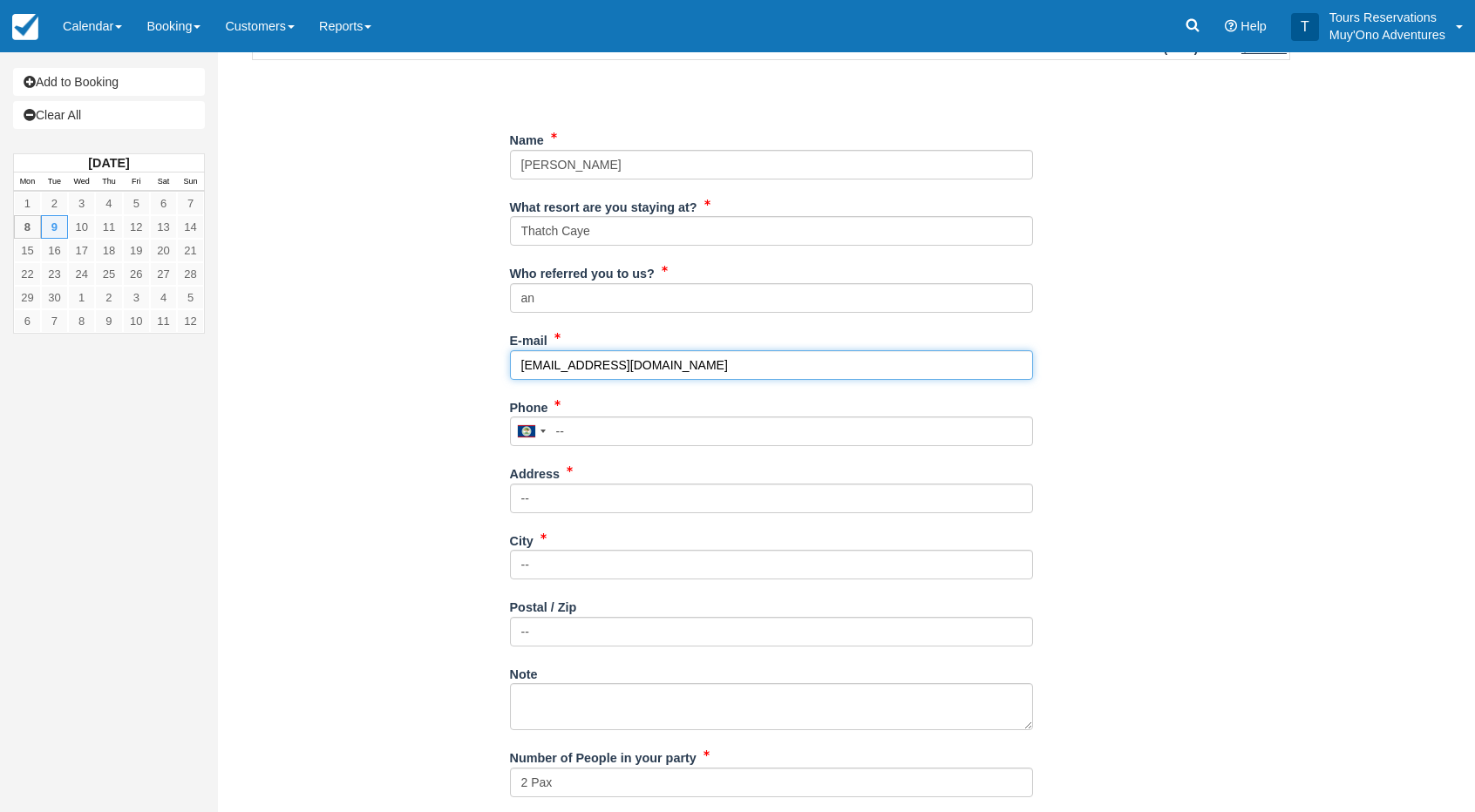
type input "[EMAIL_ADDRESS][DOMAIN_NAME]"
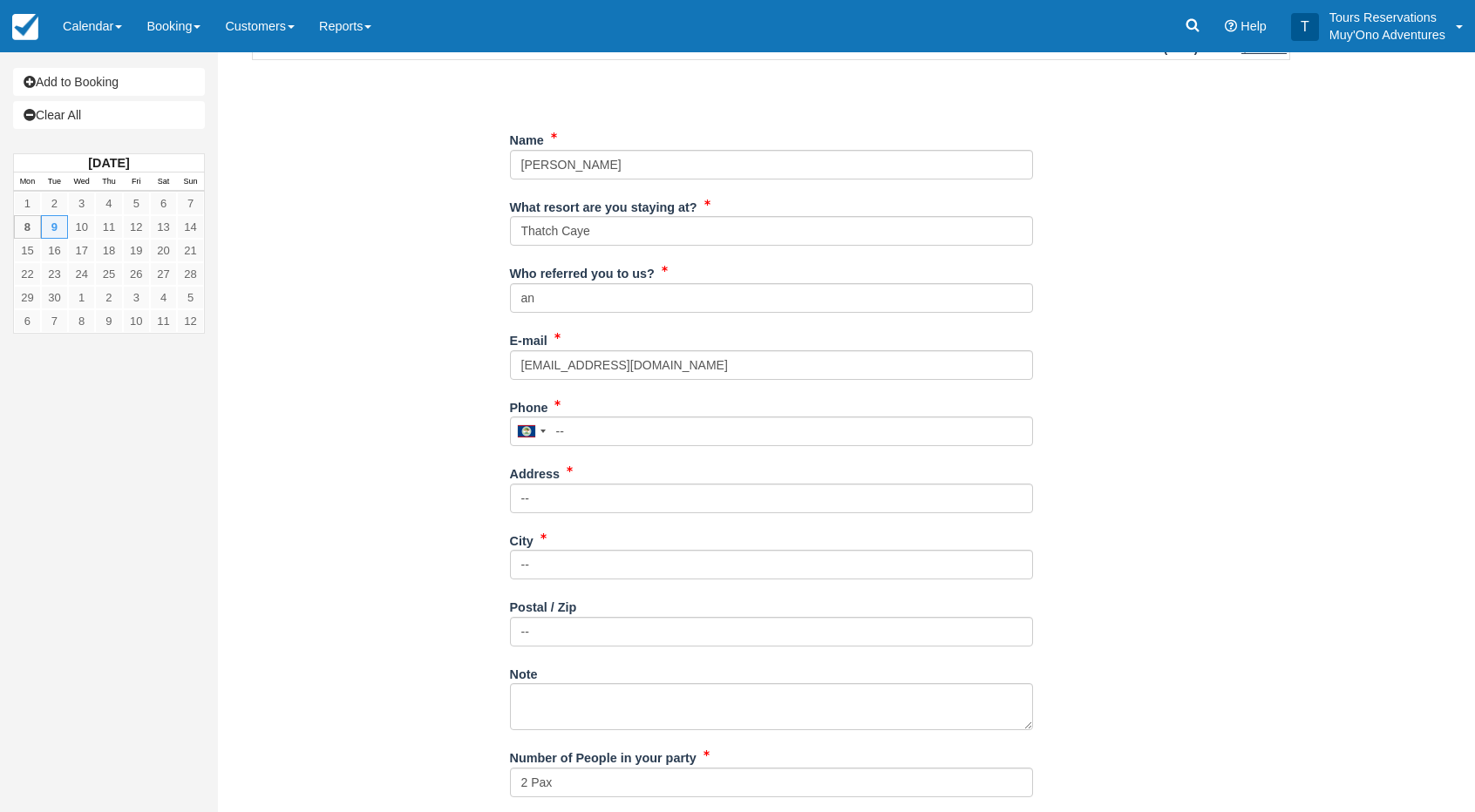
drag, startPoint x: 1136, startPoint y: 449, endPoint x: 1162, endPoint y: 457, distance: 27.2
click at [1137, 448] on div "Item Rate Amount AM - Belize Barrier Reef Dive or Snorkel Tue Sep 9, 2025 08:00…" at bounding box center [770, 501] width 1080 height 1313
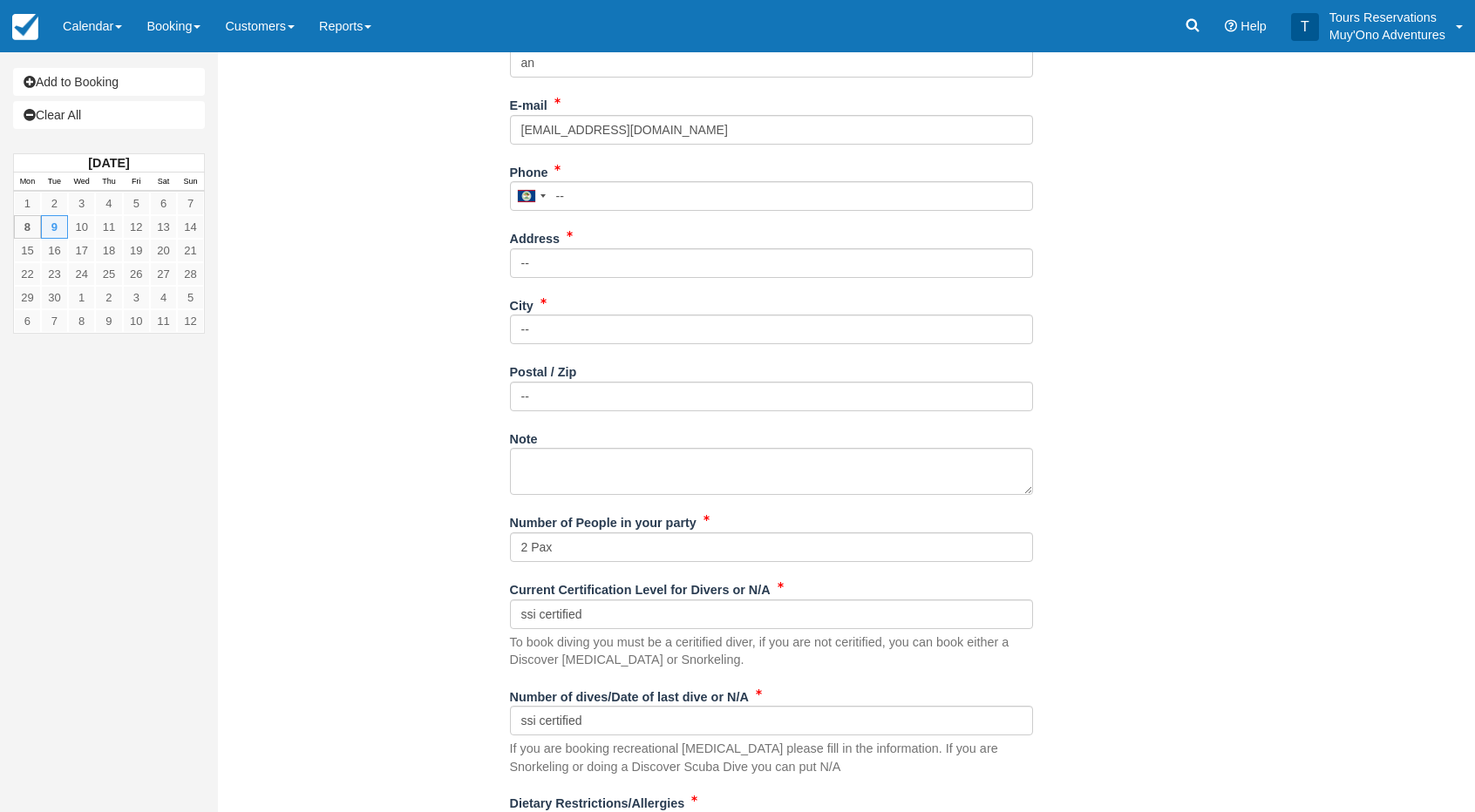
scroll to position [649, 0]
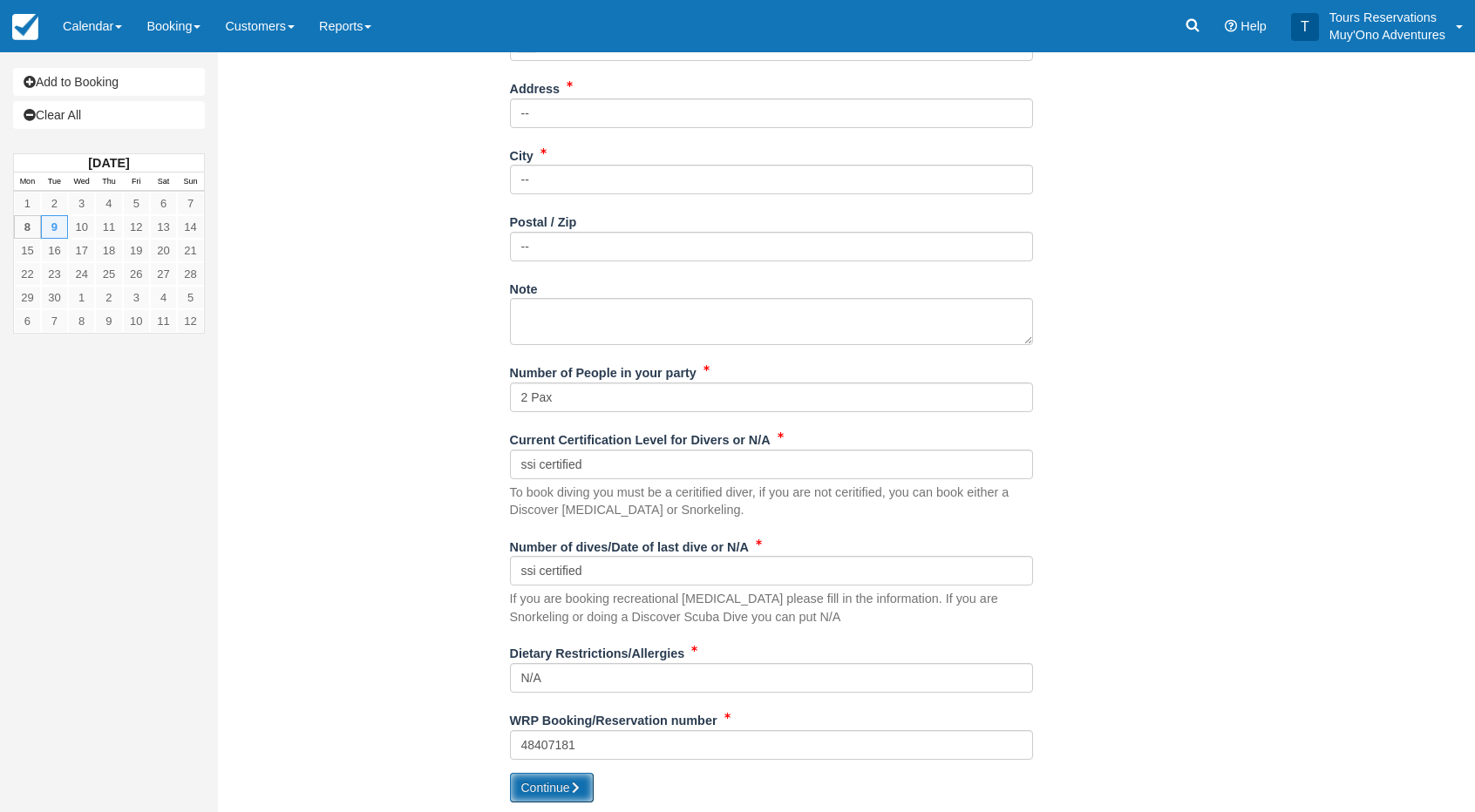
click at [570, 794] on button "Continue" at bounding box center [552, 788] width 84 height 30
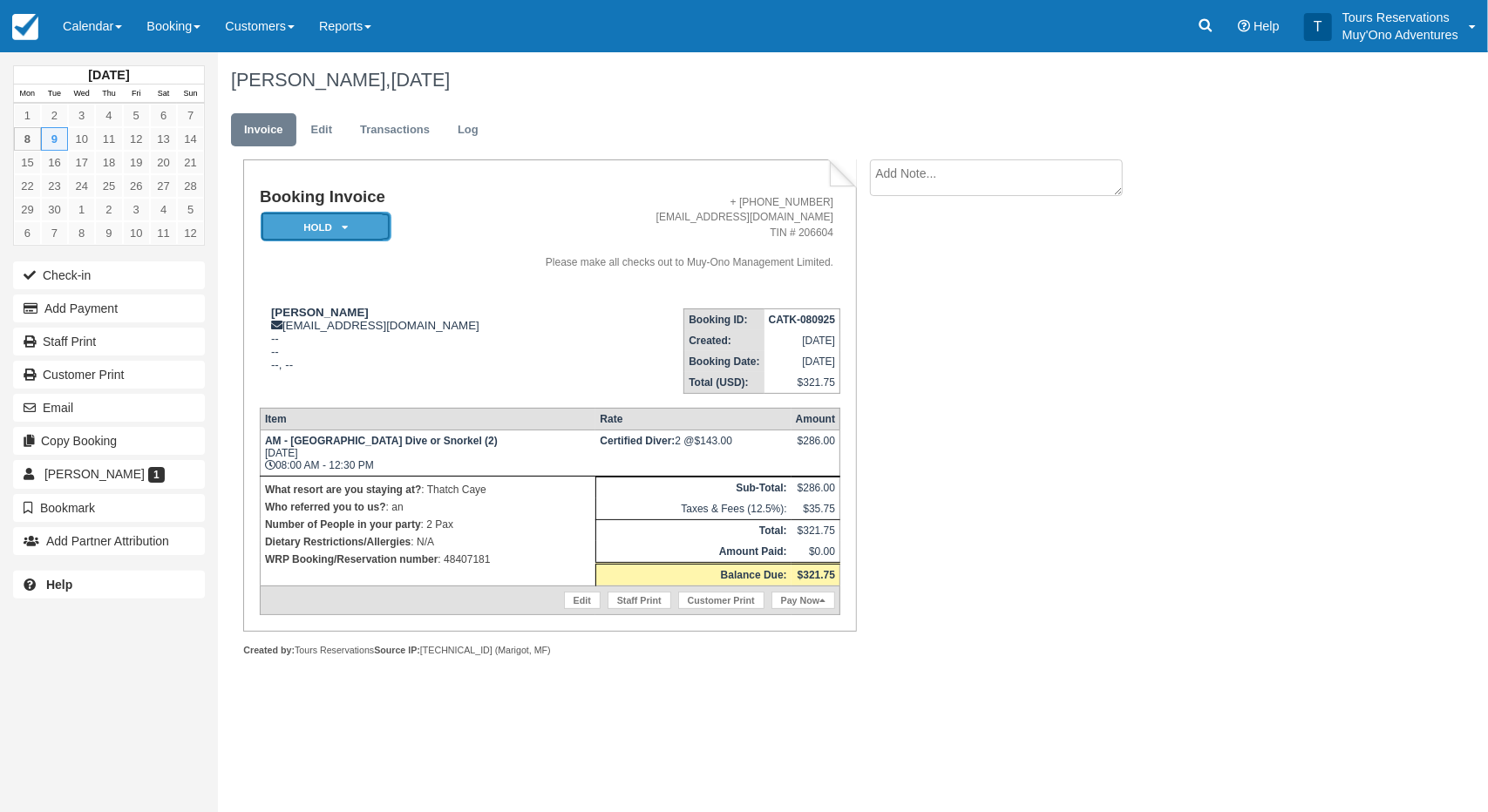
click at [328, 226] on em "HOLD" at bounding box center [326, 227] width 131 height 31
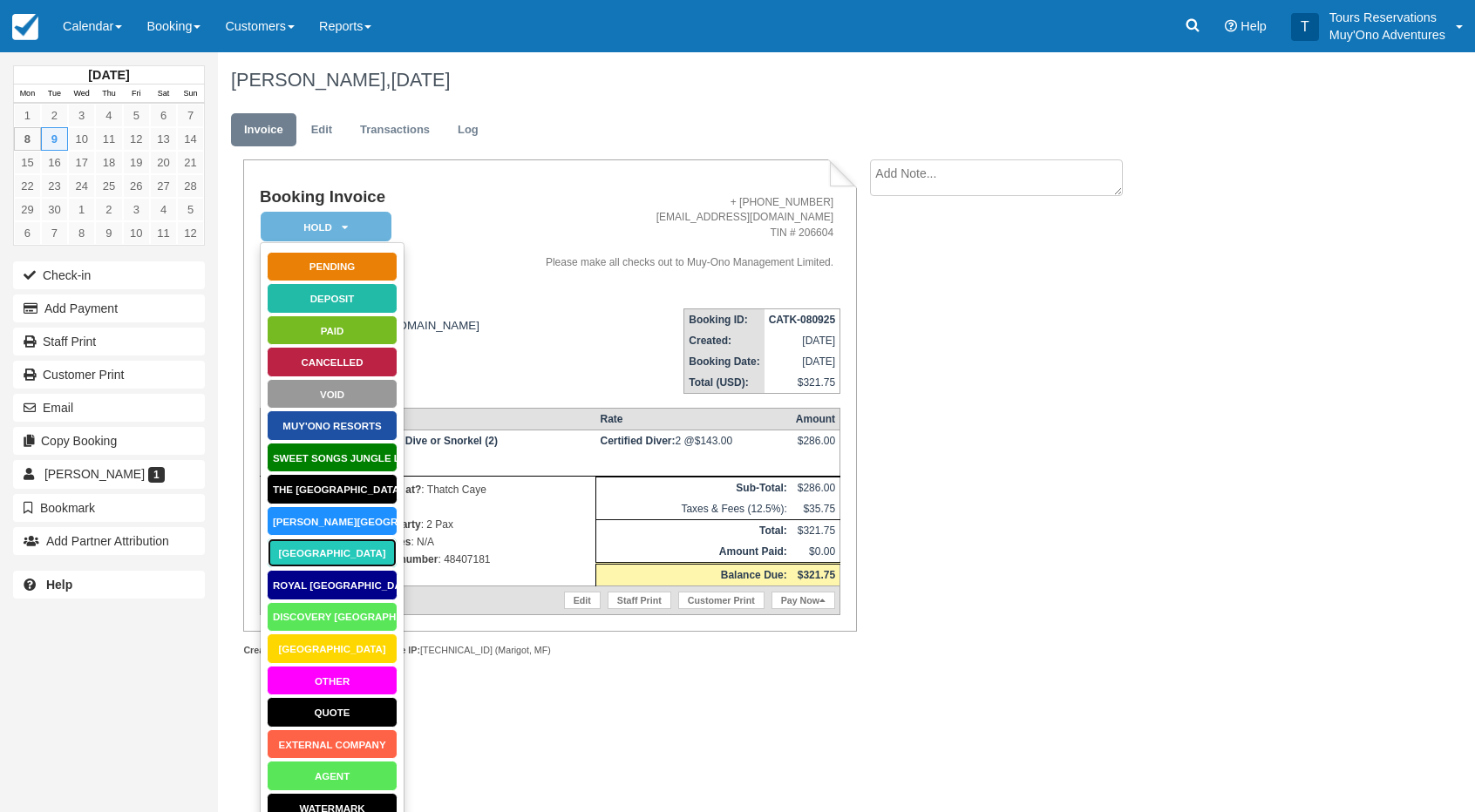
click at [345, 546] on link "[GEOGRAPHIC_DATA]" at bounding box center [332, 553] width 131 height 31
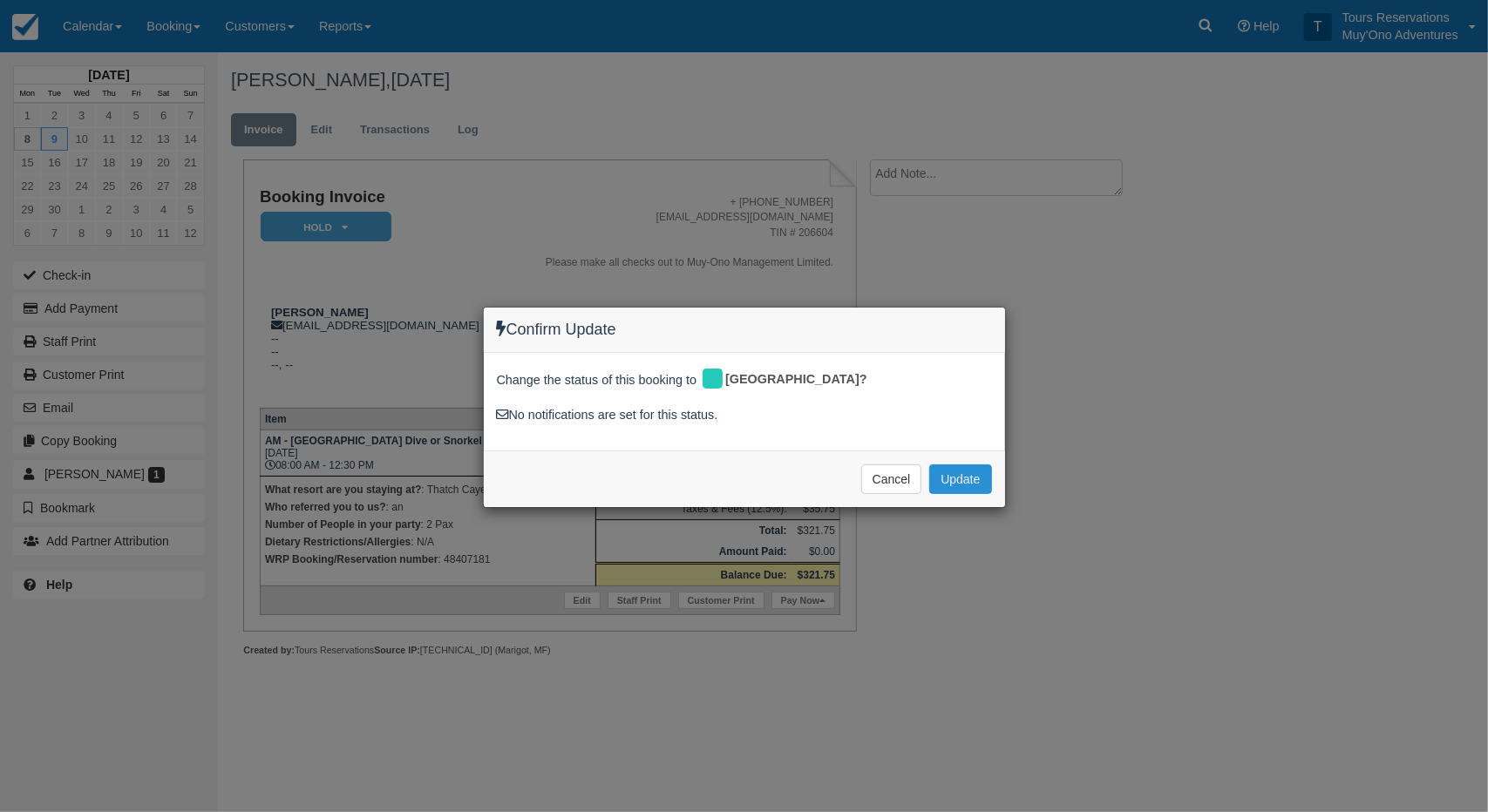
click at [957, 479] on button "Update" at bounding box center [960, 480] width 62 height 30
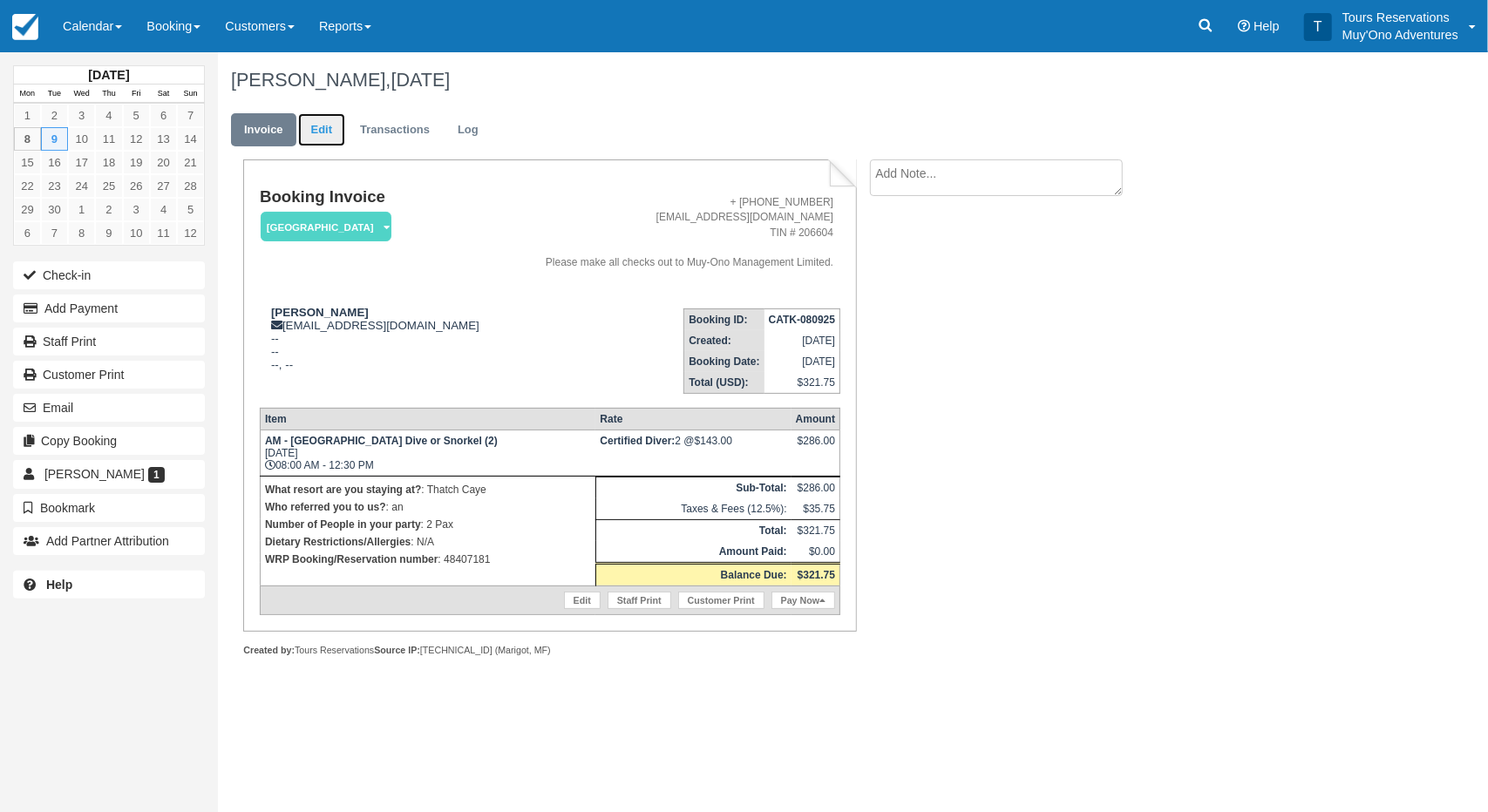
click at [336, 137] on link "Edit" at bounding box center [321, 130] width 47 height 34
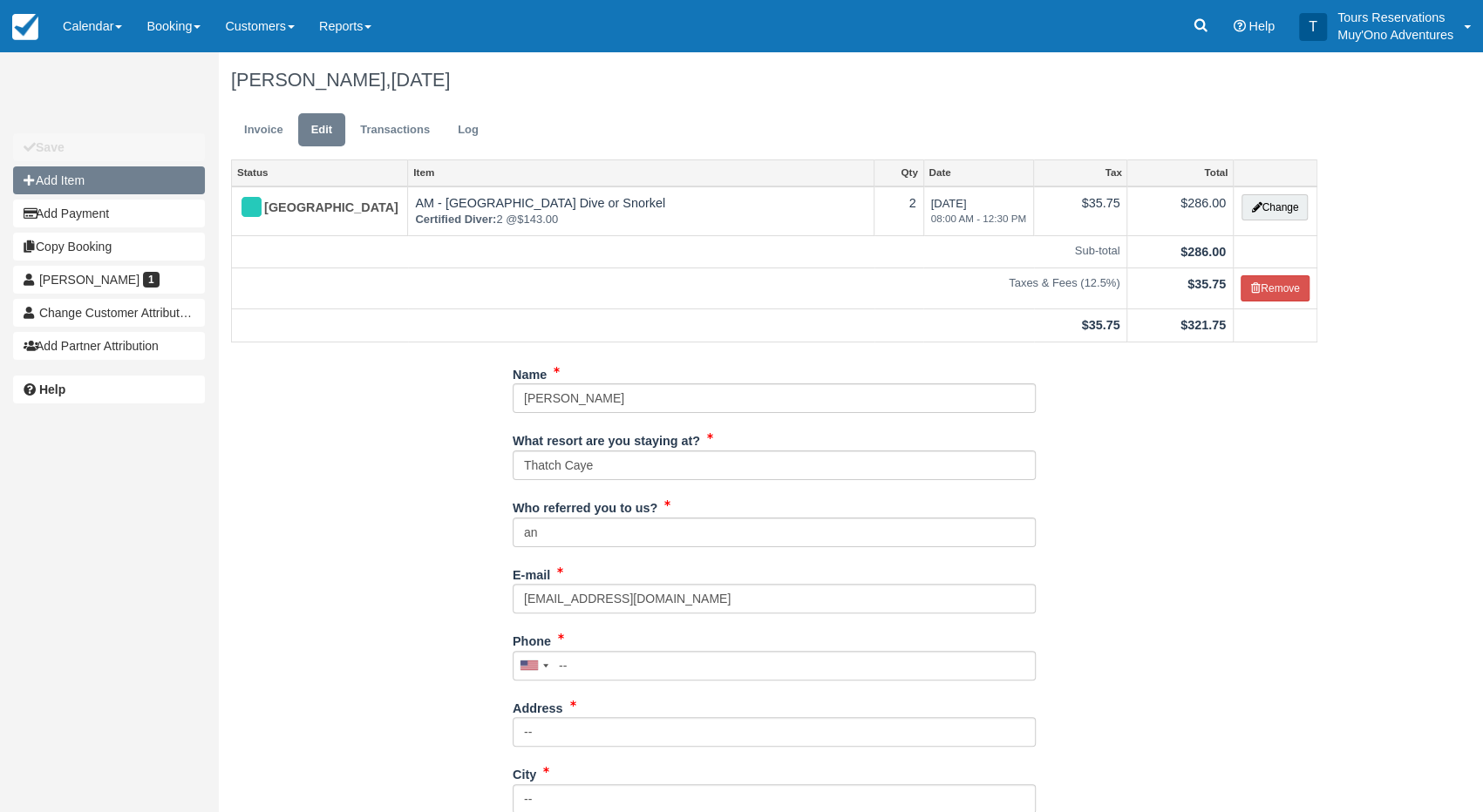
click at [72, 177] on button "Add Item" at bounding box center [108, 180] width 191 height 28
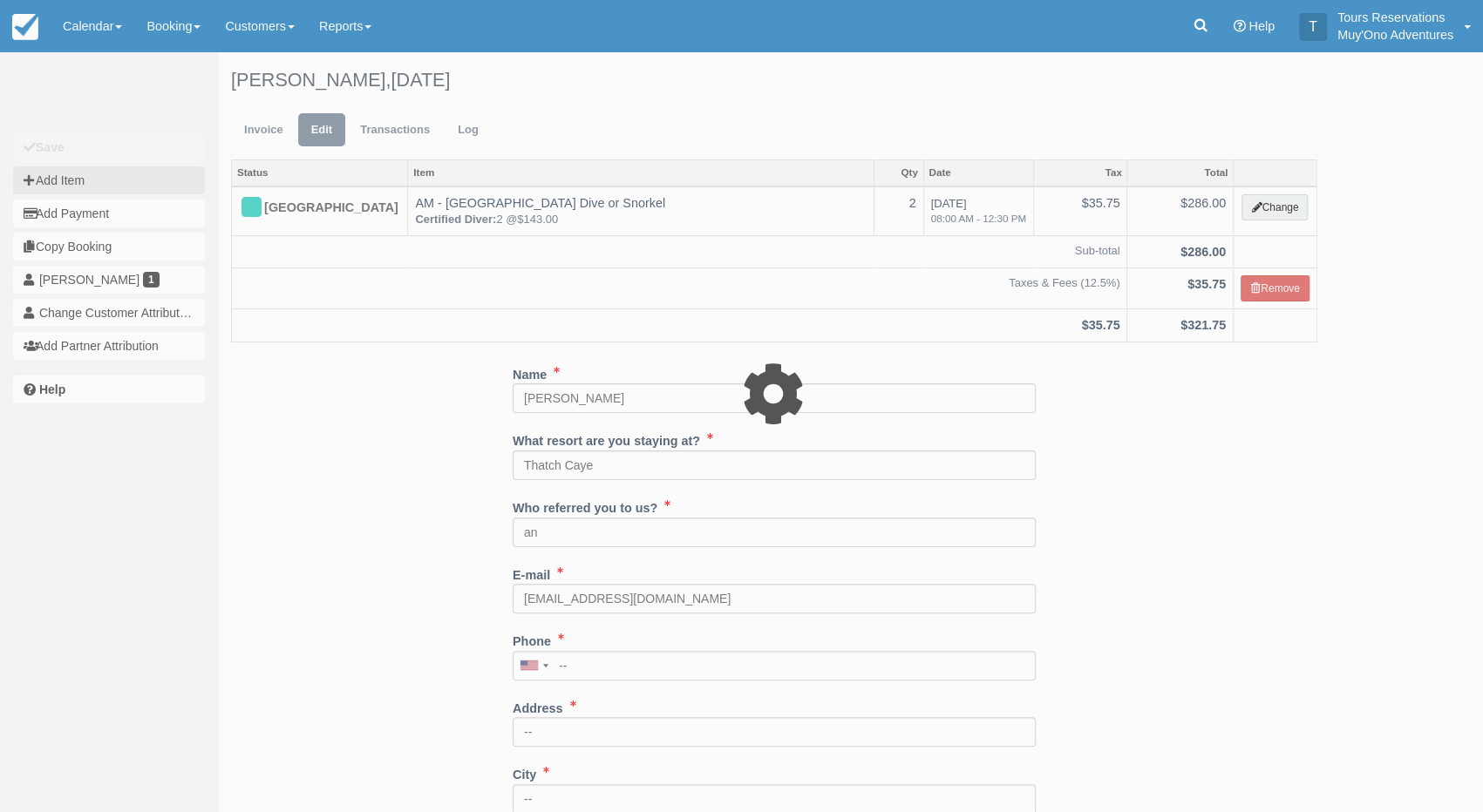
type input "0.00"
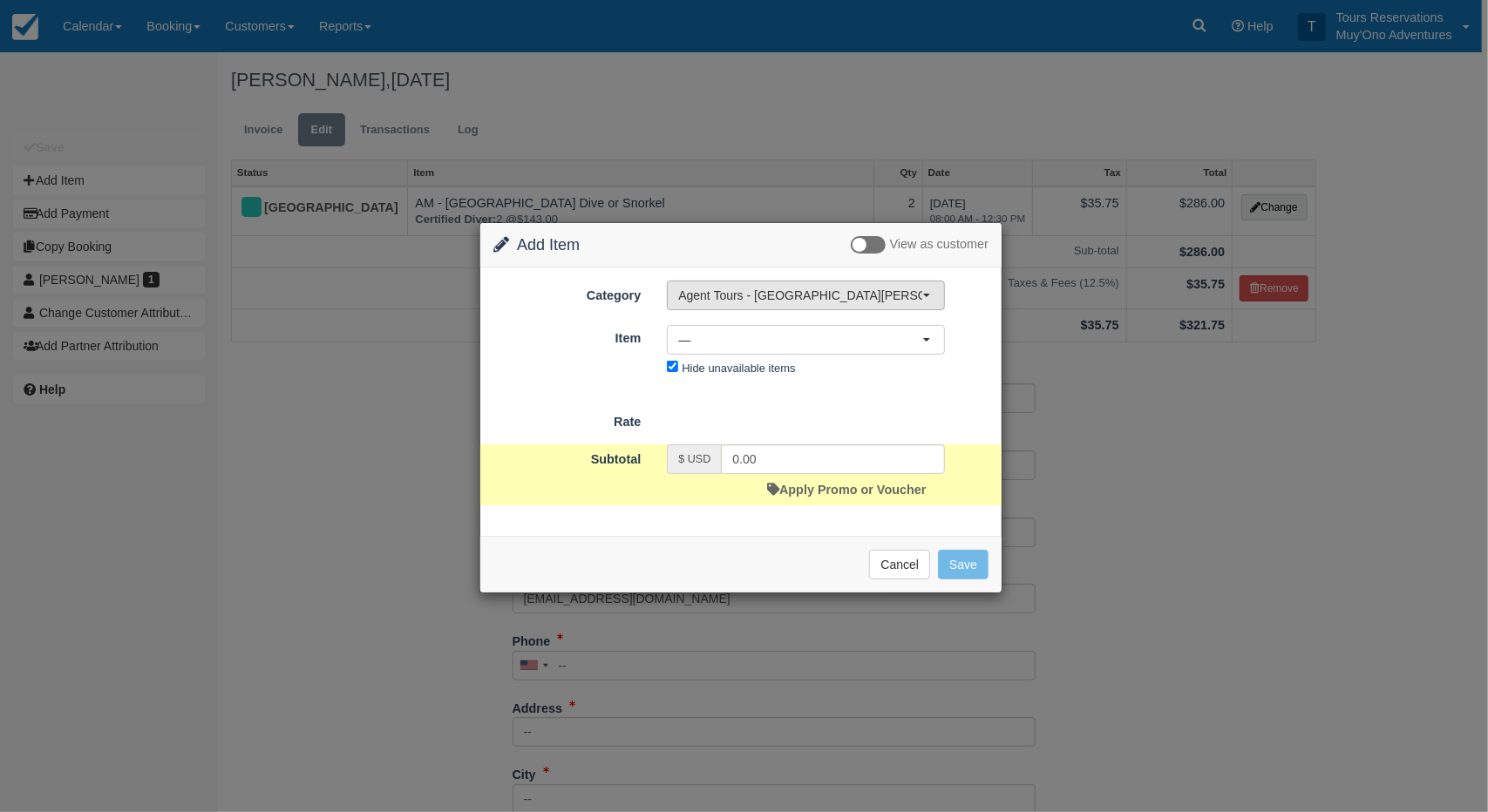
click at [742, 295] on span "Agent Tours - [GEOGRAPHIC_DATA][PERSON_NAME] Caulker/[GEOGRAPHIC_DATA] City Tou…" at bounding box center [799, 295] width 244 height 18
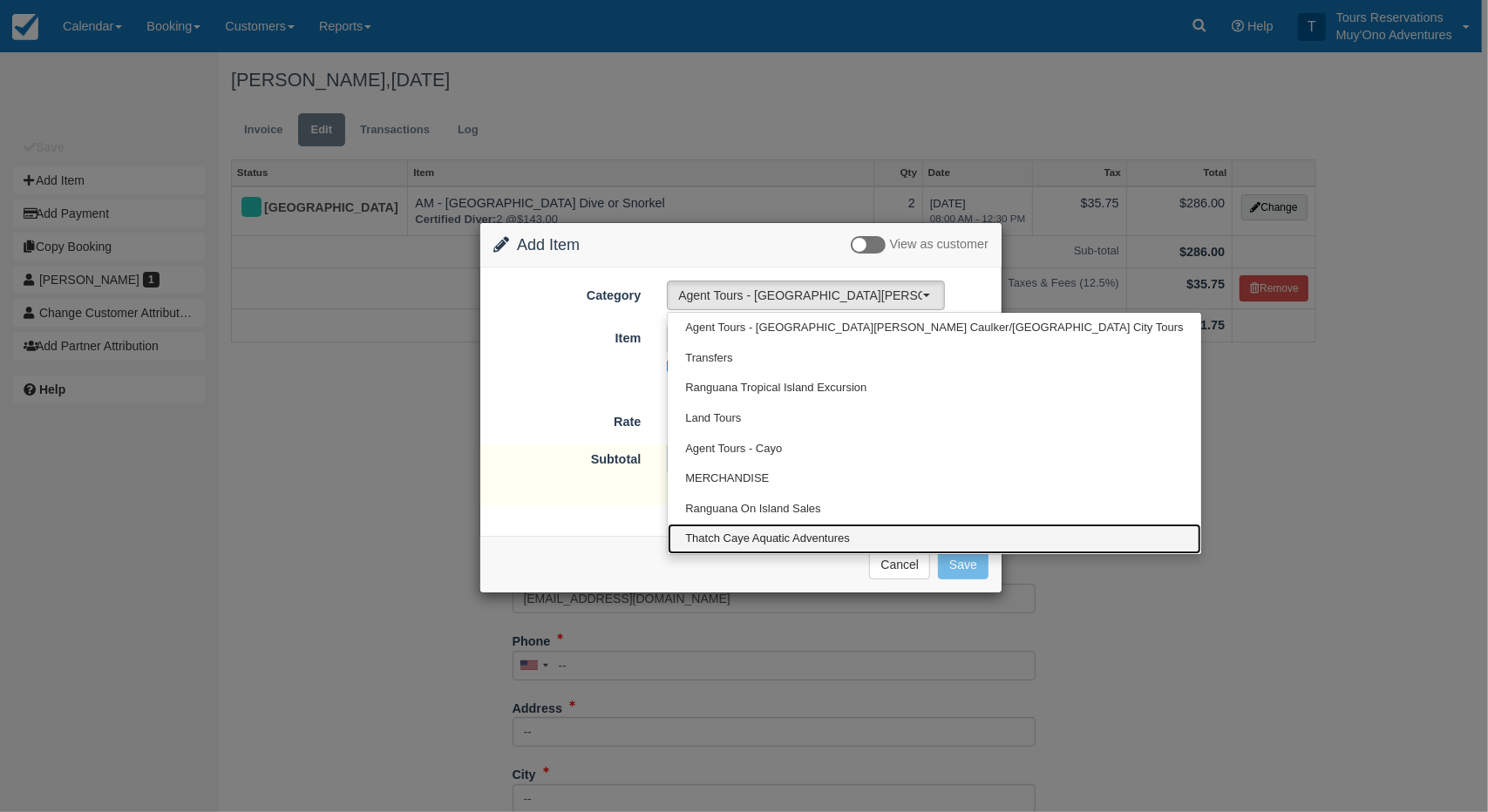
click at [793, 550] on link "Thatch Caye Aquatic Adventures" at bounding box center [934, 539] width 532 height 31
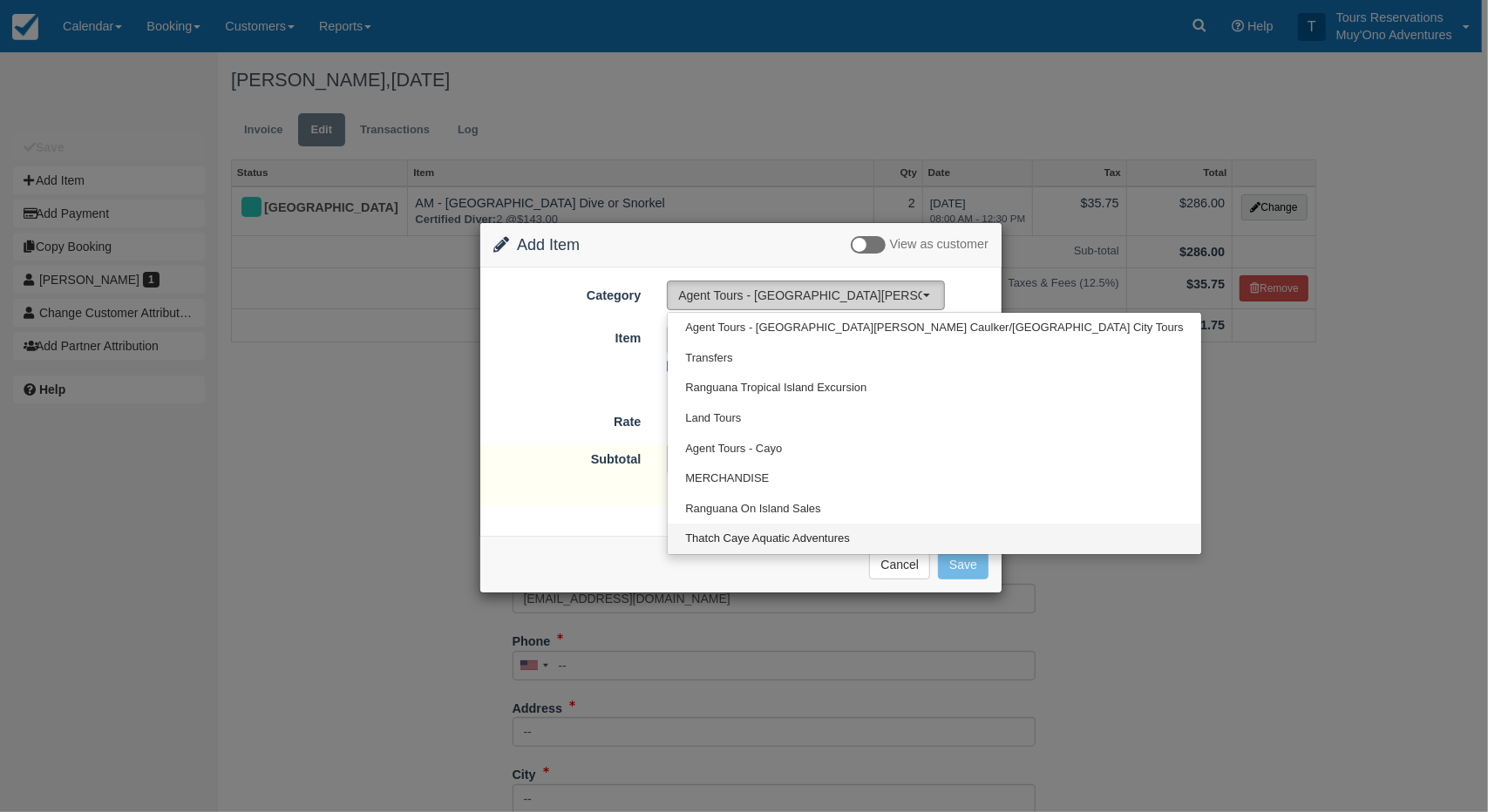
select select "64"
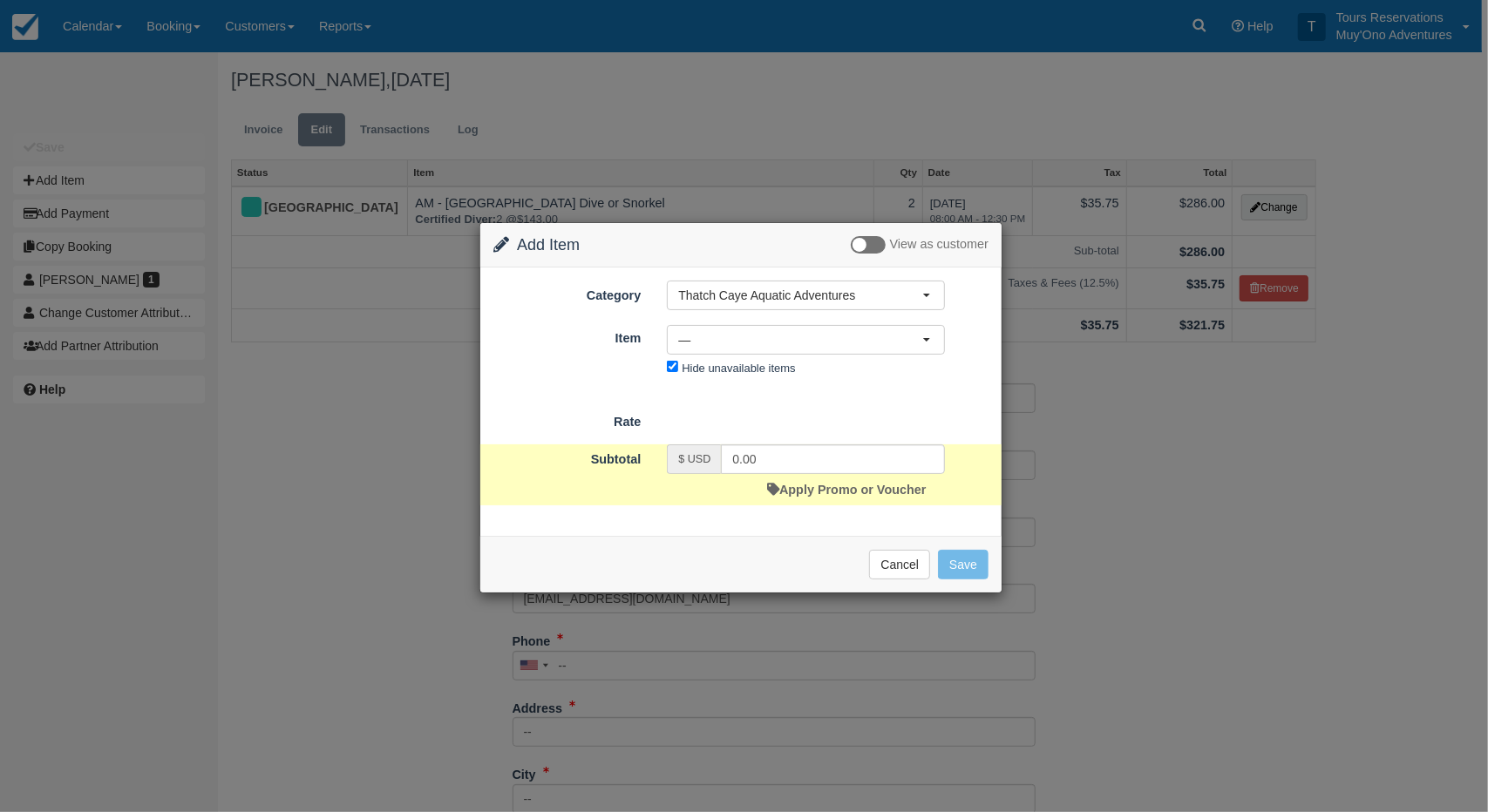
click at [704, 316] on div "Category Thatch Caye Aquatic Adventures Agent Tours - [GEOGRAPHIC_DATA][PERSON_…" at bounding box center [740, 330] width 495 height 100
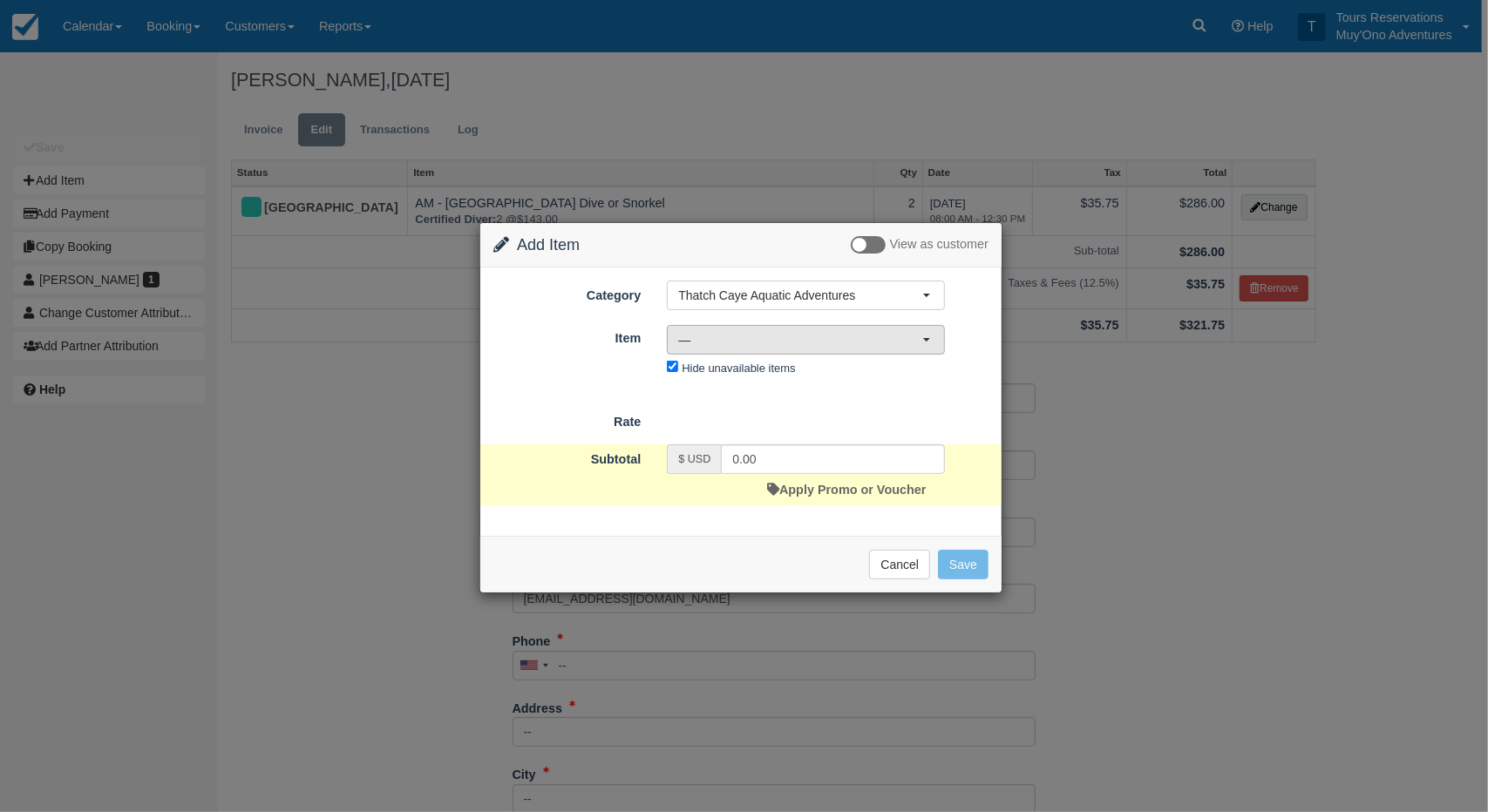
drag, startPoint x: 712, startPoint y: 343, endPoint x: 741, endPoint y: 346, distance: 29.2
click at [713, 346] on span "—" at bounding box center [799, 340] width 244 height 18
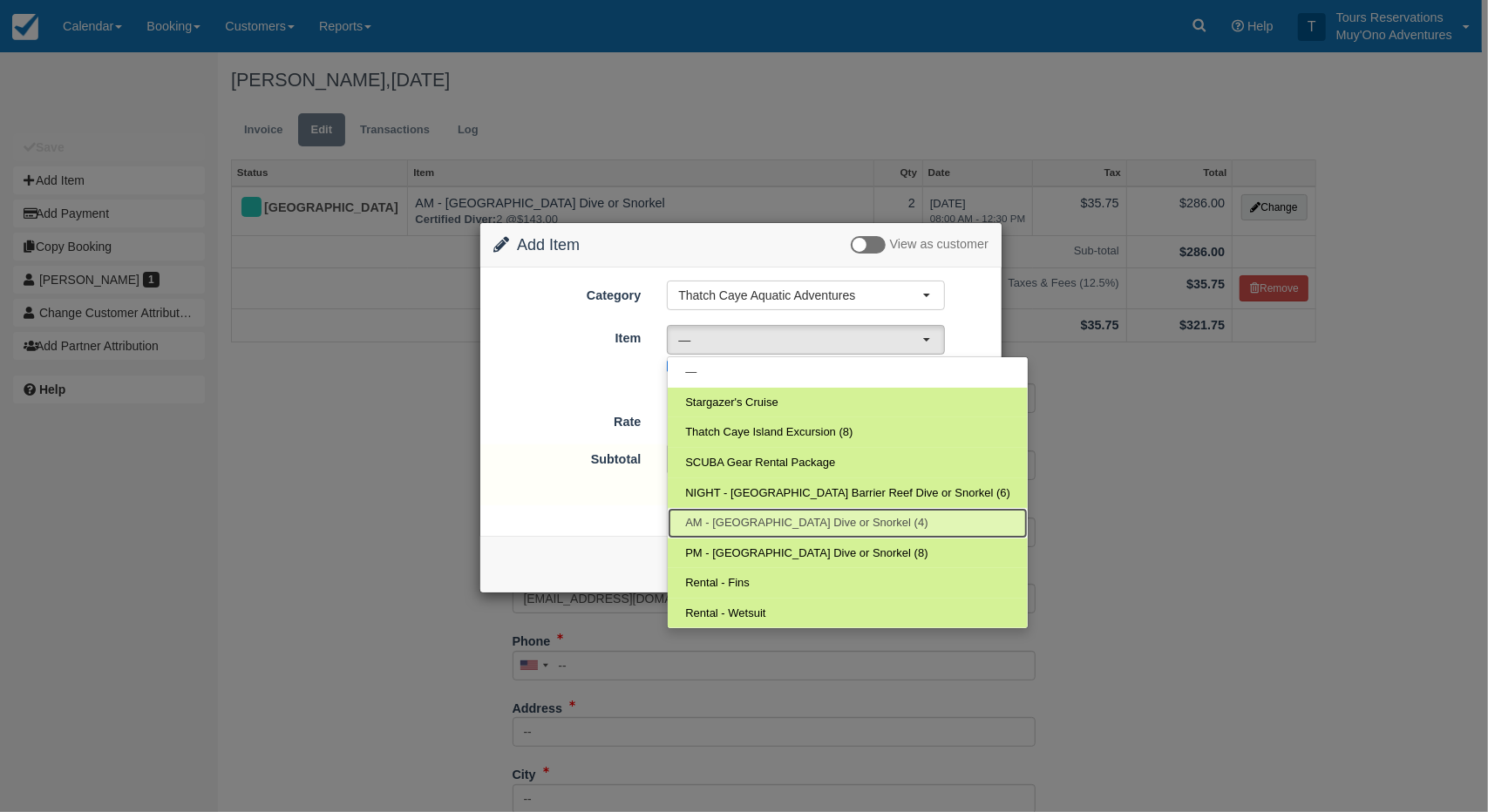
drag, startPoint x: 816, startPoint y: 524, endPoint x: 814, endPoint y: 506, distance: 18.1
click at [816, 524] on span "AM - Belize Barrier Reef Dive or Snorkel (4)" at bounding box center [807, 524] width 243 height 17
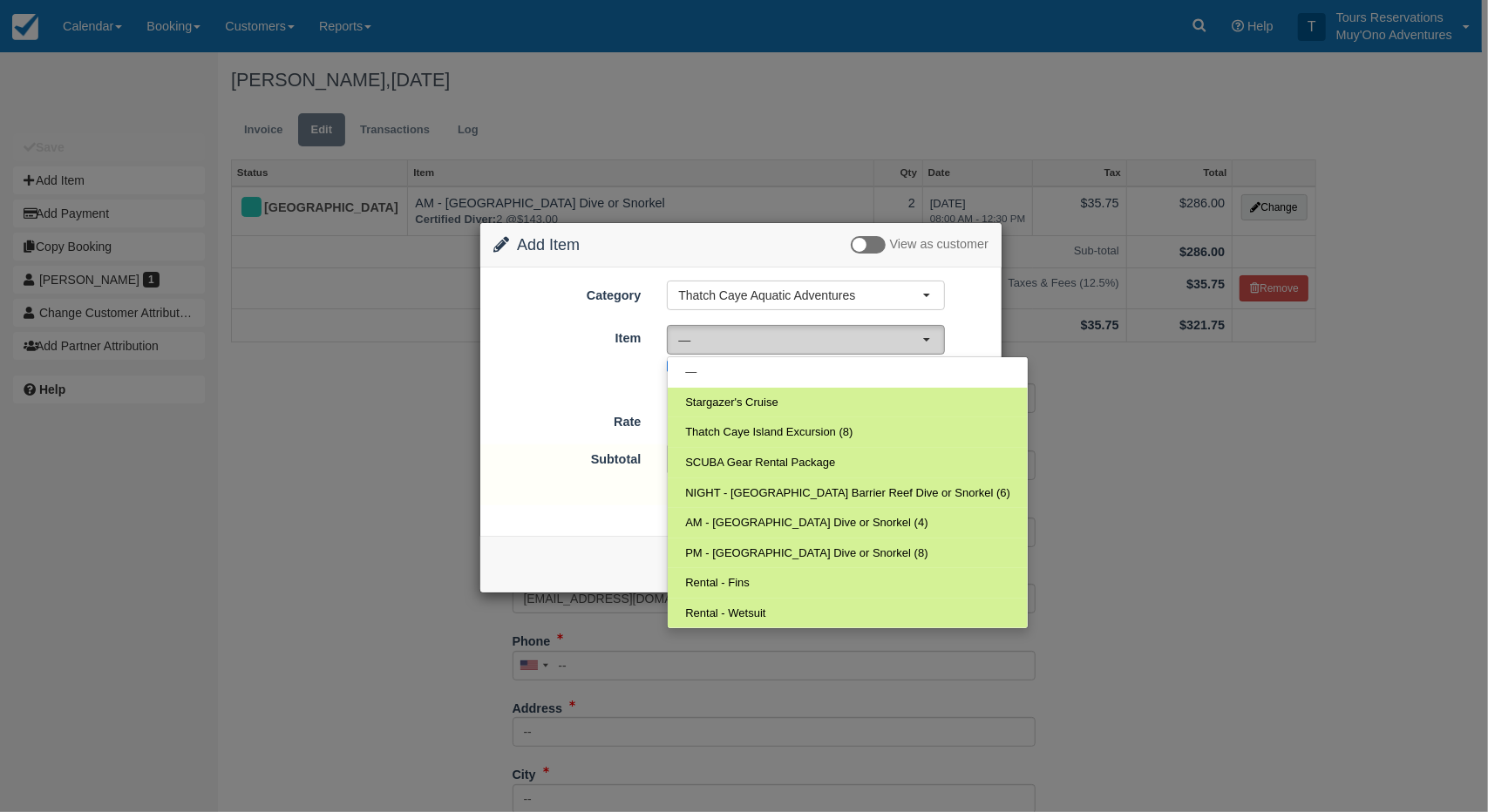
select select "294"
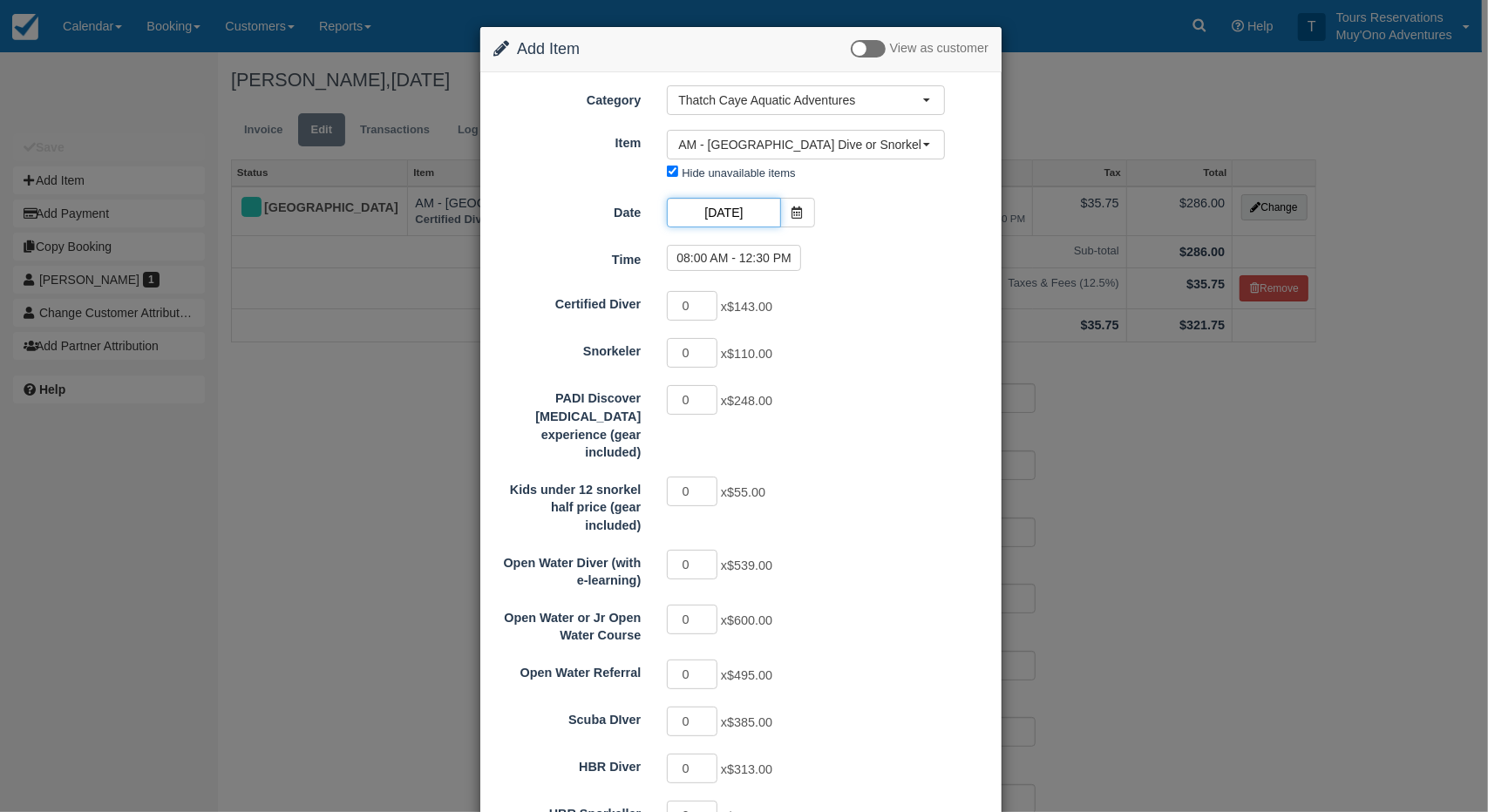
click at [727, 223] on input "09/09/25" at bounding box center [723, 213] width 113 height 30
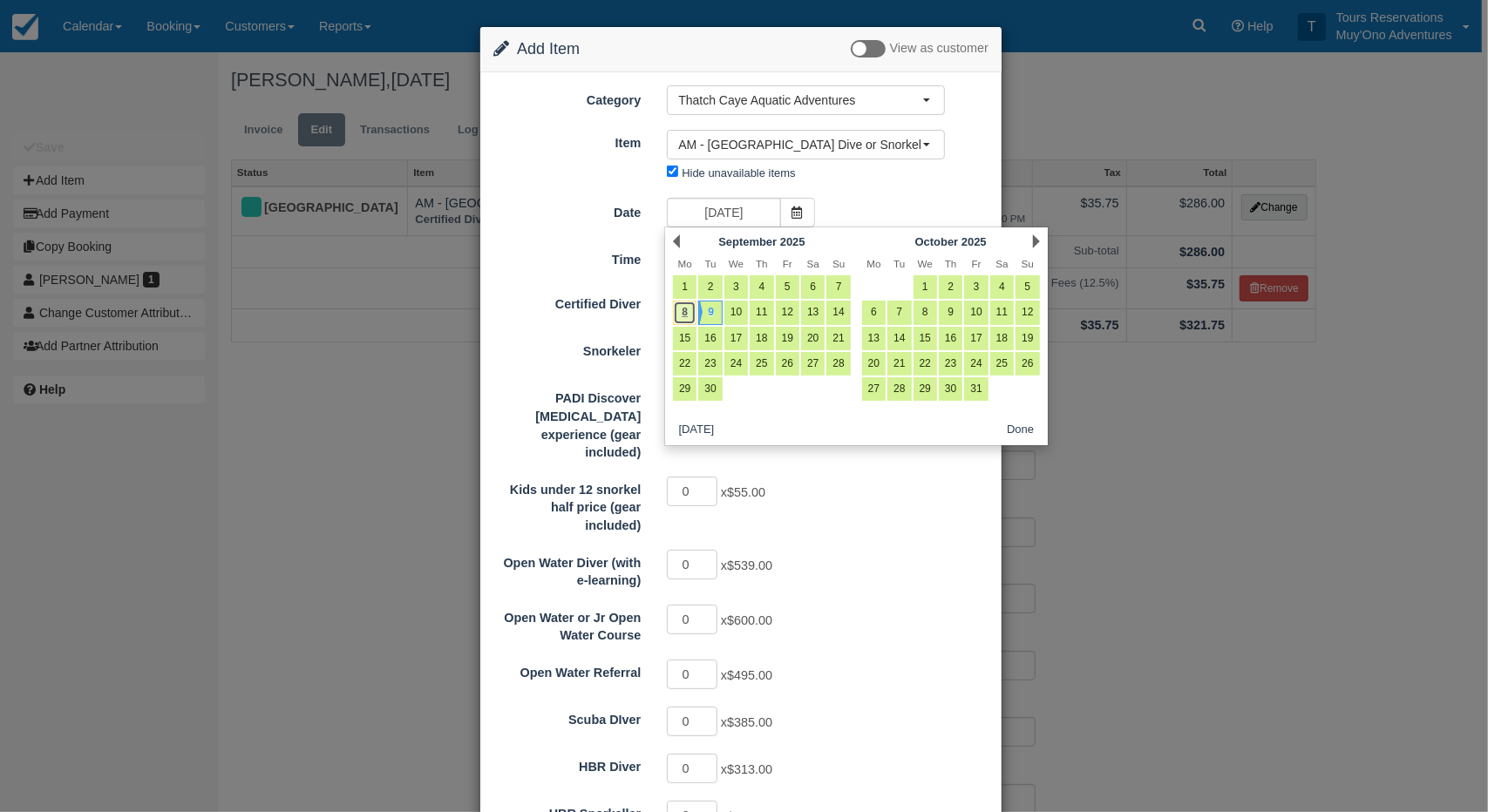
click at [681, 311] on link "8" at bounding box center [684, 312] width 23 height 23
type input "[DATE]"
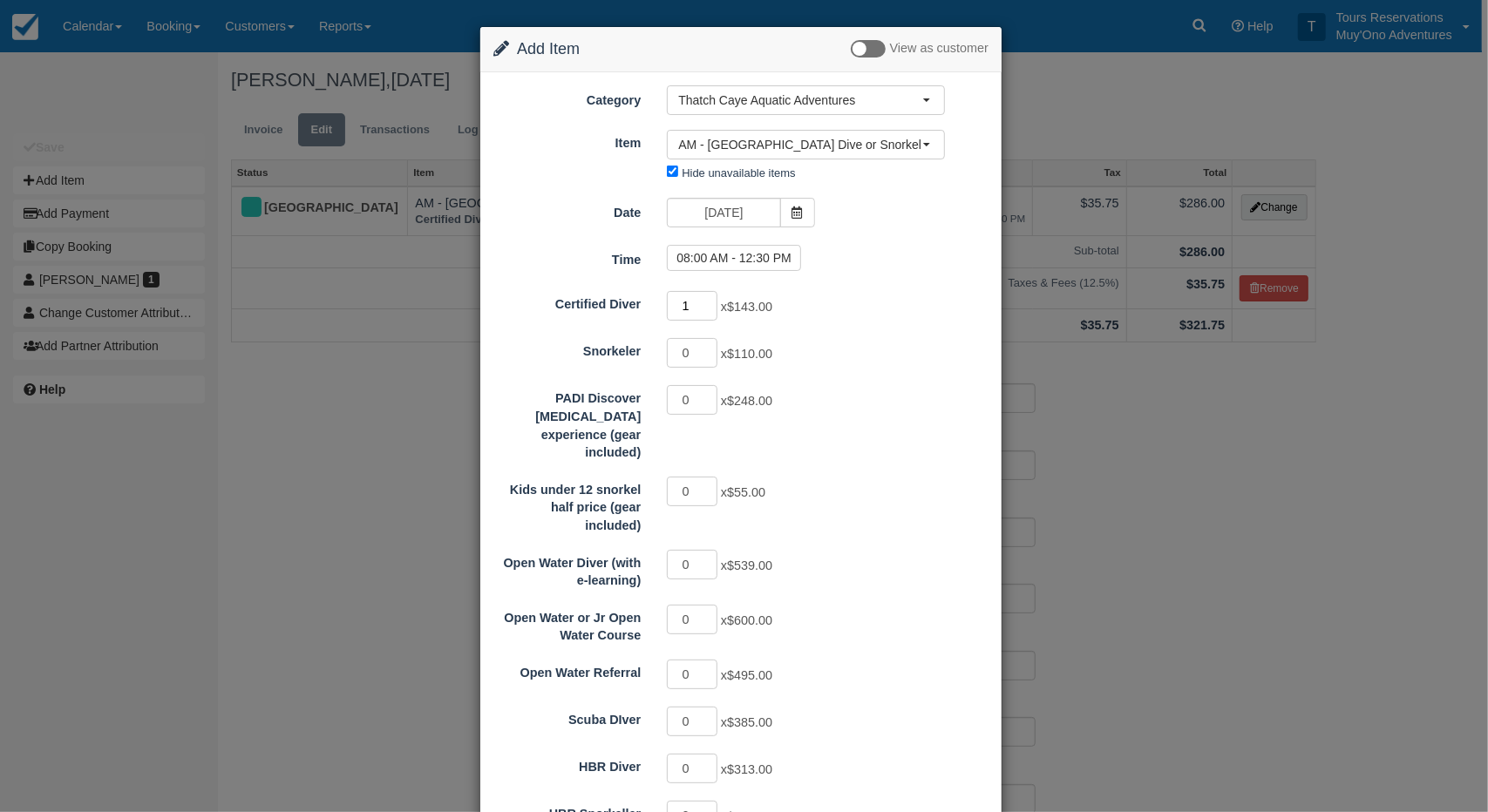
click at [709, 299] on input "1" at bounding box center [692, 306] width 50 height 30
type input "2"
click at [709, 299] on input "2" at bounding box center [692, 306] width 50 height 30
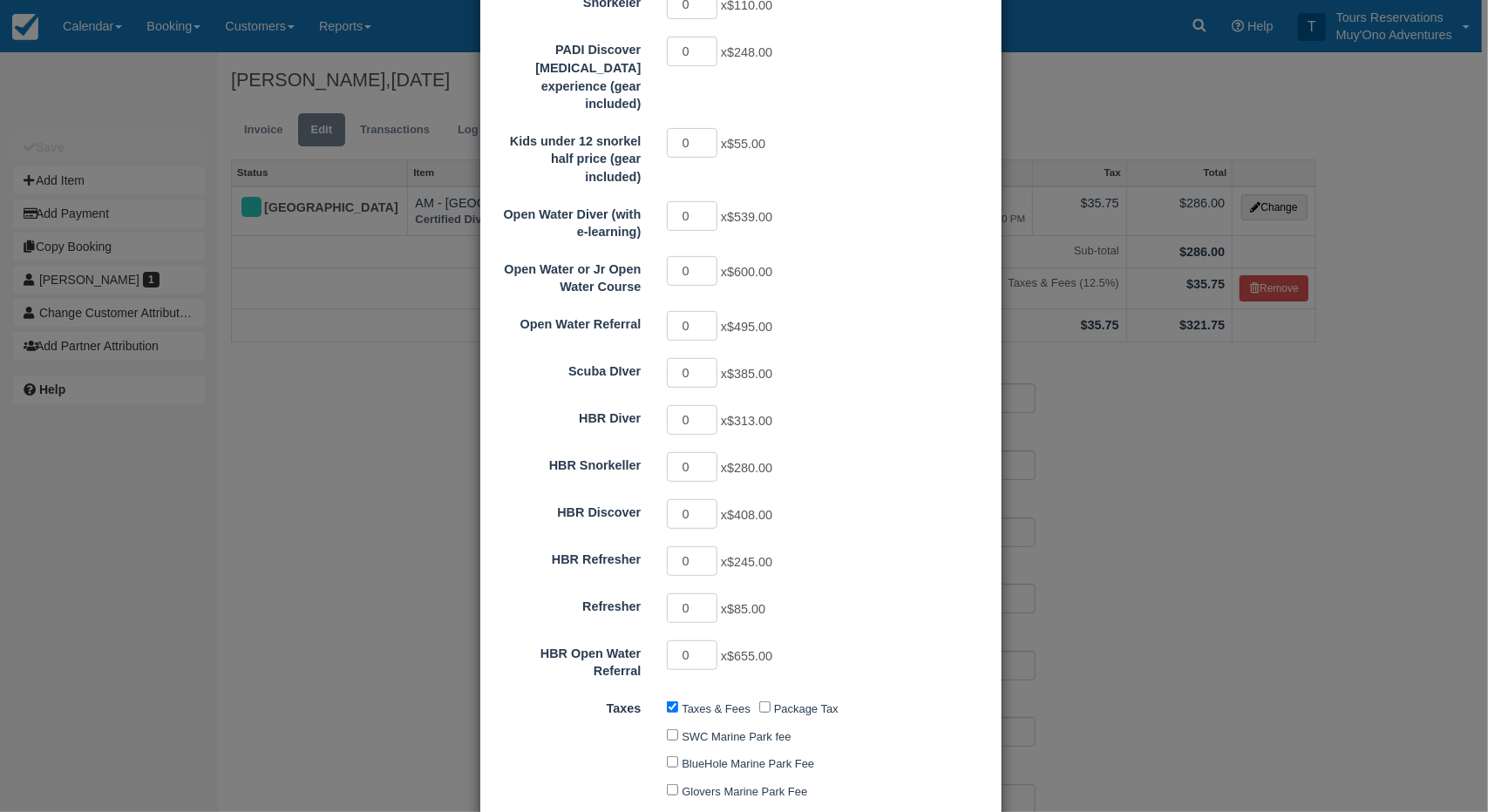
type input "286.00"
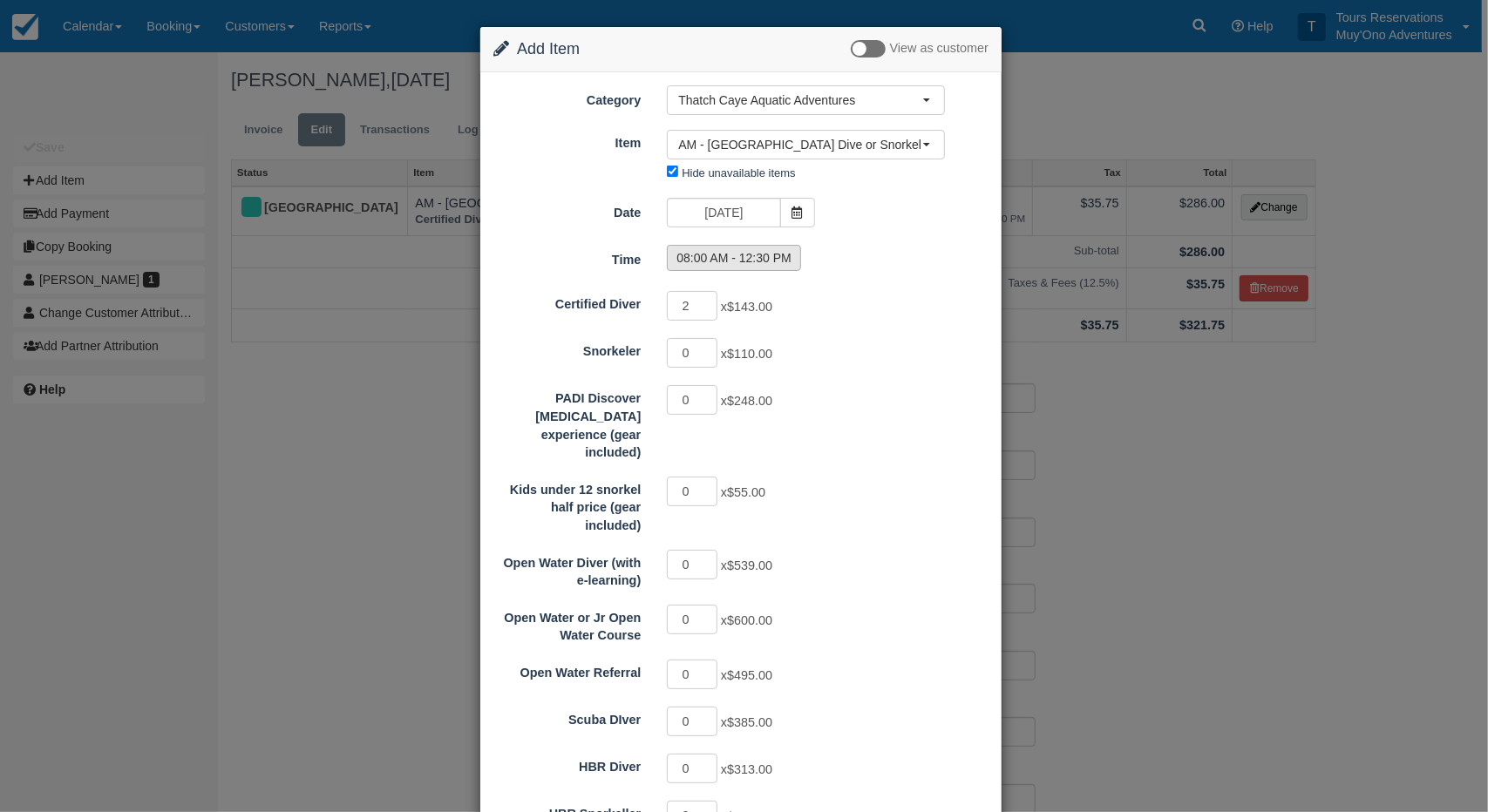
click at [721, 258] on label "08:00 AM - 12:30 PM" at bounding box center [734, 258] width 134 height 26
radio input "true"
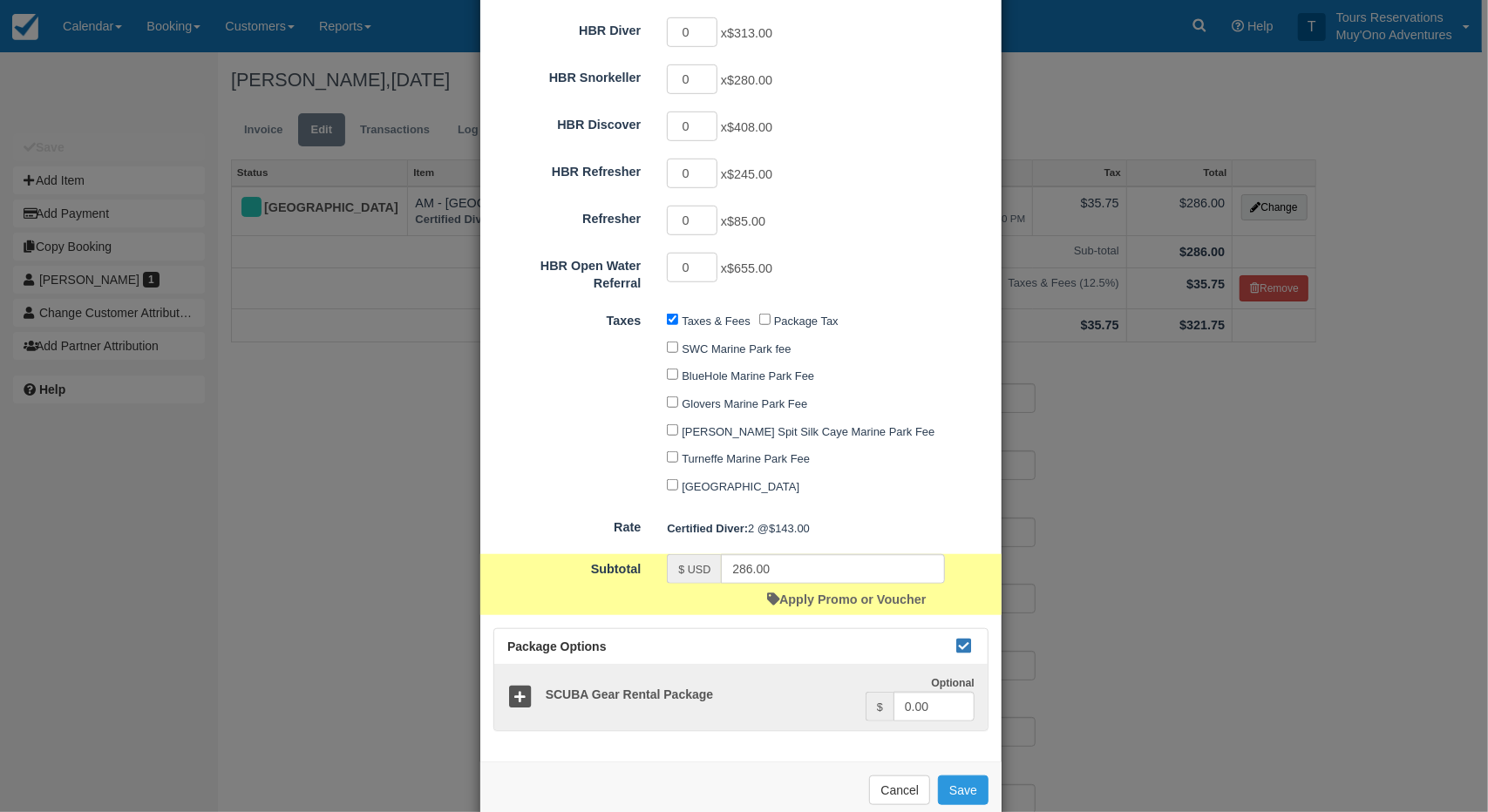
scroll to position [751, 0]
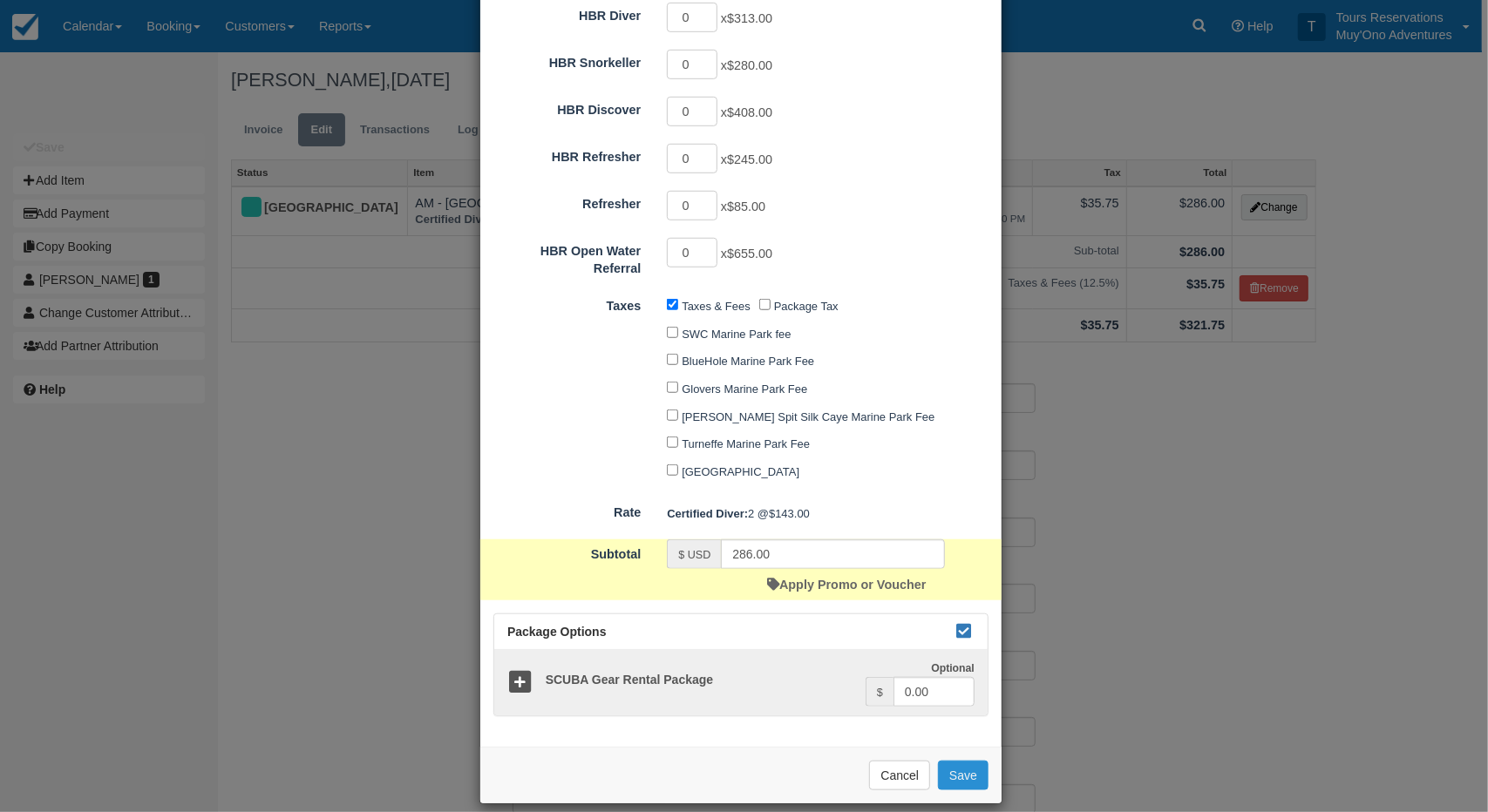
click at [959, 761] on button "Save" at bounding box center [963, 776] width 50 height 30
checkbox input "false"
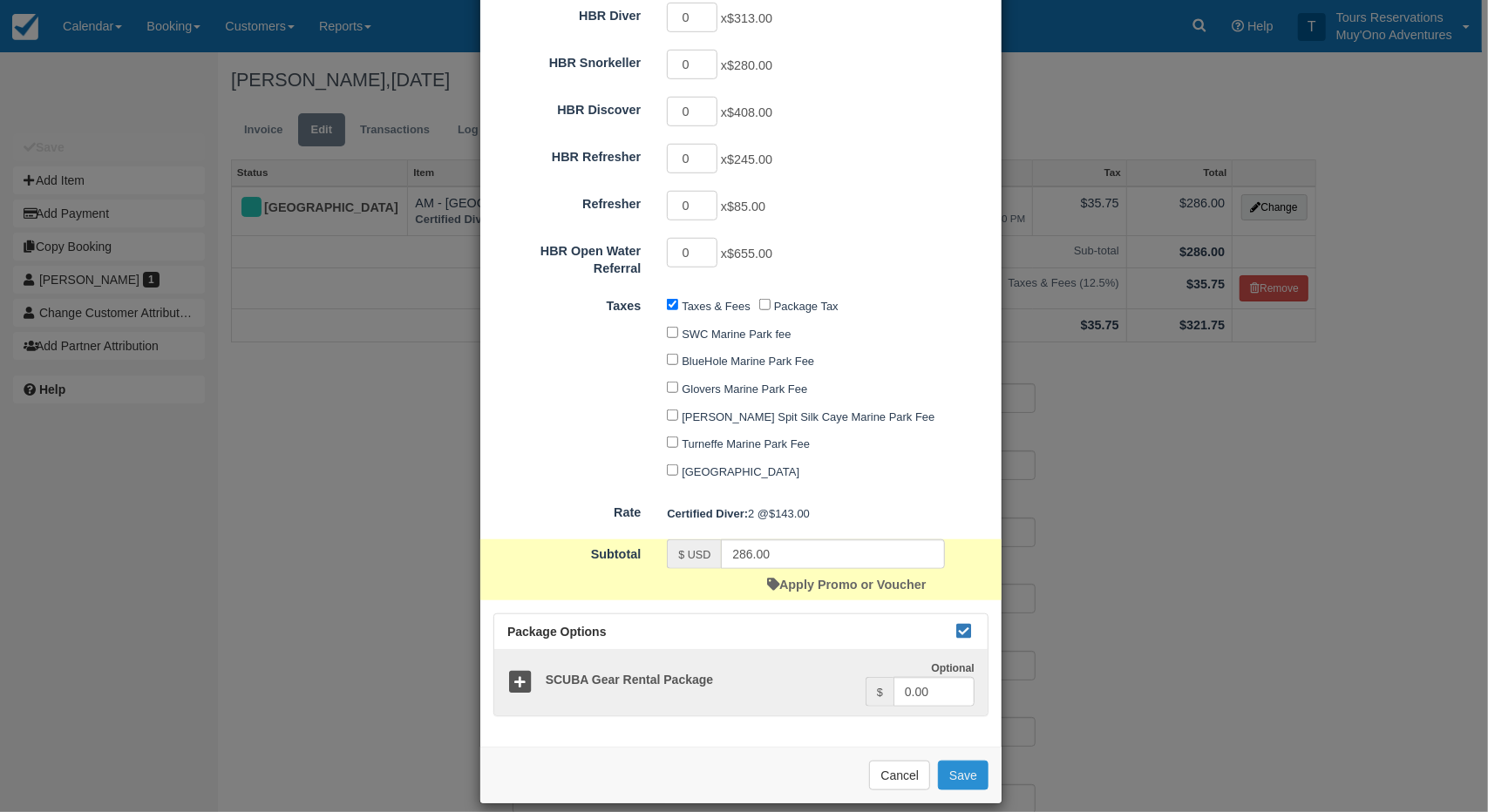
checkbox input "false"
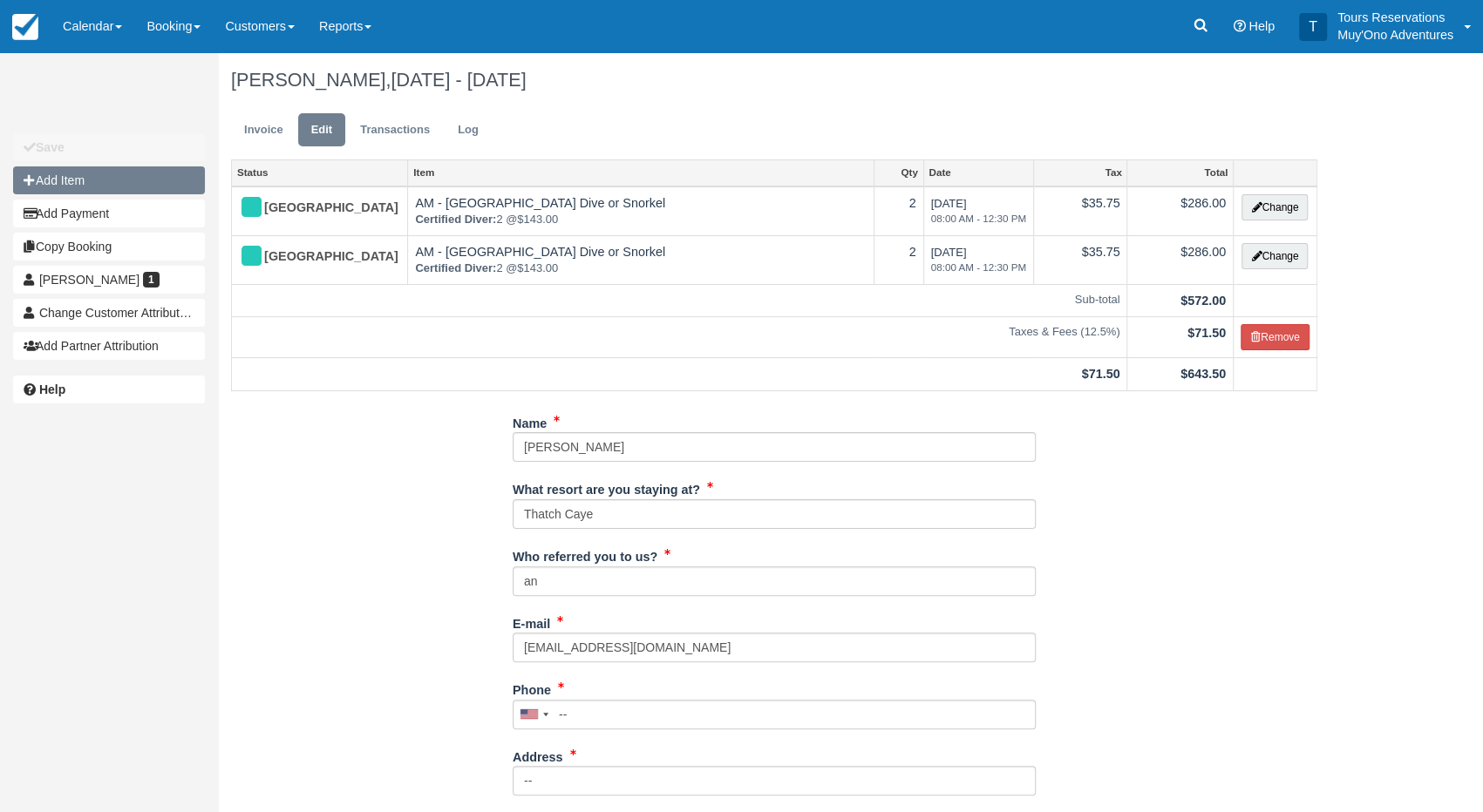
click at [161, 179] on button "Add Item" at bounding box center [108, 180] width 191 height 28
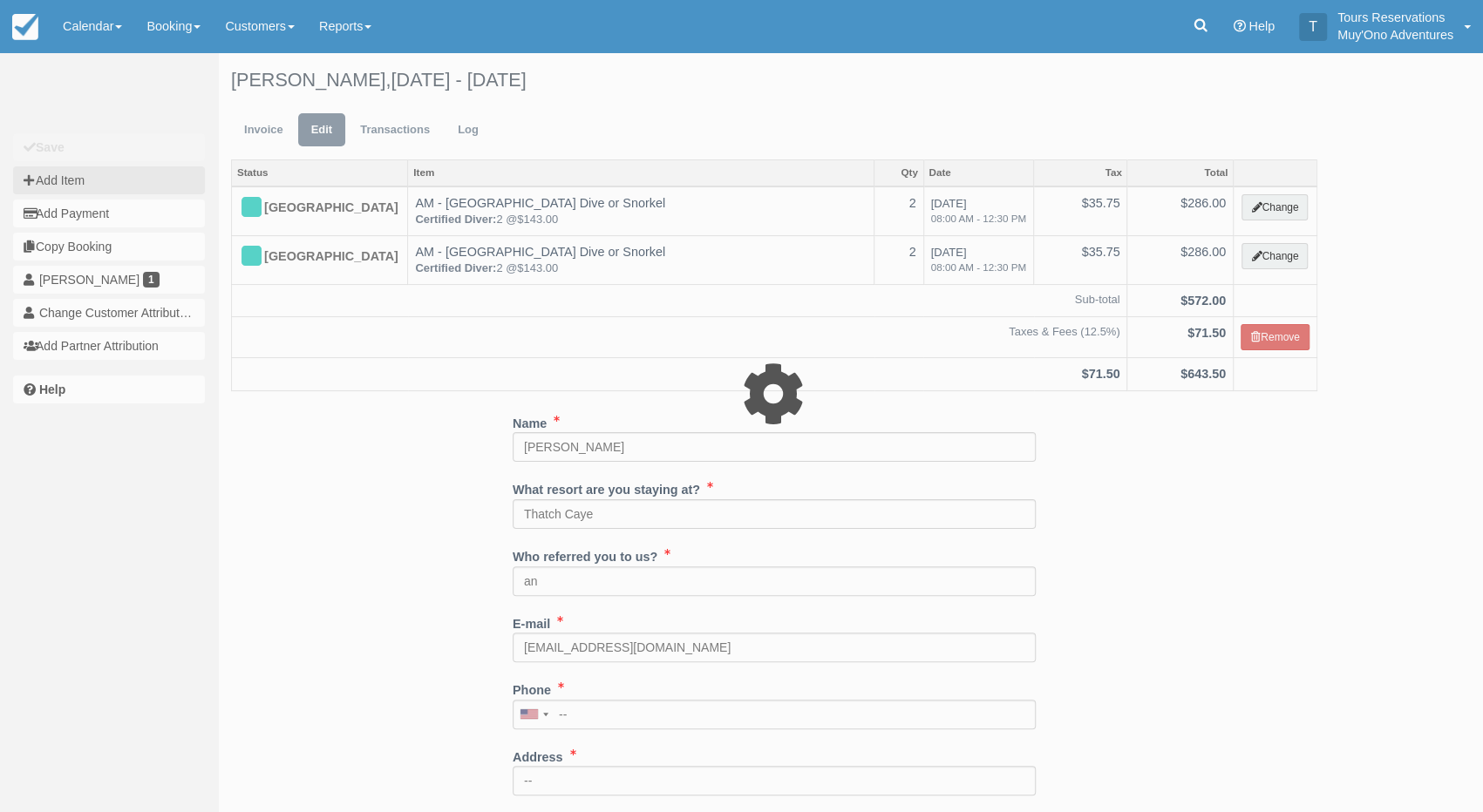
type input "0.00"
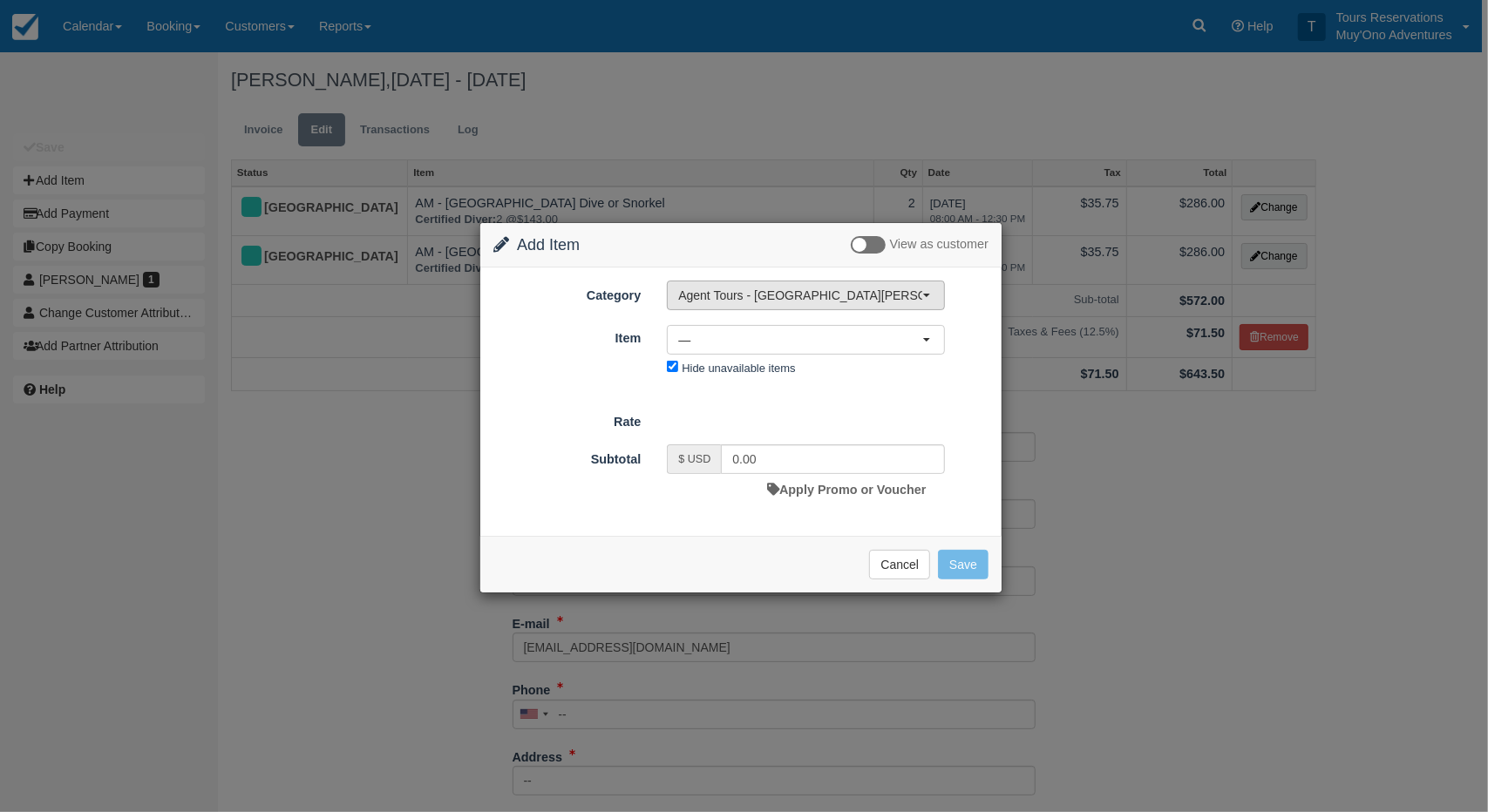
click at [732, 295] on span "Agent Tours - [GEOGRAPHIC_DATA][PERSON_NAME] Caulker/[GEOGRAPHIC_DATA] City Tou…" at bounding box center [799, 295] width 244 height 18
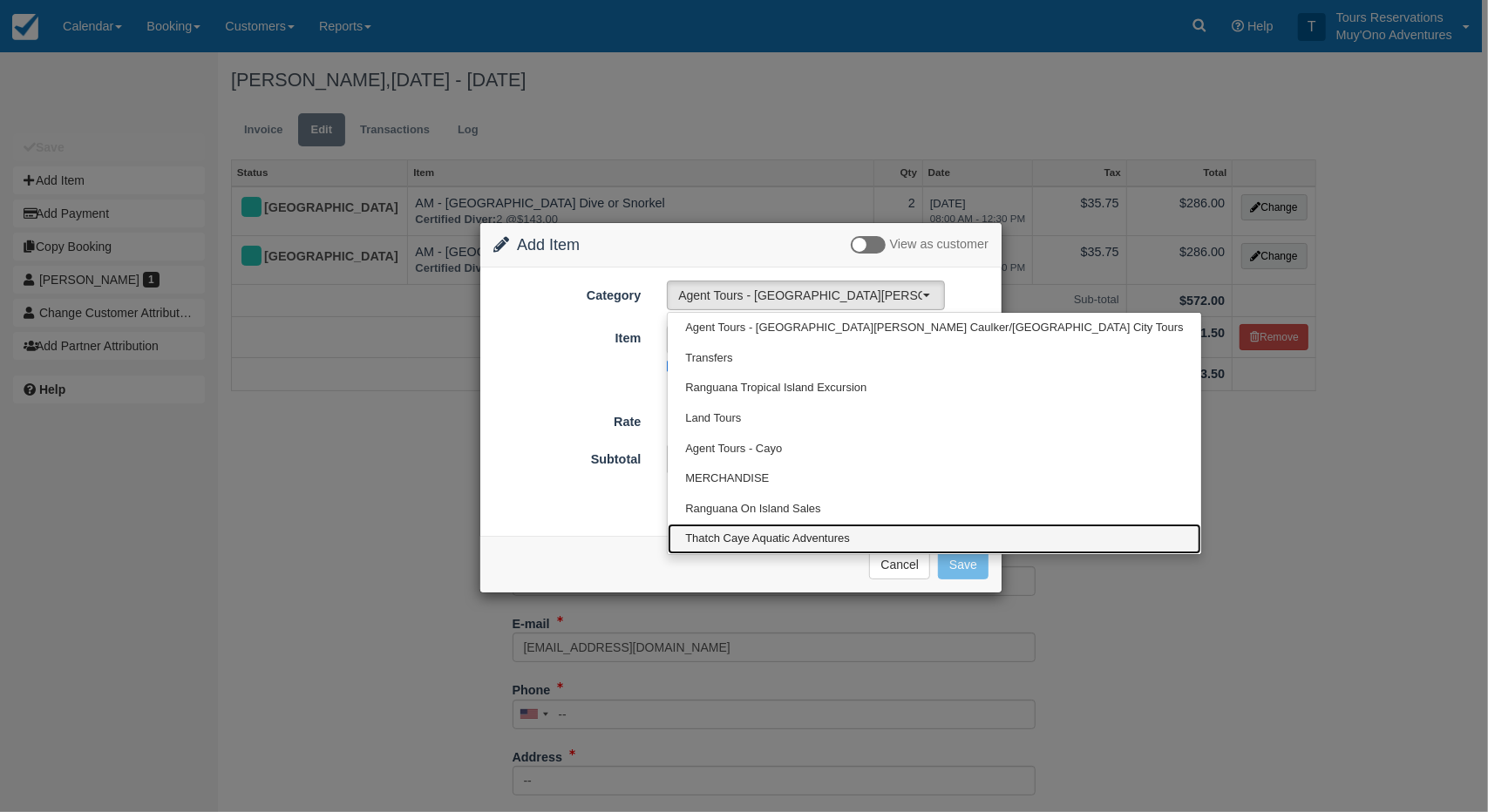
click at [755, 524] on link "Thatch Caye Aquatic Adventures" at bounding box center [934, 539] width 532 height 31
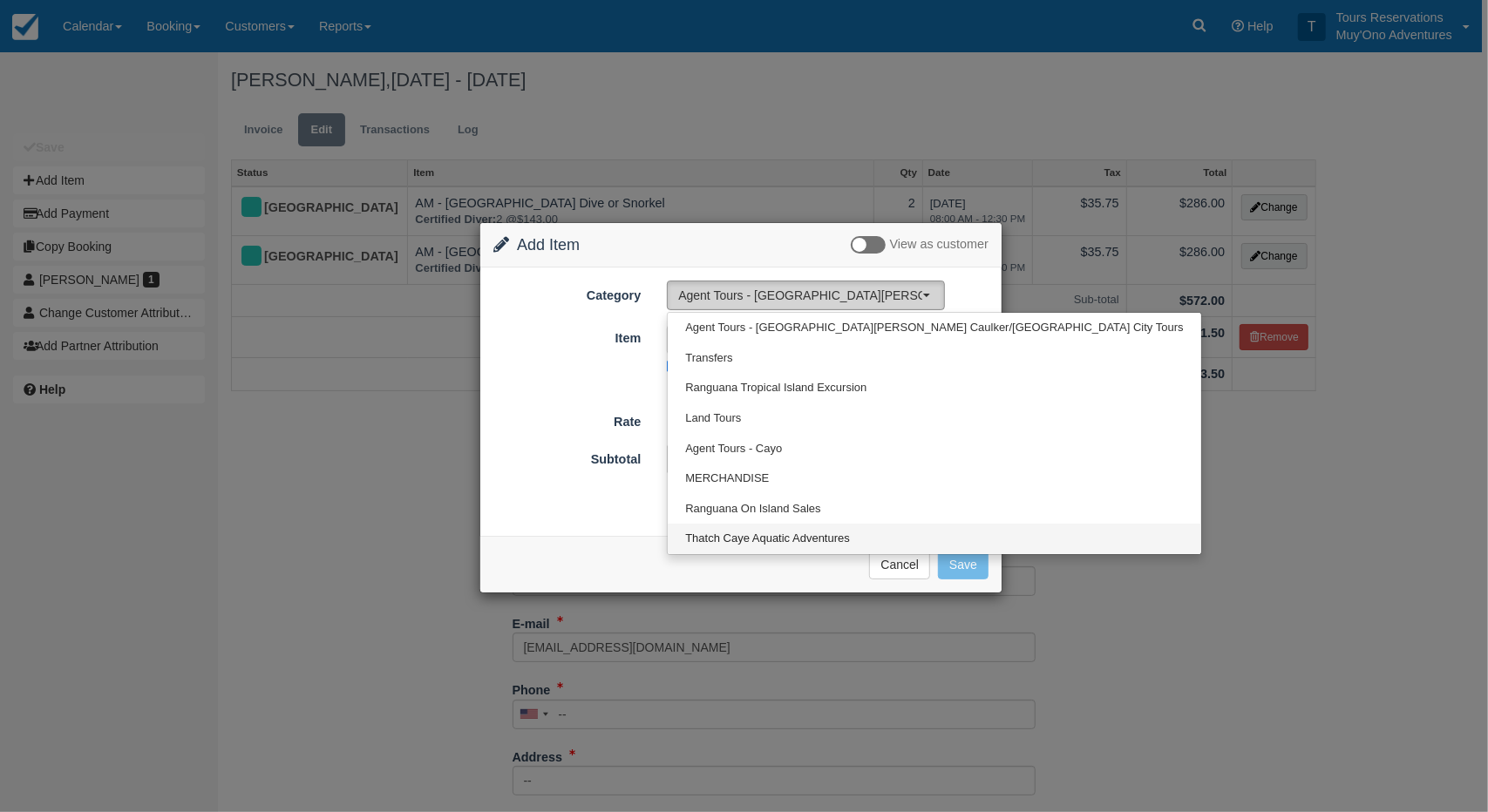
select select "64"
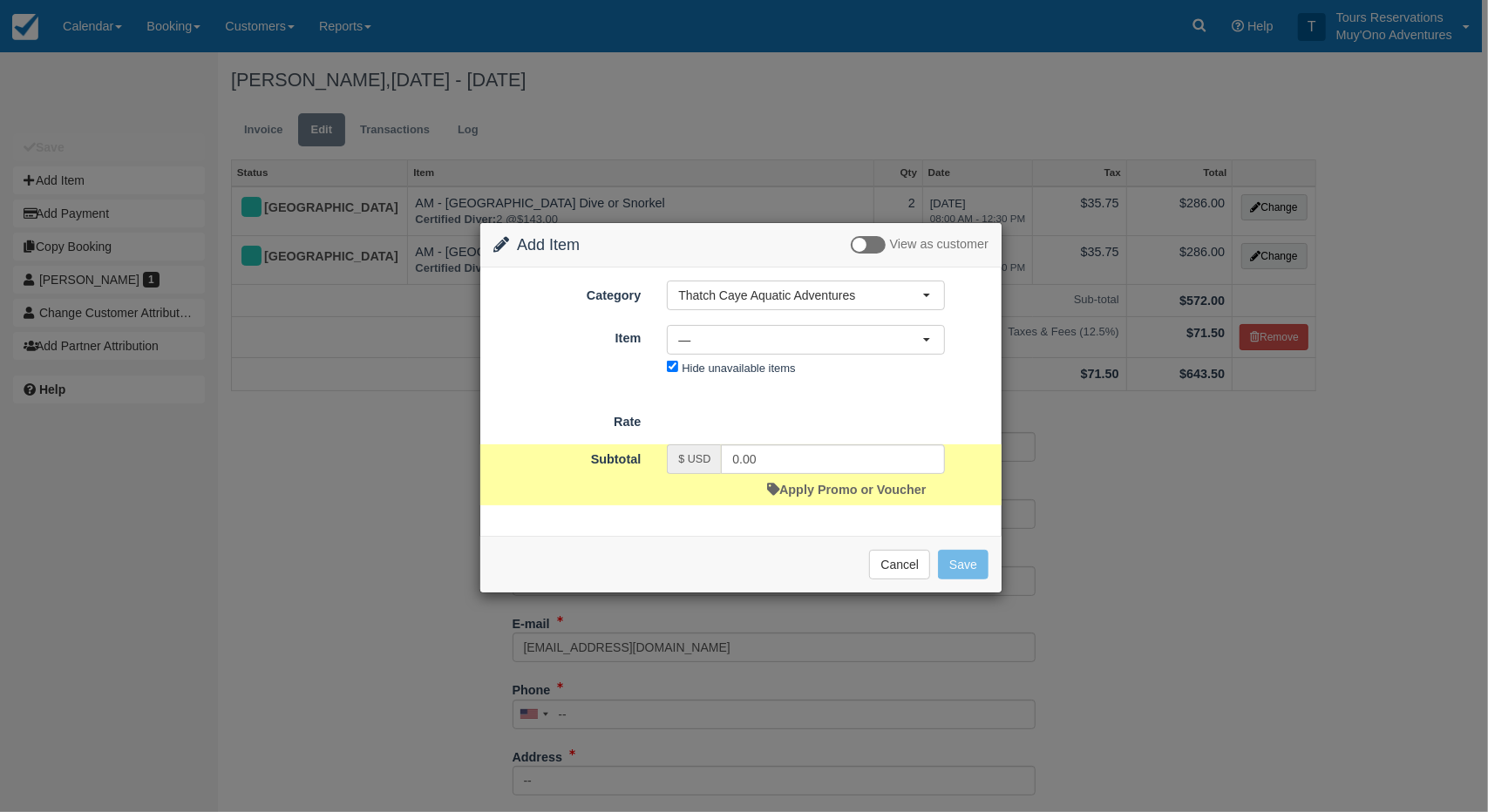
click at [724, 315] on div "Category Thatch Caye Aquatic Adventures Agent Tours - [GEOGRAPHIC_DATA][PERSON_…" at bounding box center [740, 330] width 495 height 100
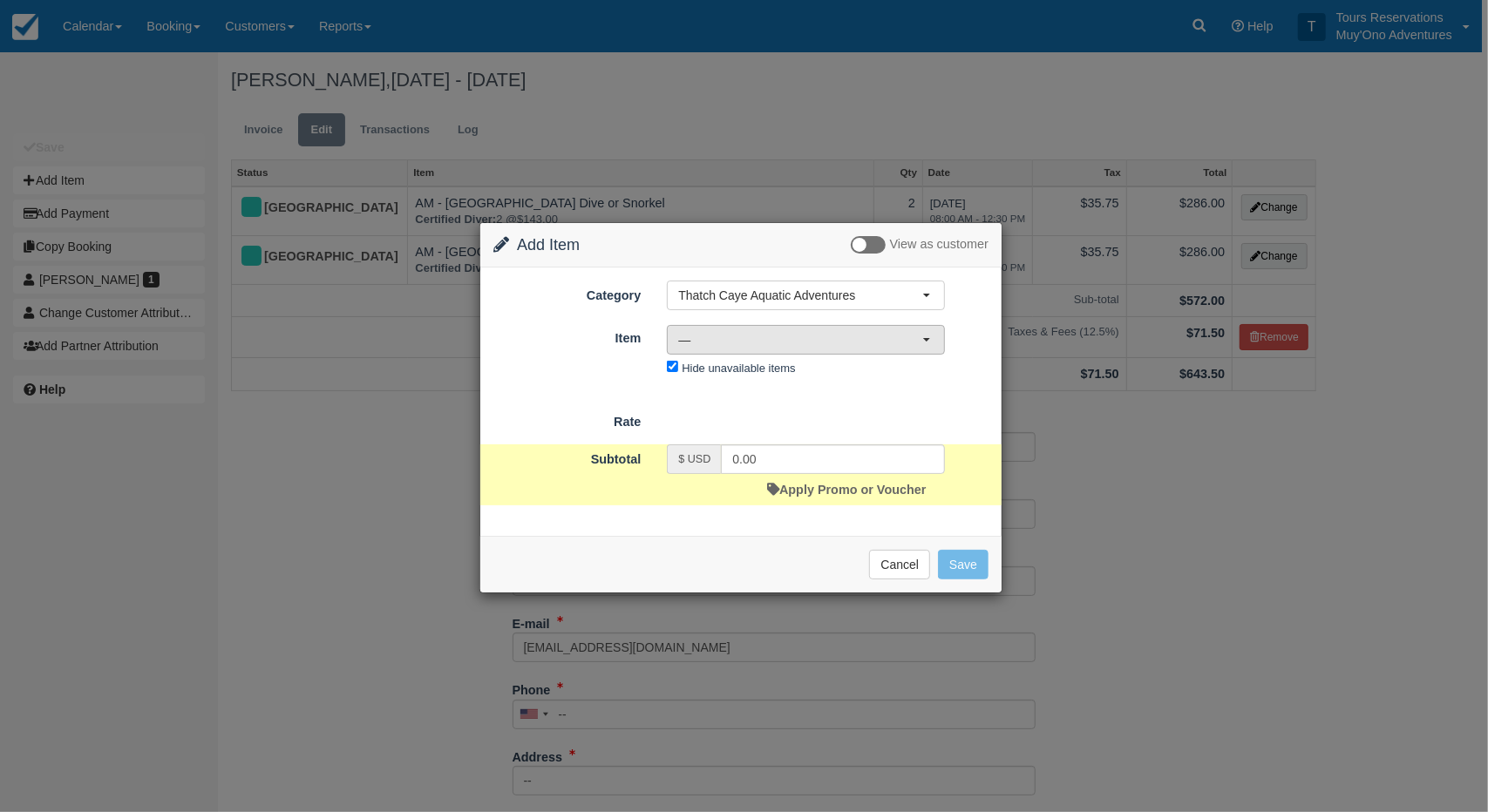
click at [729, 332] on span "—" at bounding box center [799, 340] width 244 height 18
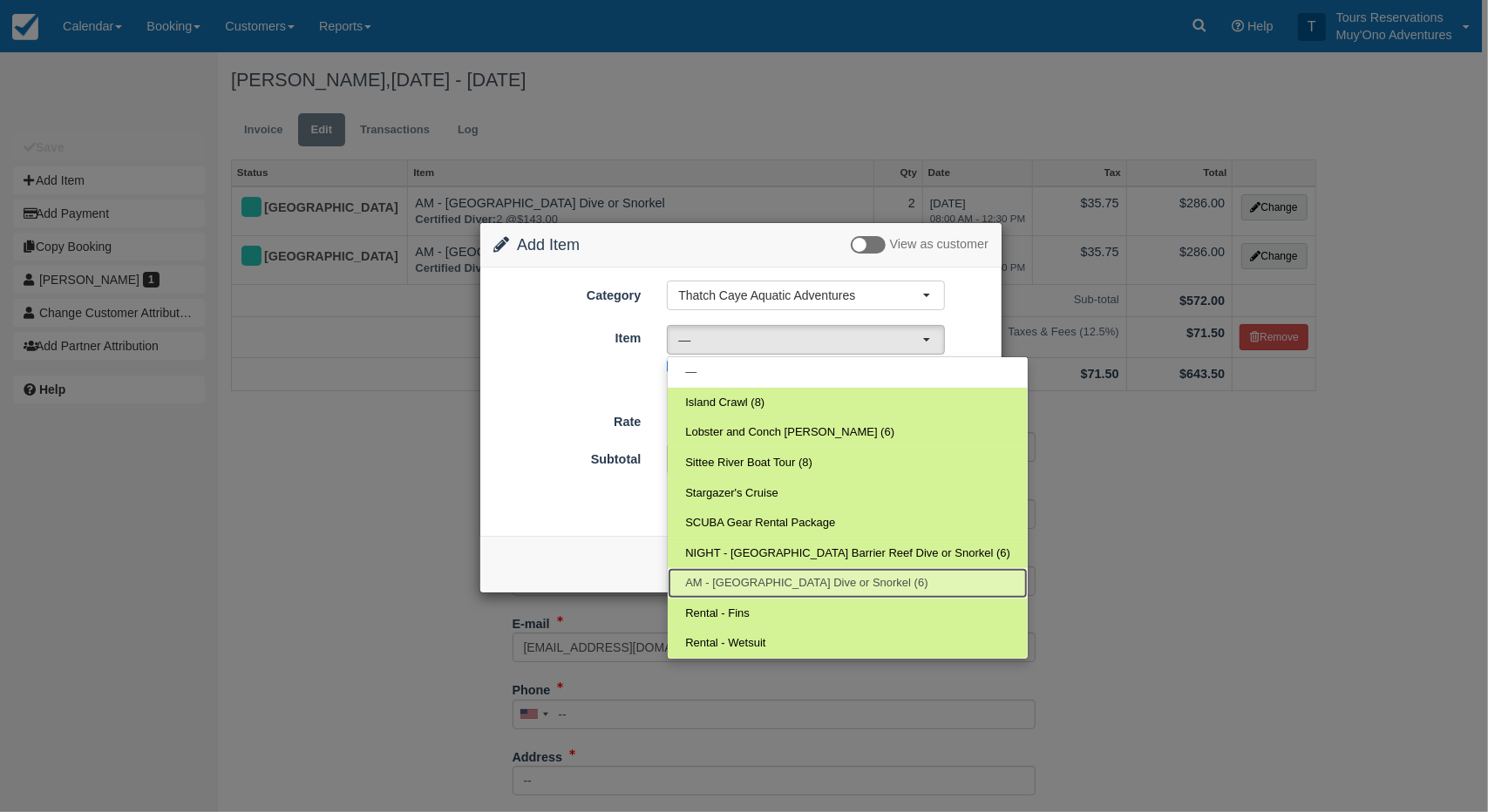
click at [788, 581] on span "AM - [GEOGRAPHIC_DATA] Dive or Snorkel (6)" at bounding box center [807, 583] width 243 height 17
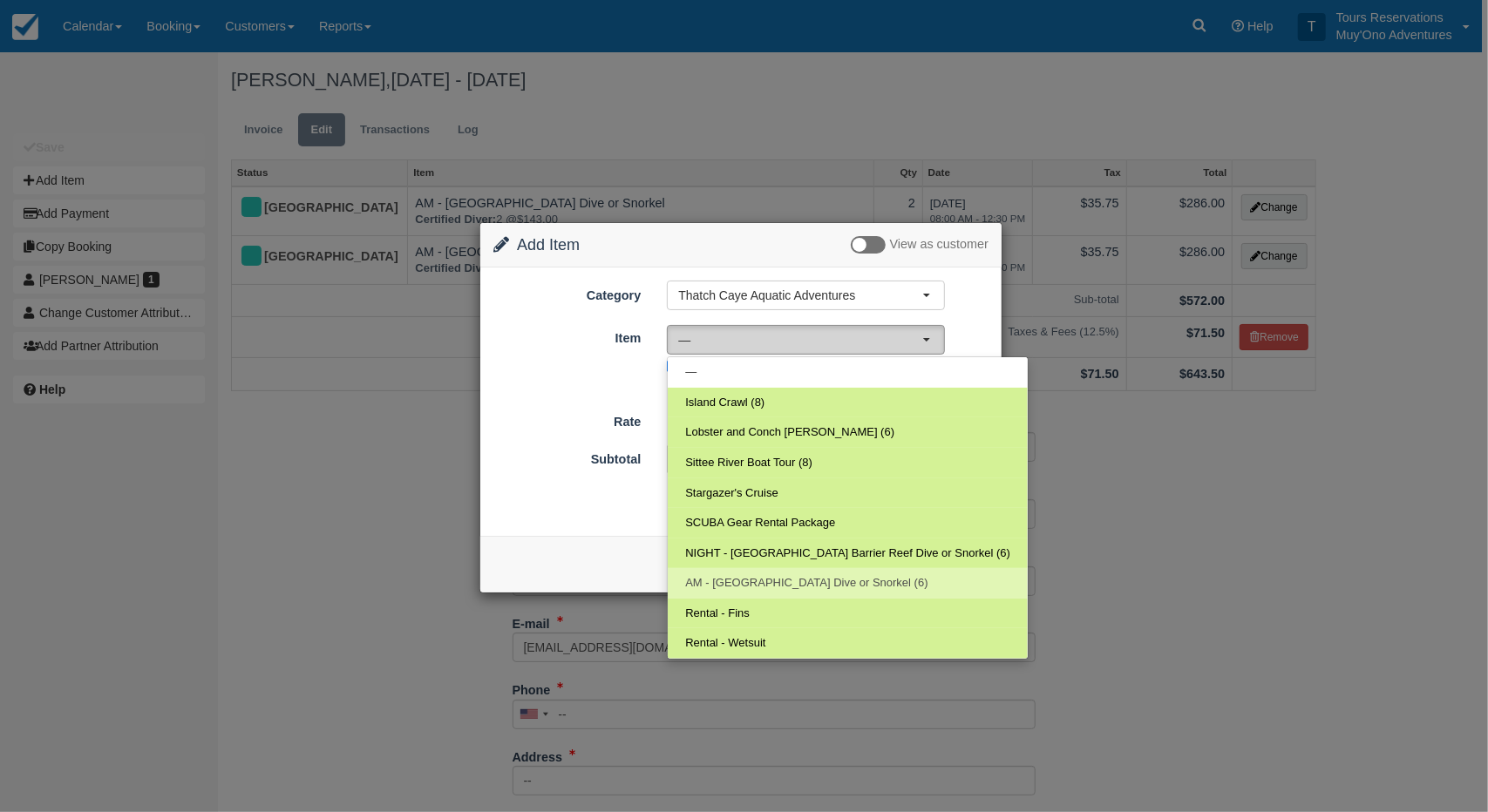
select select "294"
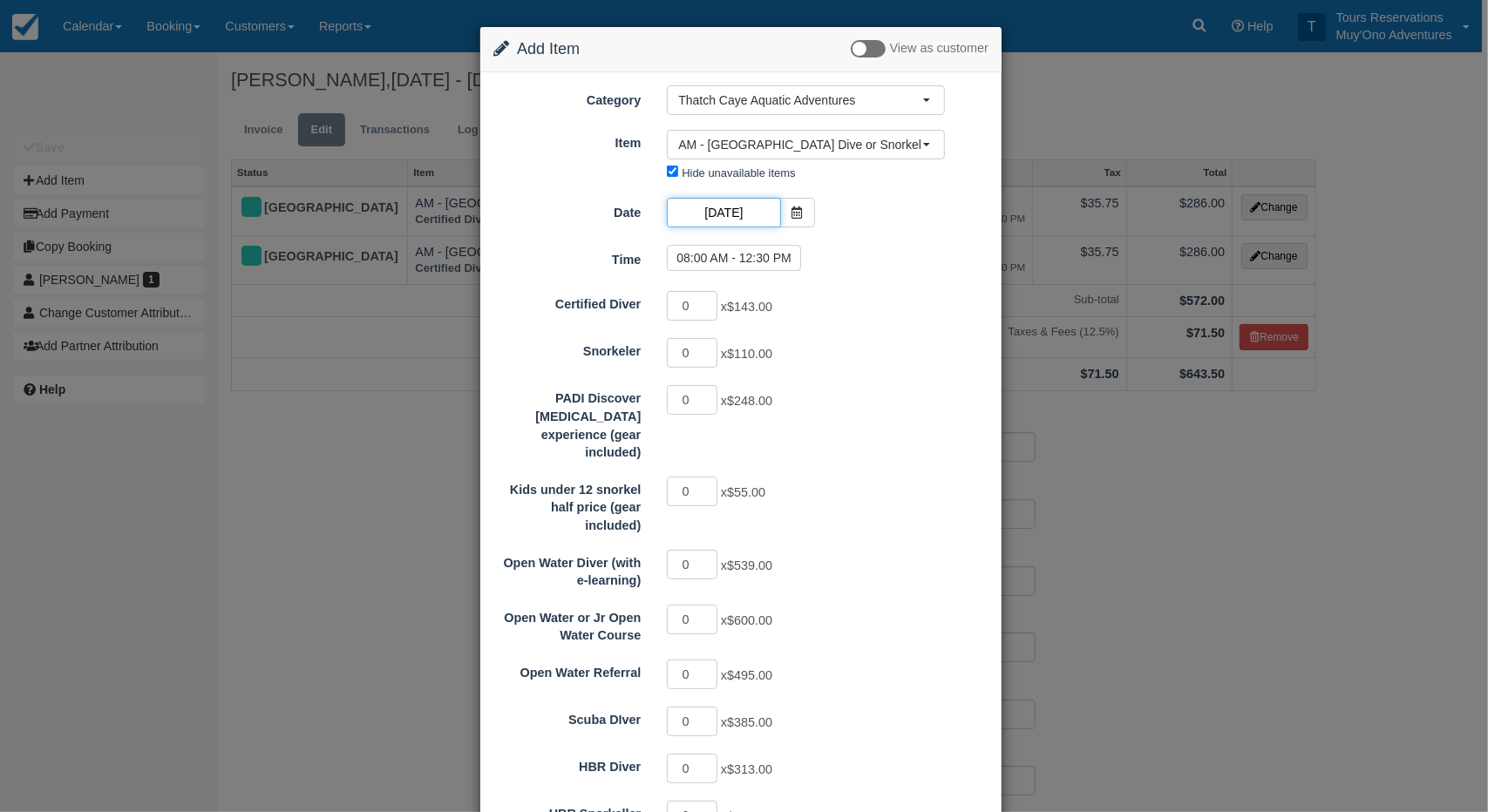
click at [723, 208] on input "[DATE]" at bounding box center [723, 213] width 113 height 30
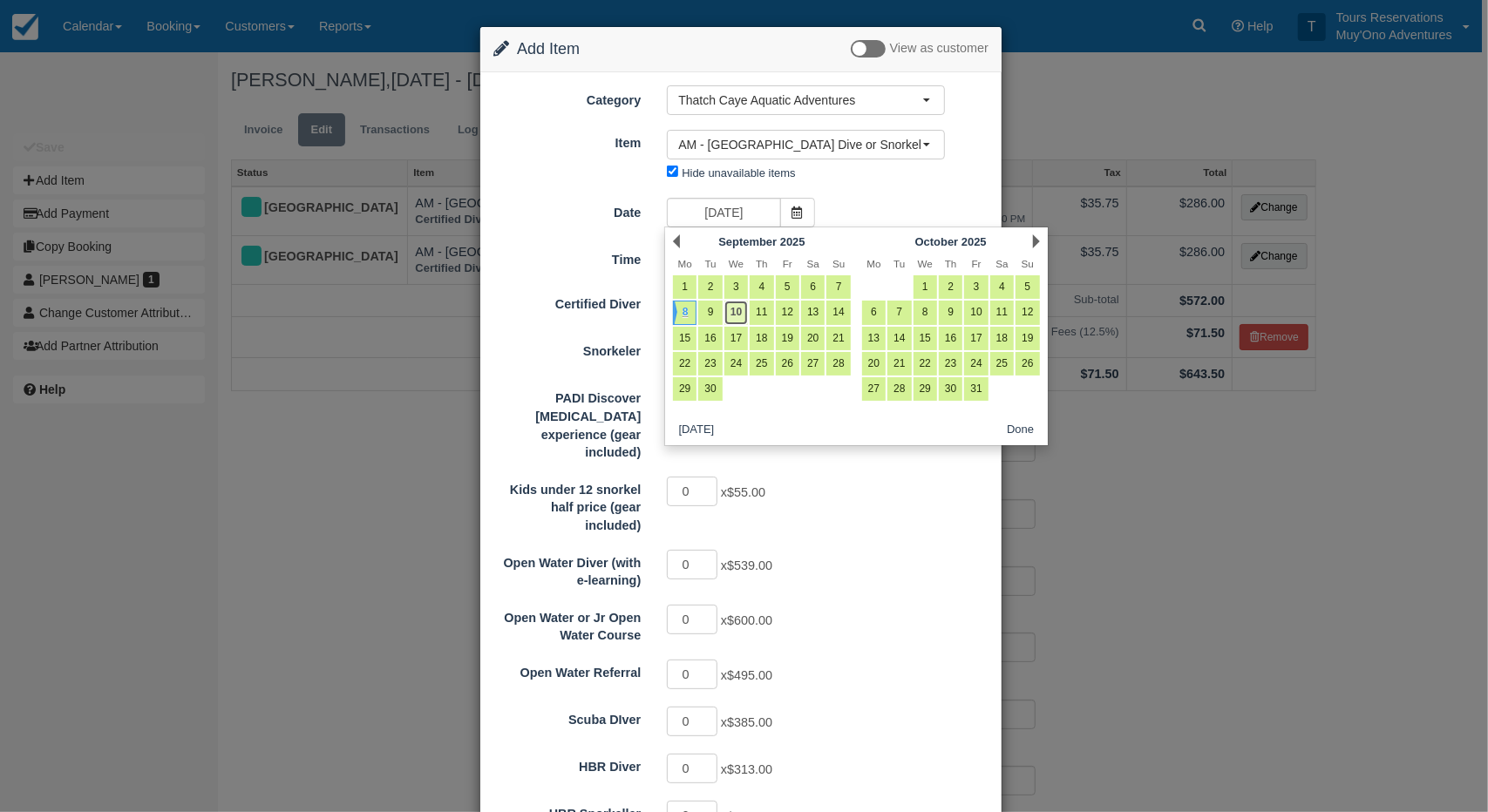
click at [736, 311] on link "10" at bounding box center [736, 312] width 23 height 23
type input "09/10/25"
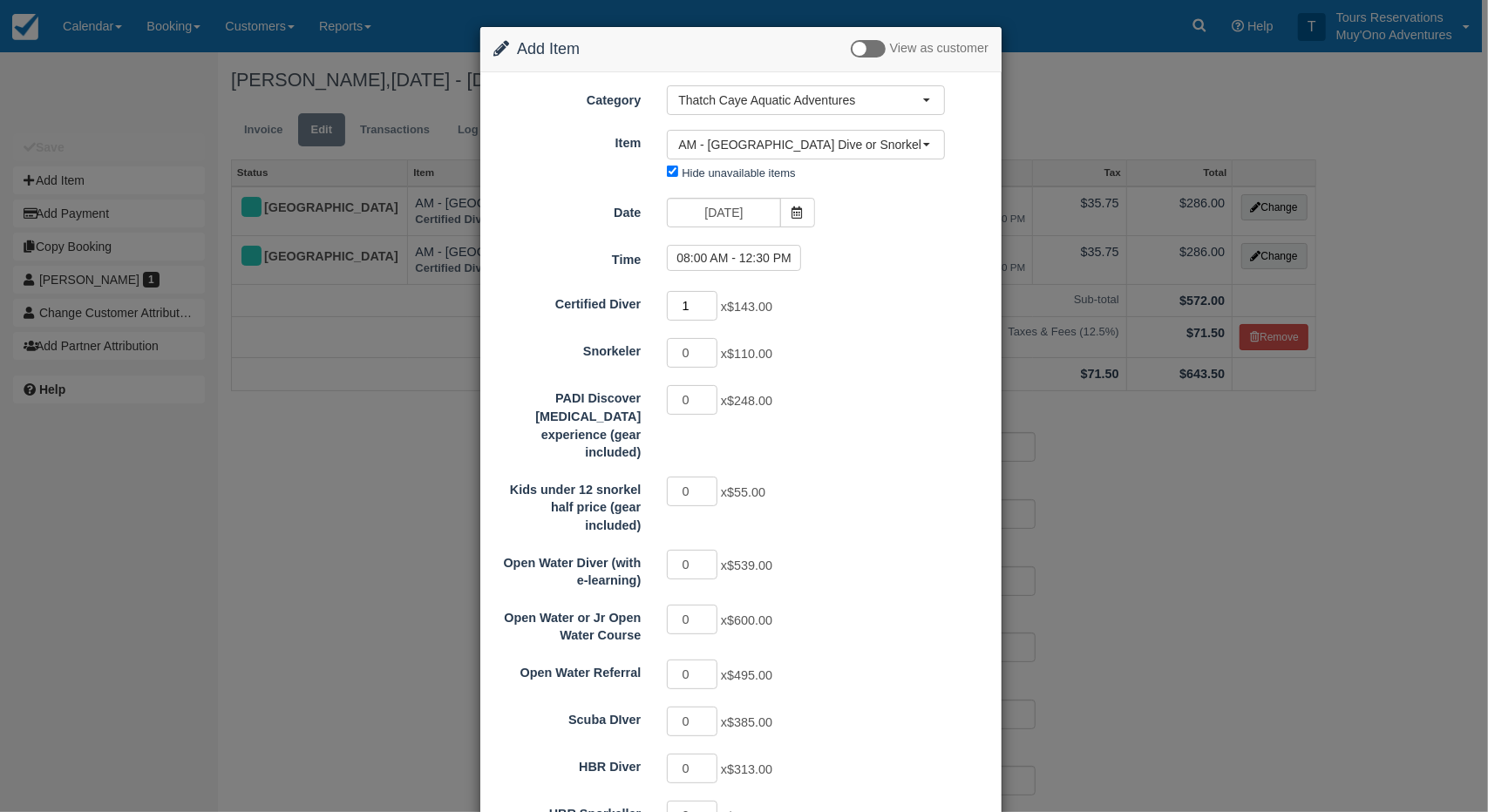
click at [708, 297] on input "1" at bounding box center [692, 306] width 50 height 30
type input "2"
click at [708, 297] on input "2" at bounding box center [692, 306] width 50 height 30
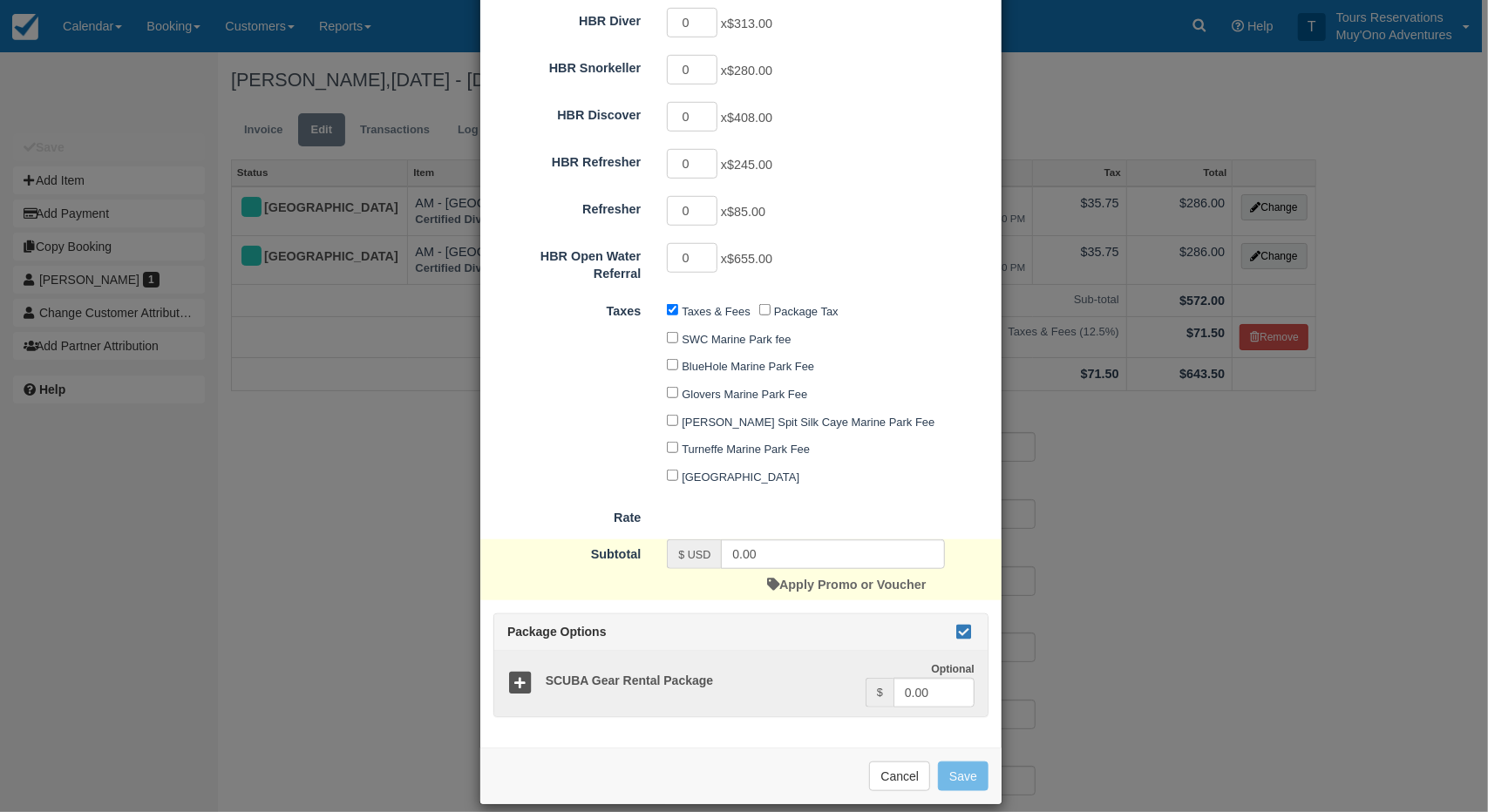
type input "286.00"
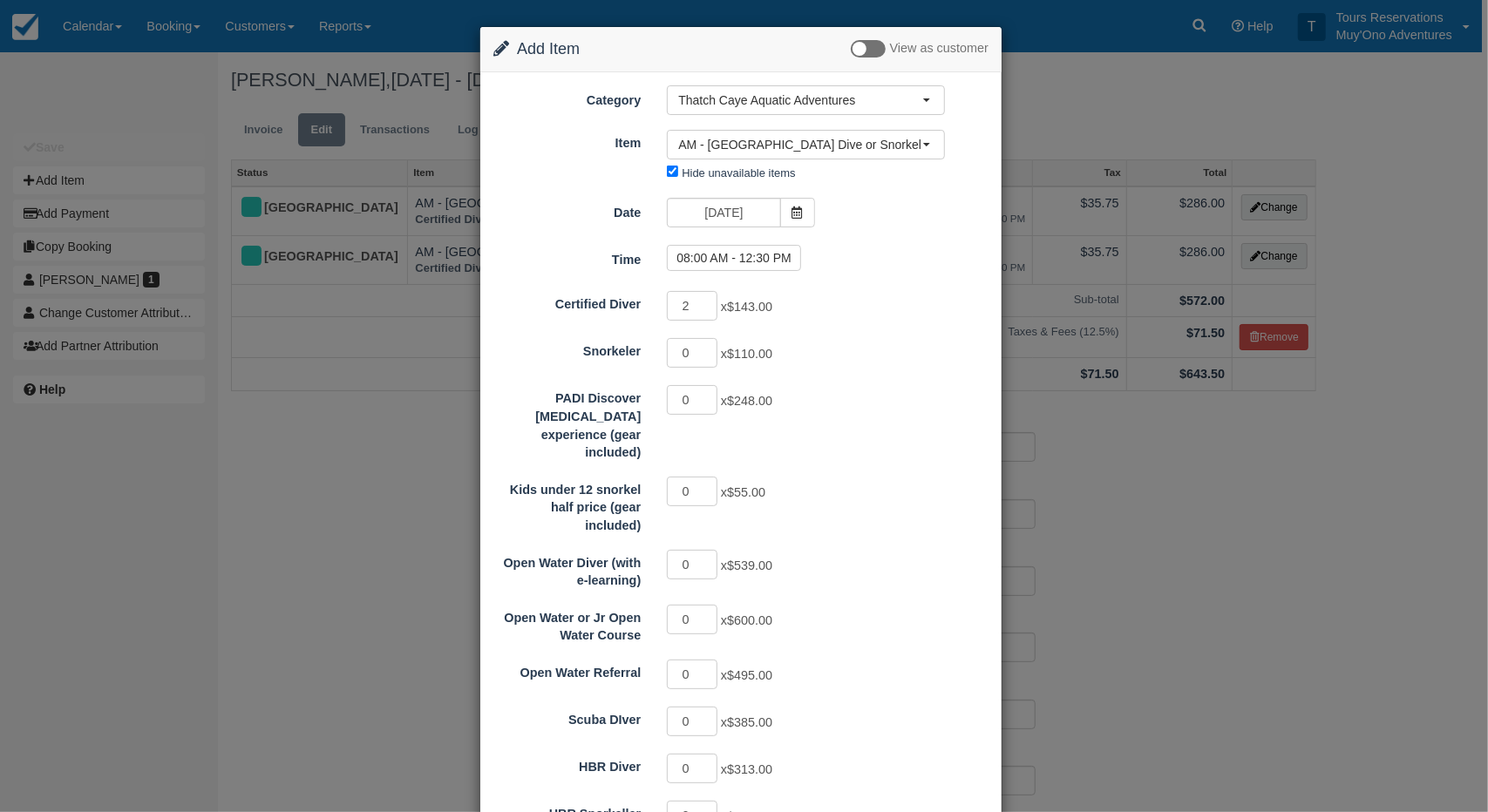
click at [745, 273] on div "08:00 AM - 12:30 PM" at bounding box center [827, 260] width 348 height 32
drag, startPoint x: 742, startPoint y: 260, endPoint x: 732, endPoint y: 271, distance: 14.9
click at [742, 259] on label "08:00 AM - 12:30 PM" at bounding box center [734, 258] width 134 height 26
radio input "true"
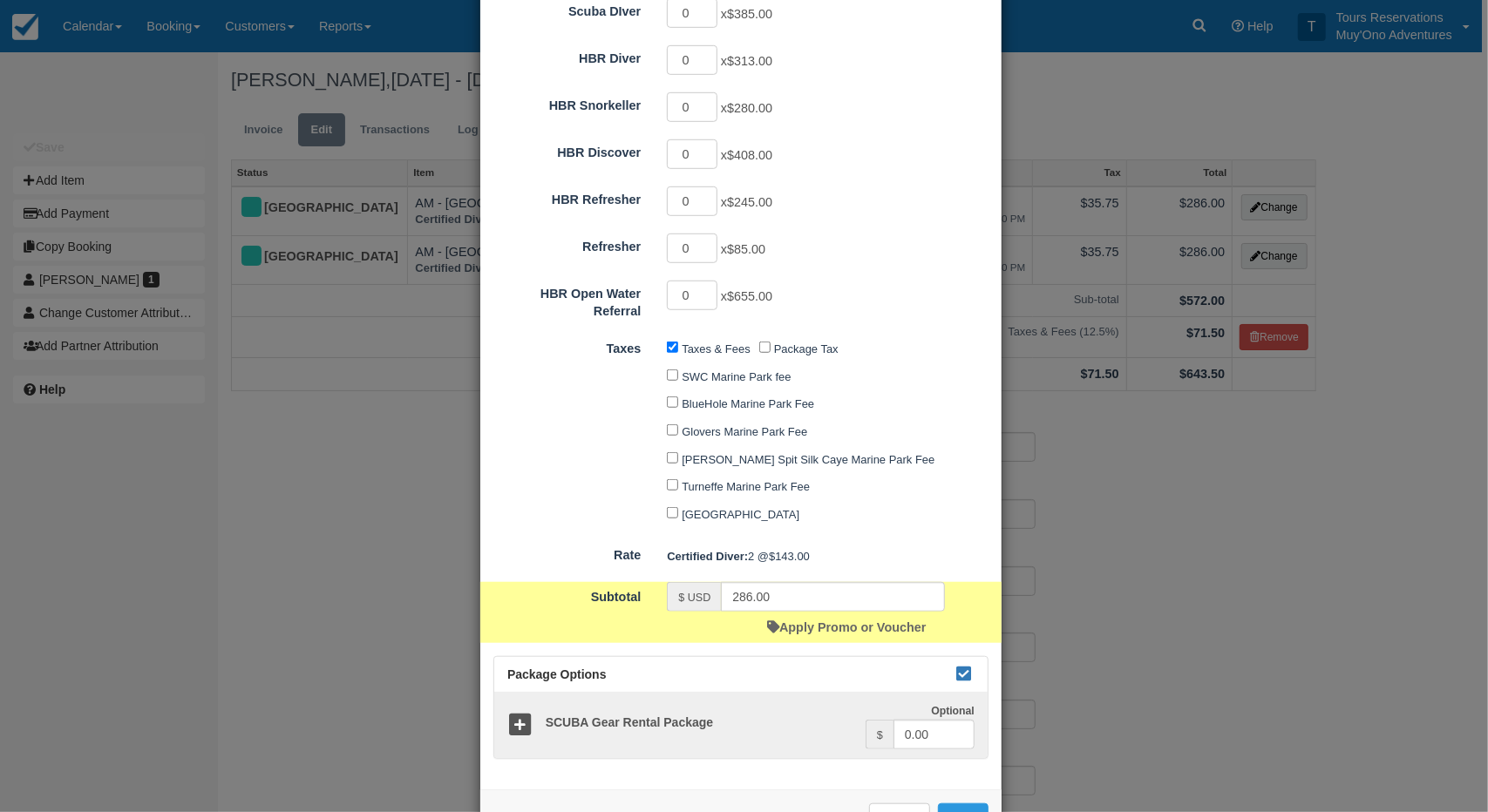
scroll to position [751, 0]
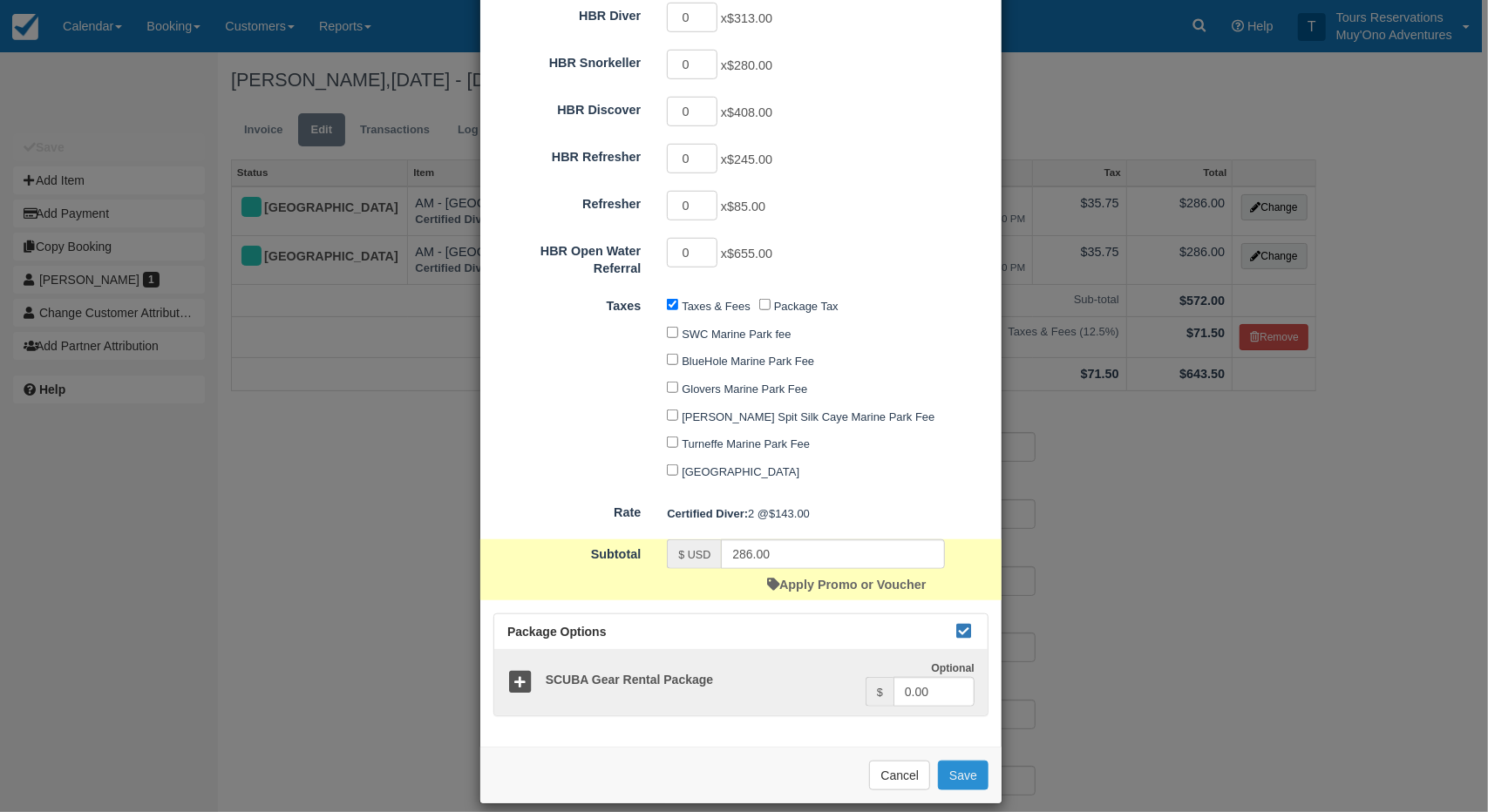
click at [964, 761] on button "Save" at bounding box center [963, 776] width 50 height 30
checkbox input "false"
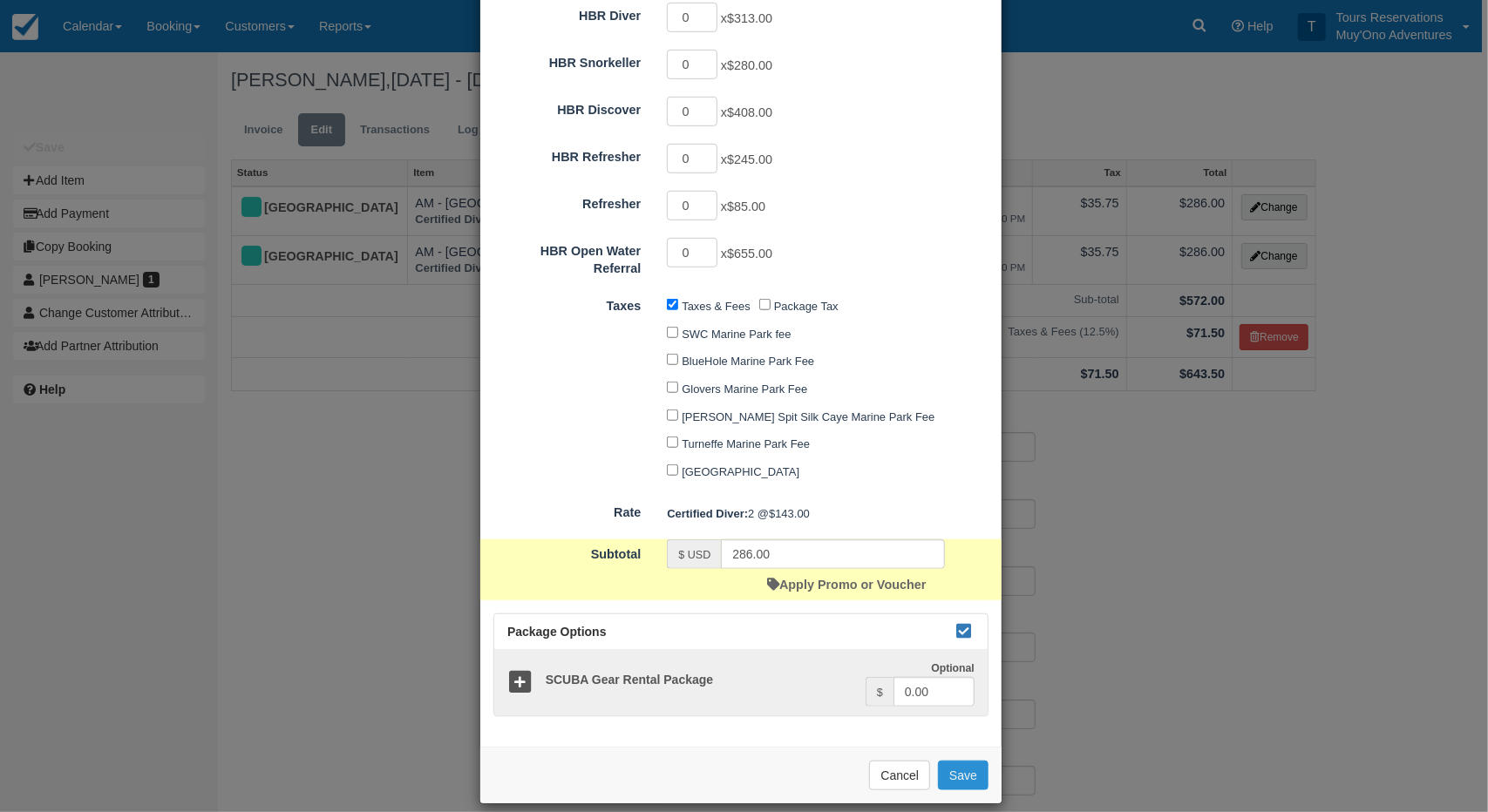
checkbox input "false"
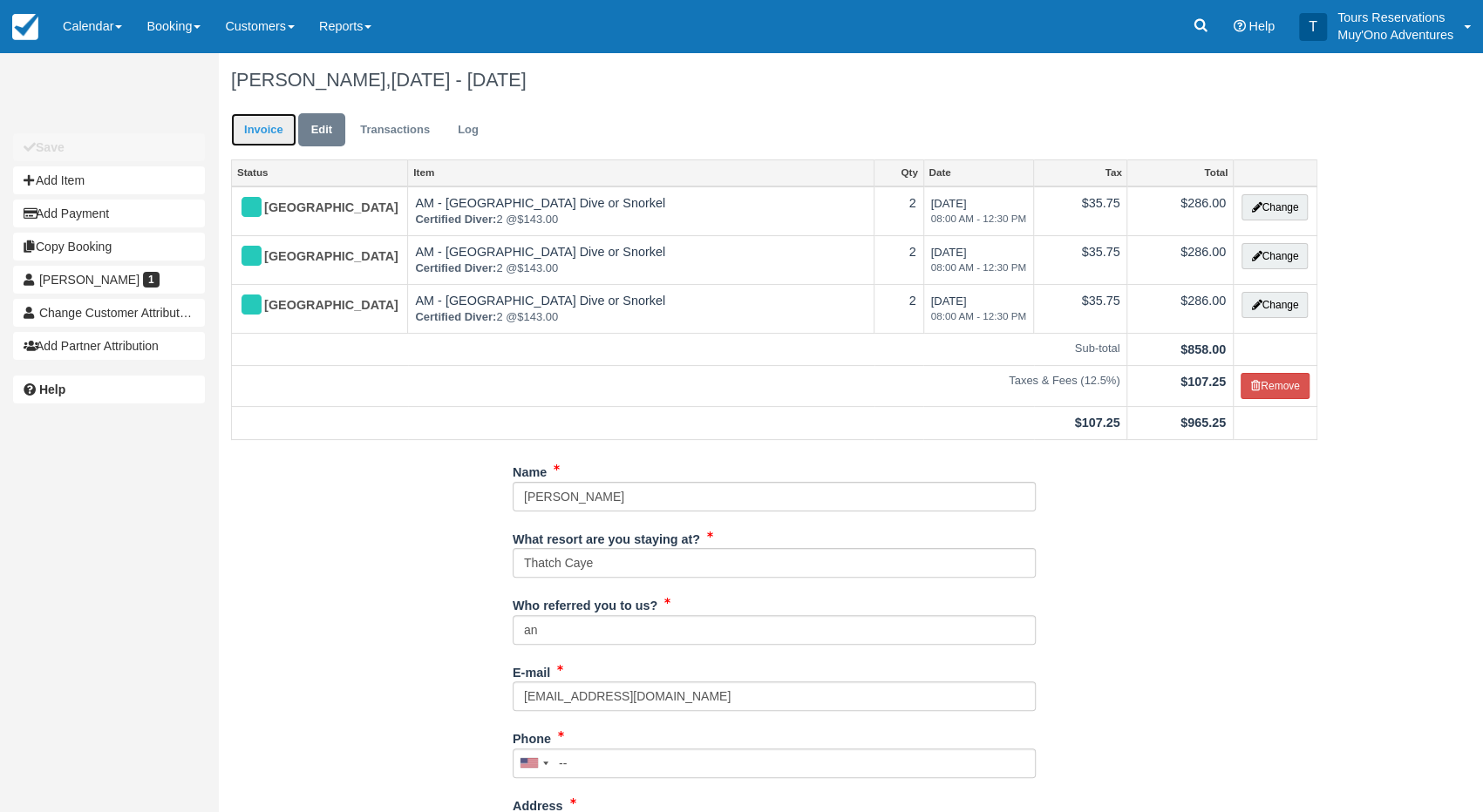
click at [274, 136] on link "Invoice" at bounding box center [263, 130] width 65 height 34
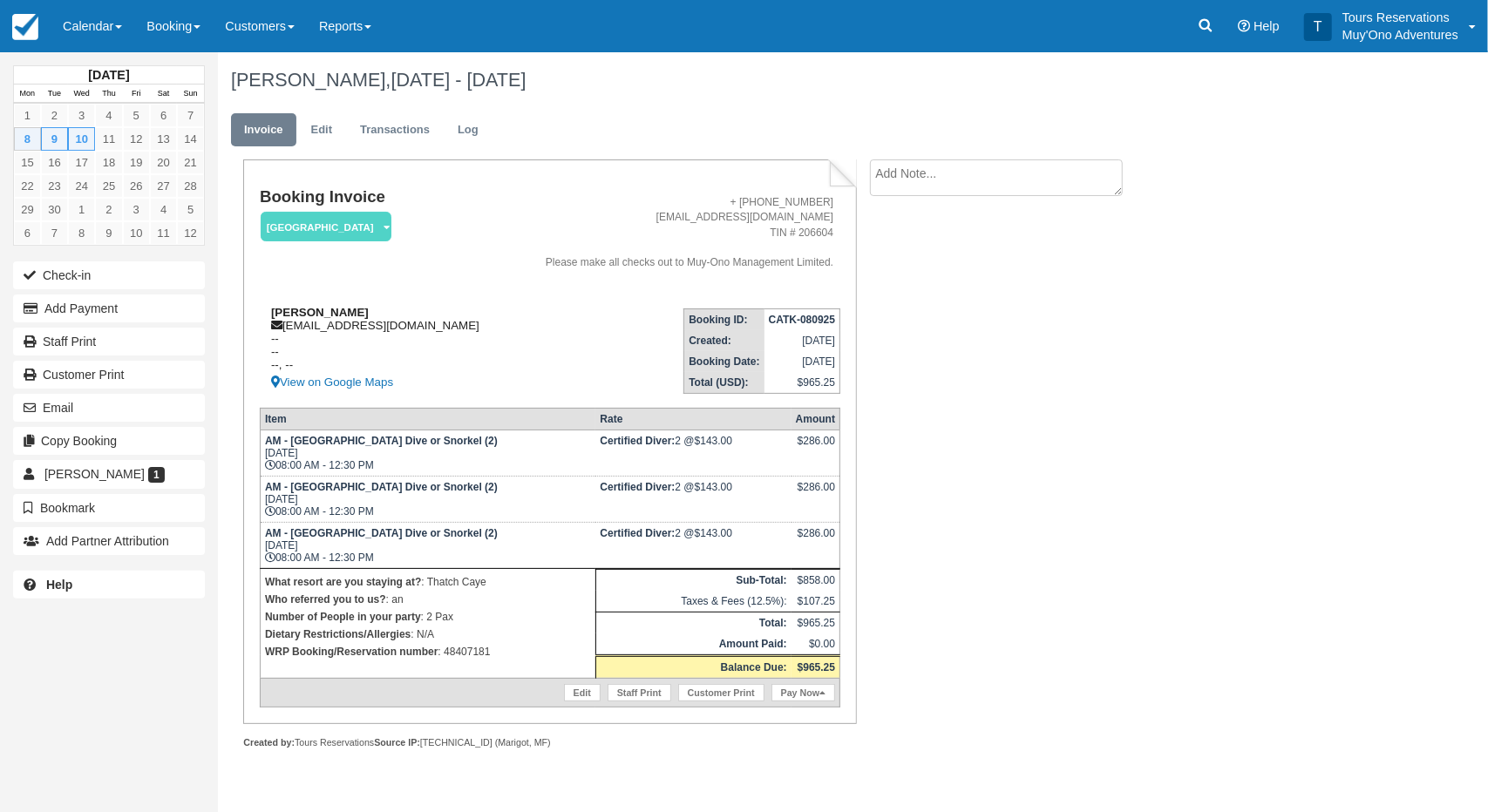
drag, startPoint x: 331, startPoint y: 284, endPoint x: 321, endPoint y: 319, distance: 36.4
click at [327, 306] on div "[PERSON_NAME] [EMAIL_ADDRESS][DOMAIN_NAME] -- -- --, -- View on Google Maps" at bounding box center [382, 349] width 245 height 87
click at [356, 315] on div "[PERSON_NAME] [EMAIL_ADDRESS][DOMAIN_NAME] -- -- --, -- View on Google Maps" at bounding box center [382, 349] width 245 height 87
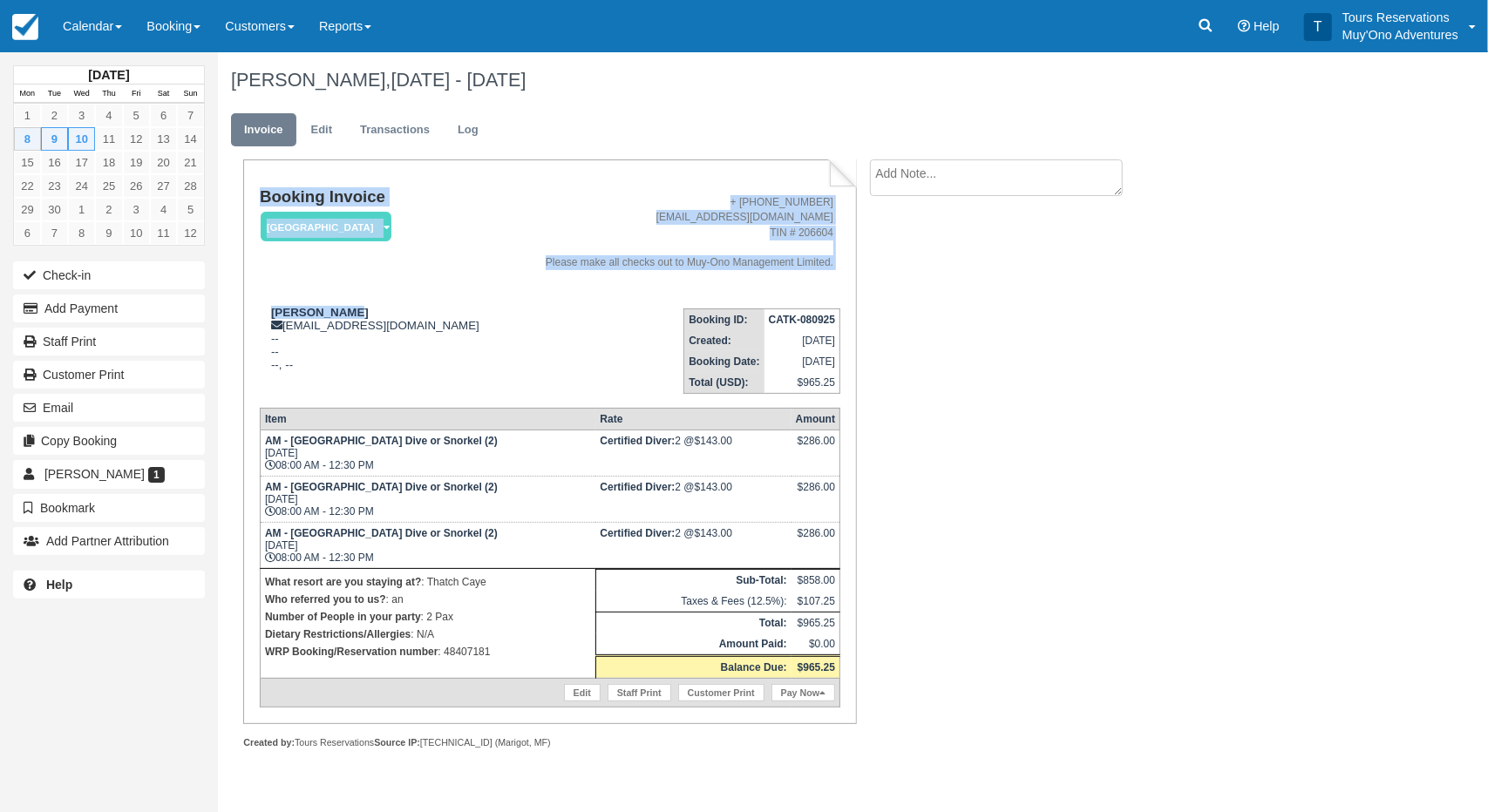
drag, startPoint x: 357, startPoint y: 305, endPoint x: 256, endPoint y: 307, distance: 101.0
click at [256, 307] on div "Booking Invoice [GEOGRAPHIC_DATA]   Pending HOLD Deposit Paid Cancelled Void Mu…" at bounding box center [549, 441] width 612 height 564
drag, startPoint x: 333, startPoint y: 306, endPoint x: 348, endPoint y: 306, distance: 15.0
click at [334, 306] on strong "[PERSON_NAME]" at bounding box center [319, 313] width 98 height 13
click at [319, 316] on strong "[PERSON_NAME]" at bounding box center [319, 313] width 98 height 13
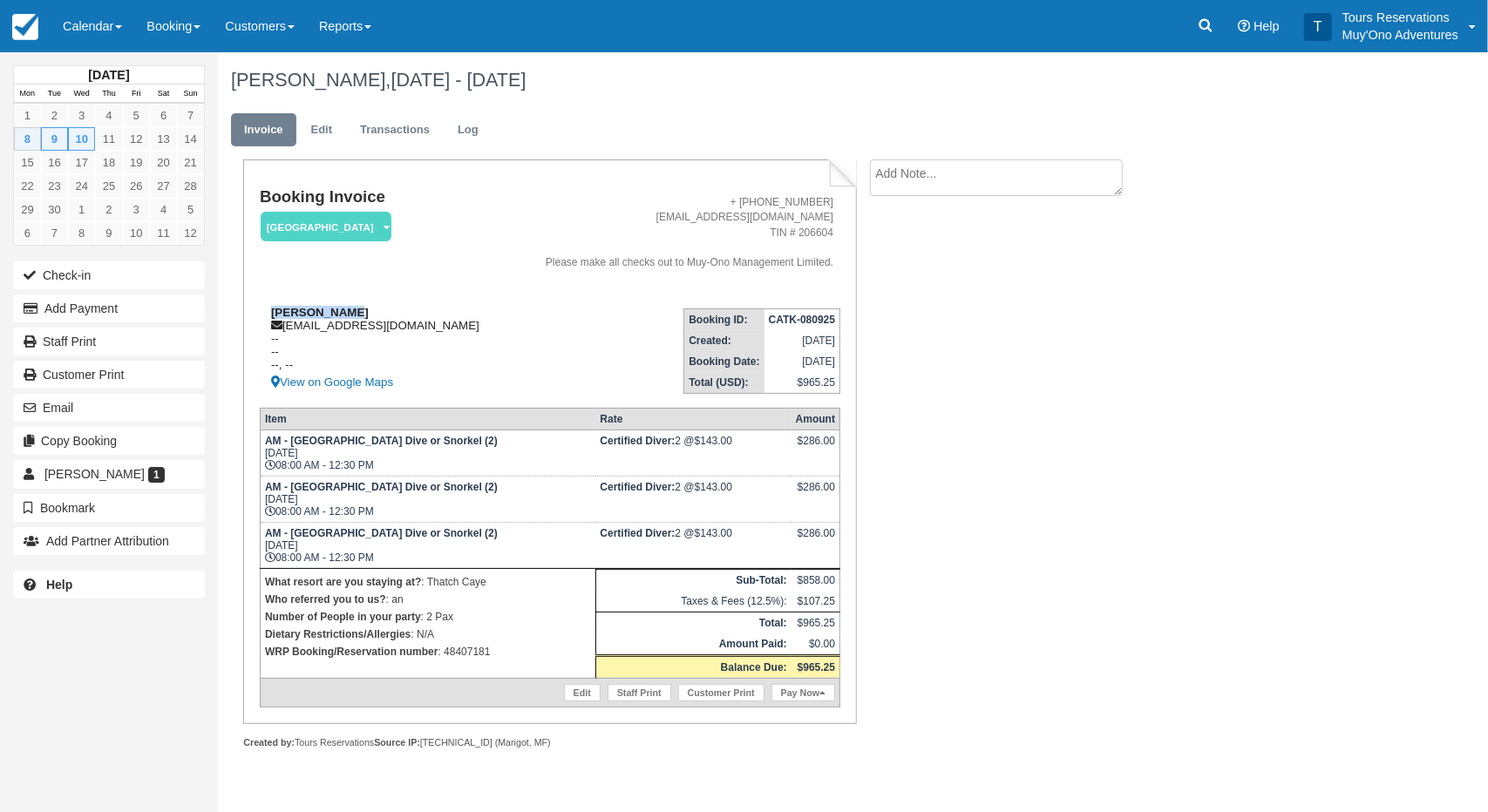
drag, startPoint x: 359, startPoint y: 313, endPoint x: 271, endPoint y: 310, distance: 88.1
click at [271, 310] on div "[PERSON_NAME] [EMAIL_ADDRESS][DOMAIN_NAME] -- -- --, -- View on Google Maps" at bounding box center [382, 349] width 245 height 87
copy strong "[PERSON_NAME]"
click at [1218, 7] on link at bounding box center [1205, 26] width 40 height 52
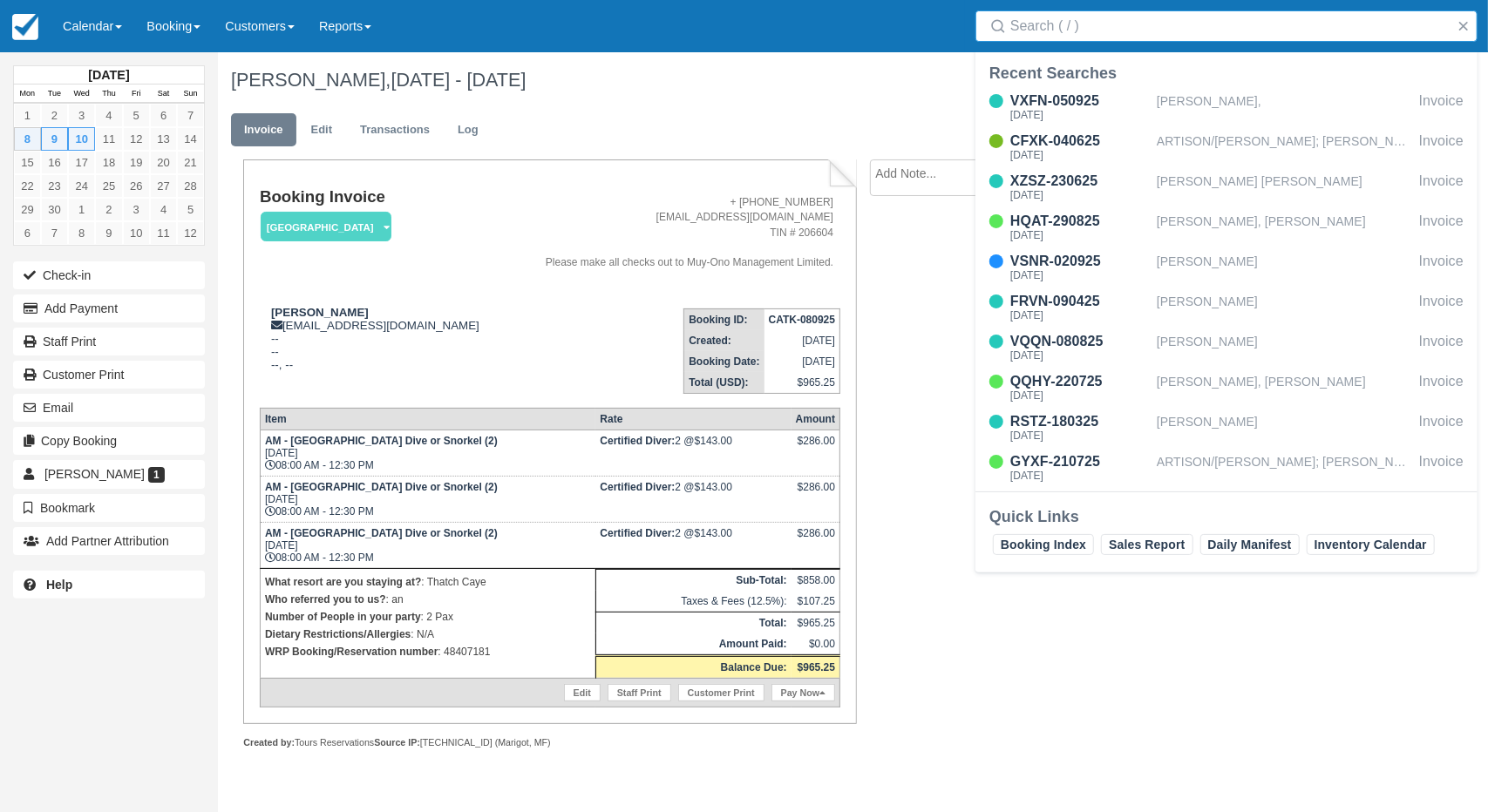
click at [1133, 34] on input "Search" at bounding box center [1229, 26] width 440 height 32
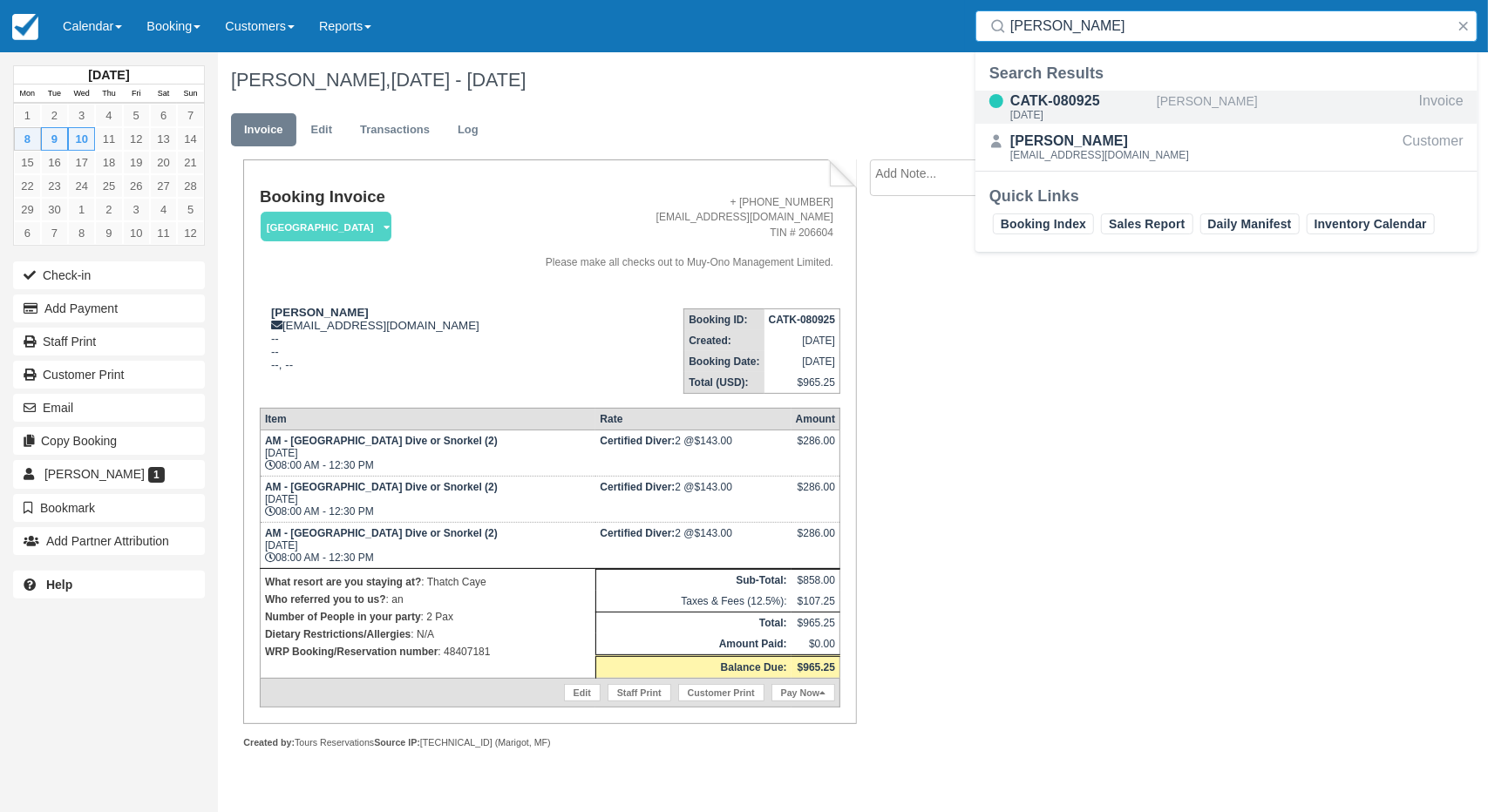
type input "[PERSON_NAME]"
click at [1140, 118] on div "Mon Sep 8 2025" at bounding box center [1079, 115] width 139 height 10
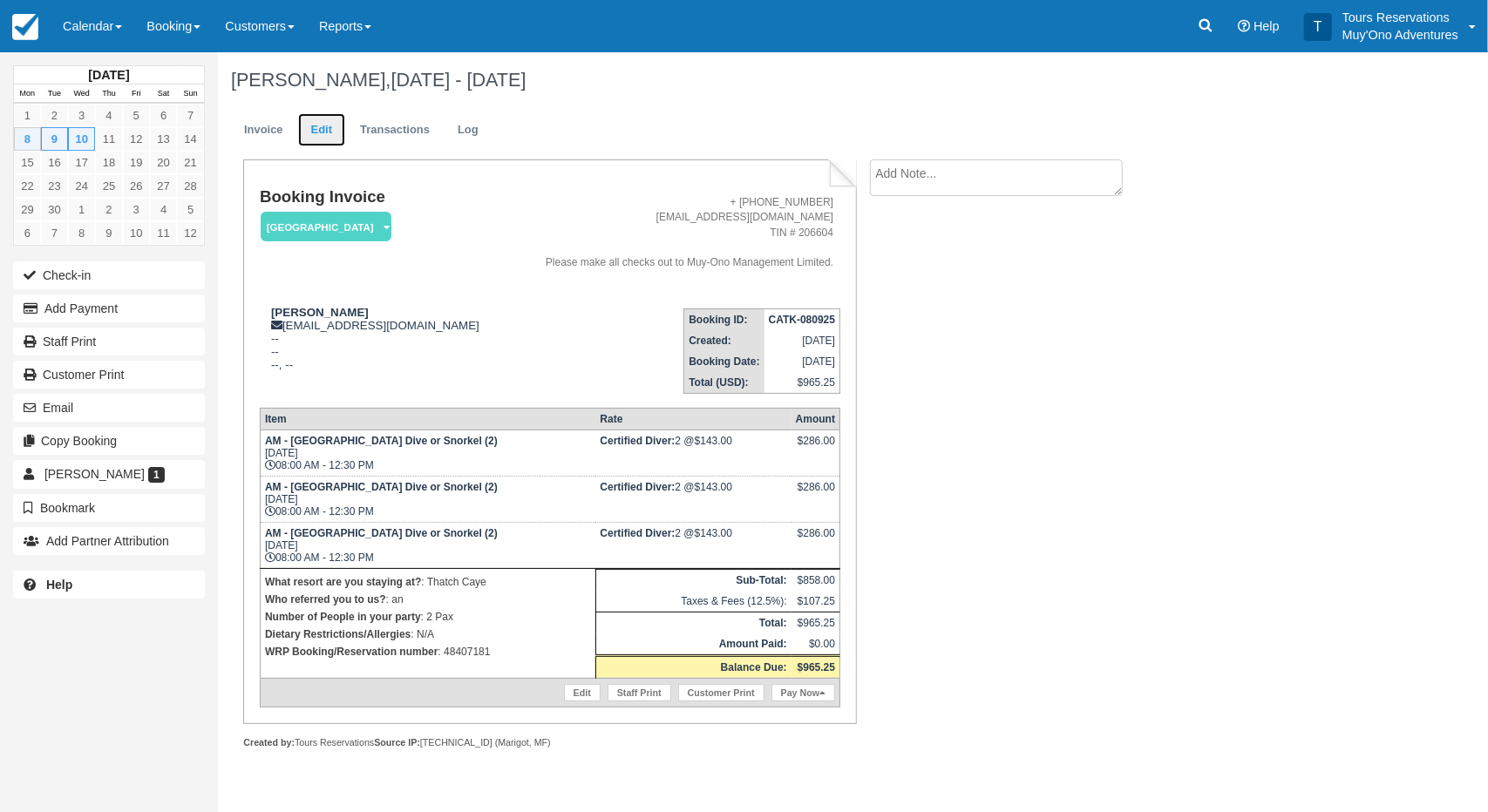
click at [311, 129] on link "Edit" at bounding box center [321, 130] width 47 height 34
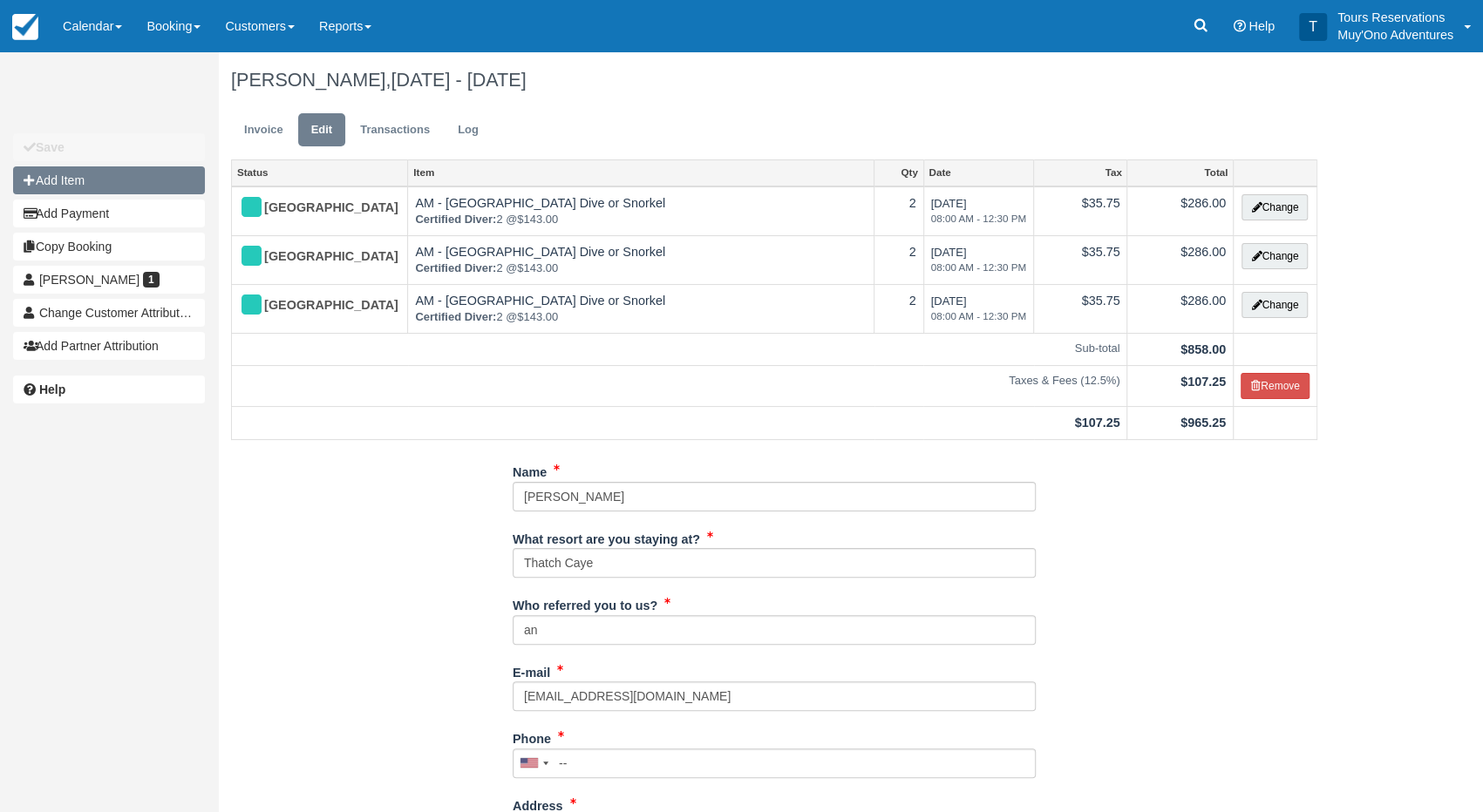
click at [99, 177] on button "Add Item" at bounding box center [108, 180] width 191 height 28
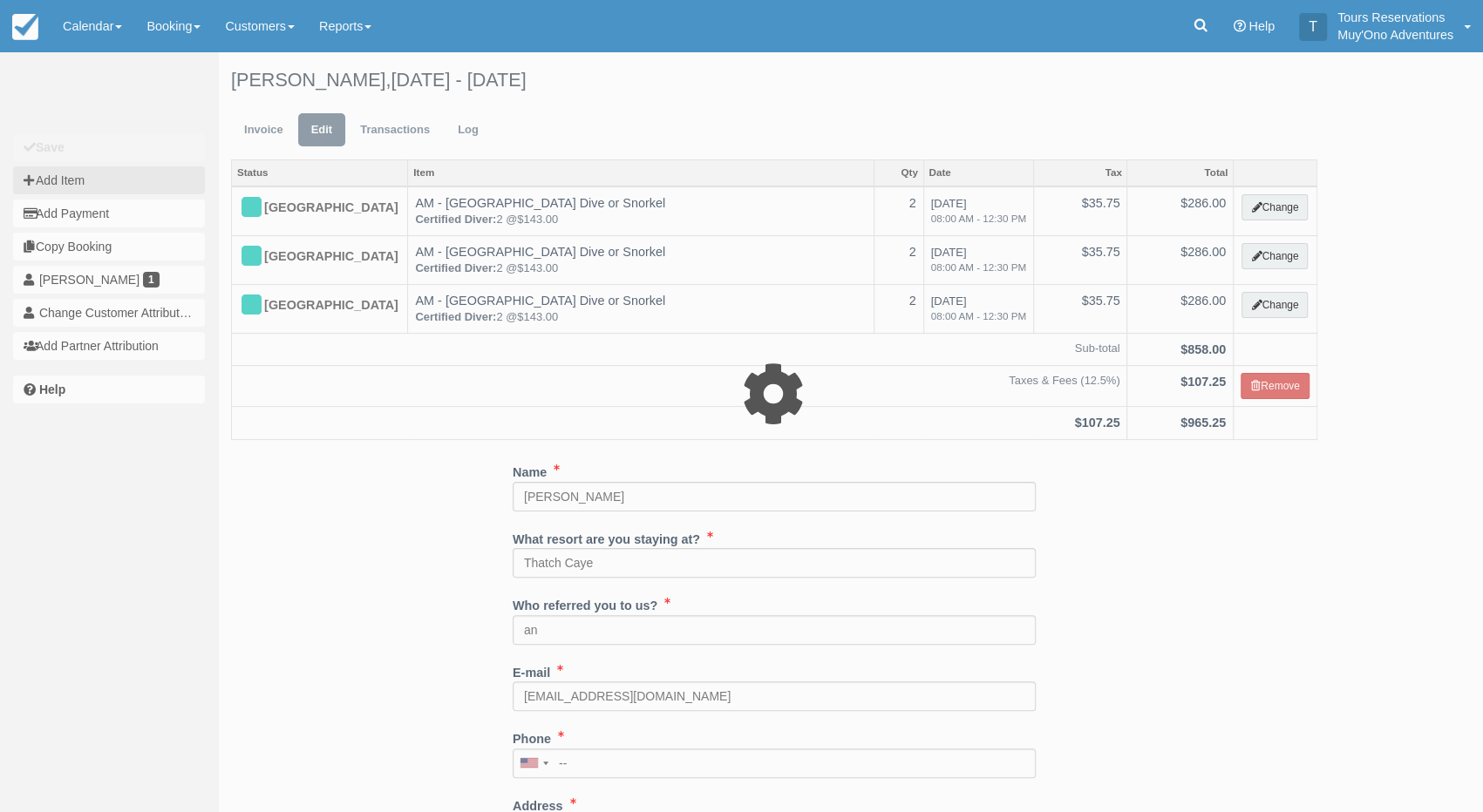
type input "0.00"
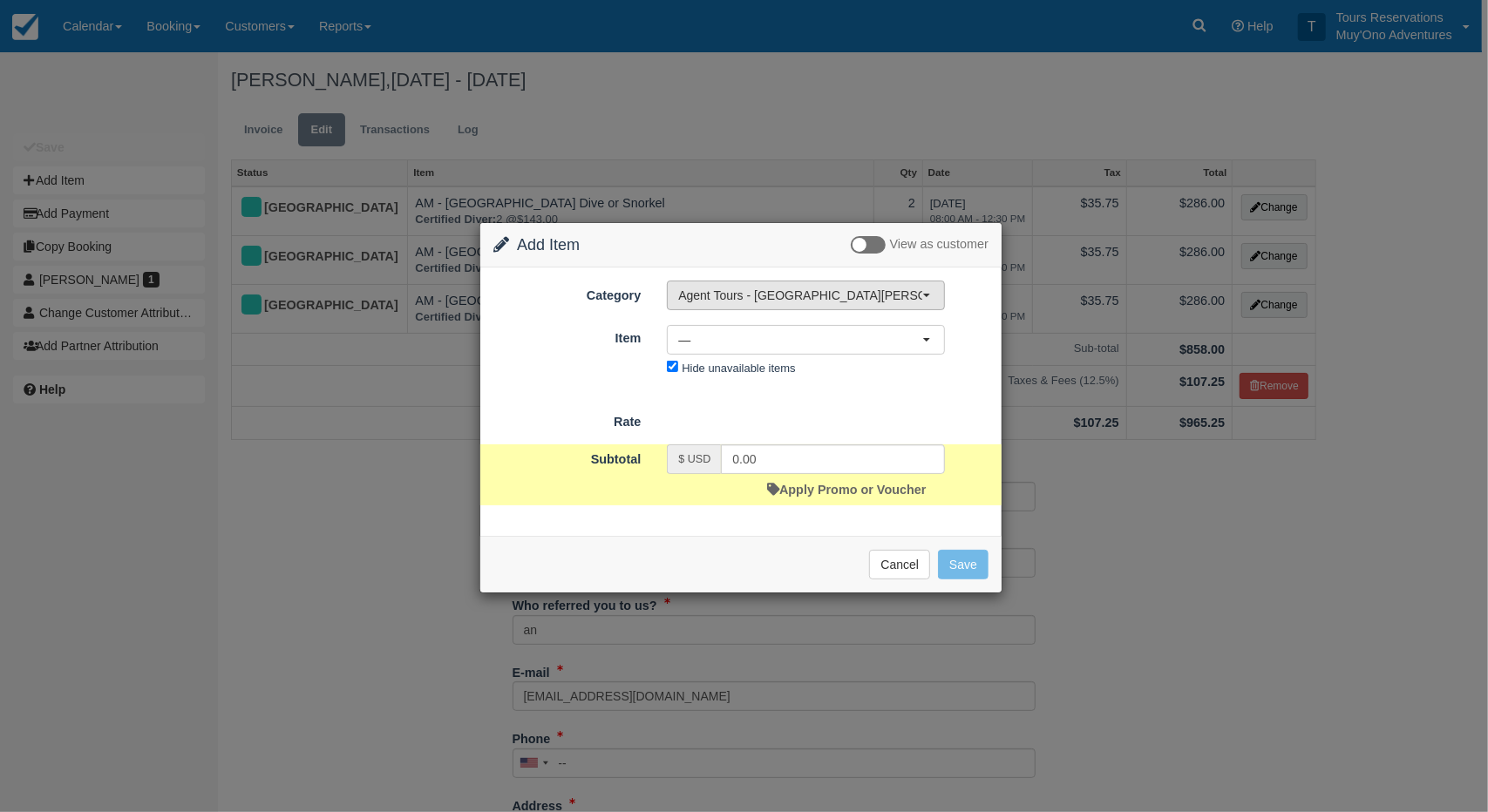
click at [738, 296] on span "Agent Tours - [GEOGRAPHIC_DATA][PERSON_NAME] Caulker/[GEOGRAPHIC_DATA] City Tou…" at bounding box center [799, 295] width 244 height 18
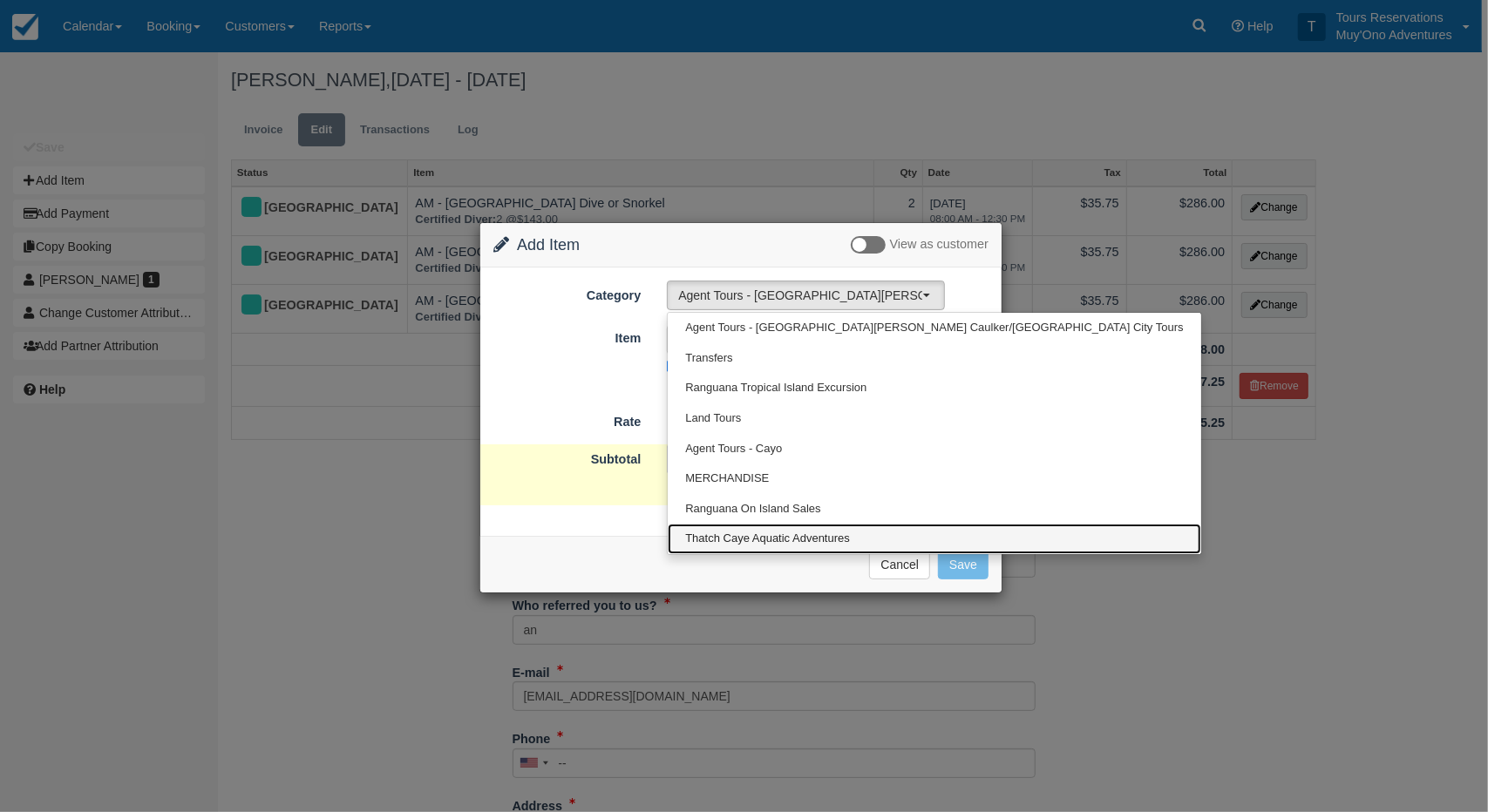
click at [757, 531] on span "Thatch Caye Aquatic Adventures" at bounding box center [767, 539] width 164 height 17
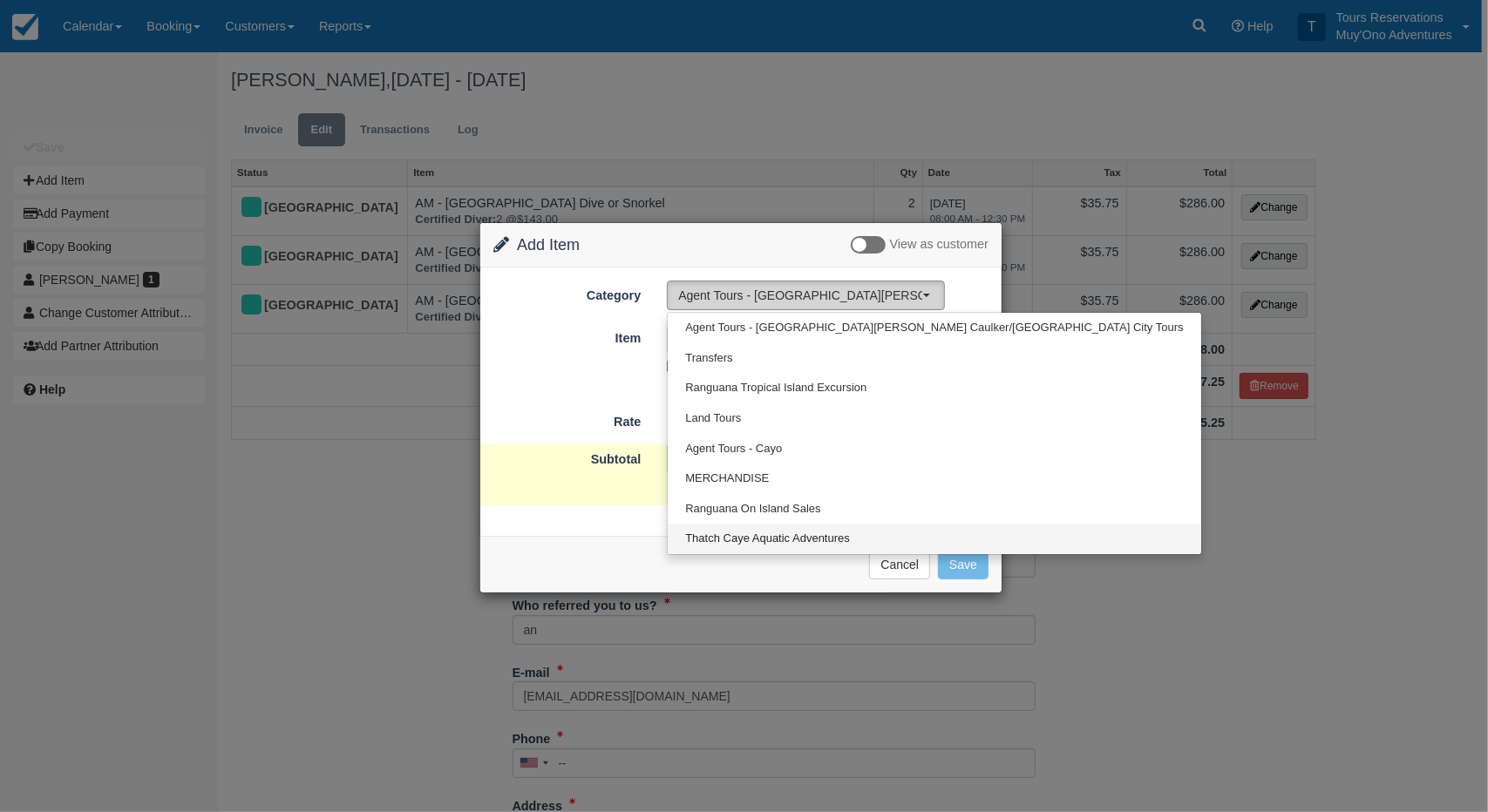
select select "64"
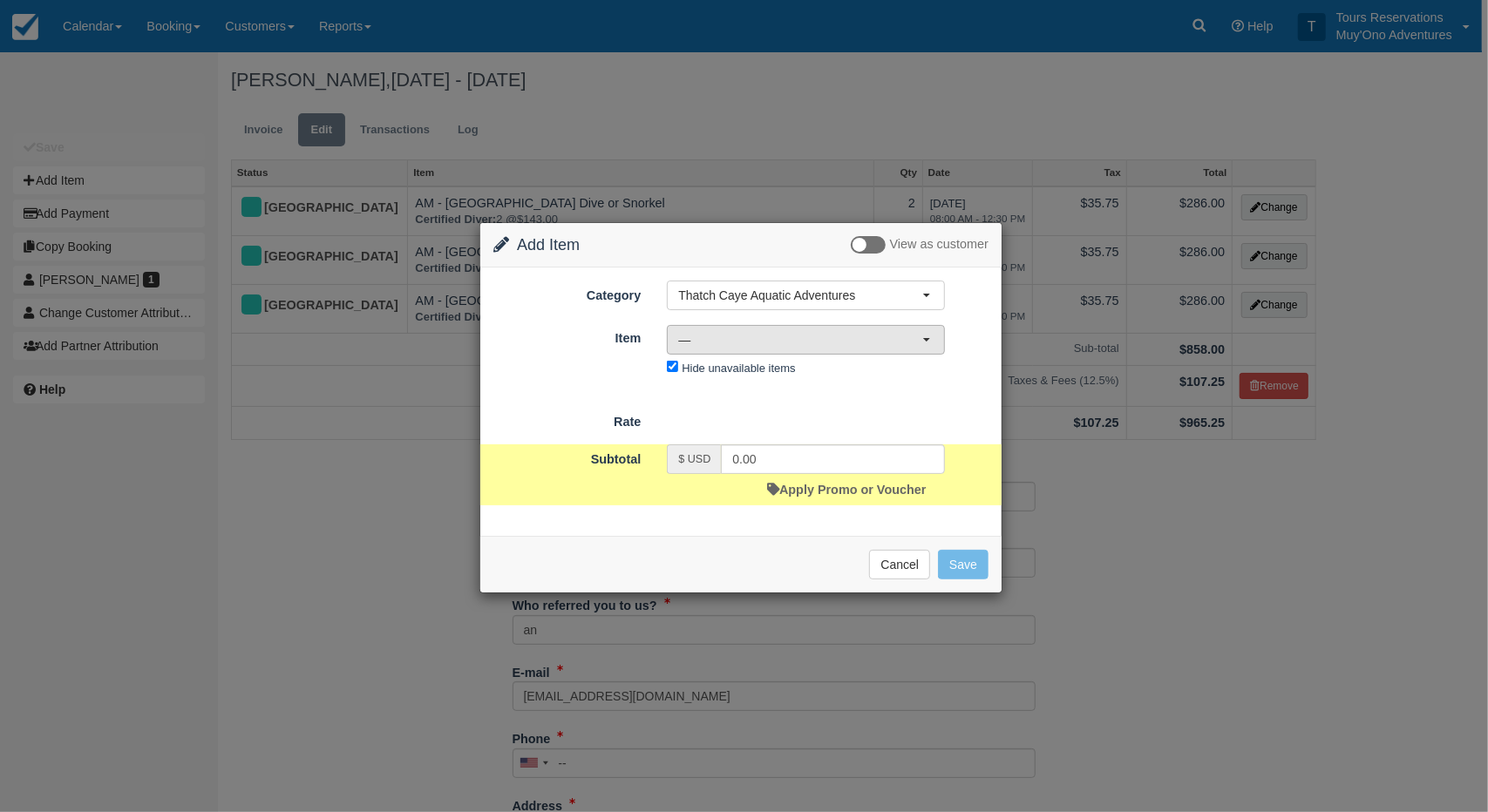
click at [723, 348] on button "—" at bounding box center [806, 340] width 278 height 30
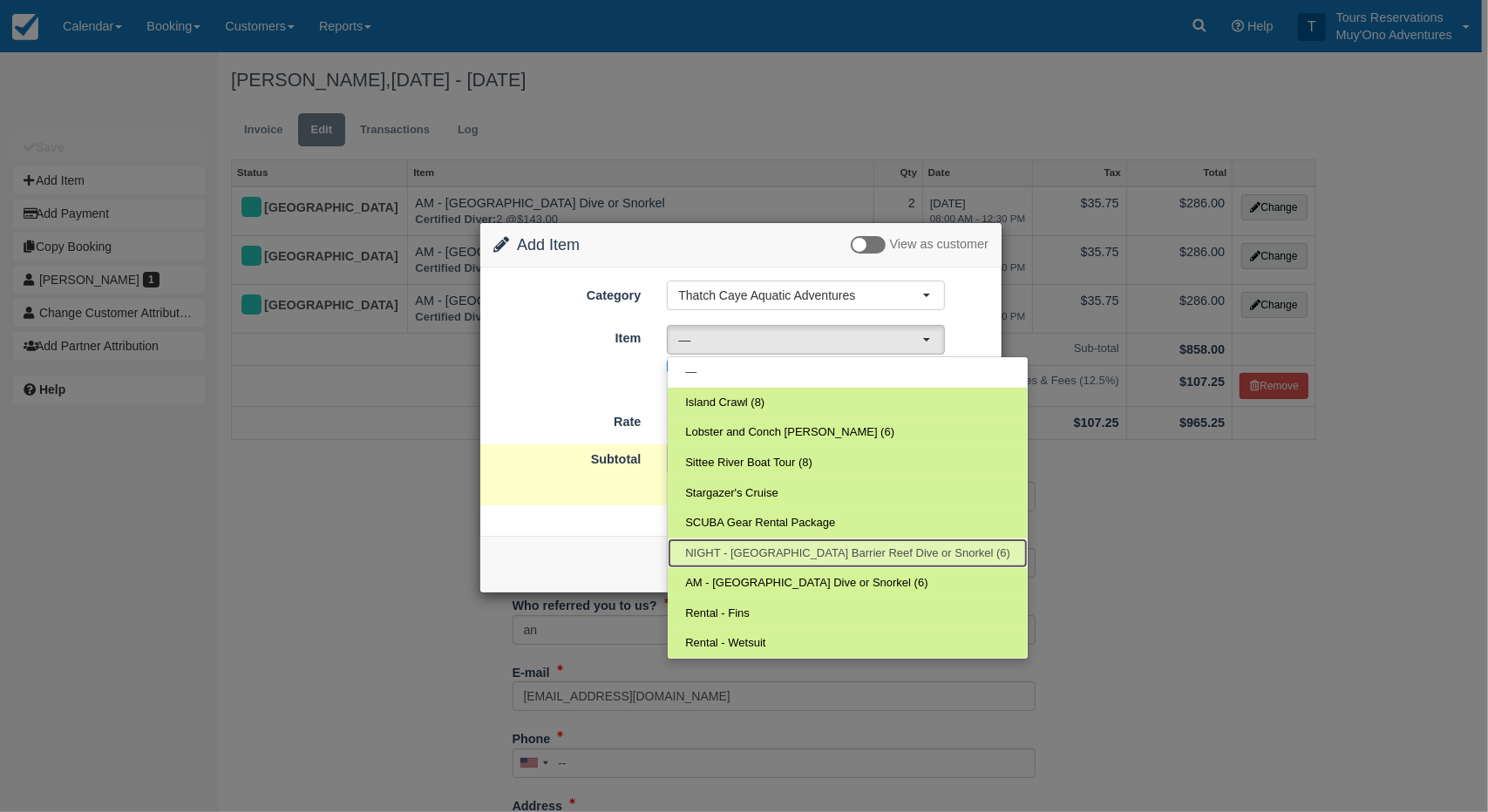
click at [809, 559] on link "NIGHT - Belize Barrier Reef Dive or Snorkel (6)" at bounding box center [848, 553] width 360 height 31
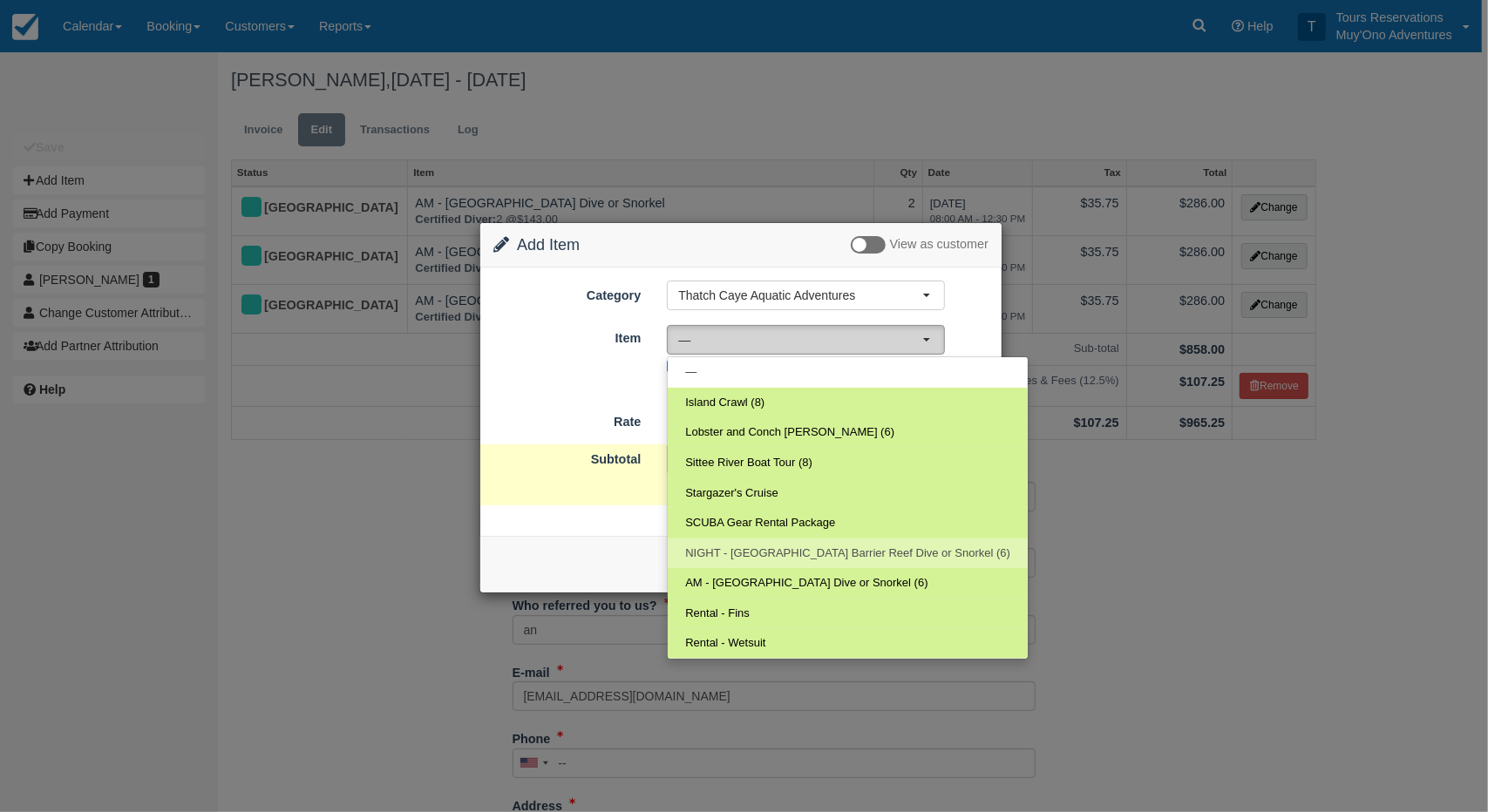
select select "297"
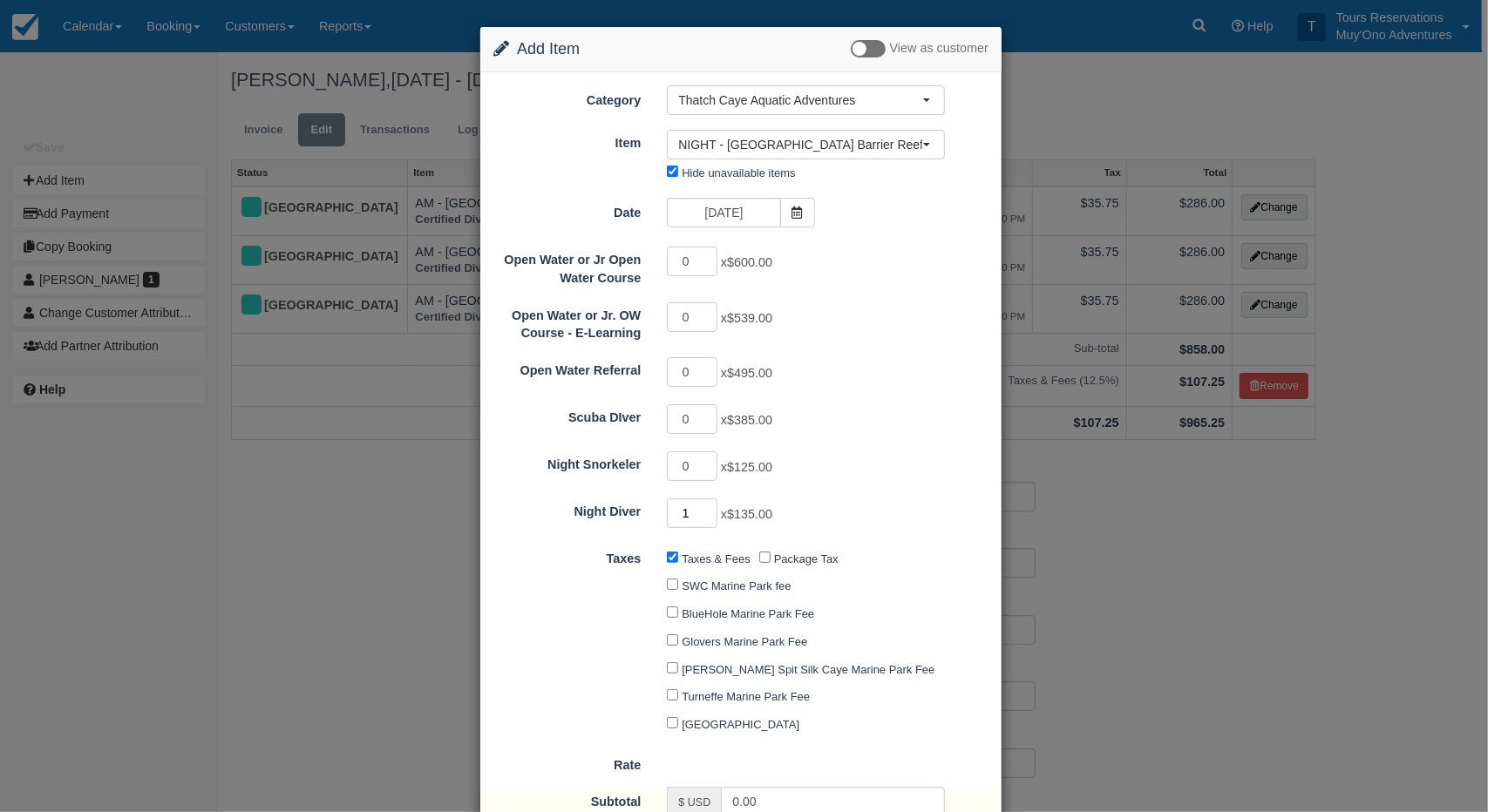
click at [711, 505] on input "1" at bounding box center [692, 513] width 50 height 30
type input "2"
click at [711, 505] on input "2" at bounding box center [692, 513] width 50 height 30
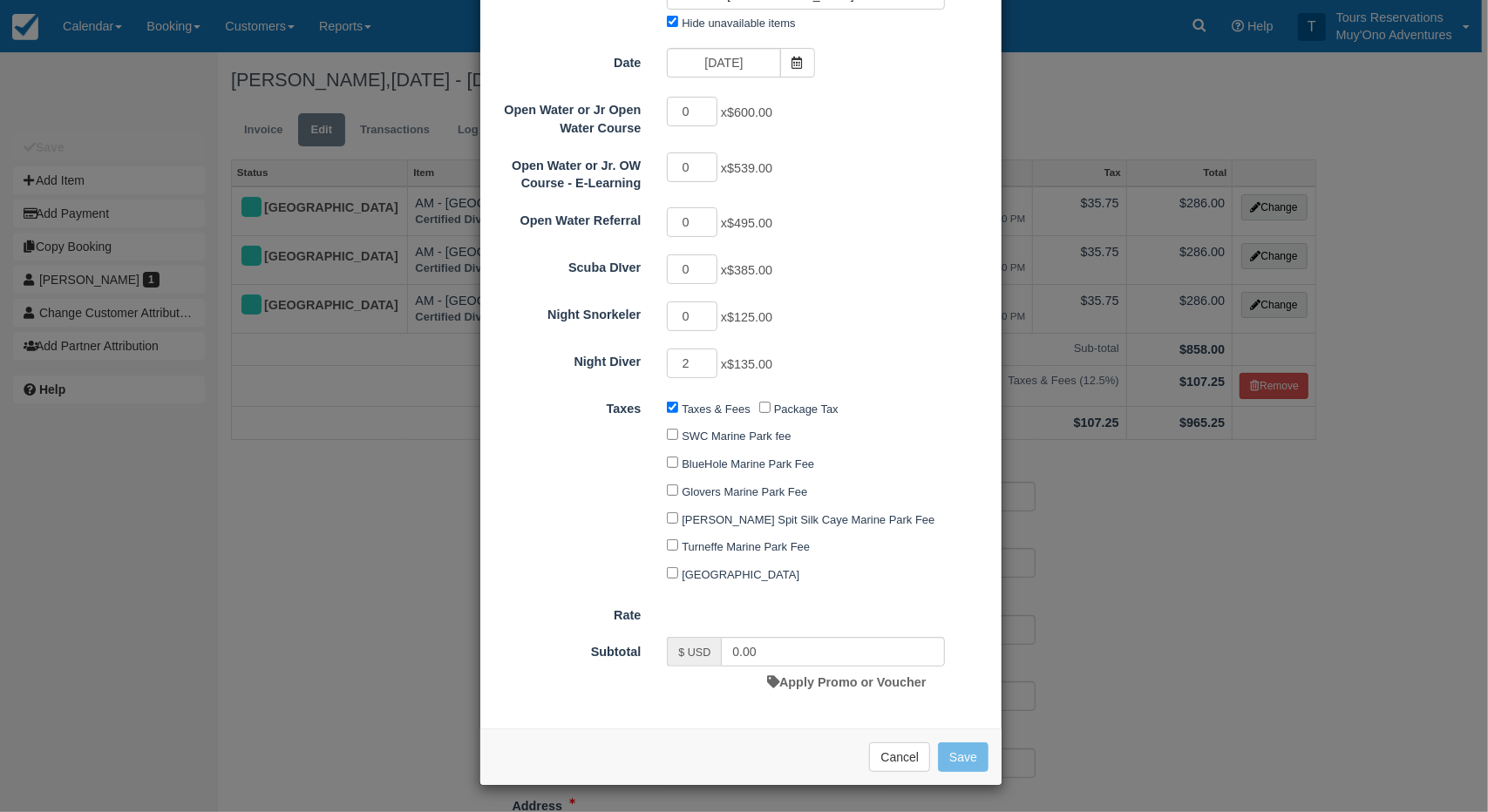
type input "270.00"
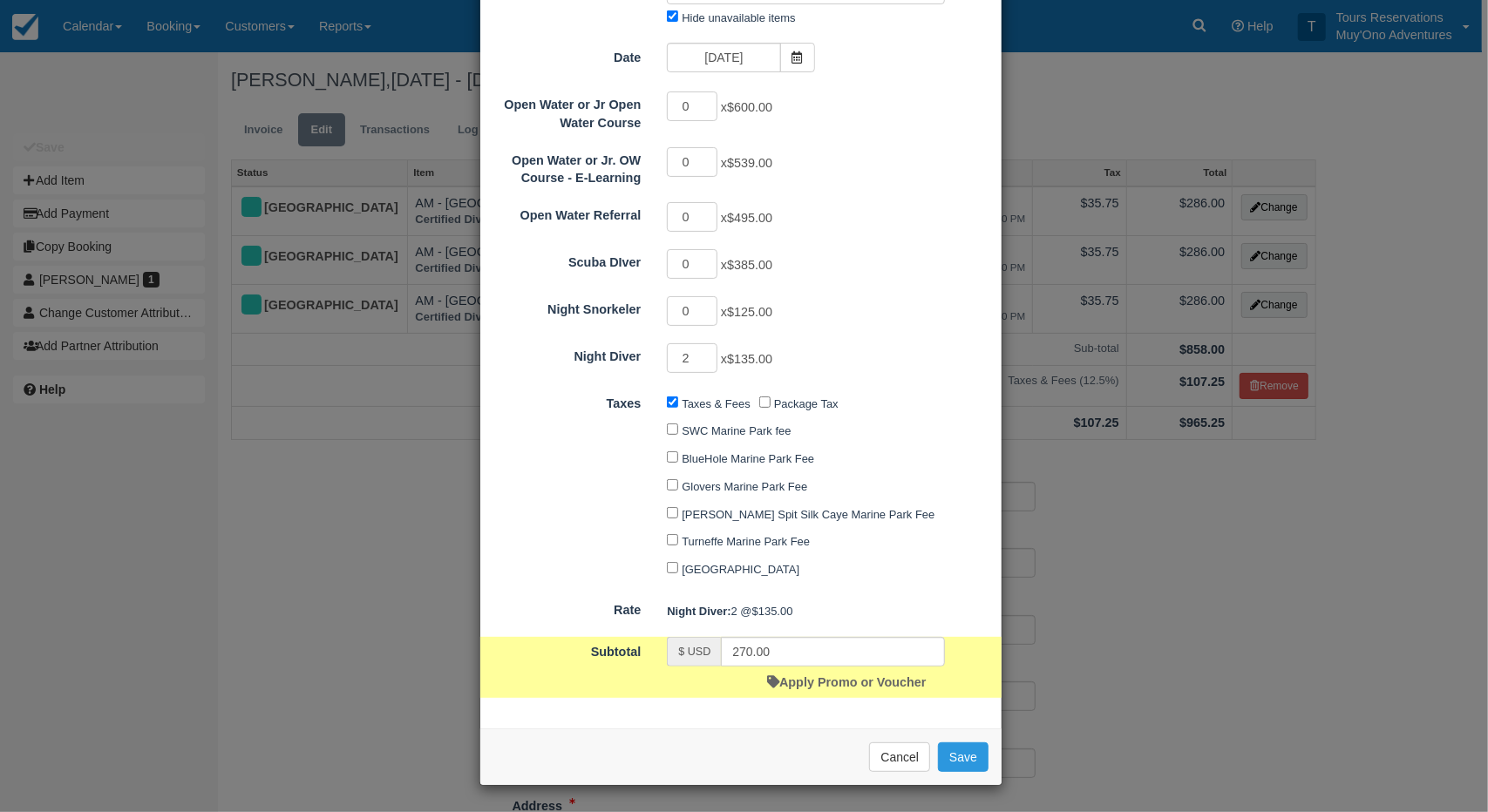
scroll to position [155, 0]
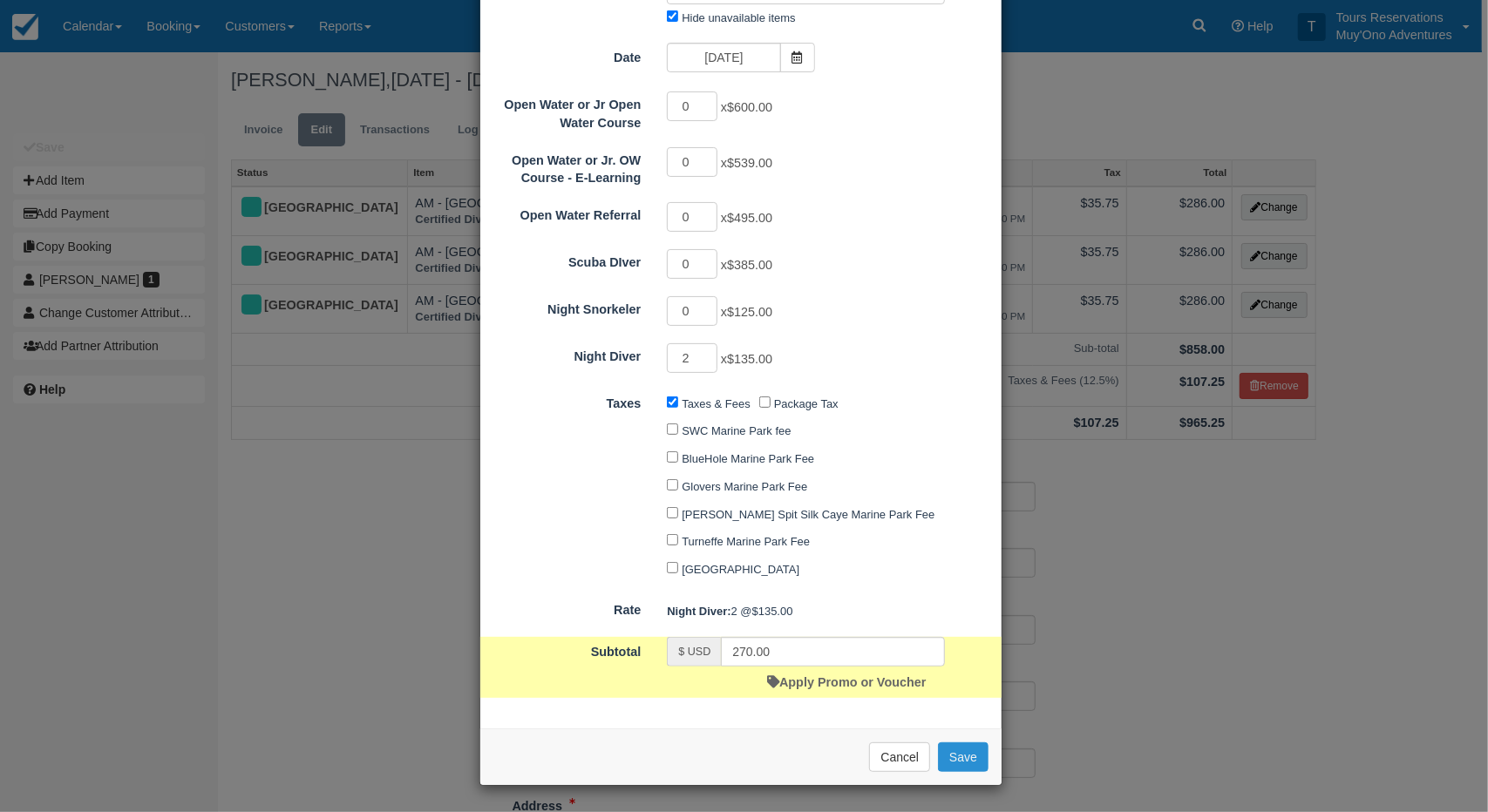
drag, startPoint x: 954, startPoint y: 761, endPoint x: 948, endPoint y: 743, distance: 19.0
click at [953, 761] on button "Save" at bounding box center [963, 757] width 50 height 30
checkbox input "false"
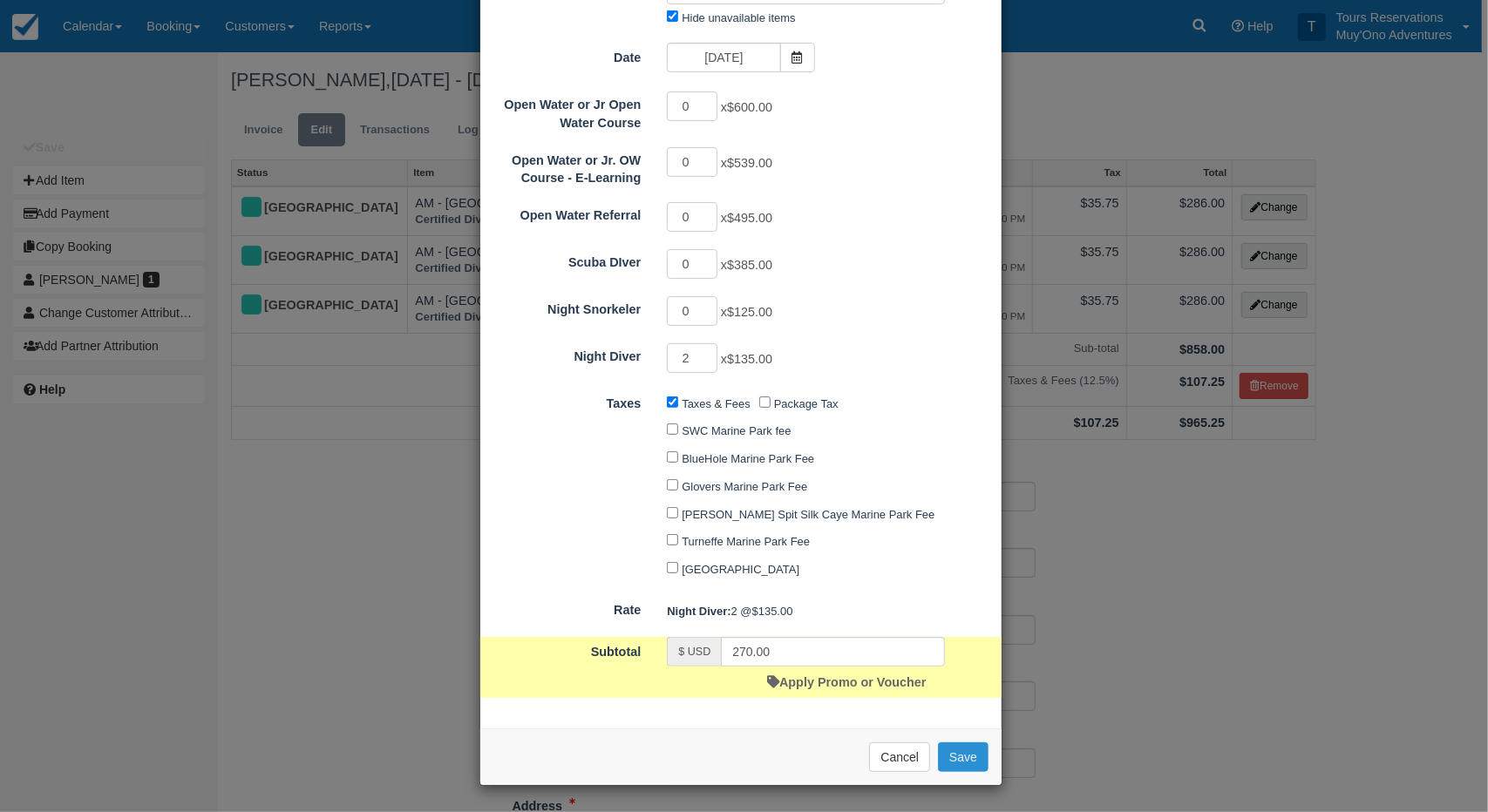
checkbox input "false"
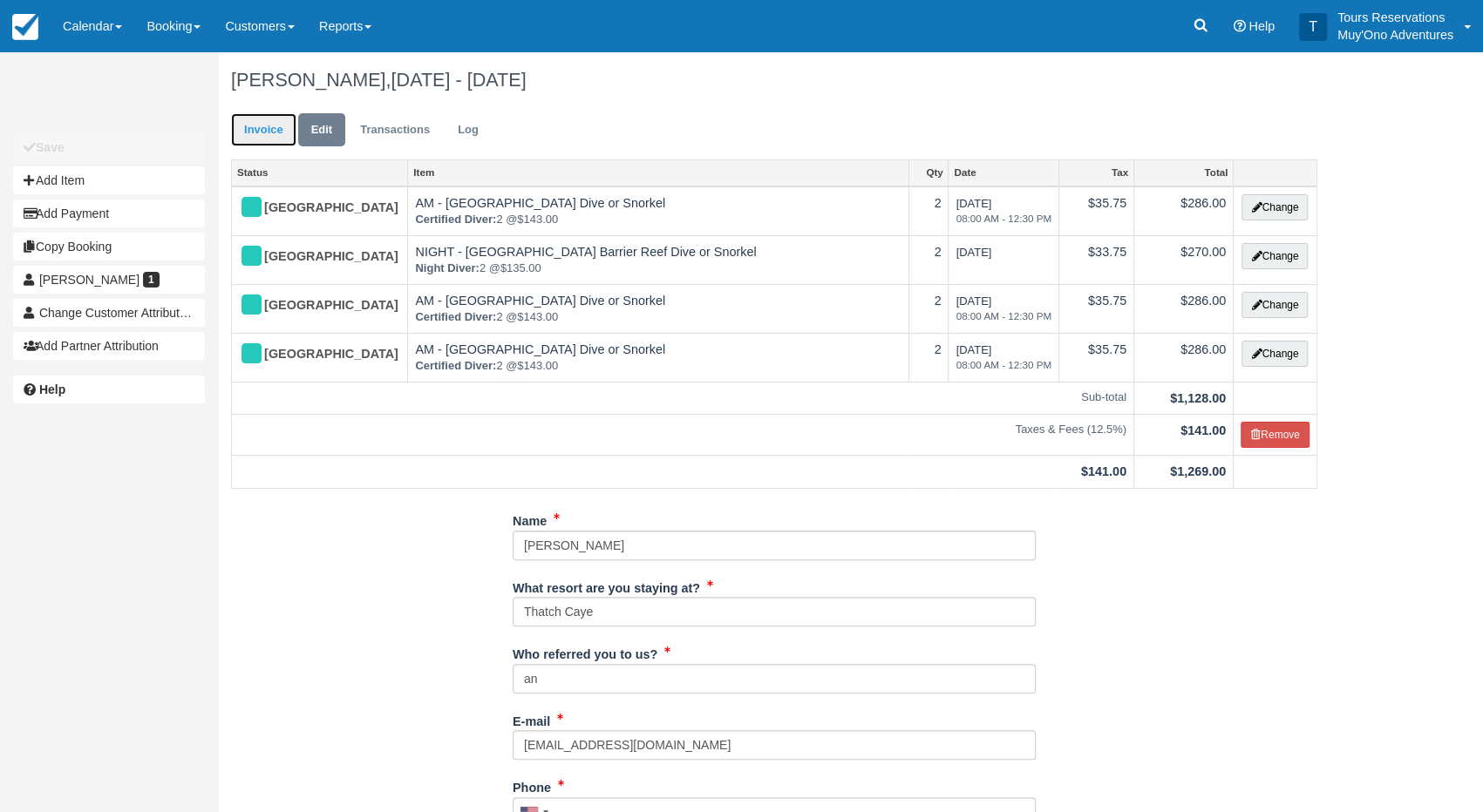
drag, startPoint x: 241, startPoint y: 130, endPoint x: 652, endPoint y: 320, distance: 452.8
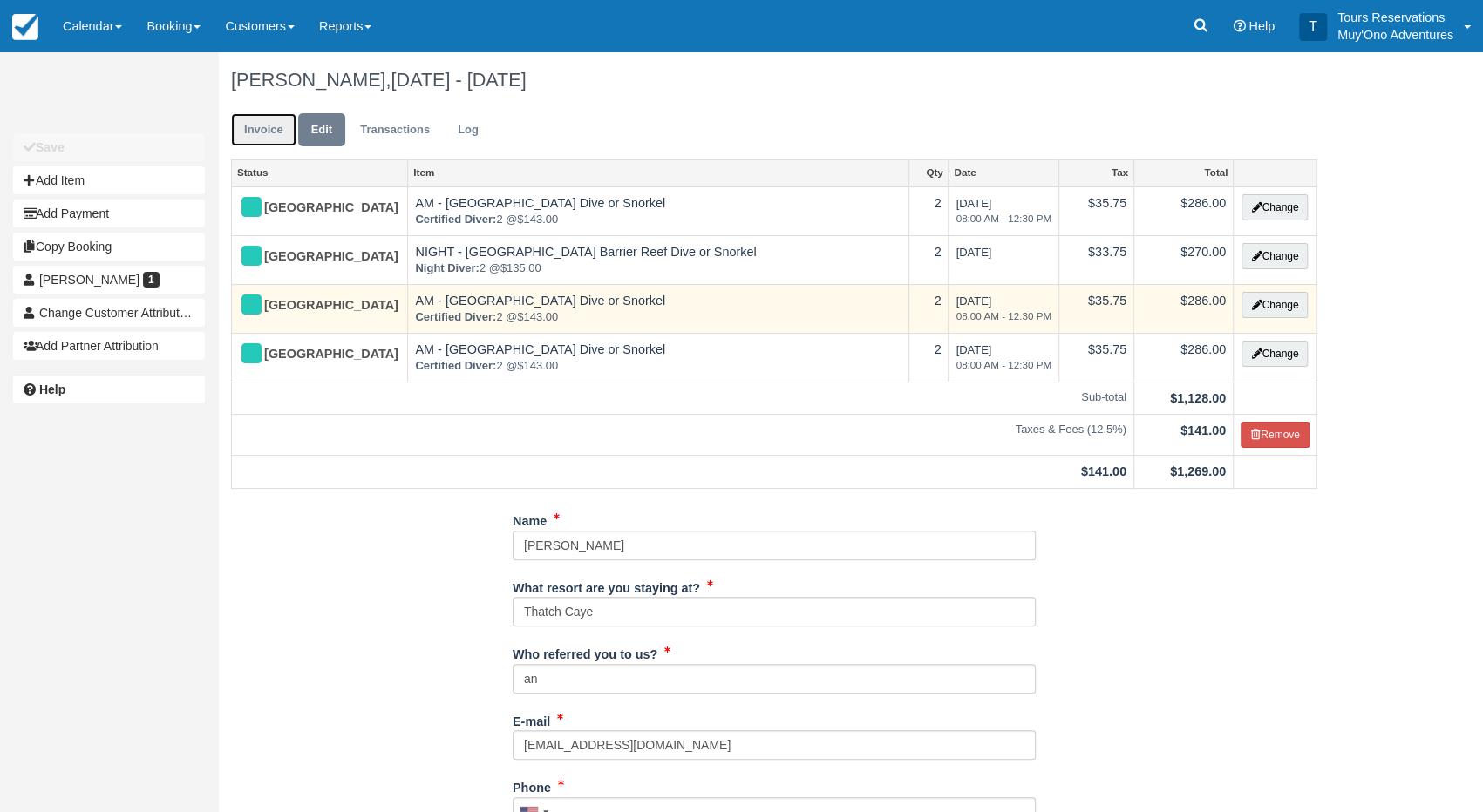
click at [242, 130] on link "Invoice" at bounding box center [263, 130] width 65 height 34
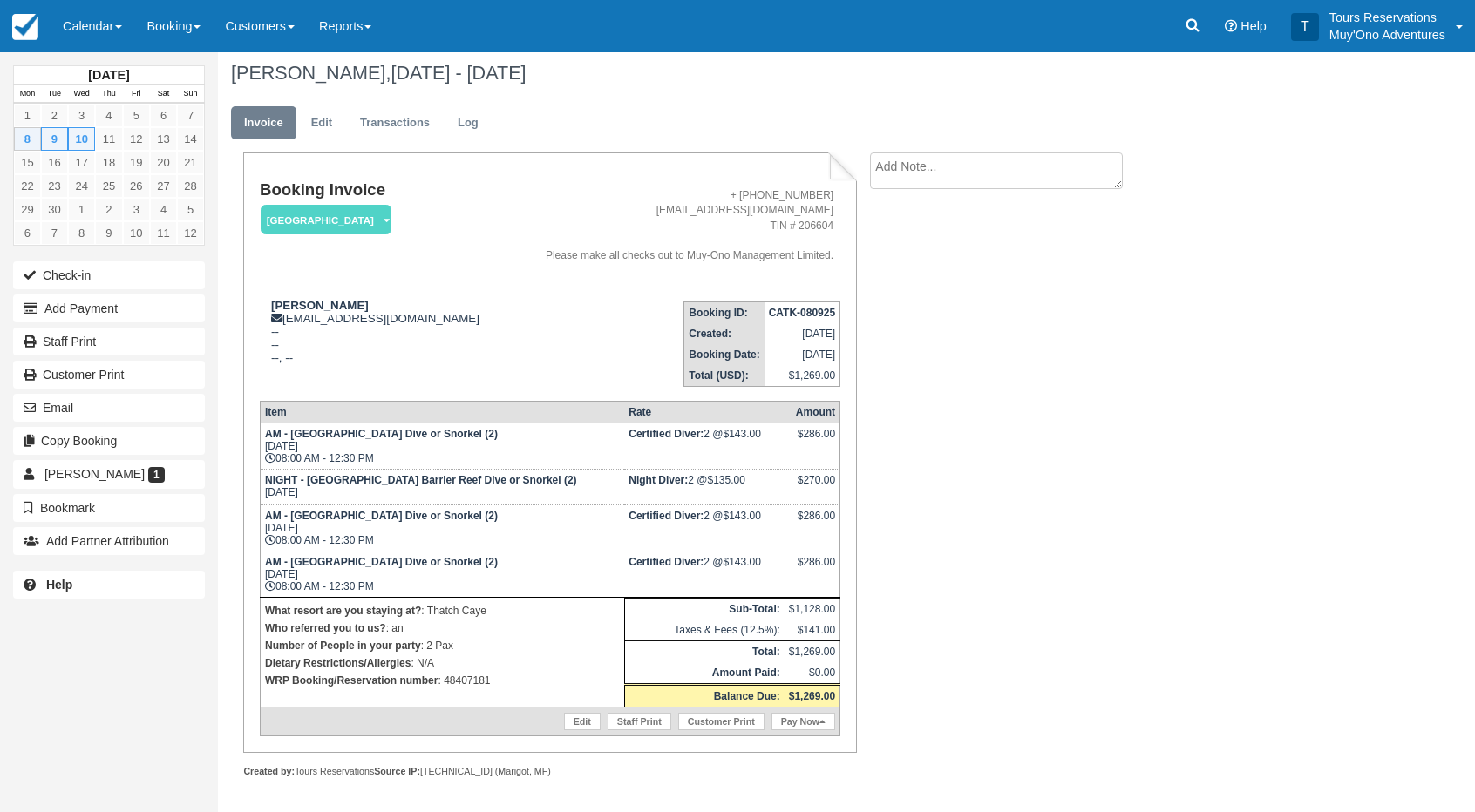
scroll to position [9, 0]
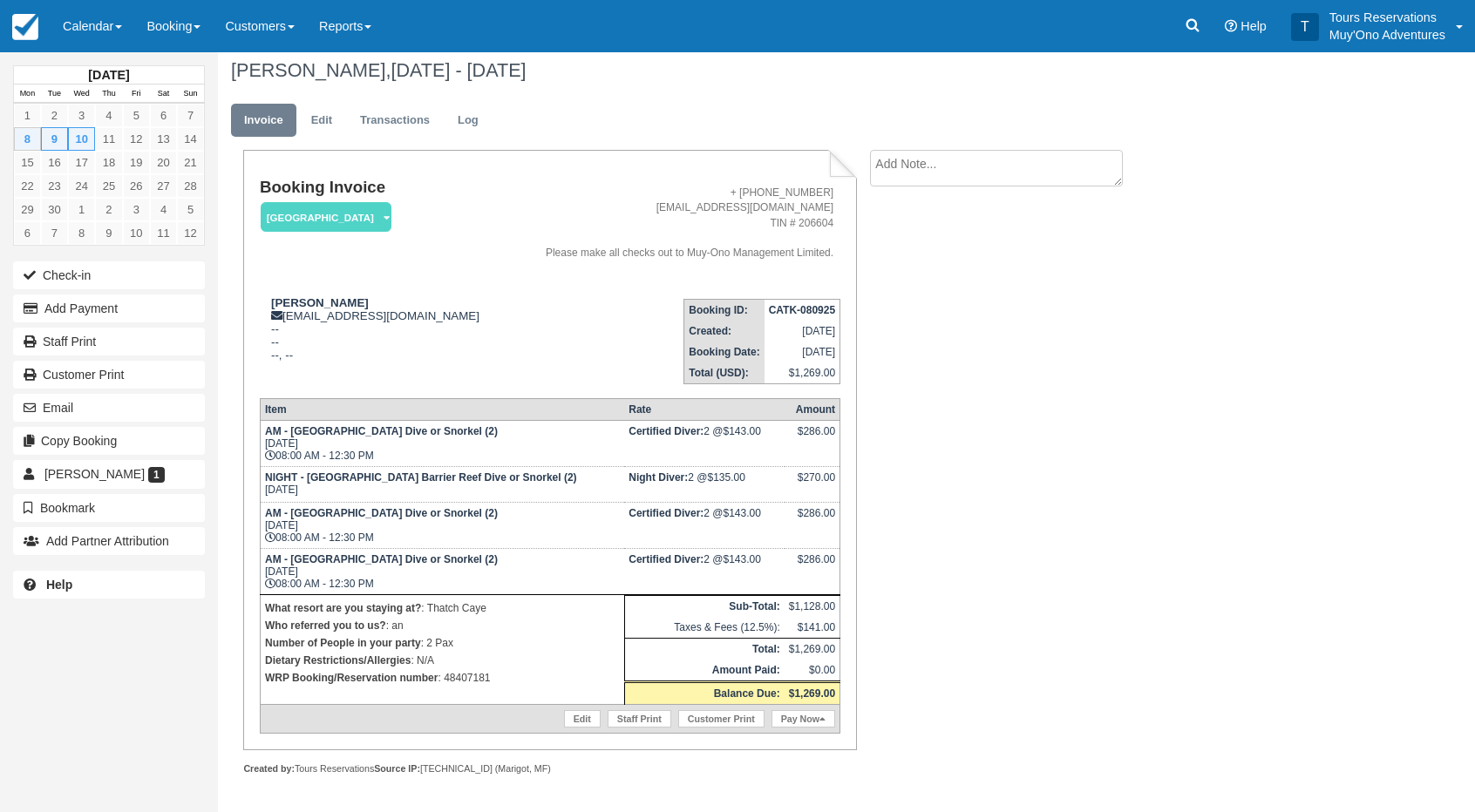
click at [802, 309] on strong "CATK-080925" at bounding box center [801, 310] width 66 height 12
click at [800, 305] on strong "CATK-080925" at bounding box center [801, 310] width 66 height 12
click at [800, 304] on strong "CATK-080925" at bounding box center [801, 310] width 66 height 12
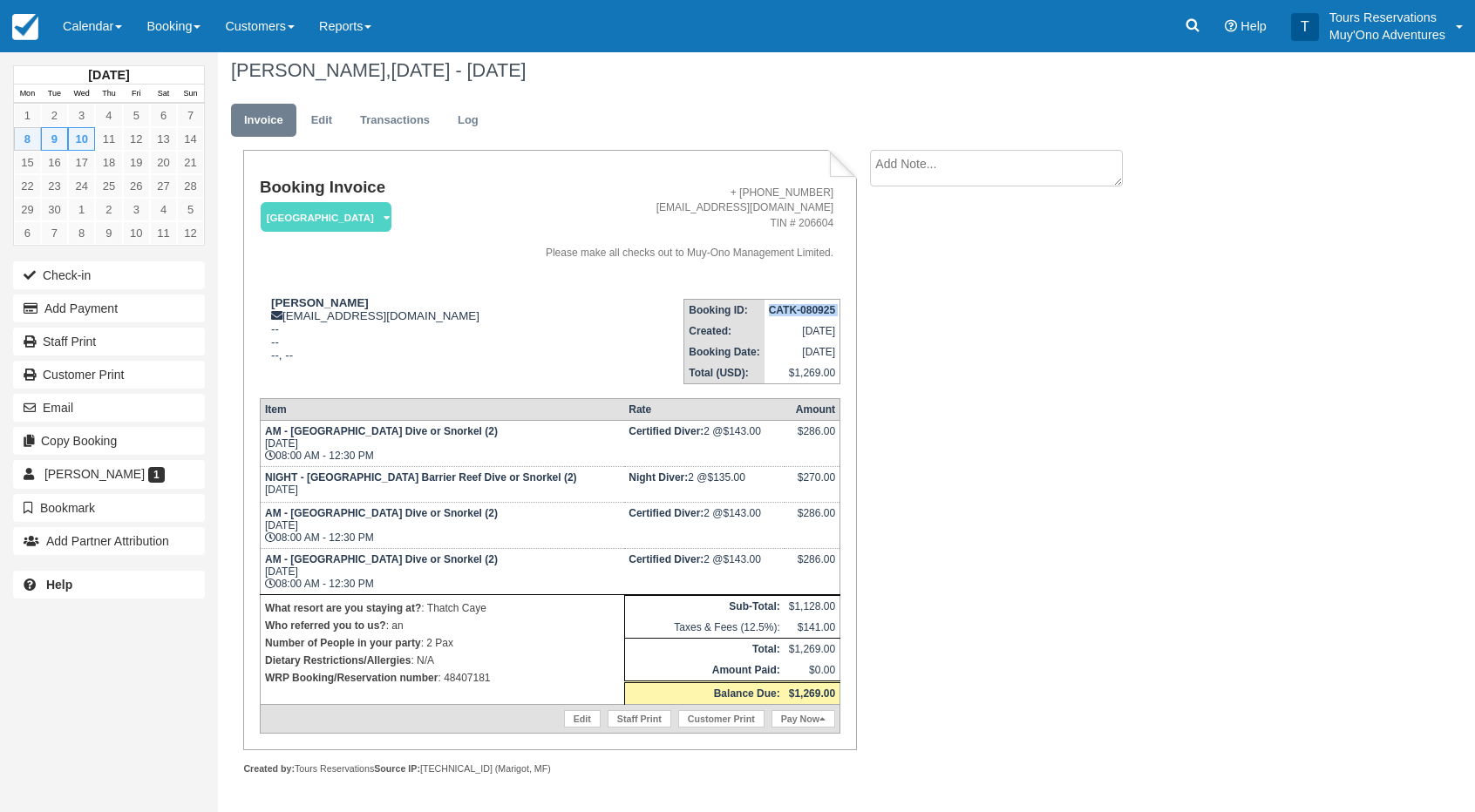
click at [800, 304] on strong "CATK-080925" at bounding box center [801, 310] width 66 height 12
drag, startPoint x: 1178, startPoint y: 390, endPoint x: 1198, endPoint y: 374, distance: 25.6
click at [1178, 389] on div "[PERSON_NAME], [DATE] - [DATE] Invoice Edit Transactions Log Booking Invoice [G…" at bounding box center [770, 428] width 1106 height 771
click at [174, 23] on link "Booking" at bounding box center [174, 26] width 78 height 52
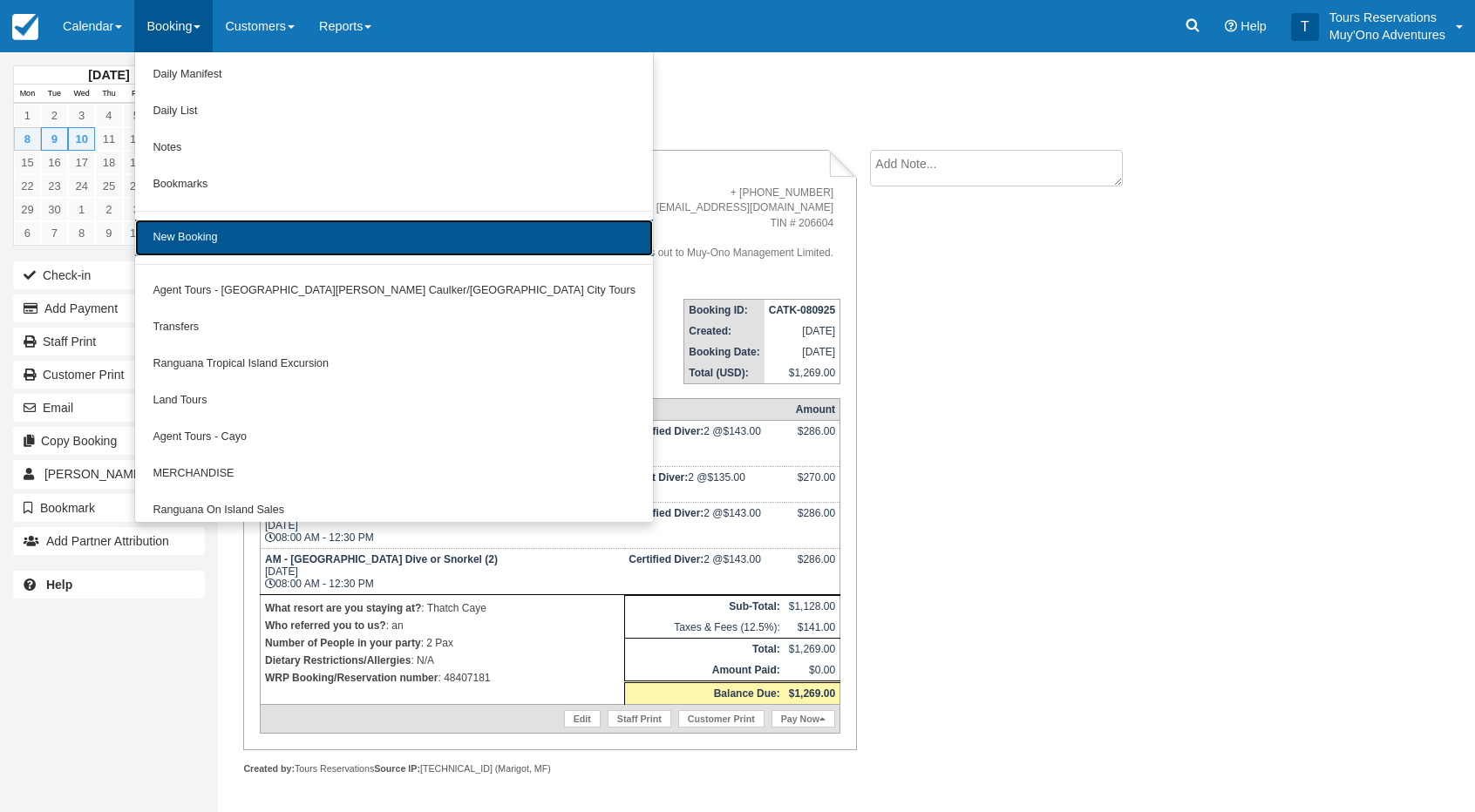
click at [201, 243] on link "New Booking" at bounding box center [394, 237] width 518 height 36
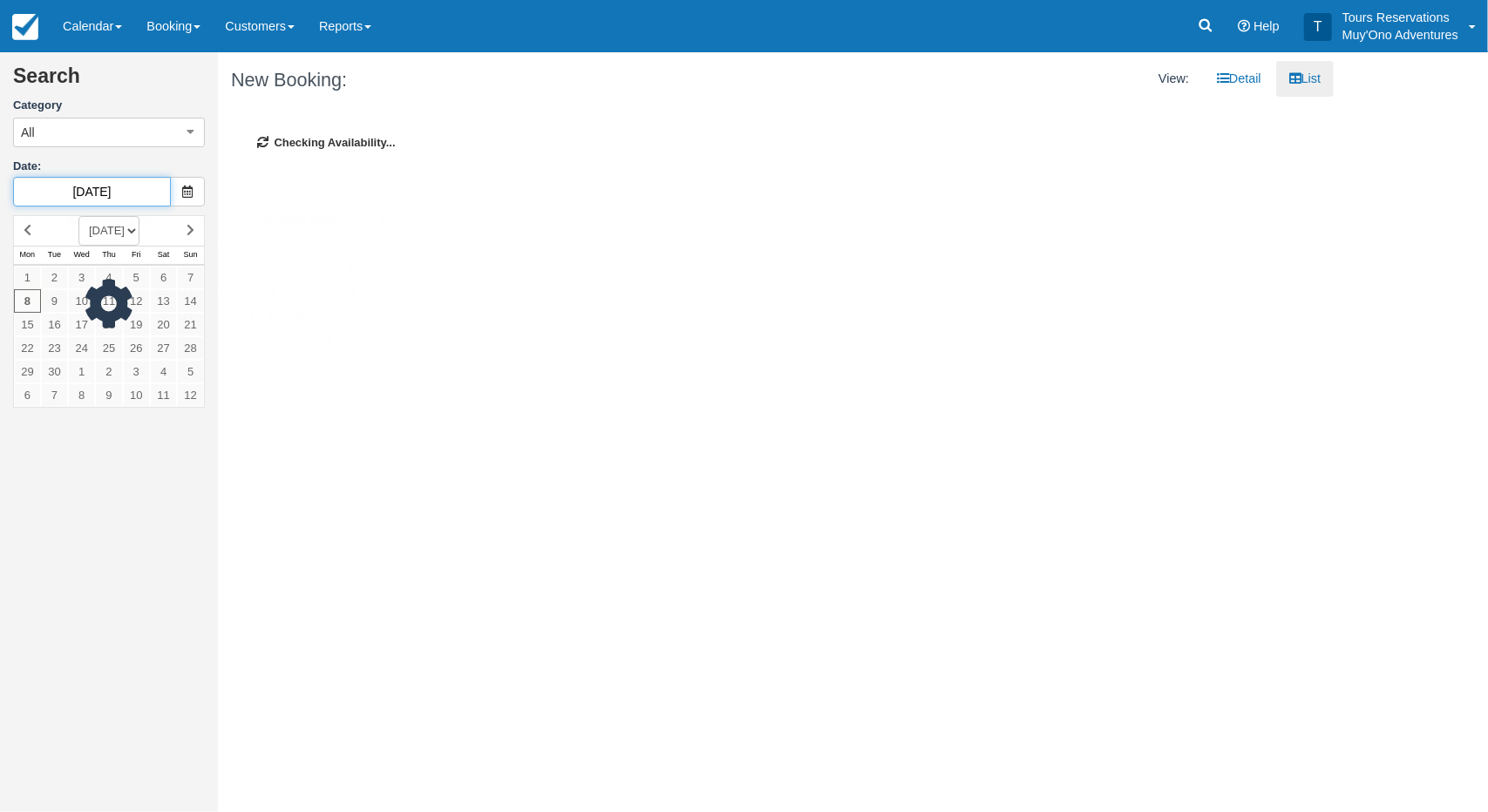
click at [91, 192] on input "09/09/25" at bounding box center [91, 192] width 158 height 30
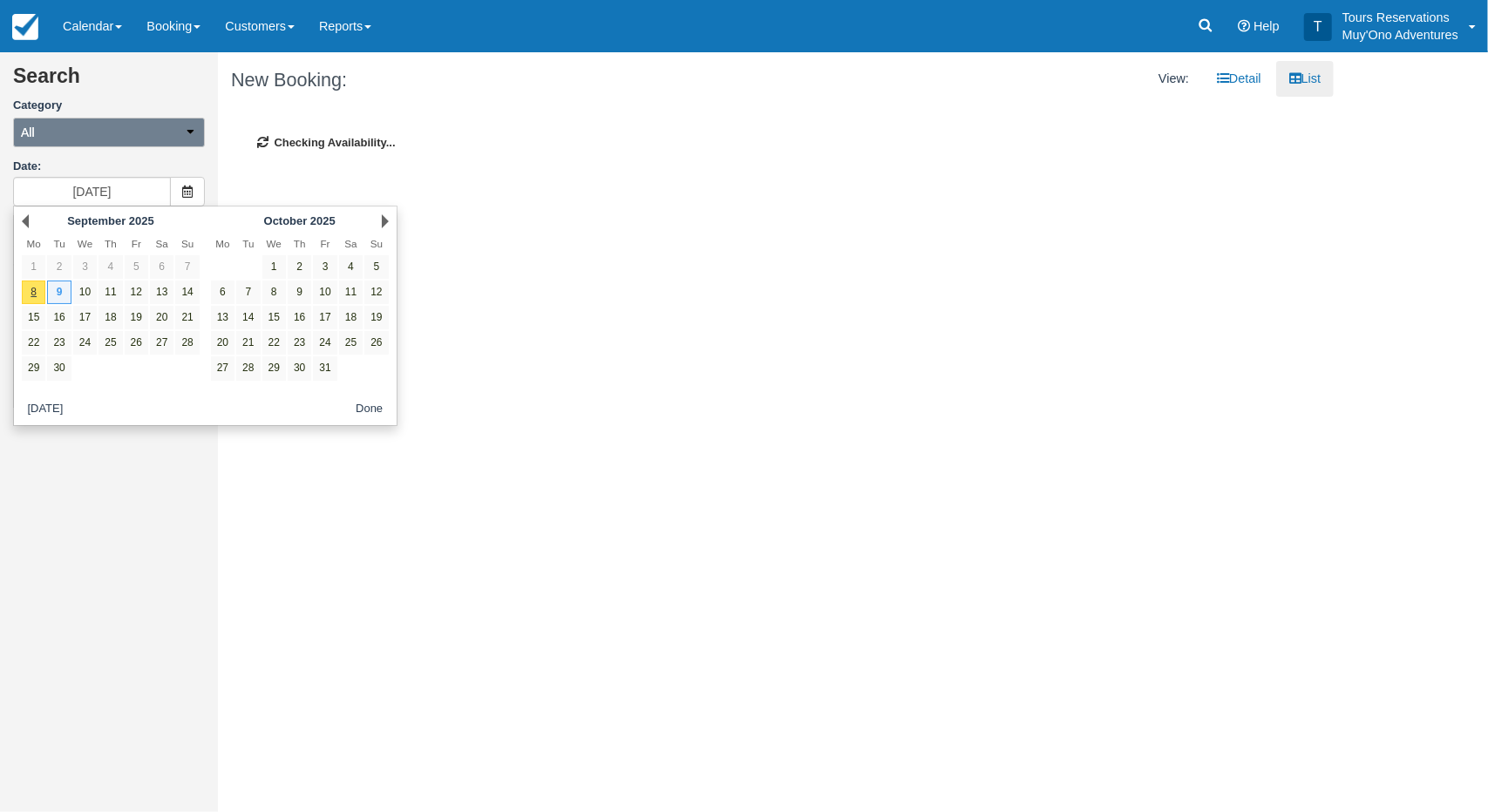
click at [134, 126] on button "All" at bounding box center [108, 133] width 191 height 30
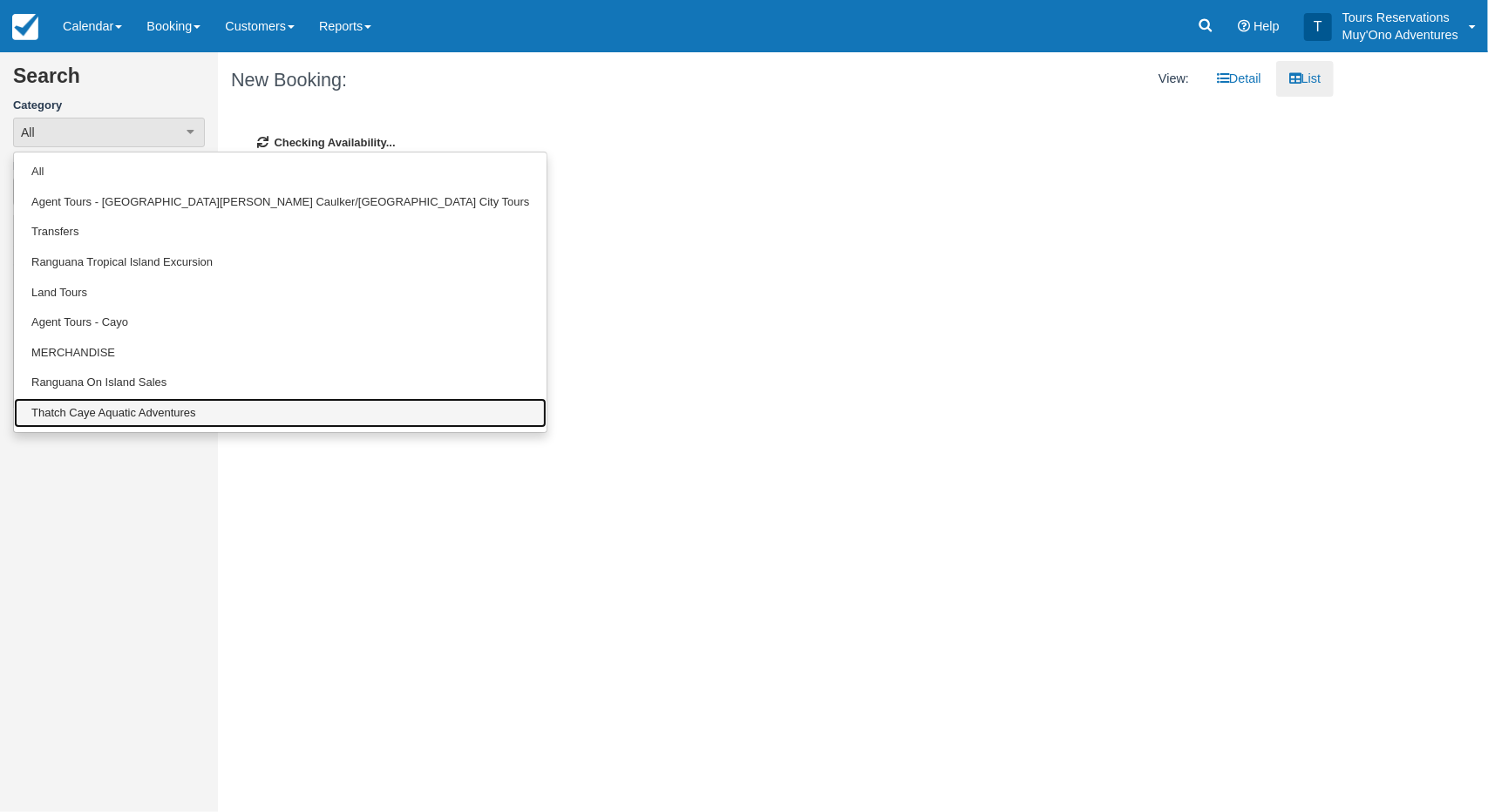
click at [104, 414] on link "Thatch Caye Aquatic Adventures" at bounding box center [280, 413] width 532 height 31
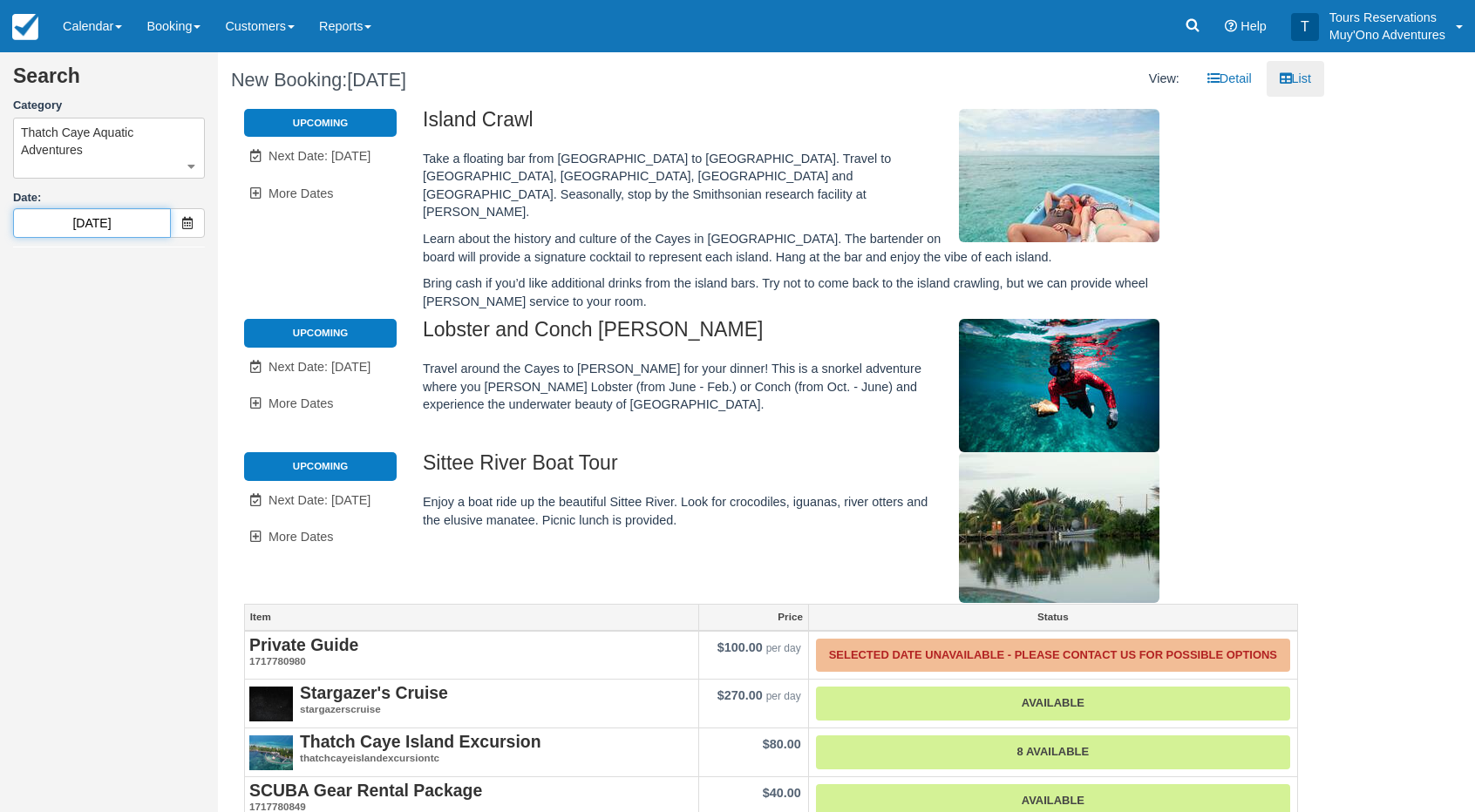
click at [101, 228] on input "09/09/25" at bounding box center [91, 223] width 158 height 30
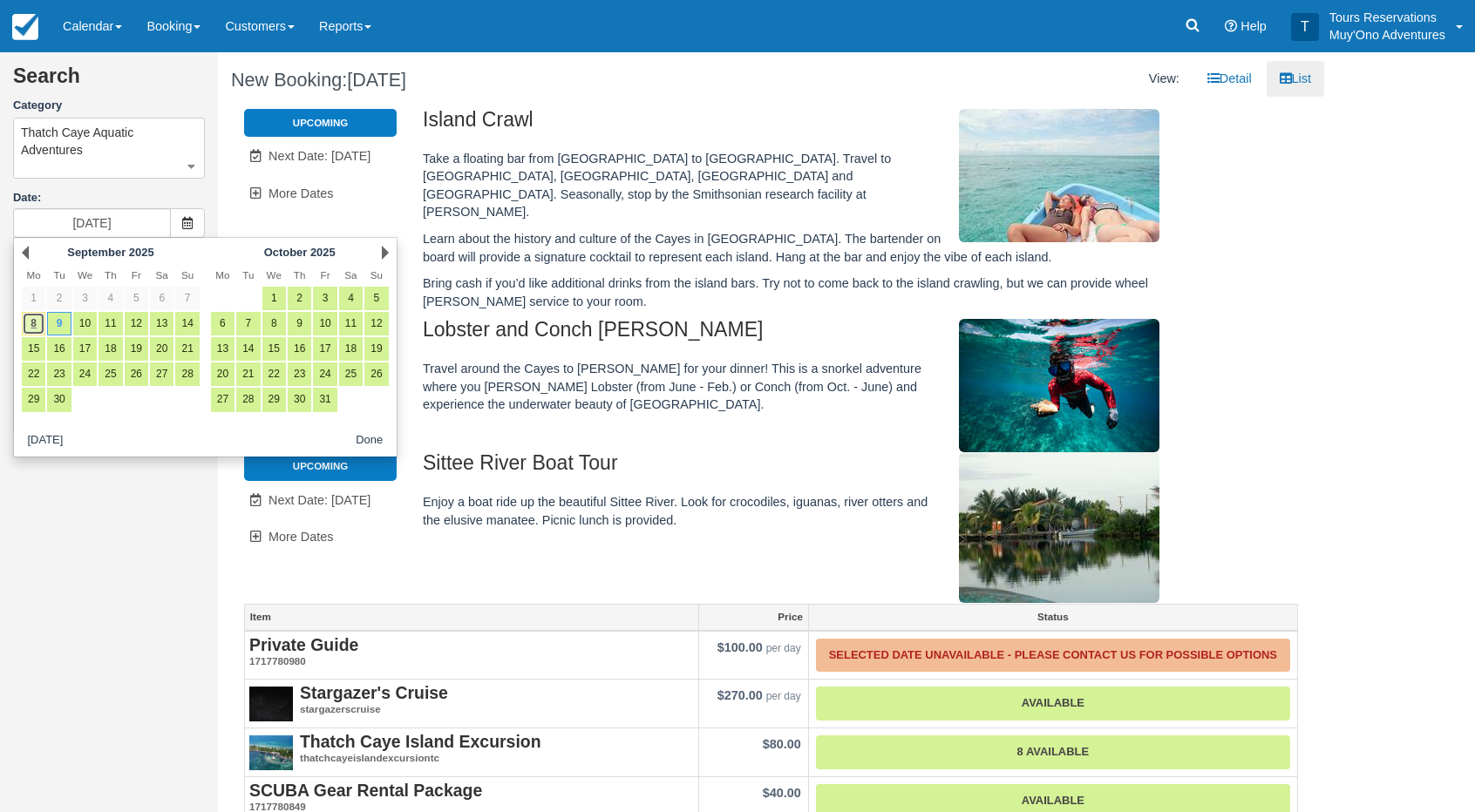
click at [35, 328] on link "8" at bounding box center [33, 323] width 23 height 23
type input "09/08/25"
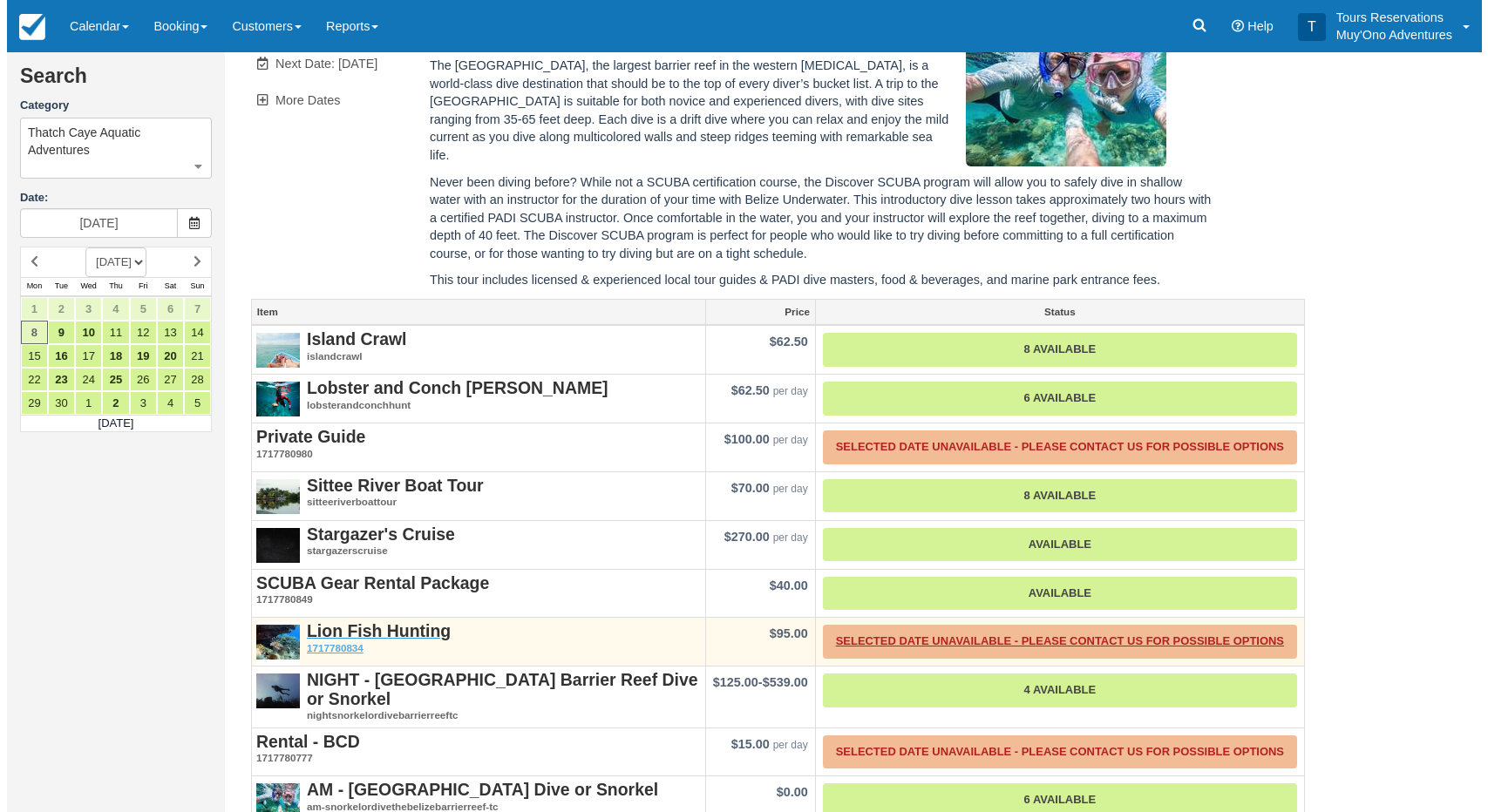
scroll to position [348, 0]
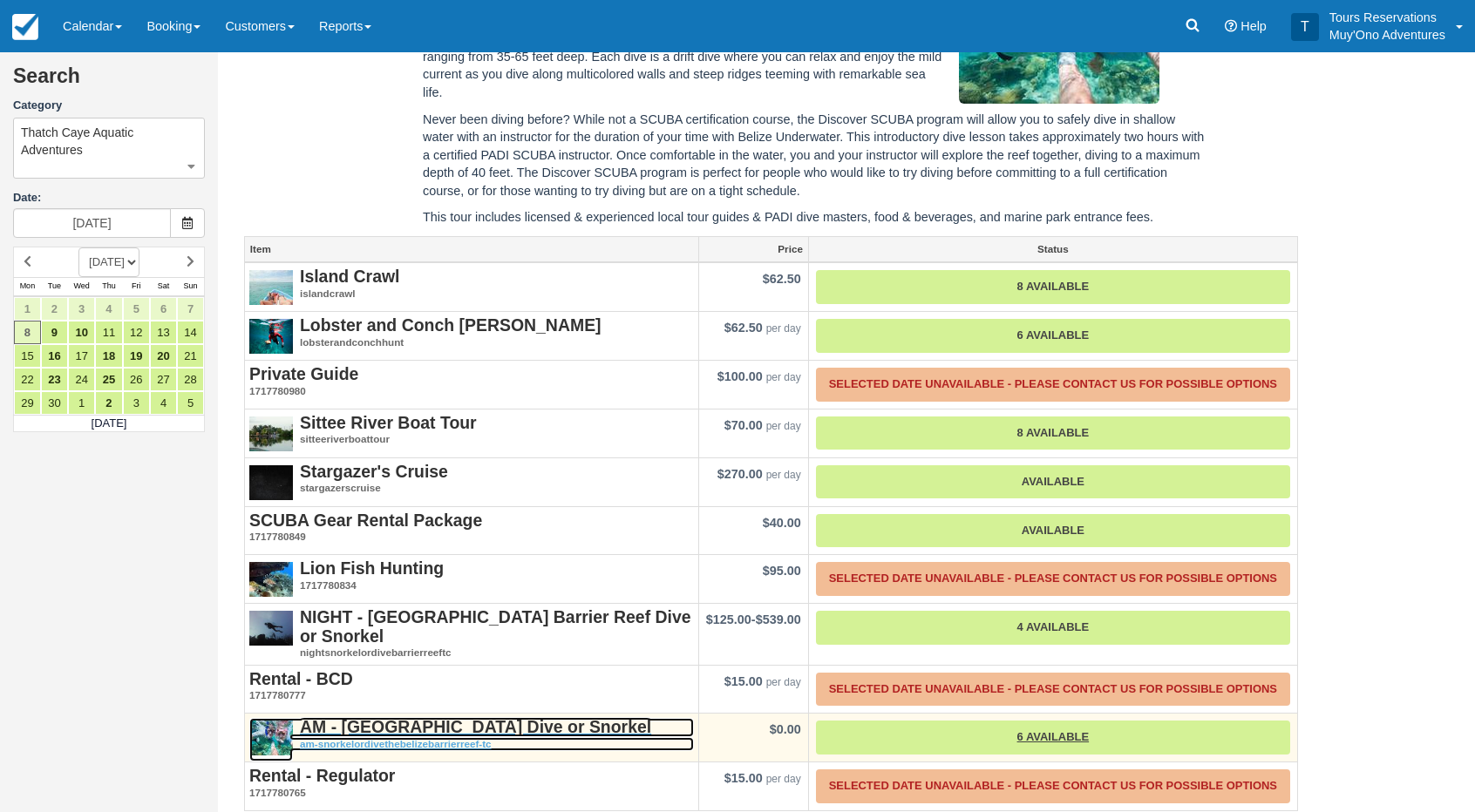
drag, startPoint x: 364, startPoint y: 719, endPoint x: 400, endPoint y: 710, distance: 37.1
click at [364, 719] on strong "AM - Belize Barrier Reef Dive or Snorkel" at bounding box center [475, 726] width 351 height 20
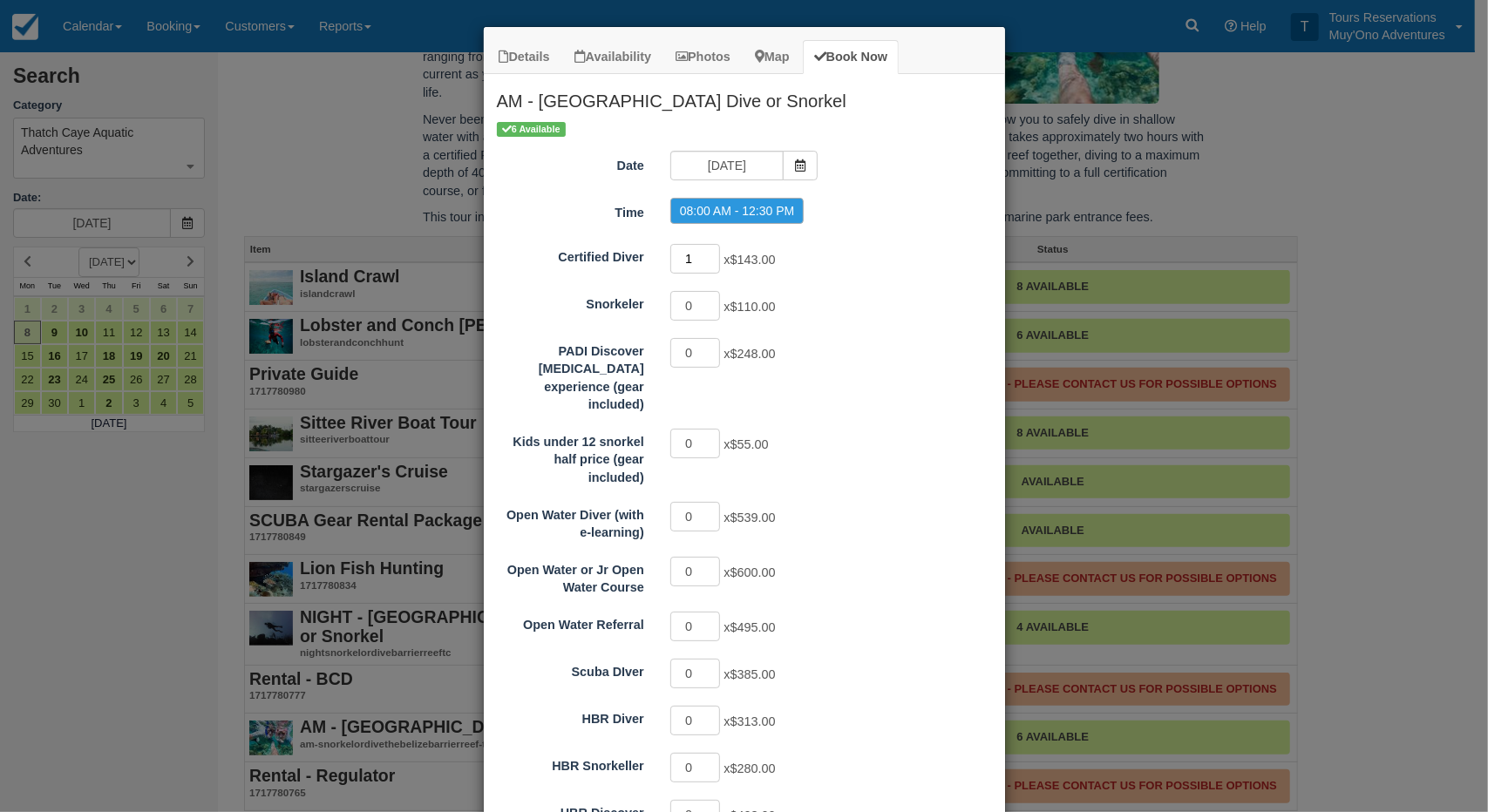
type input "1"
click at [702, 247] on input "1" at bounding box center [695, 259] width 50 height 30
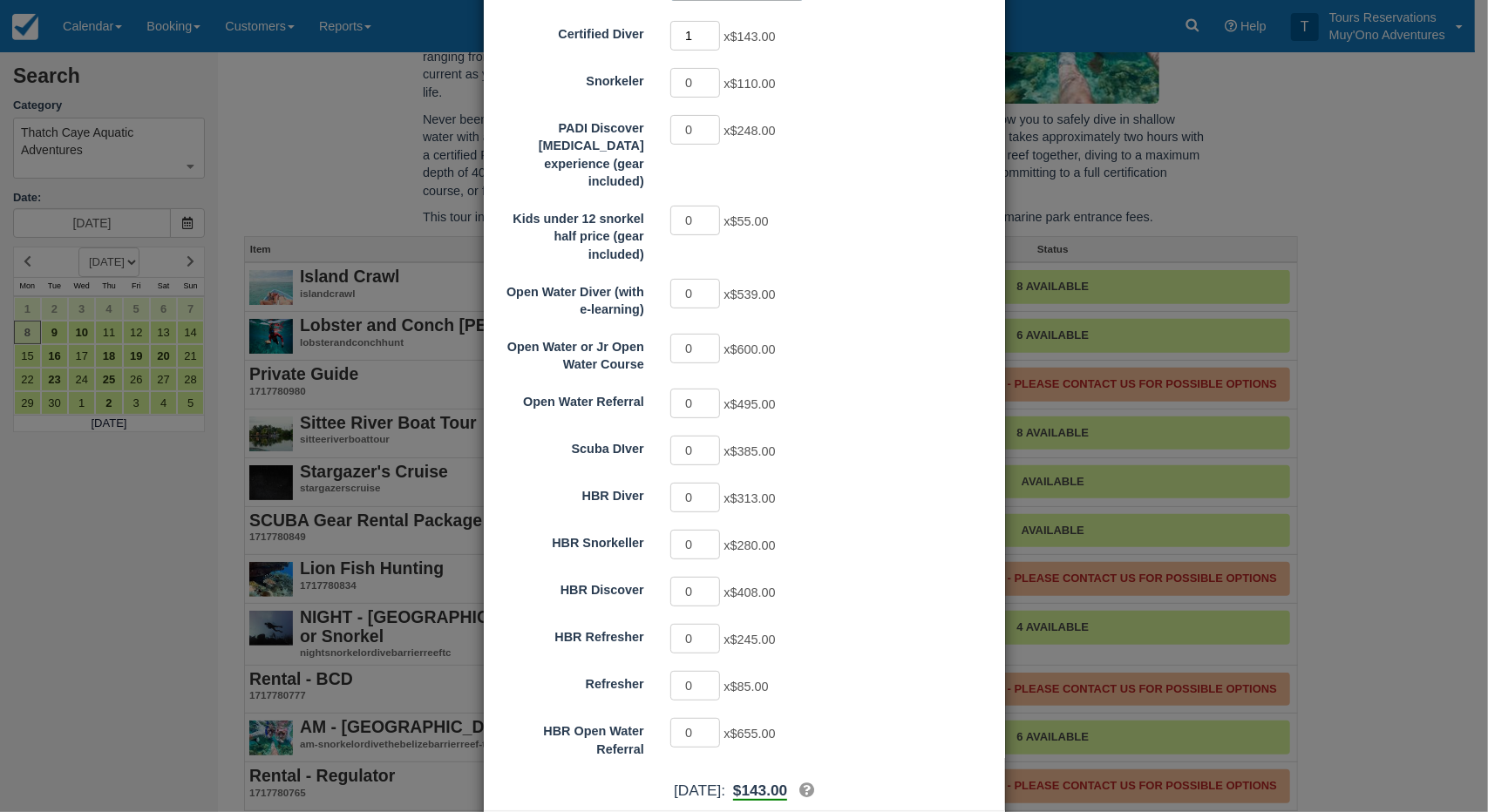
scroll to position [283, 0]
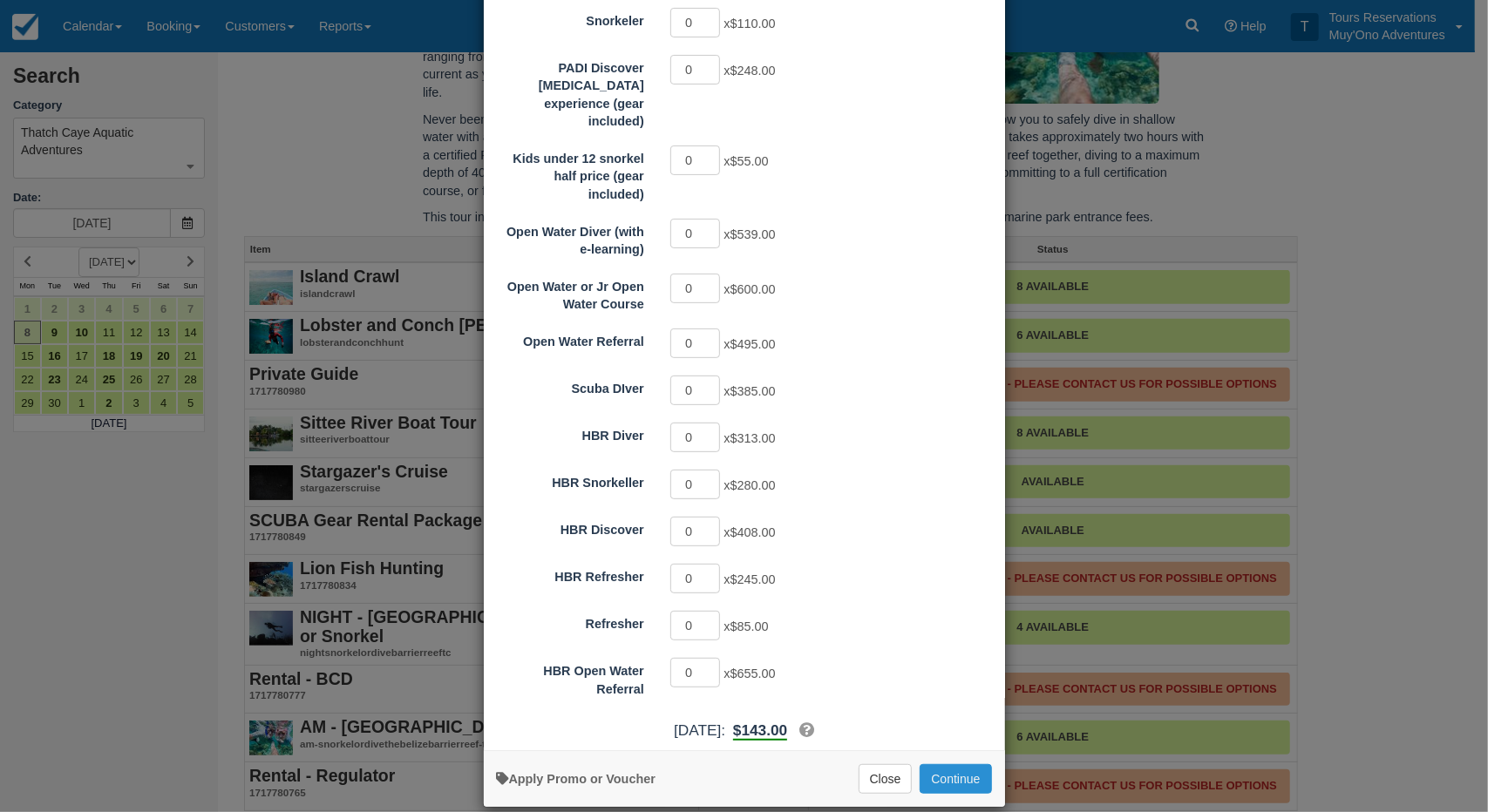
click at [952, 764] on button "Continue" at bounding box center [955, 779] width 72 height 30
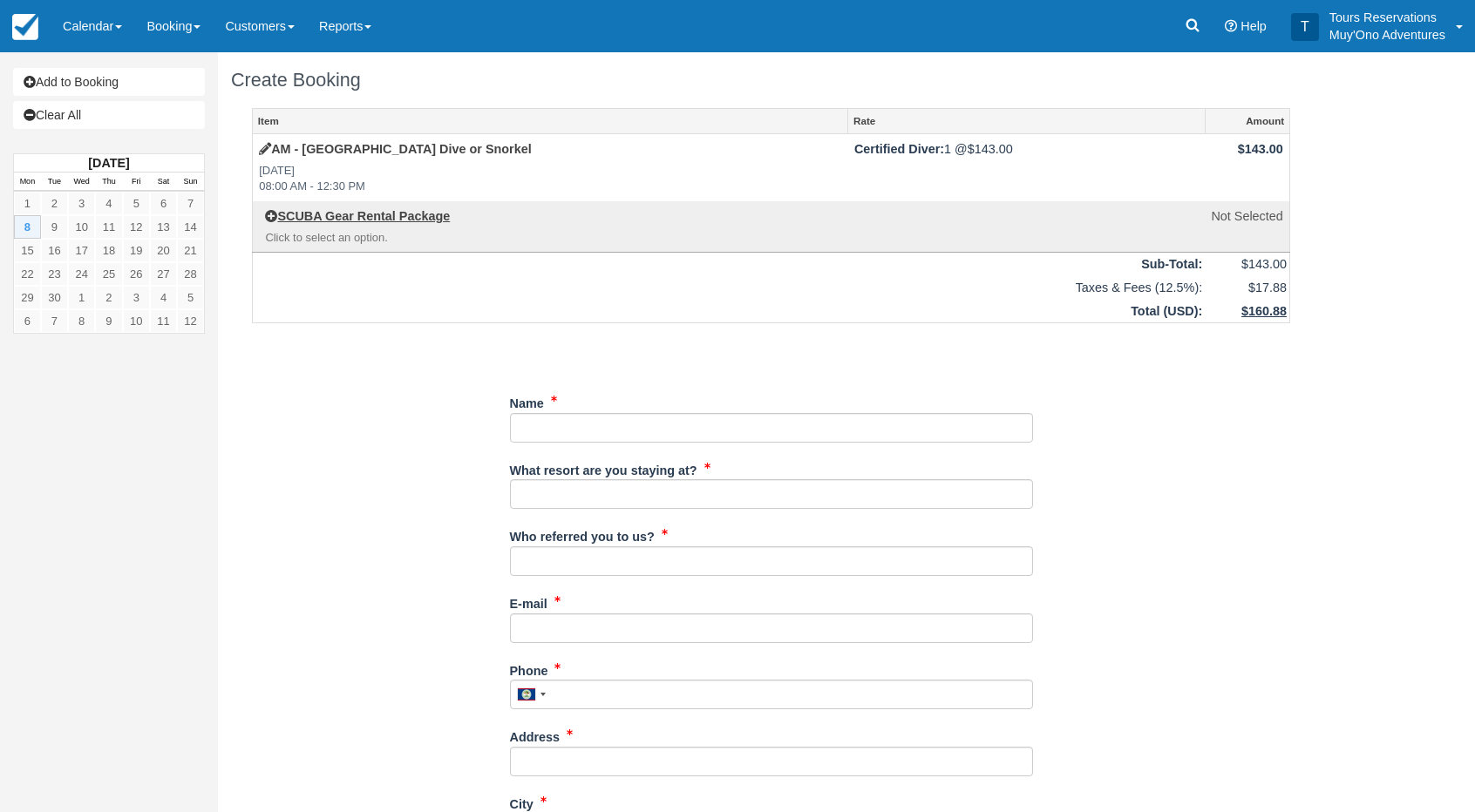
click at [452, 226] on td "SCUBA Gear Rental Package Click to select an option." at bounding box center [551, 227] width 596 height 51
click at [450, 225] on td "SCUBA Gear Rental Package Click to select an option." at bounding box center [551, 227] width 596 height 51
click at [419, 217] on link "SCUBA Gear Rental Package" at bounding box center [358, 216] width 185 height 14
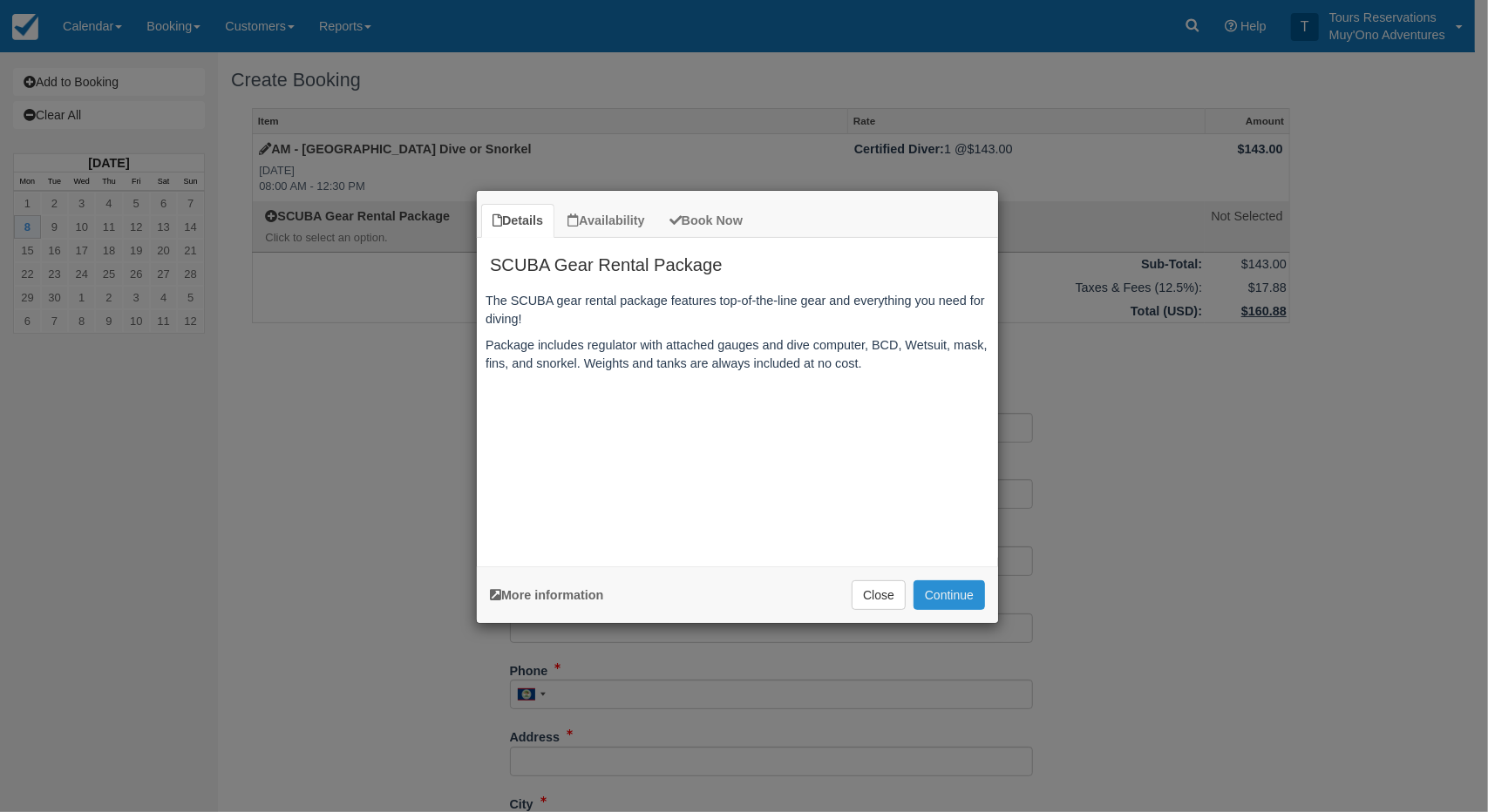
click at [981, 595] on button "Continue" at bounding box center [948, 595] width 72 height 30
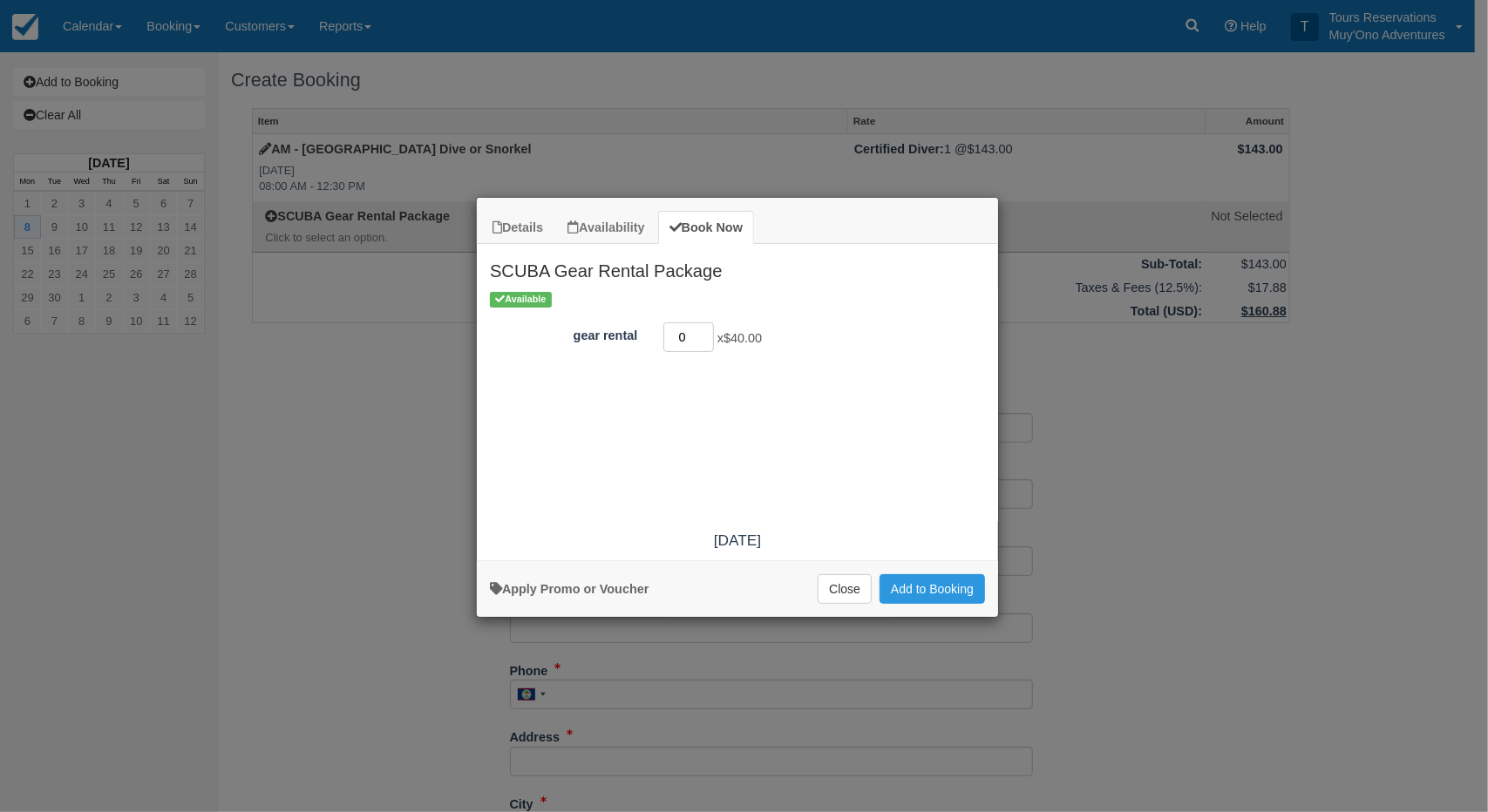
click at [701, 328] on input "0" at bounding box center [688, 337] width 50 height 30
type input "1"
click at [706, 332] on input "1" at bounding box center [688, 337] width 50 height 30
click at [933, 595] on button "Add to Booking" at bounding box center [932, 589] width 105 height 30
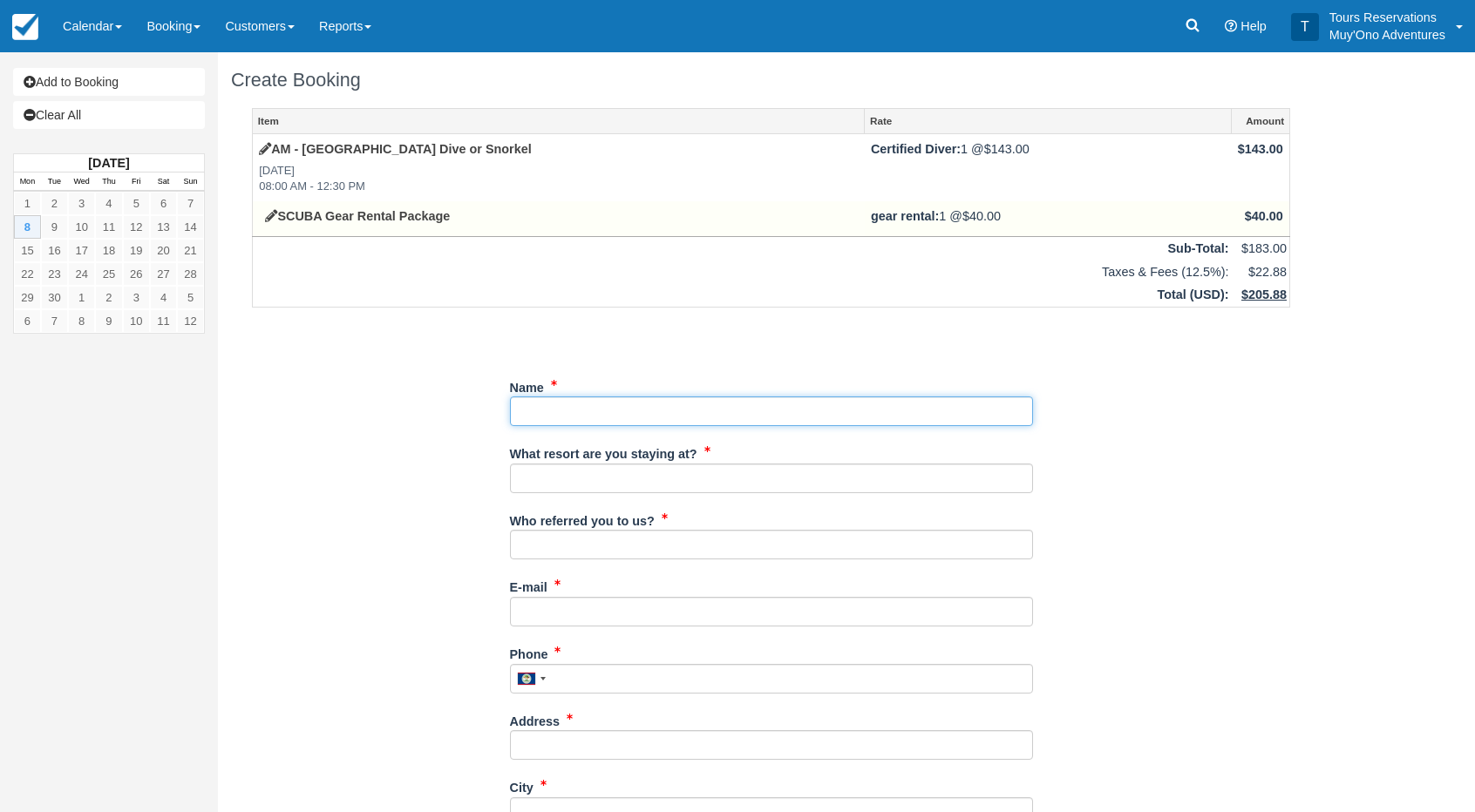
click at [714, 408] on input "Name" at bounding box center [771, 412] width 523 height 30
paste input "CATK-080925"
drag, startPoint x: 633, startPoint y: 413, endPoint x: 427, endPoint y: 412, distance: 206.0
click at [407, 419] on div "Item Rate Amount AM - Belize Barrier Reef Dive or Snorkel Mon Sep 8, 2025 08:00…" at bounding box center [770, 756] width 1080 height 1296
type input "Matthew Strom"
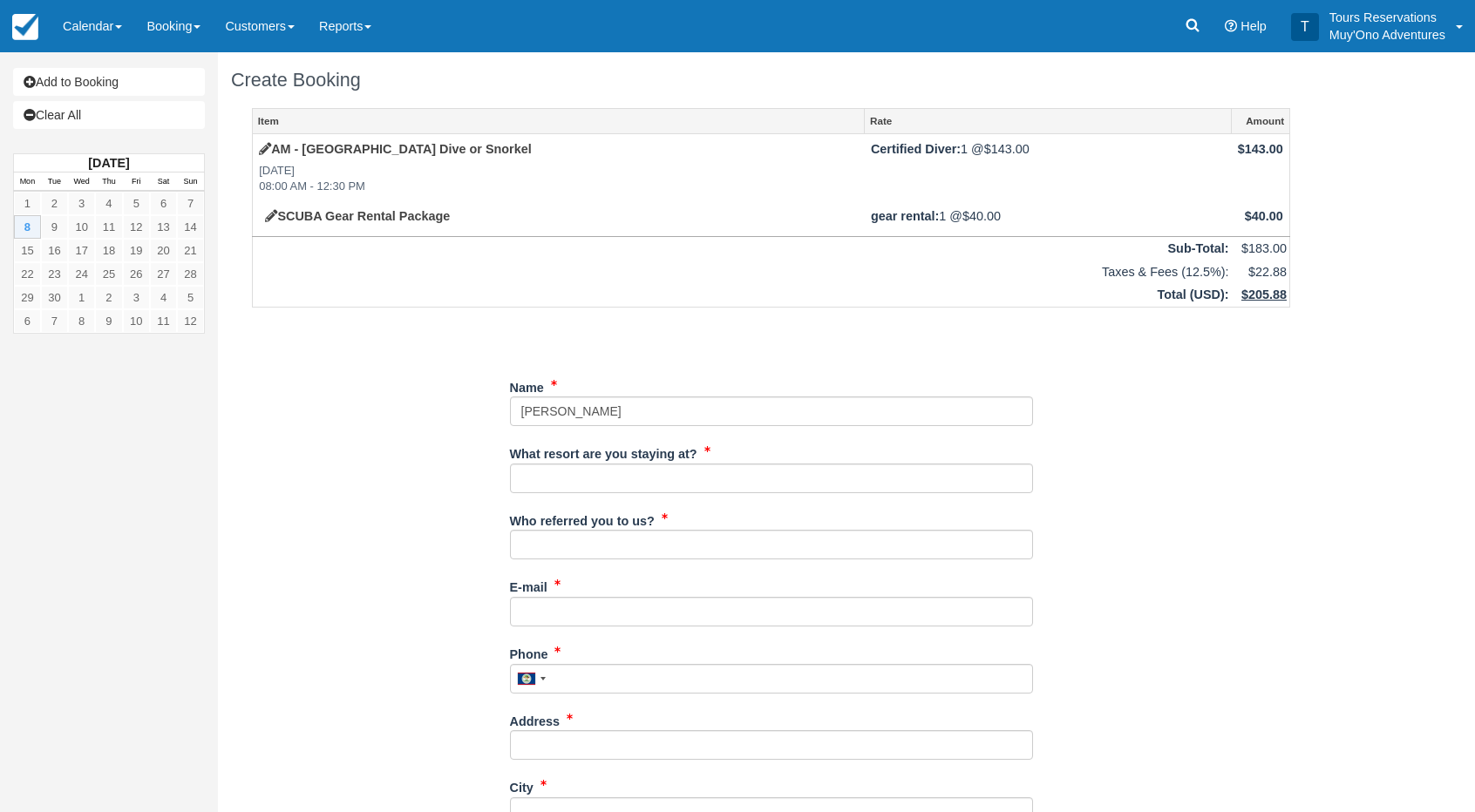
click at [322, 467] on div "Item Rate Amount AM - Belize Barrier Reef Dive or Snorkel Mon Sep 8, 2025 08:00…" at bounding box center [770, 756] width 1080 height 1296
drag, startPoint x: 569, startPoint y: 496, endPoint x: 569, endPoint y: 482, distance: 14.0
click at [569, 487] on div "What resort are you staying at?" at bounding box center [771, 473] width 523 height 67
click at [571, 475] on input "What resort are you staying at?" at bounding box center [771, 479] width 523 height 30
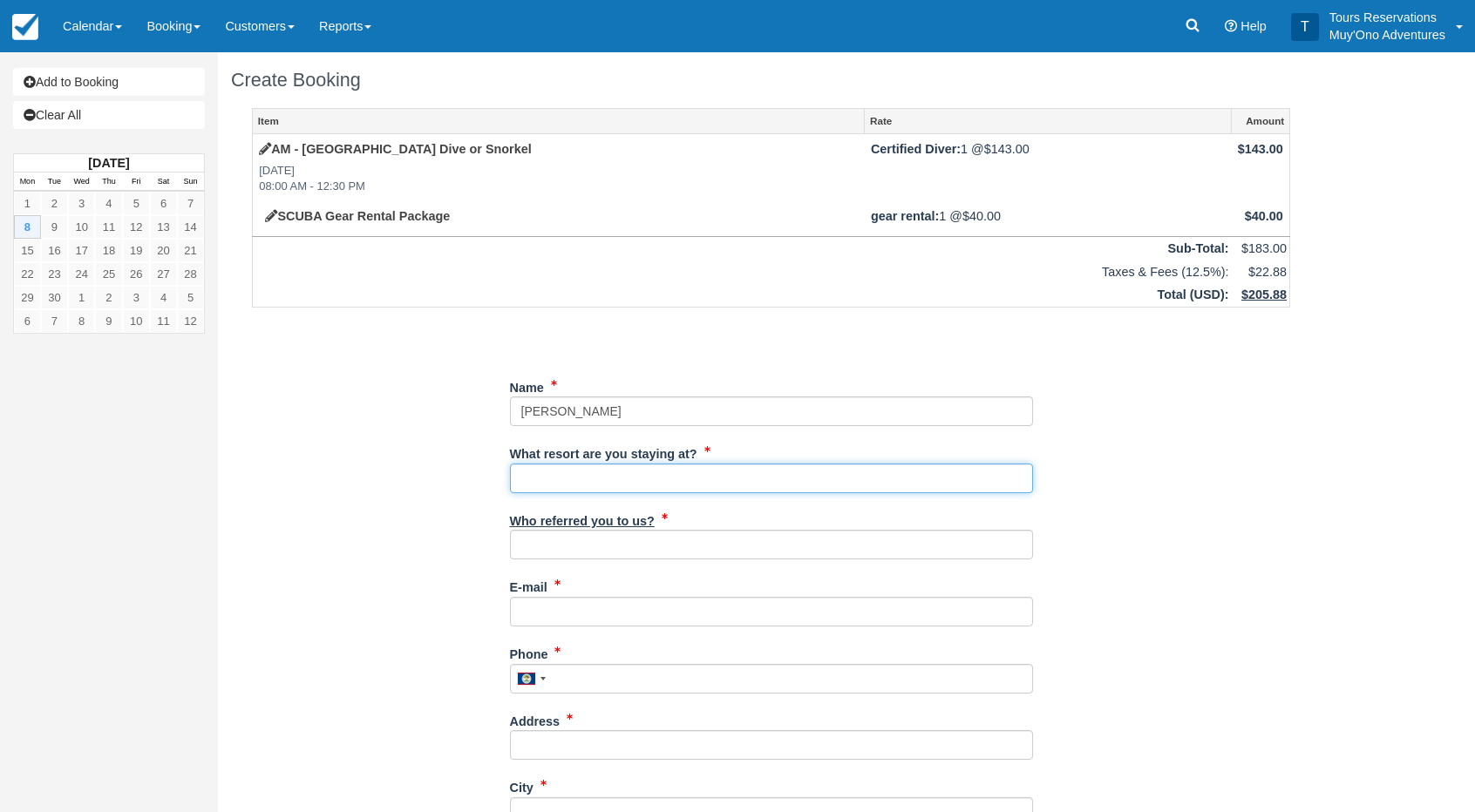
type input "Thatch Caye"
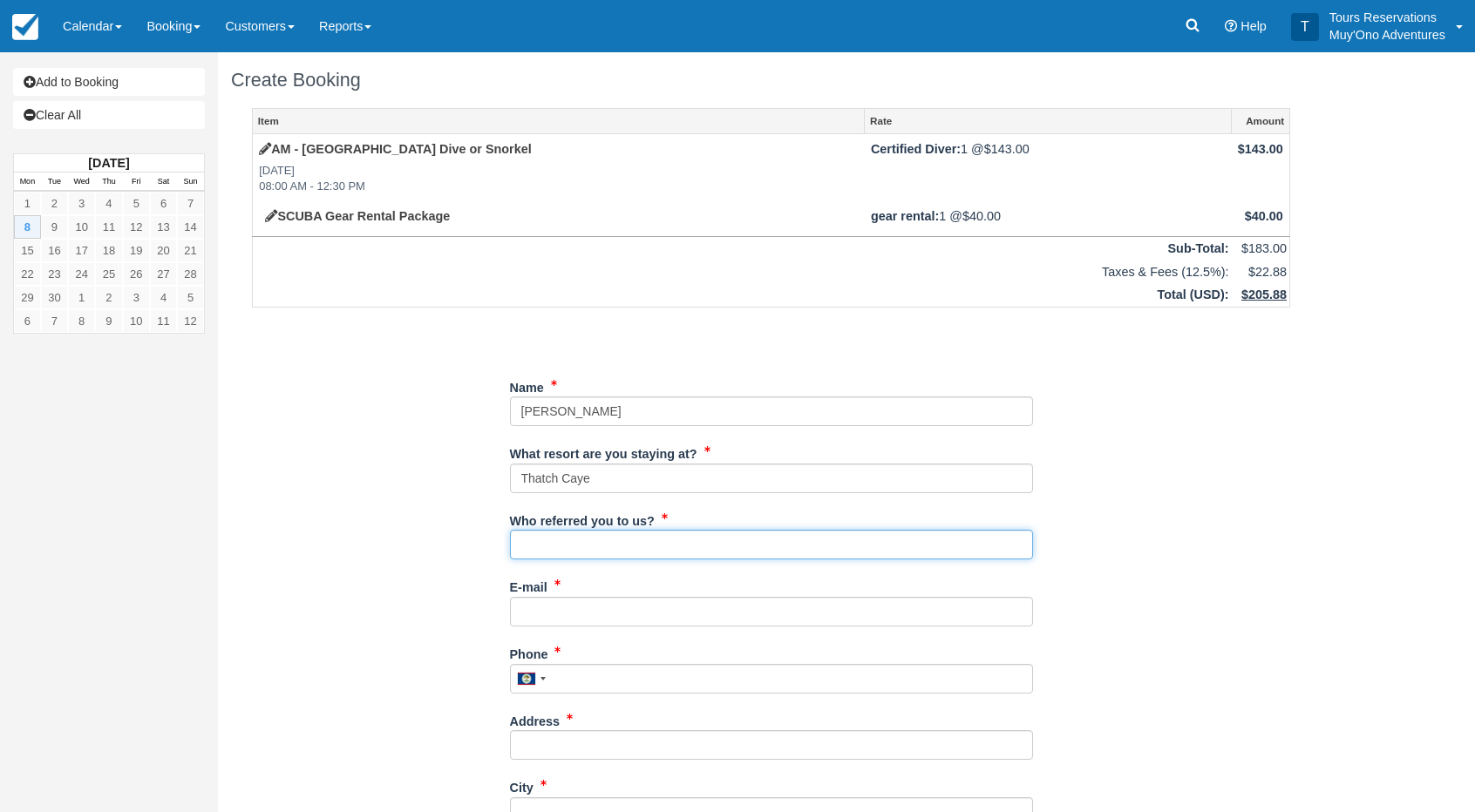
drag, startPoint x: 542, startPoint y: 548, endPoint x: 563, endPoint y: 559, distance: 23.7
click at [542, 548] on input "Who referred you to us?" at bounding box center [771, 545] width 523 height 30
type input "an"
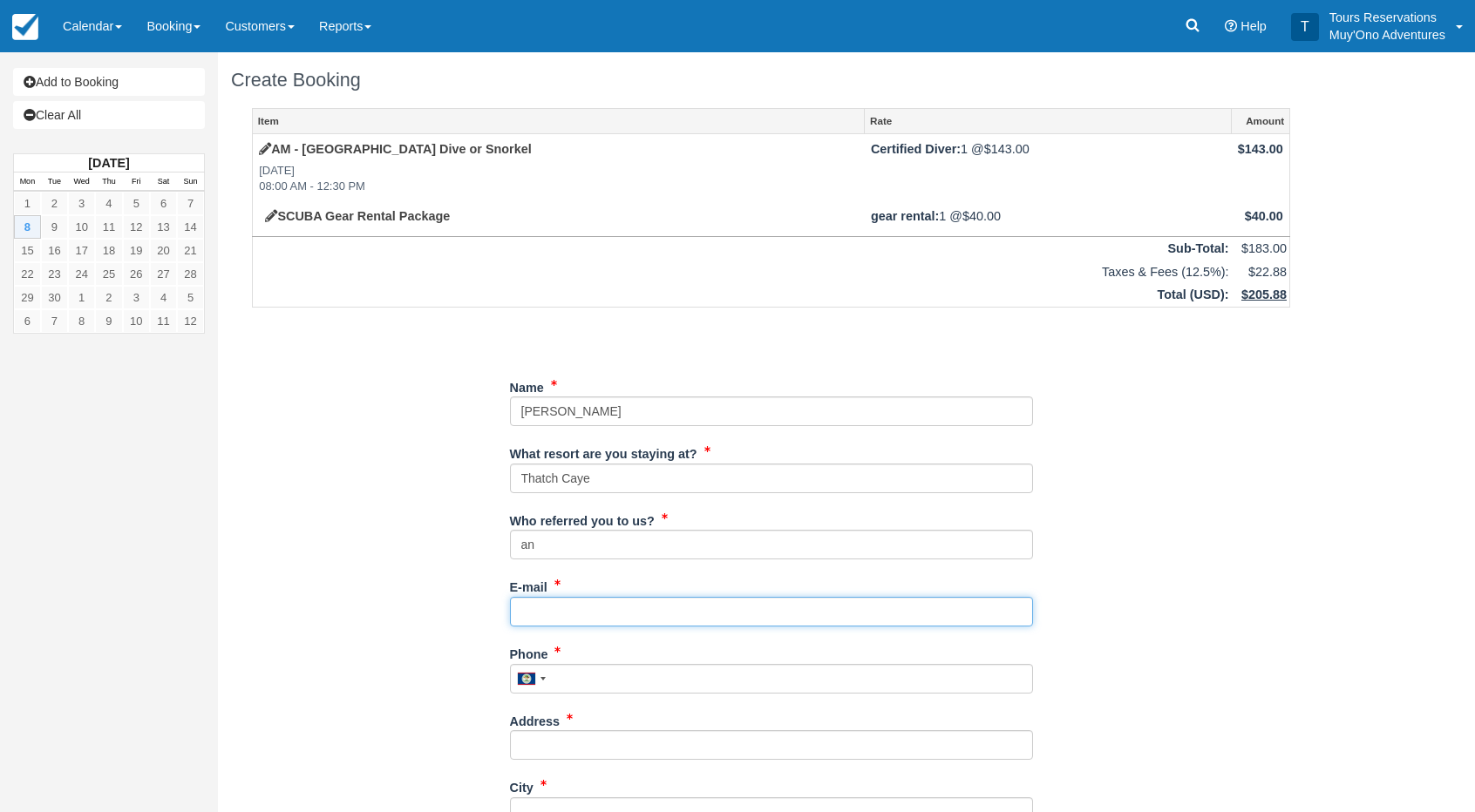
drag, startPoint x: 545, startPoint y: 609, endPoint x: 545, endPoint y: 597, distance: 12.0
click at [545, 609] on input "E-mail" at bounding box center [771, 612] width 523 height 30
drag, startPoint x: 597, startPoint y: 616, endPoint x: 615, endPoint y: 603, distance: 22.2
click at [597, 616] on input "E-mail" at bounding box center [771, 612] width 523 height 30
paste input "trulytam@gmail.com"
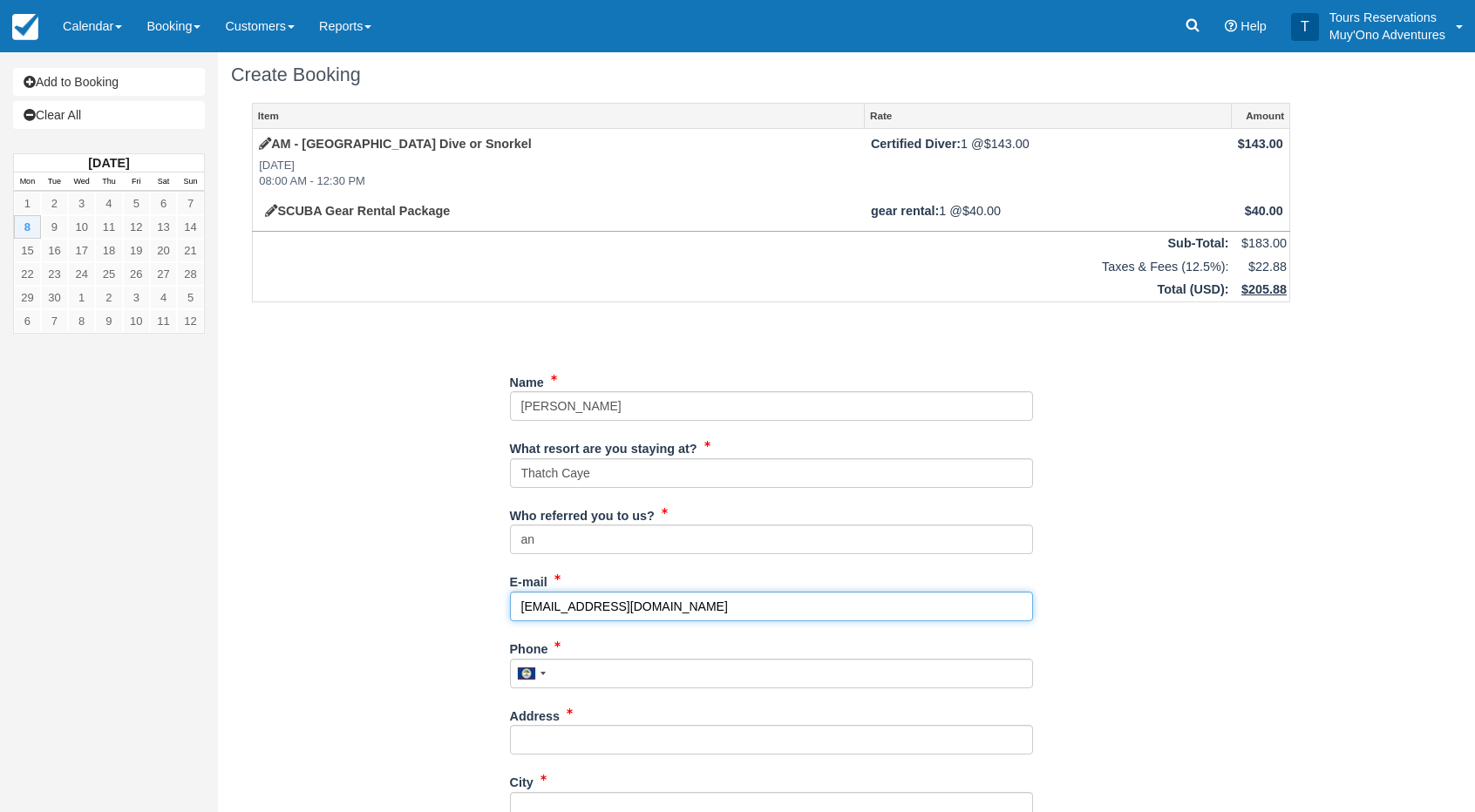
scroll to position [261, 0]
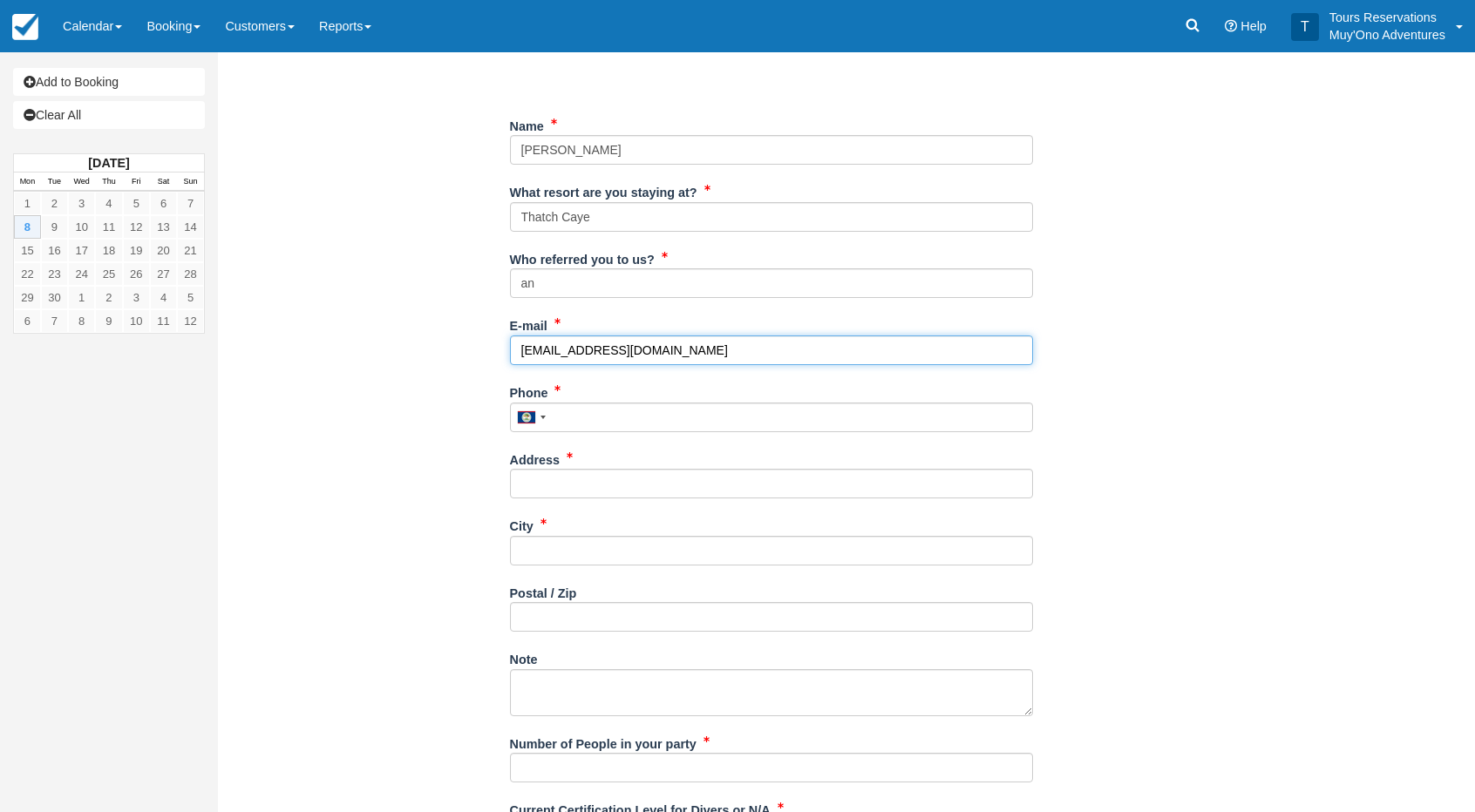
type input "trulytam@gmail.com"
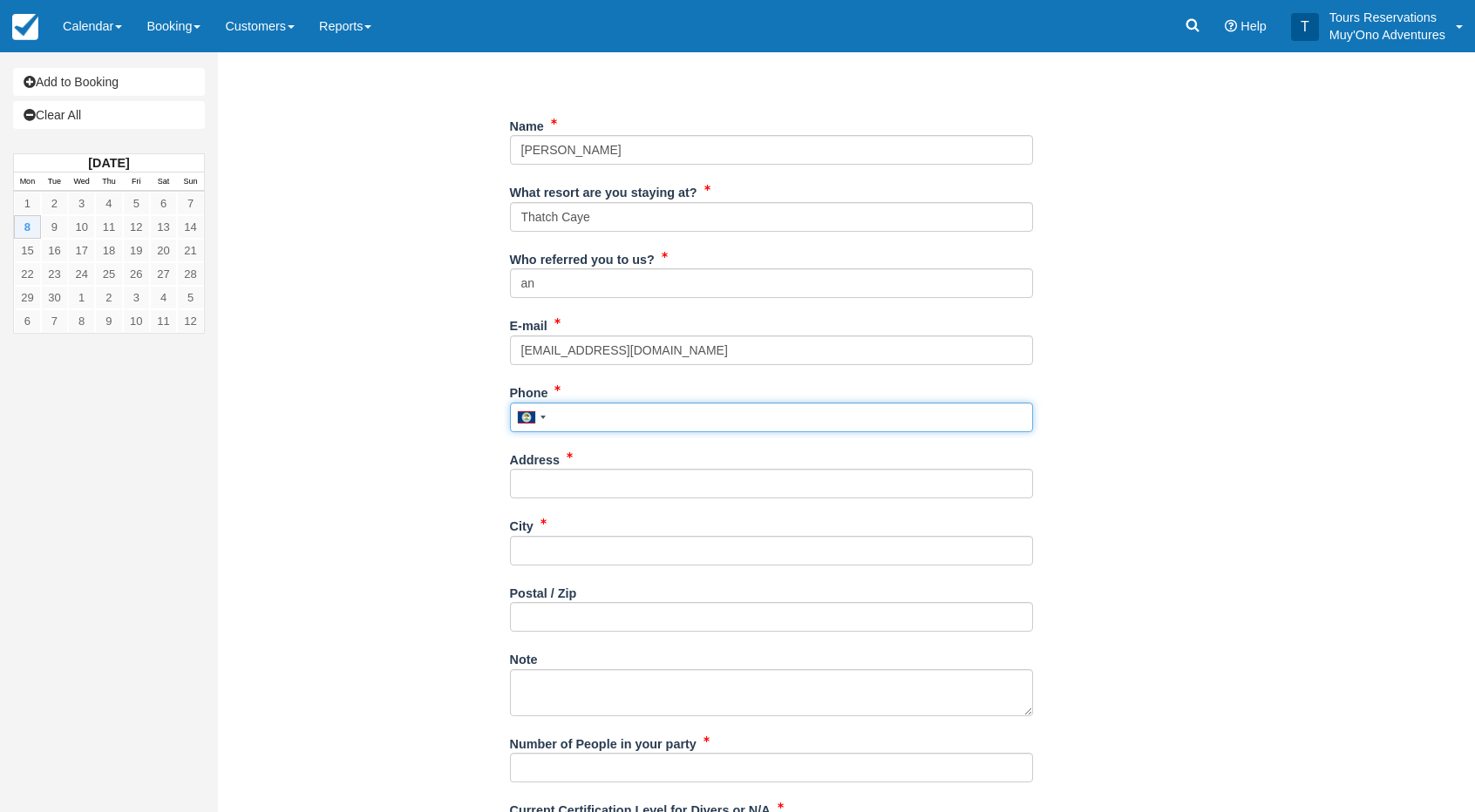
click at [573, 426] on input "Phone" at bounding box center [771, 417] width 523 height 30
type input "---"
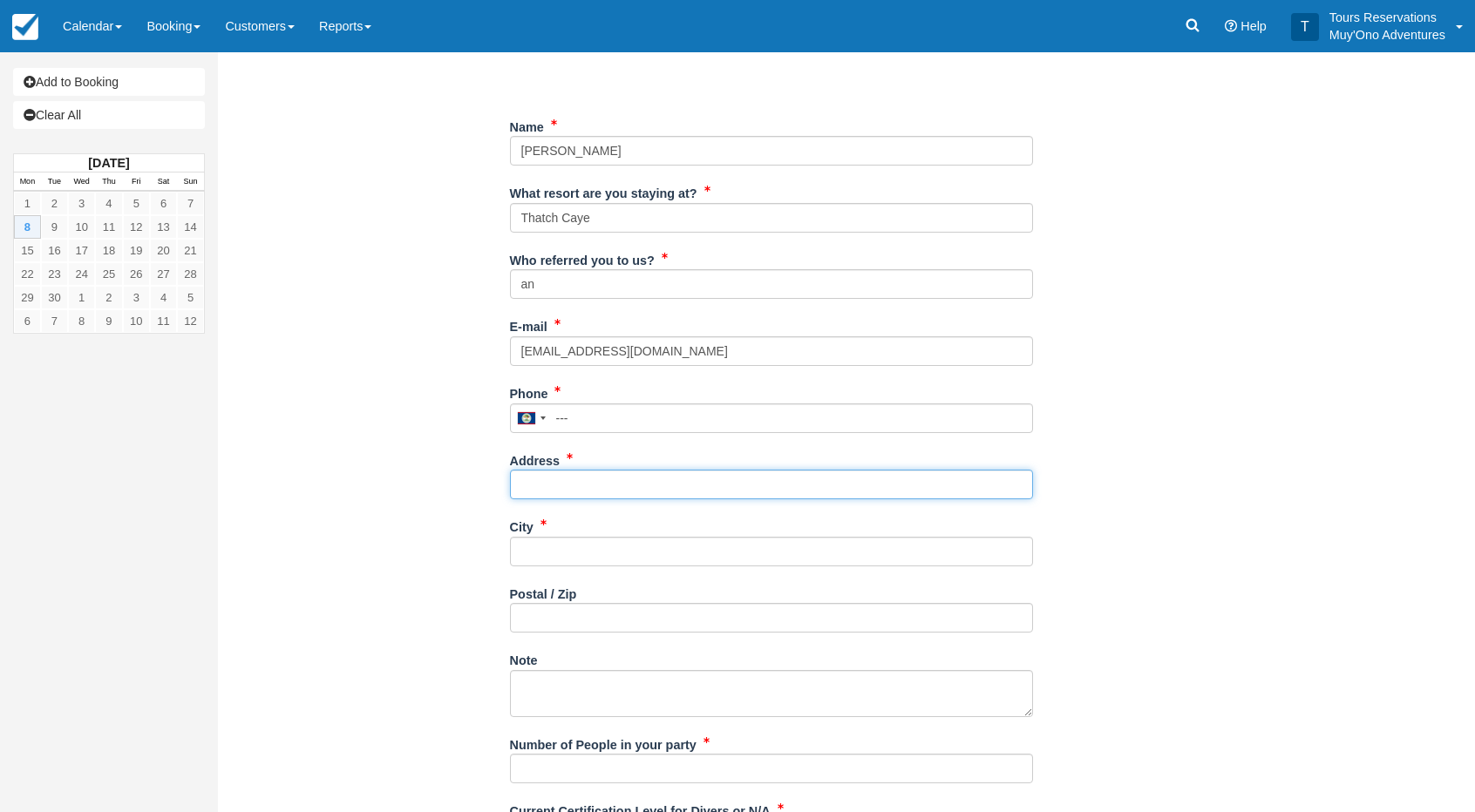
click at [579, 487] on input "Address" at bounding box center [771, 484] width 523 height 30
type input "--"
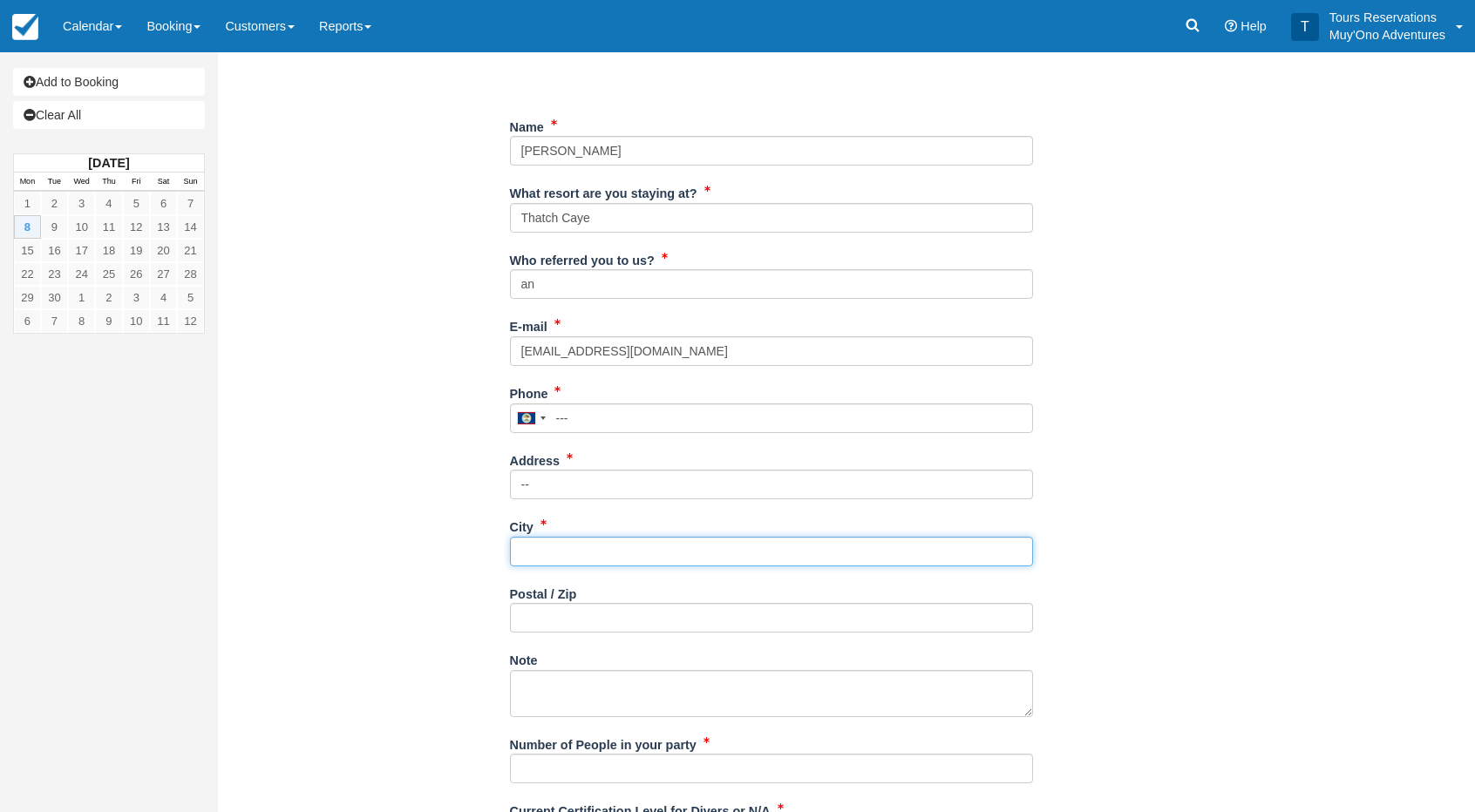
click at [544, 539] on input "City" at bounding box center [771, 552] width 523 height 30
type input "--"
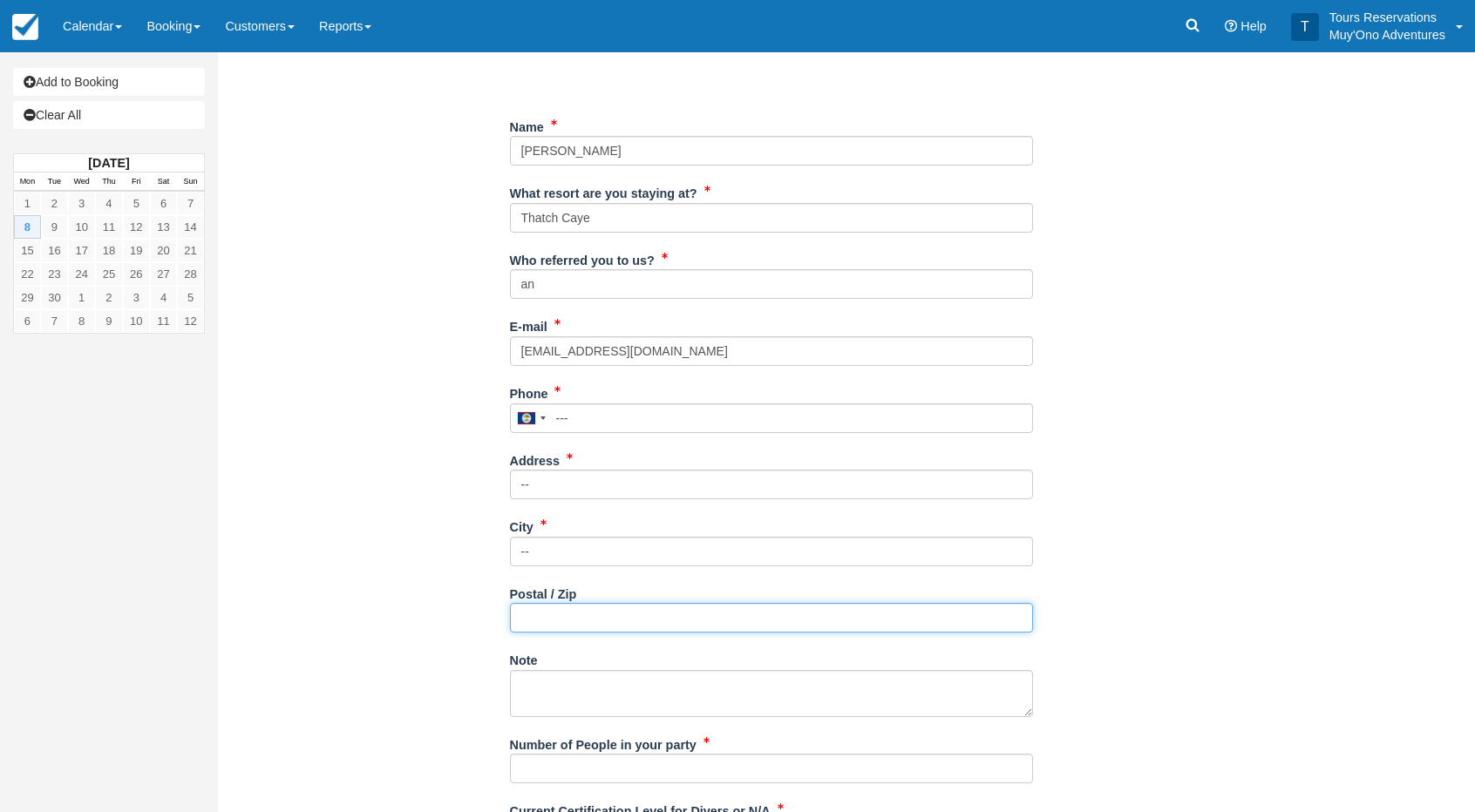
click at [559, 614] on input "Postal / Zip" at bounding box center [771, 618] width 523 height 30
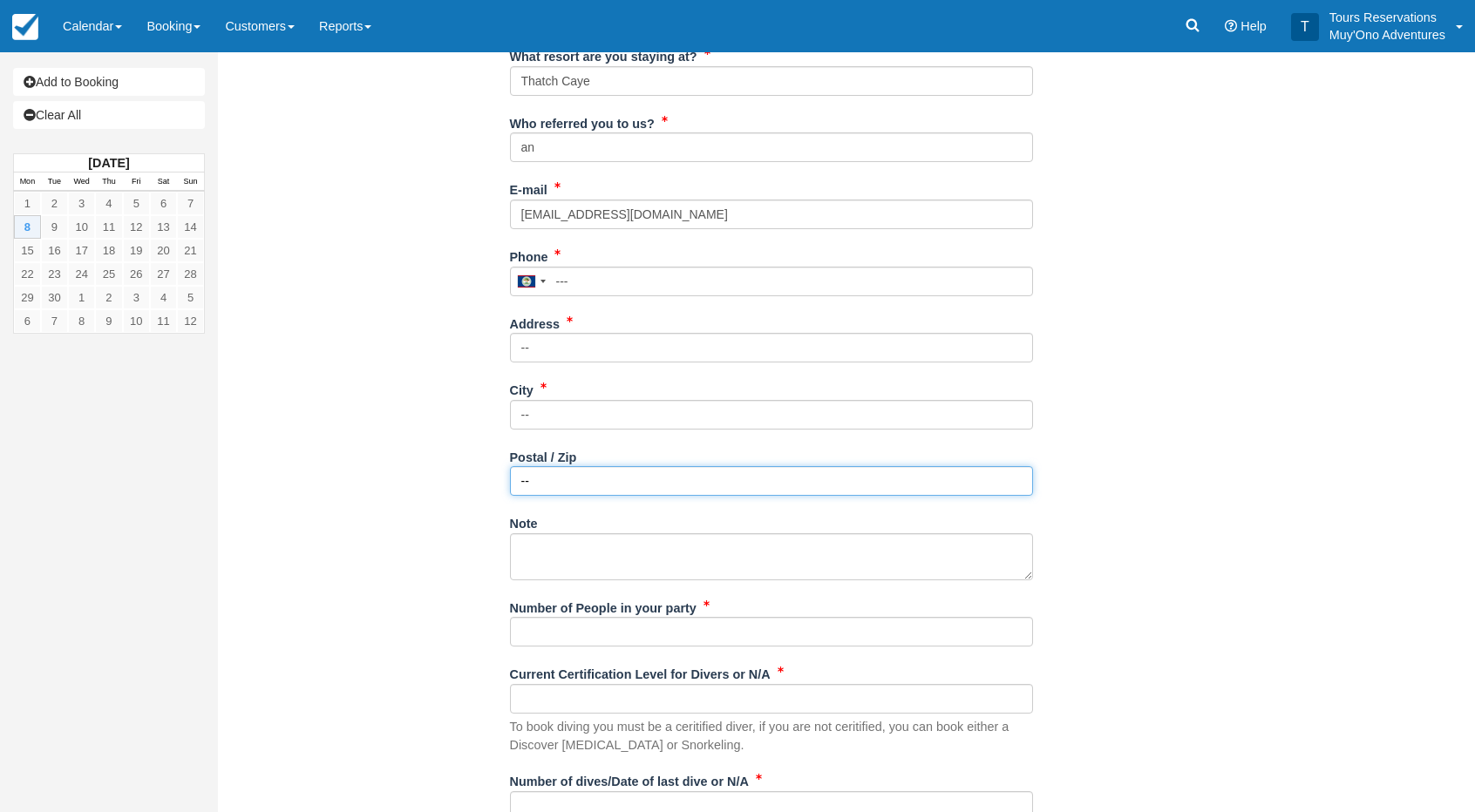
scroll to position [522, 0]
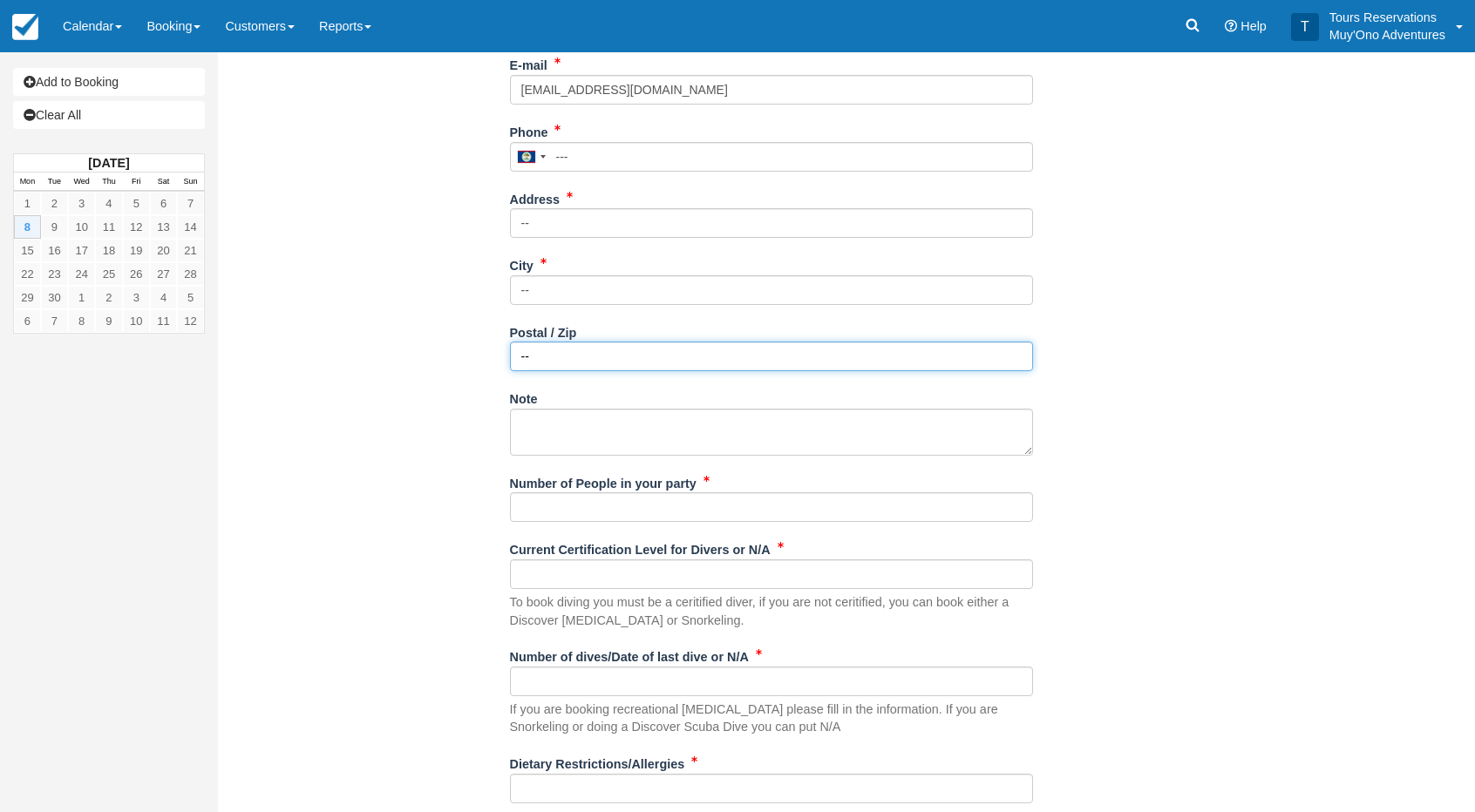
type input "--"
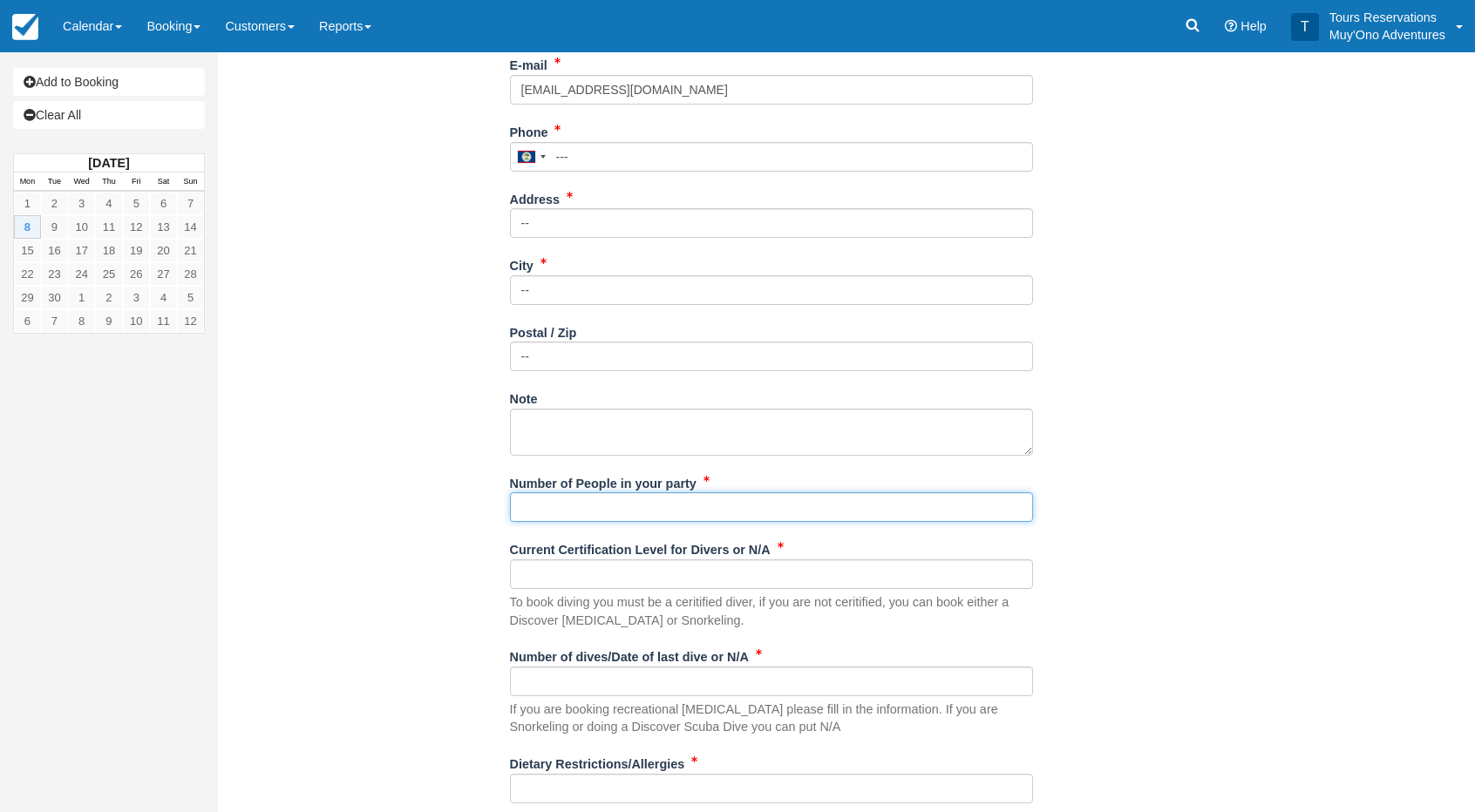
click at [534, 500] on input "Number of People in your party" at bounding box center [771, 507] width 523 height 30
type input "1pax"
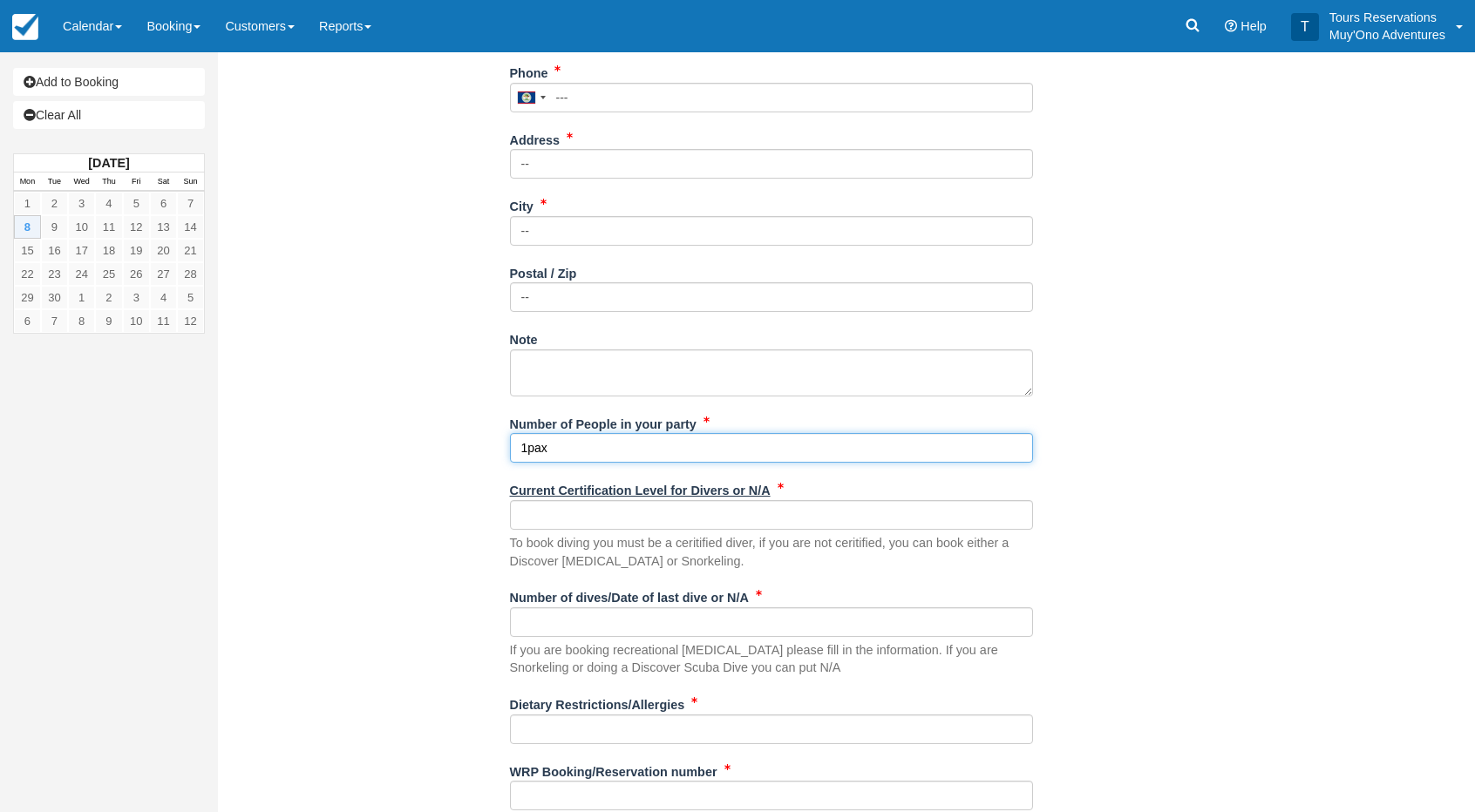
scroll to position [633, 0]
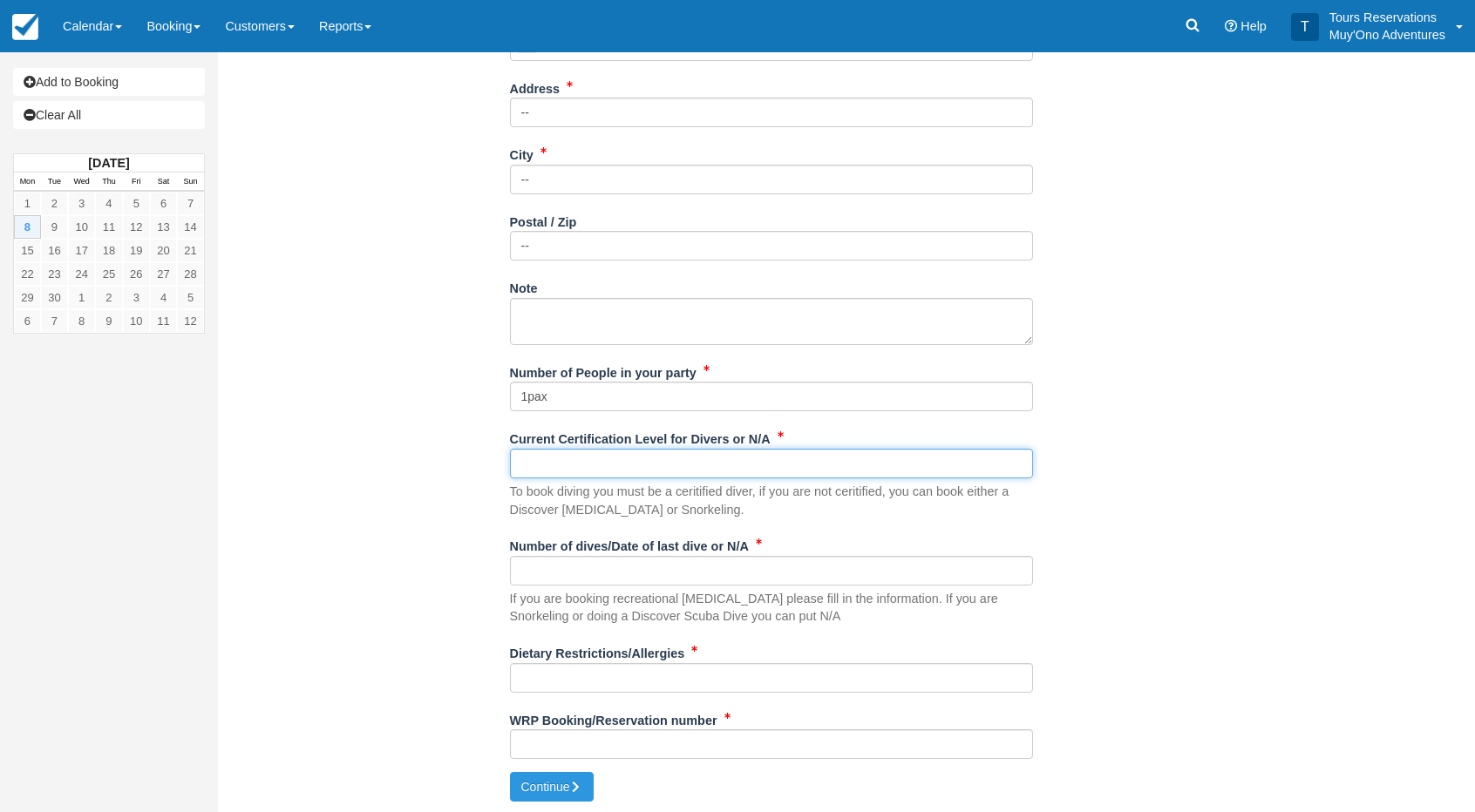
click at [568, 453] on input "Current Certification Level for Divers or N/A" at bounding box center [771, 464] width 523 height 30
type input "padi certified"
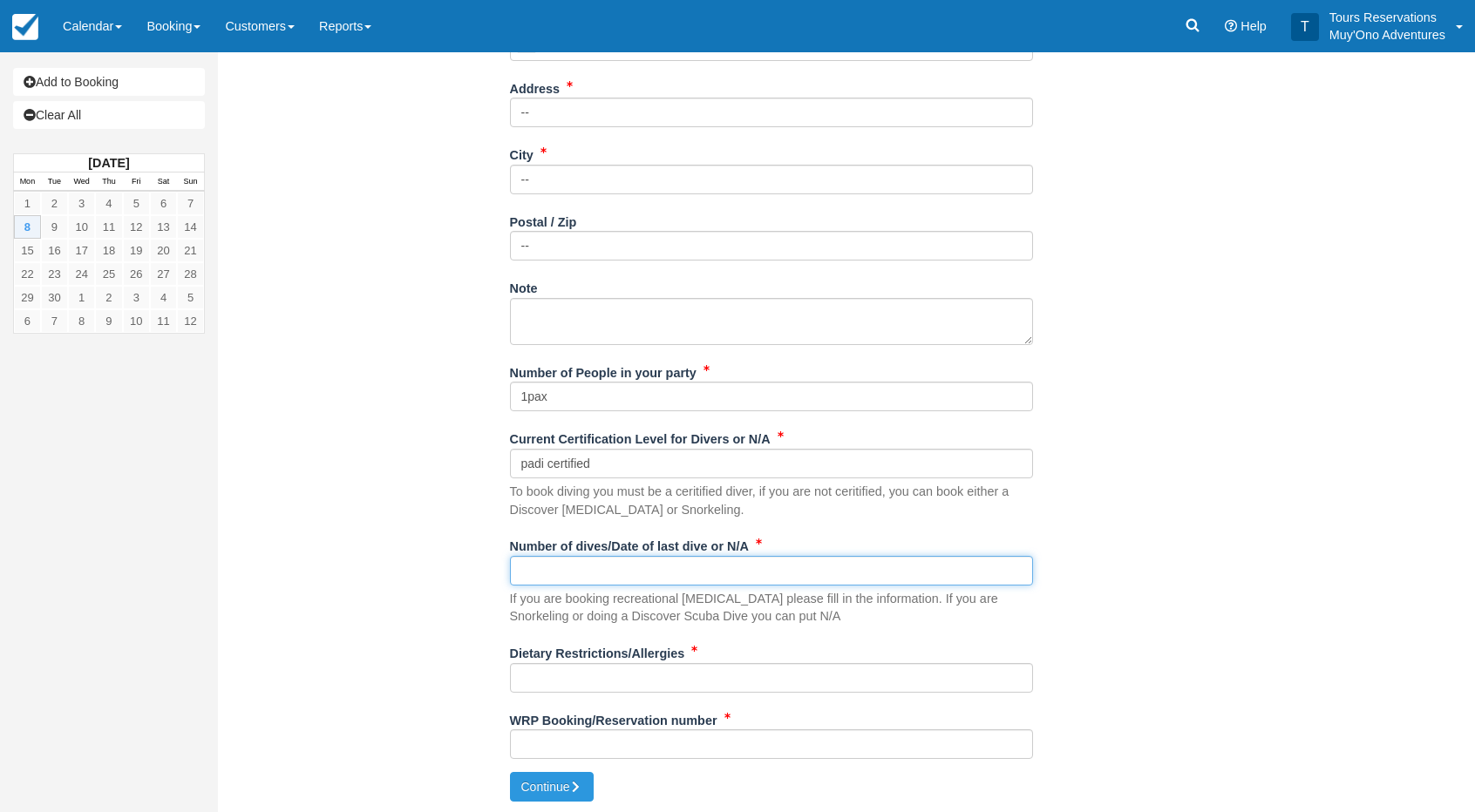
drag, startPoint x: 570, startPoint y: 560, endPoint x: 589, endPoint y: 575, distance: 24.2
click at [570, 560] on input "Number of dives/Date of last dive or N/A" at bounding box center [771, 571] width 523 height 30
type input "padi certified"
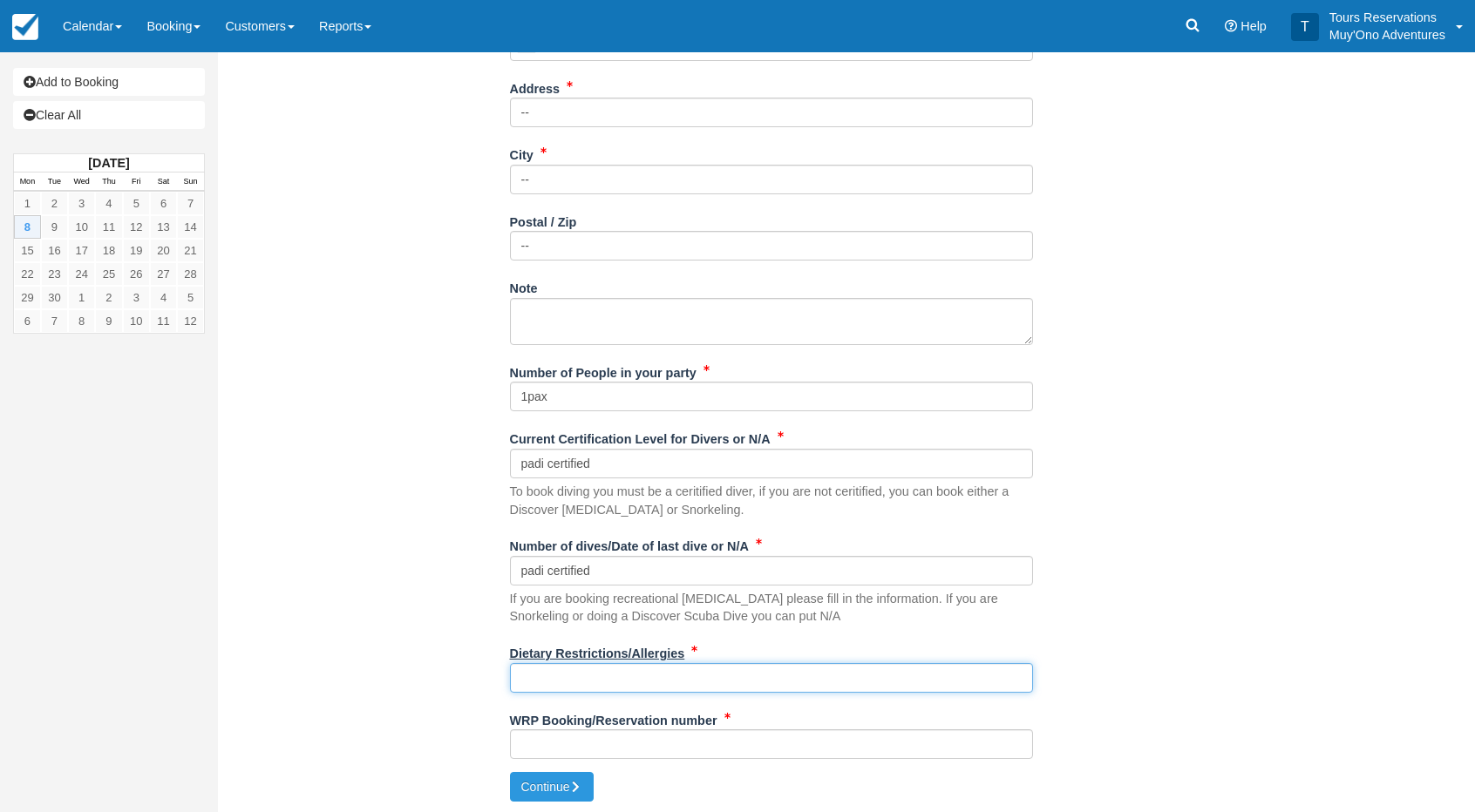
drag, startPoint x: 579, startPoint y: 675, endPoint x: 613, endPoint y: 660, distance: 37.2
click at [580, 675] on input "Dietary Restrictions/Allergies" at bounding box center [771, 678] width 523 height 30
type input "N/A"
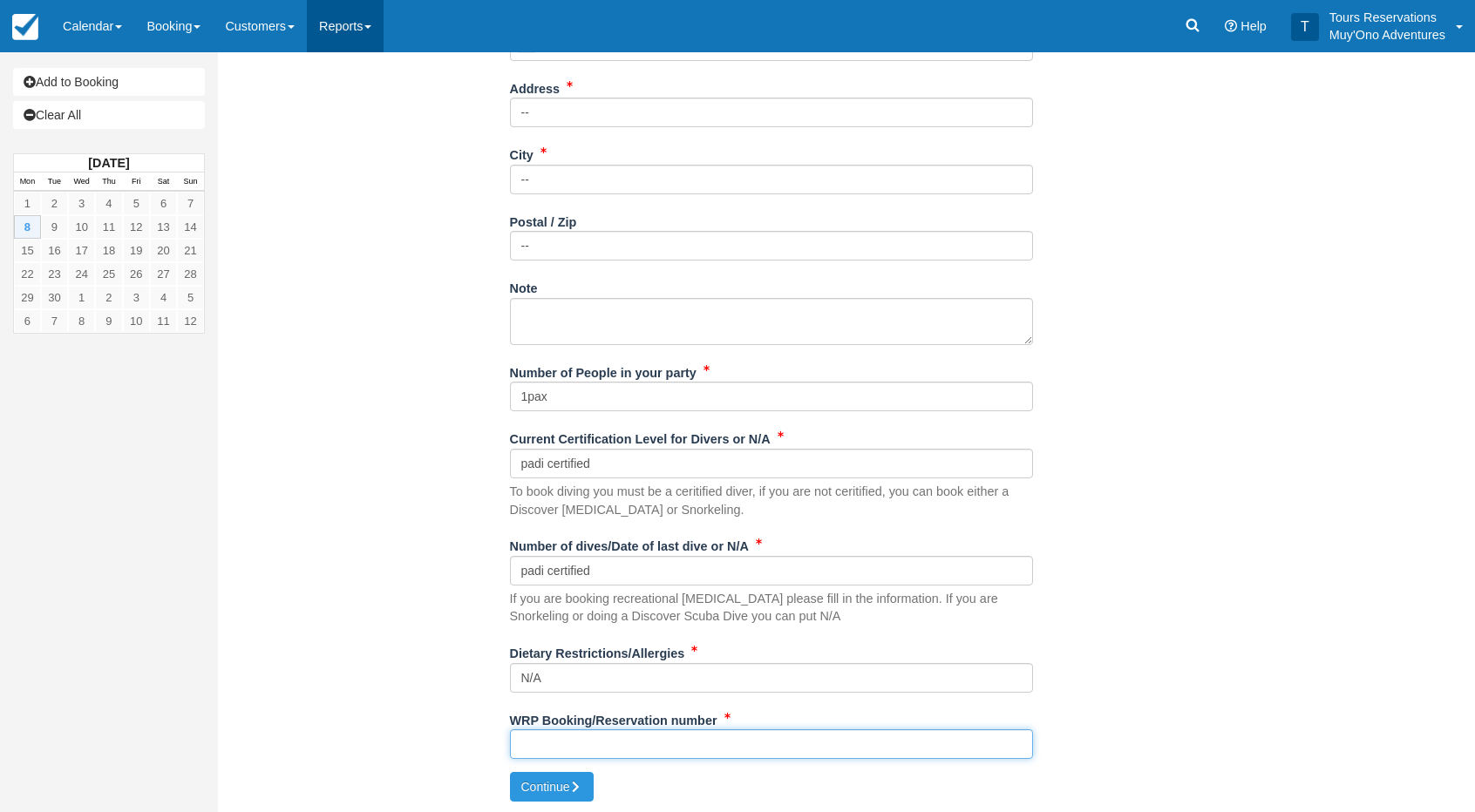
drag, startPoint x: 566, startPoint y: 747, endPoint x: 336, endPoint y: 31, distance: 752.0
click at [566, 746] on input "WRP Booking/Reservation number" at bounding box center [771, 744] width 523 height 30
click at [667, 740] on input "WRP Booking/Reservation number" at bounding box center [771, 744] width 523 height 30
type input "V"
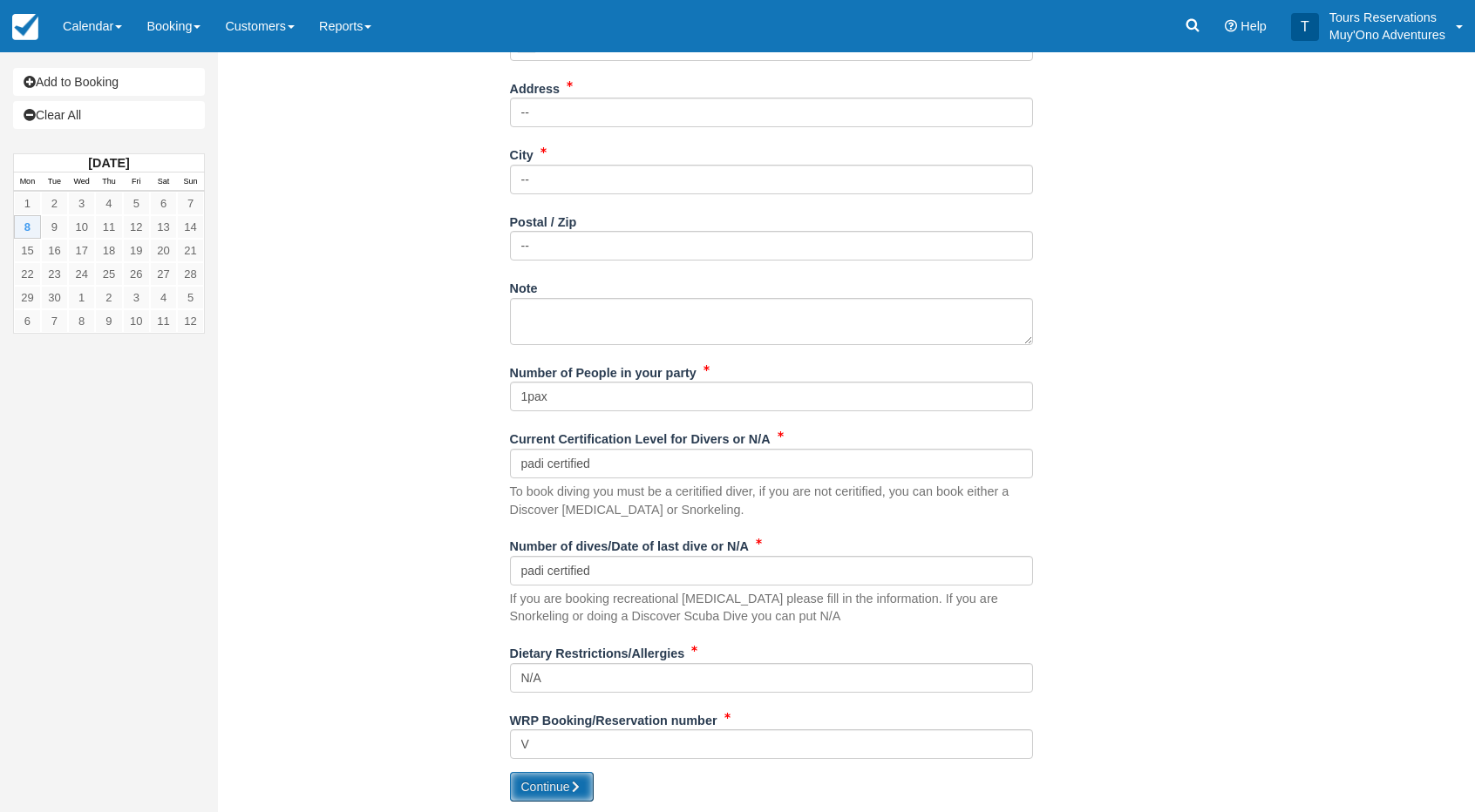
click at [589, 789] on button "Continue" at bounding box center [552, 787] width 84 height 30
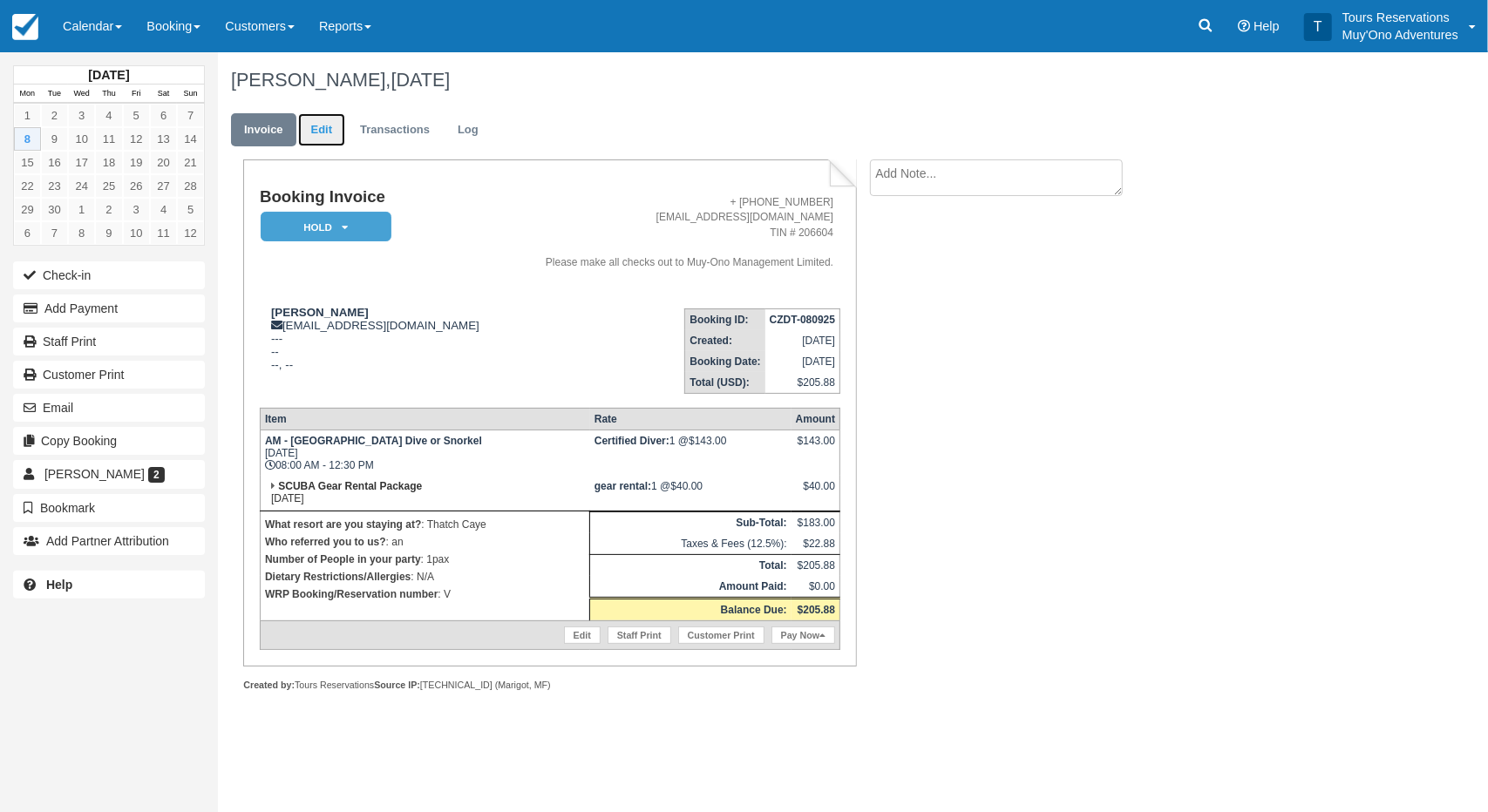
click at [333, 125] on link "Edit" at bounding box center [321, 130] width 47 height 34
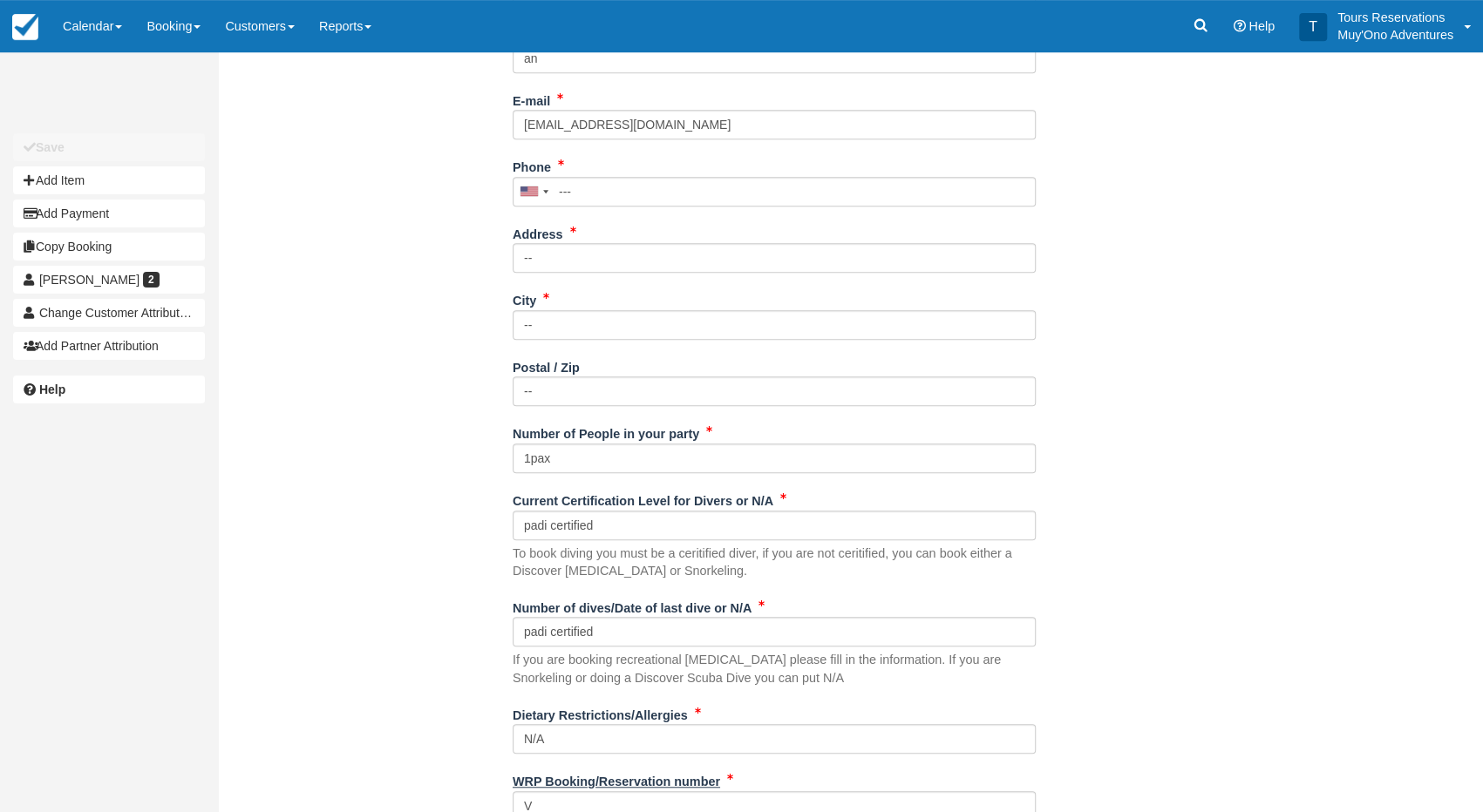
scroll to position [584, 0]
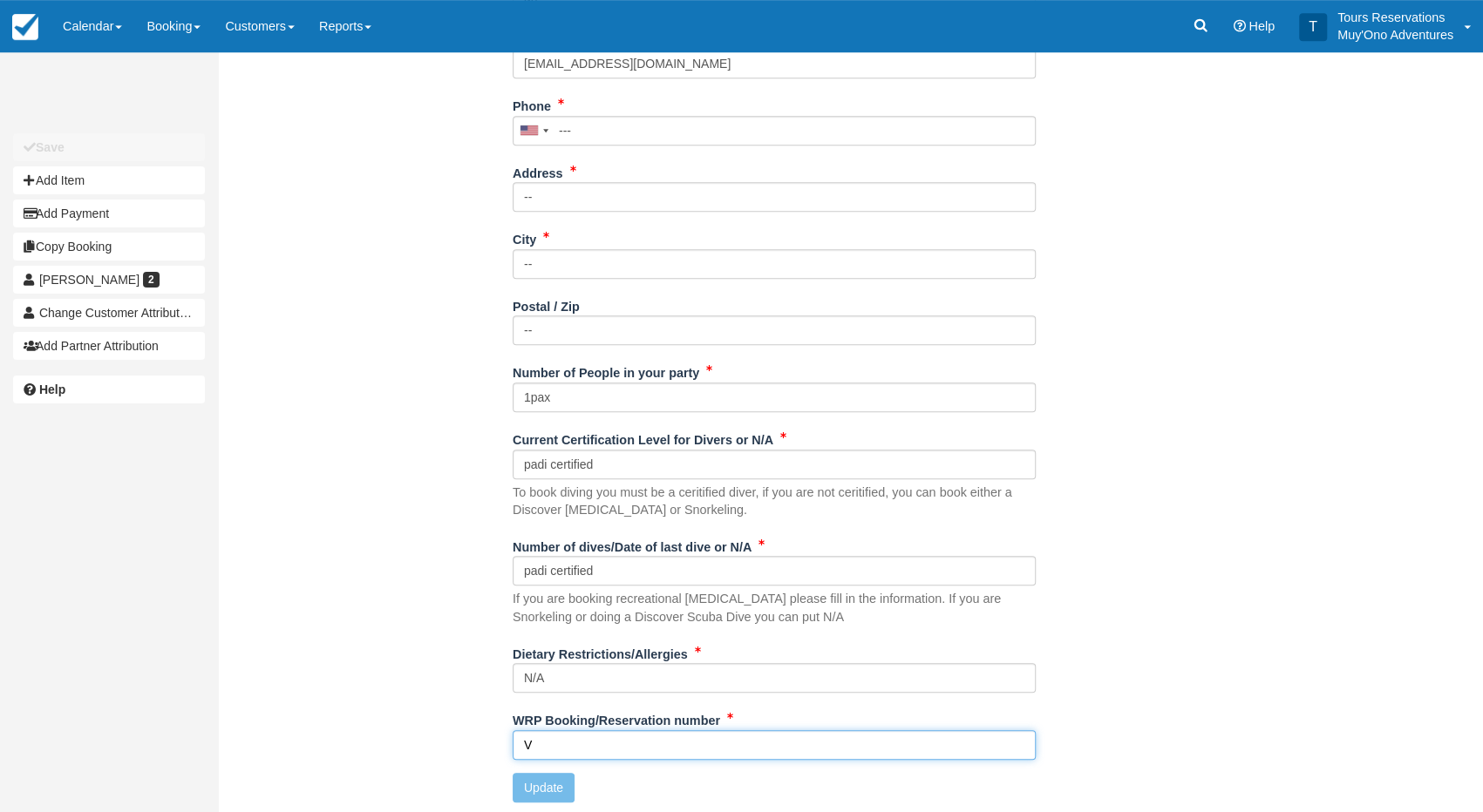
drag, startPoint x: 593, startPoint y: 750, endPoint x: 378, endPoint y: 749, distance: 215.0
click at [378, 749] on div "Name [PERSON_NAME] What resort are you staying at? Thatch Caye Who referred you…" at bounding box center [773, 320] width 1112 height 991
paste input "[EMAIL_ADDRESS][DOMAIN_NAME]"
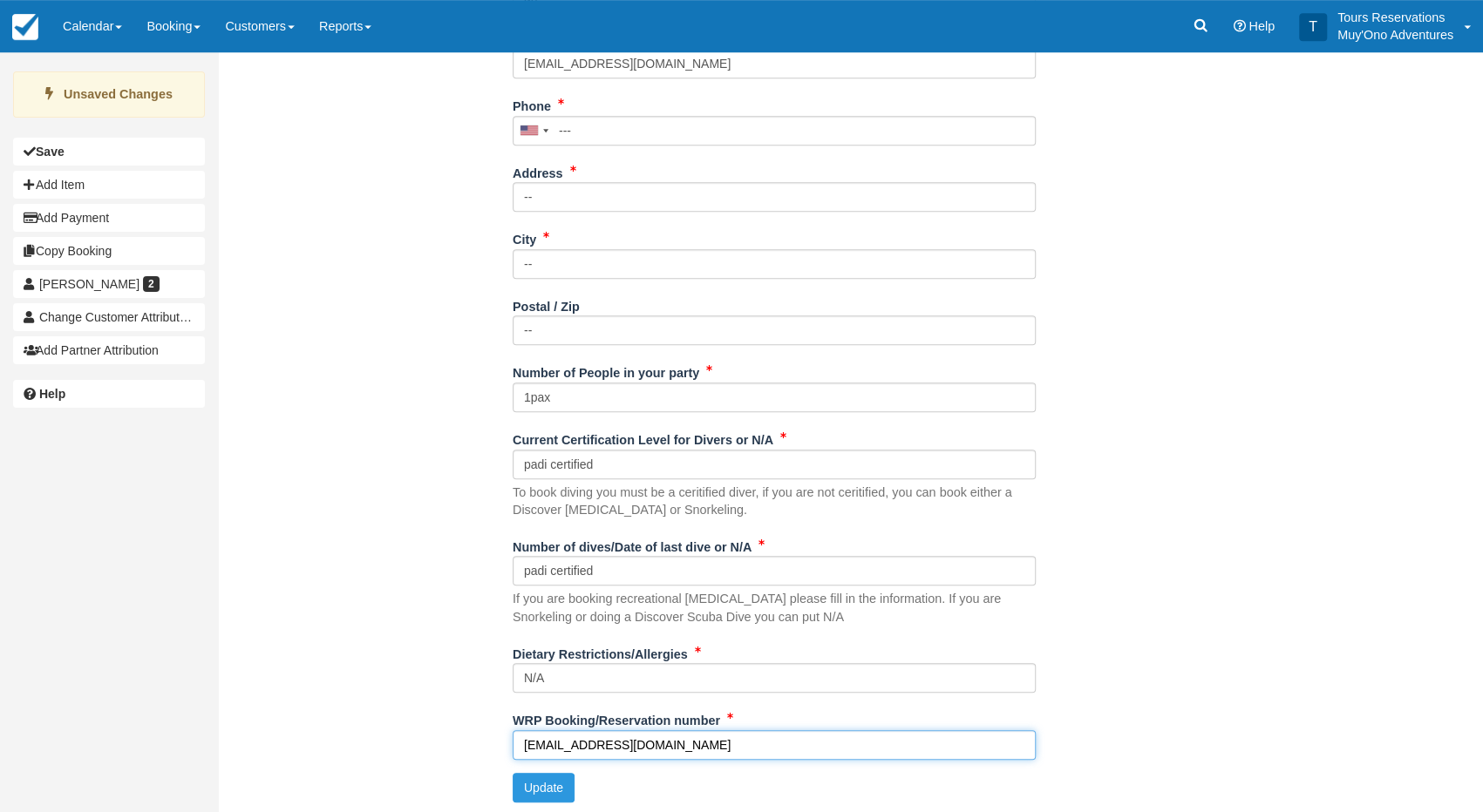
drag, startPoint x: 663, startPoint y: 749, endPoint x: 321, endPoint y: 738, distance: 342.2
click at [321, 738] on div "Name Matthew Strom What resort are you staying at? Thatch Caye Who referred you…" at bounding box center [773, 320] width 1112 height 991
paste input "BB24122016061812"
type input "BB24122016061812"
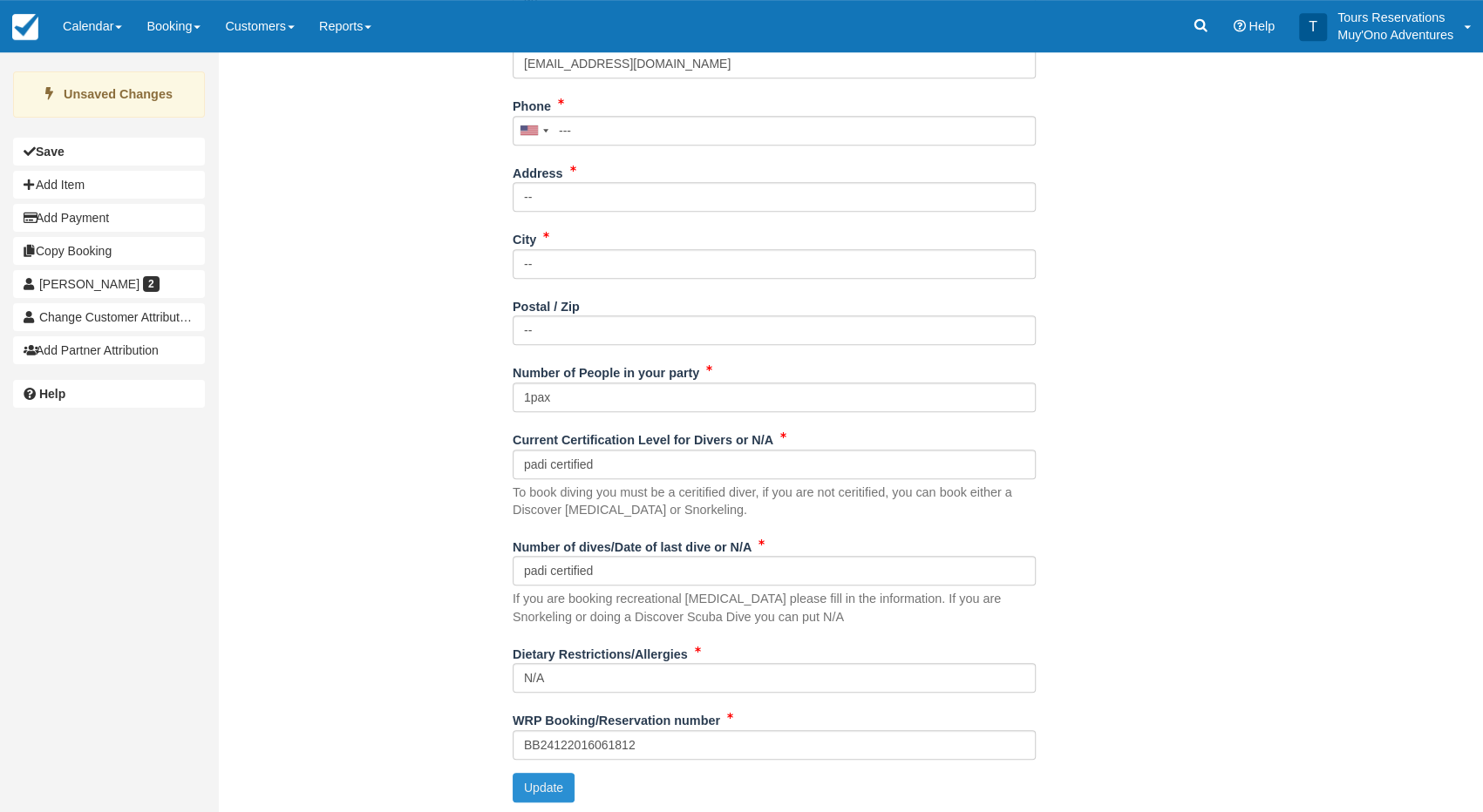
click at [559, 787] on button "Update" at bounding box center [544, 788] width 62 height 30
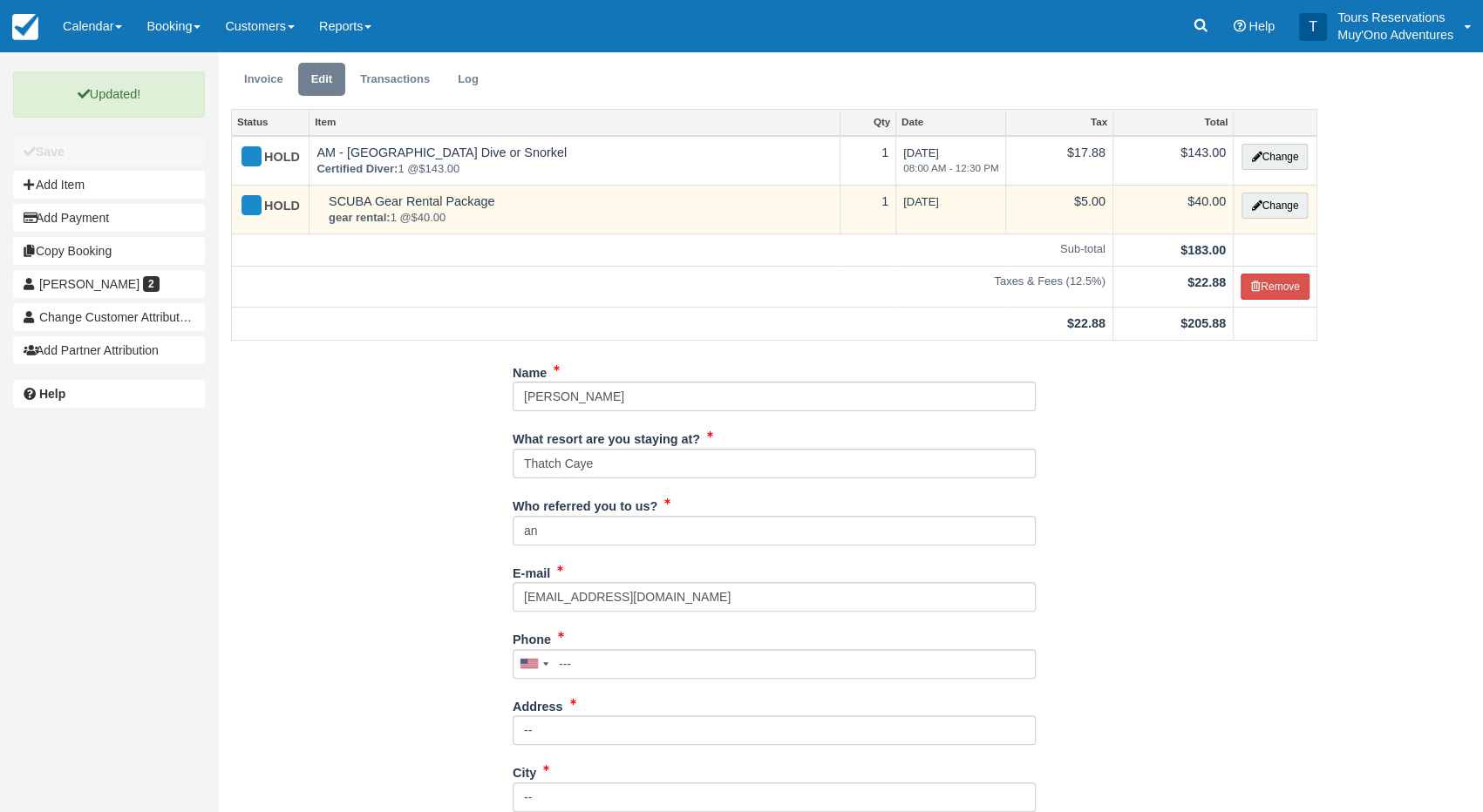
scroll to position [0, 0]
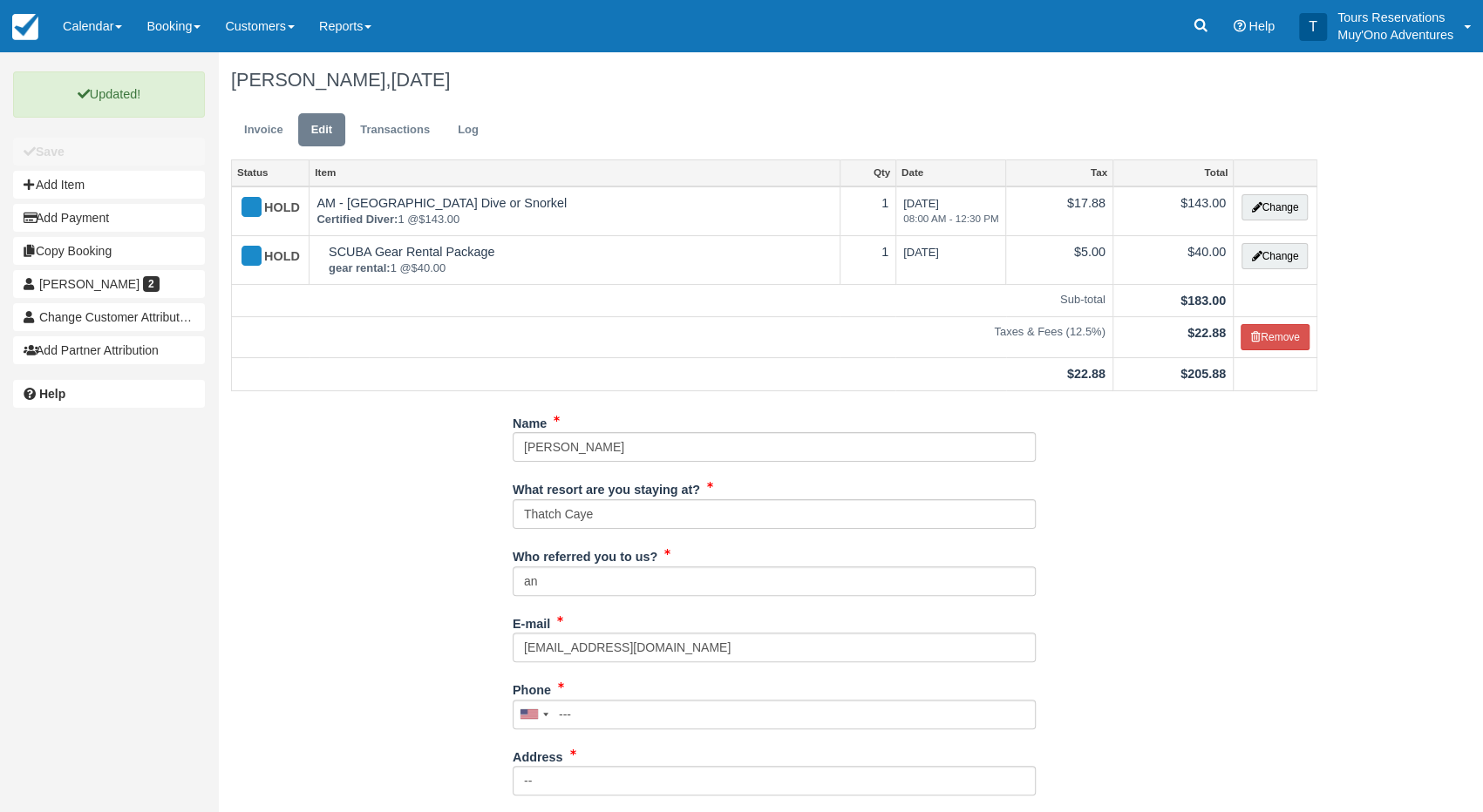
click at [279, 156] on ul "Invoice Edit Transactions Log" at bounding box center [773, 134] width 1086 height 52
click at [279, 130] on link "Invoice" at bounding box center [263, 130] width 65 height 34
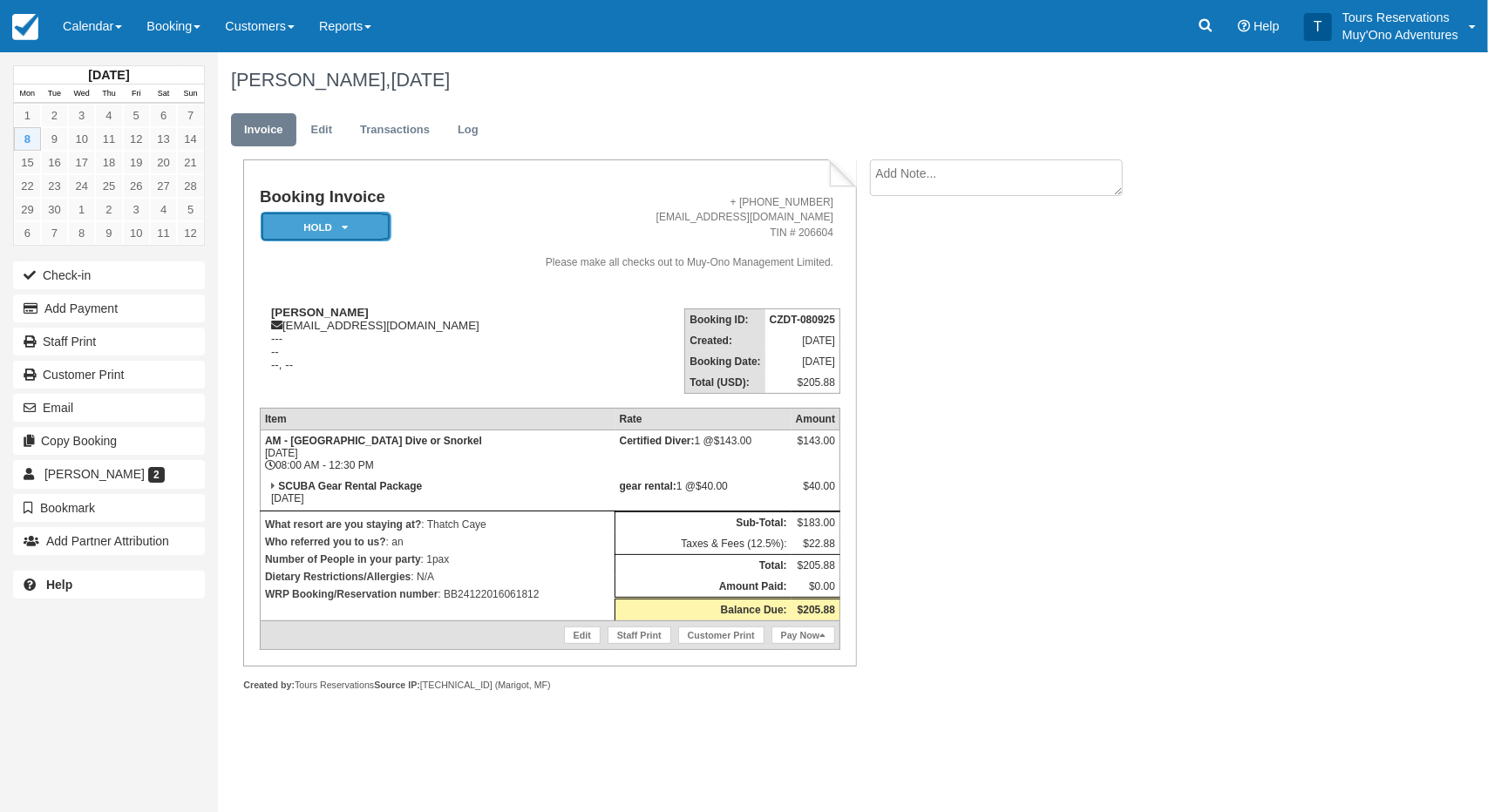
click at [378, 230] on em "HOLD" at bounding box center [326, 227] width 131 height 31
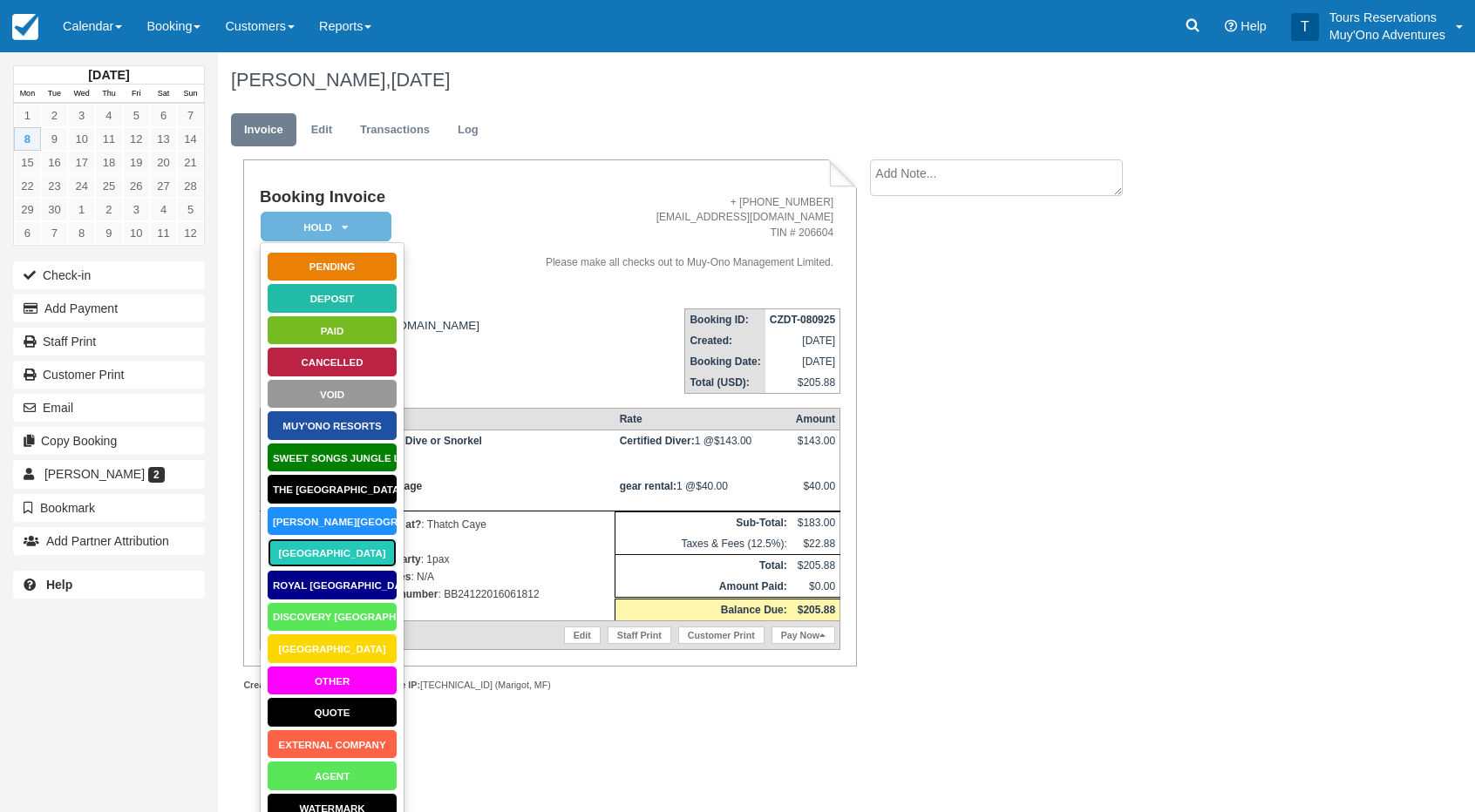
click at [340, 552] on link "[GEOGRAPHIC_DATA]" at bounding box center [332, 553] width 131 height 31
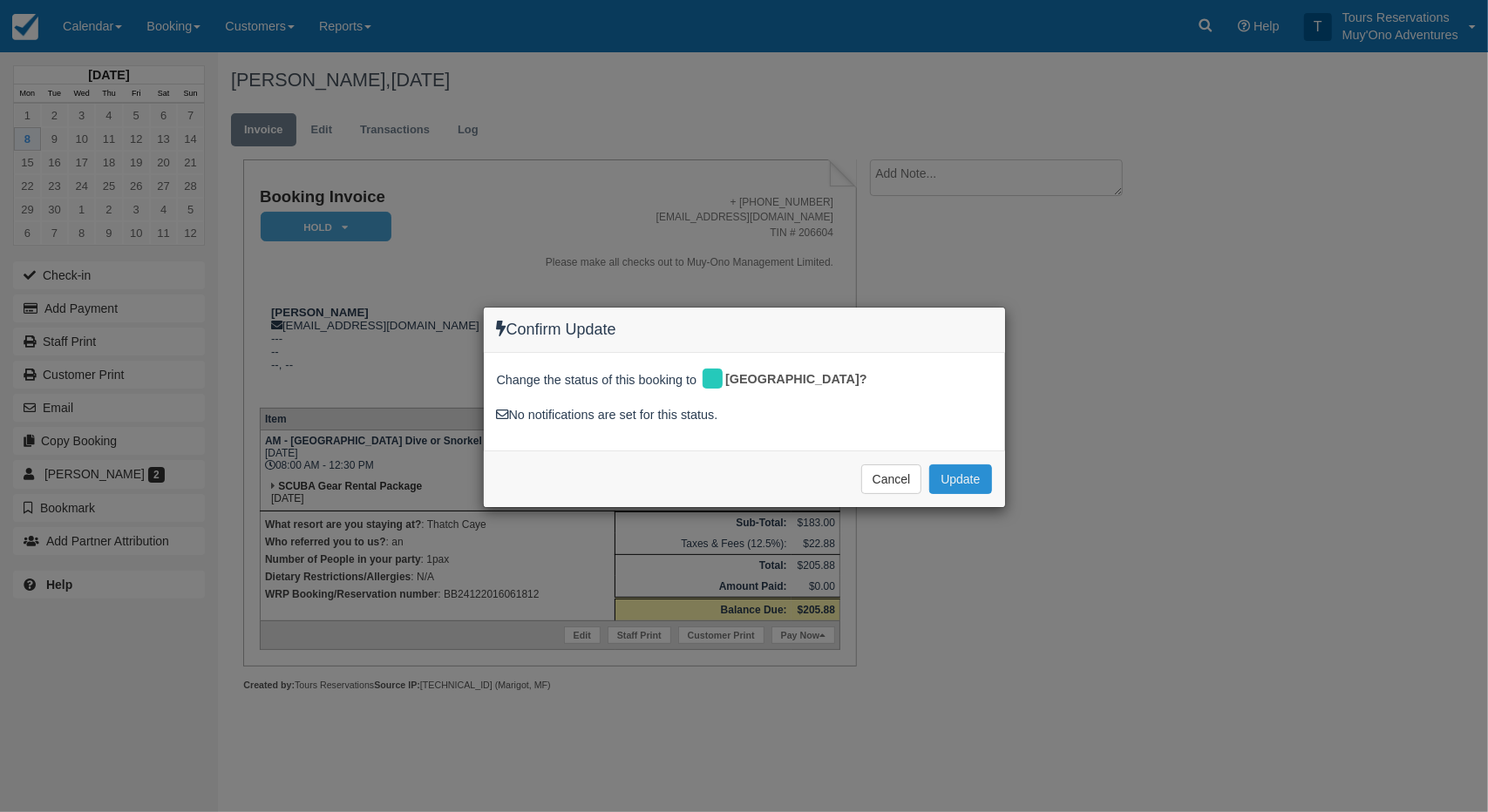
click at [974, 477] on button "Update" at bounding box center [960, 480] width 62 height 30
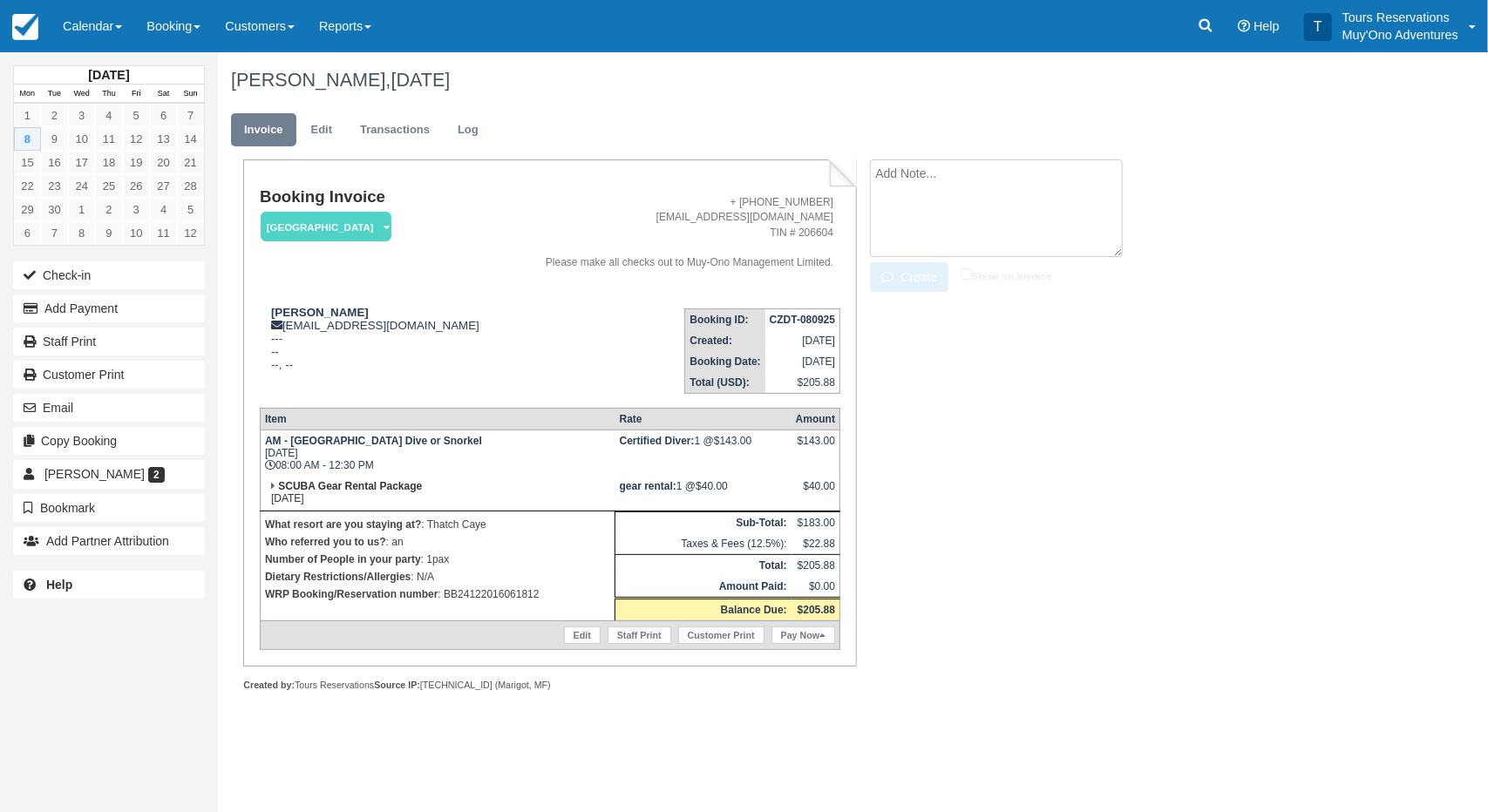
click at [936, 192] on textarea at bounding box center [996, 208] width 253 height 98
paste textarea "BB24122016061812"
type textarea "BB24122016061812"
click at [908, 273] on button "Create" at bounding box center [909, 277] width 78 height 30
click at [785, 315] on strong "CZDT-080925" at bounding box center [802, 319] width 65 height 12
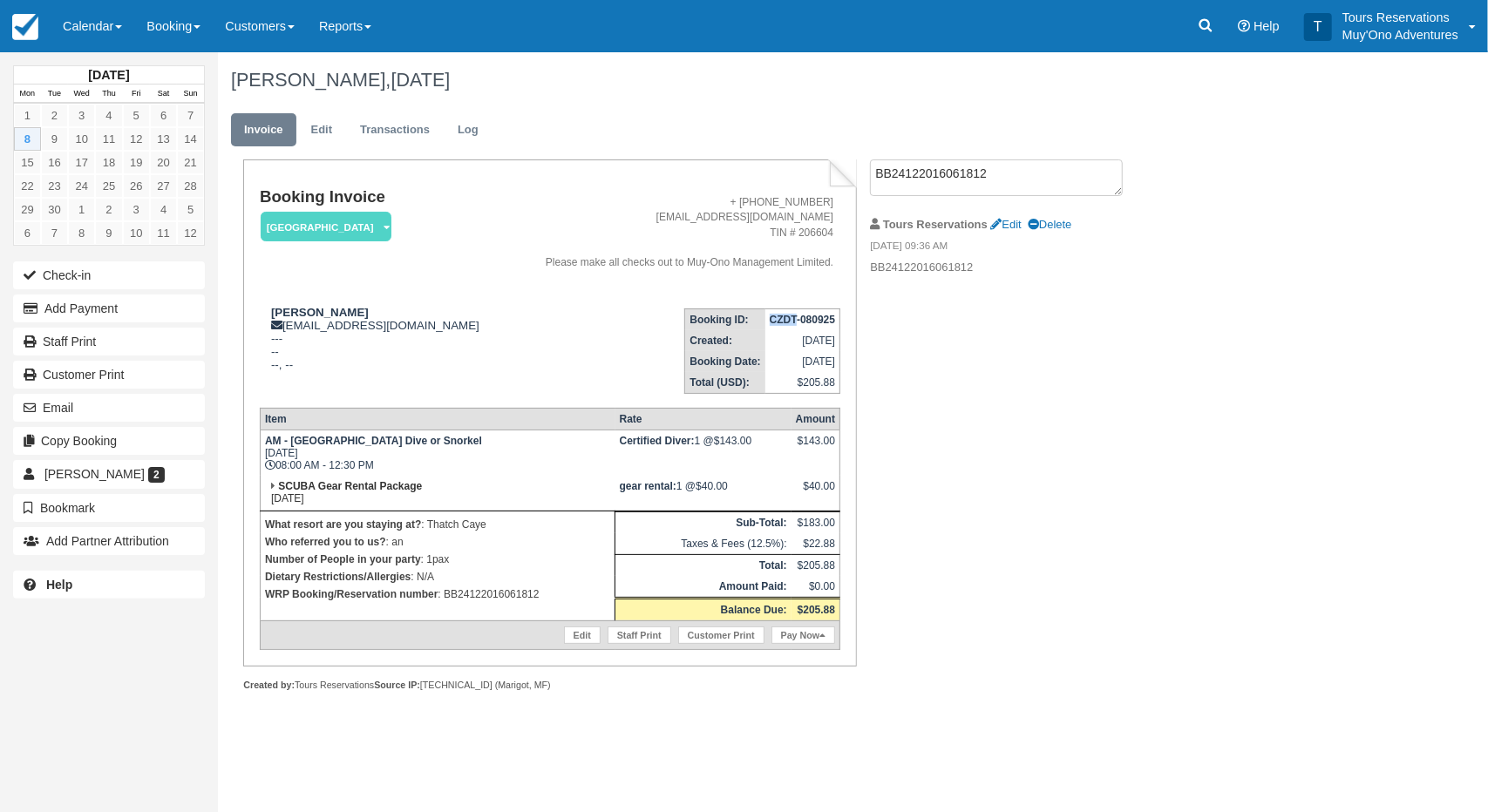
click at [785, 315] on strong "CZDT-080925" at bounding box center [802, 319] width 65 height 12
copy tbody "CZDT-080925"
click at [1222, 27] on link at bounding box center [1205, 26] width 40 height 52
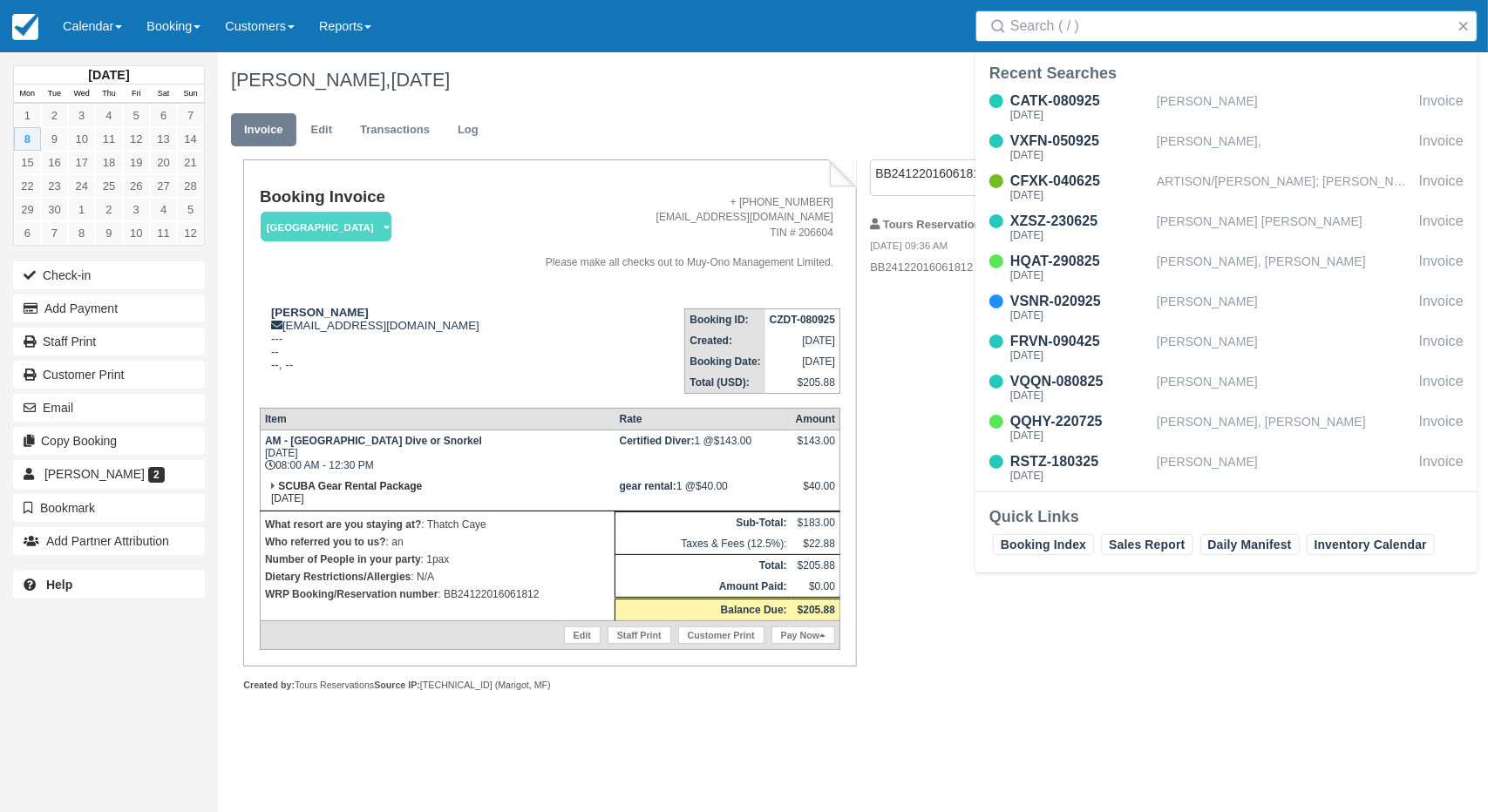
click at [1182, 27] on input "Search" at bounding box center [1229, 26] width 440 height 32
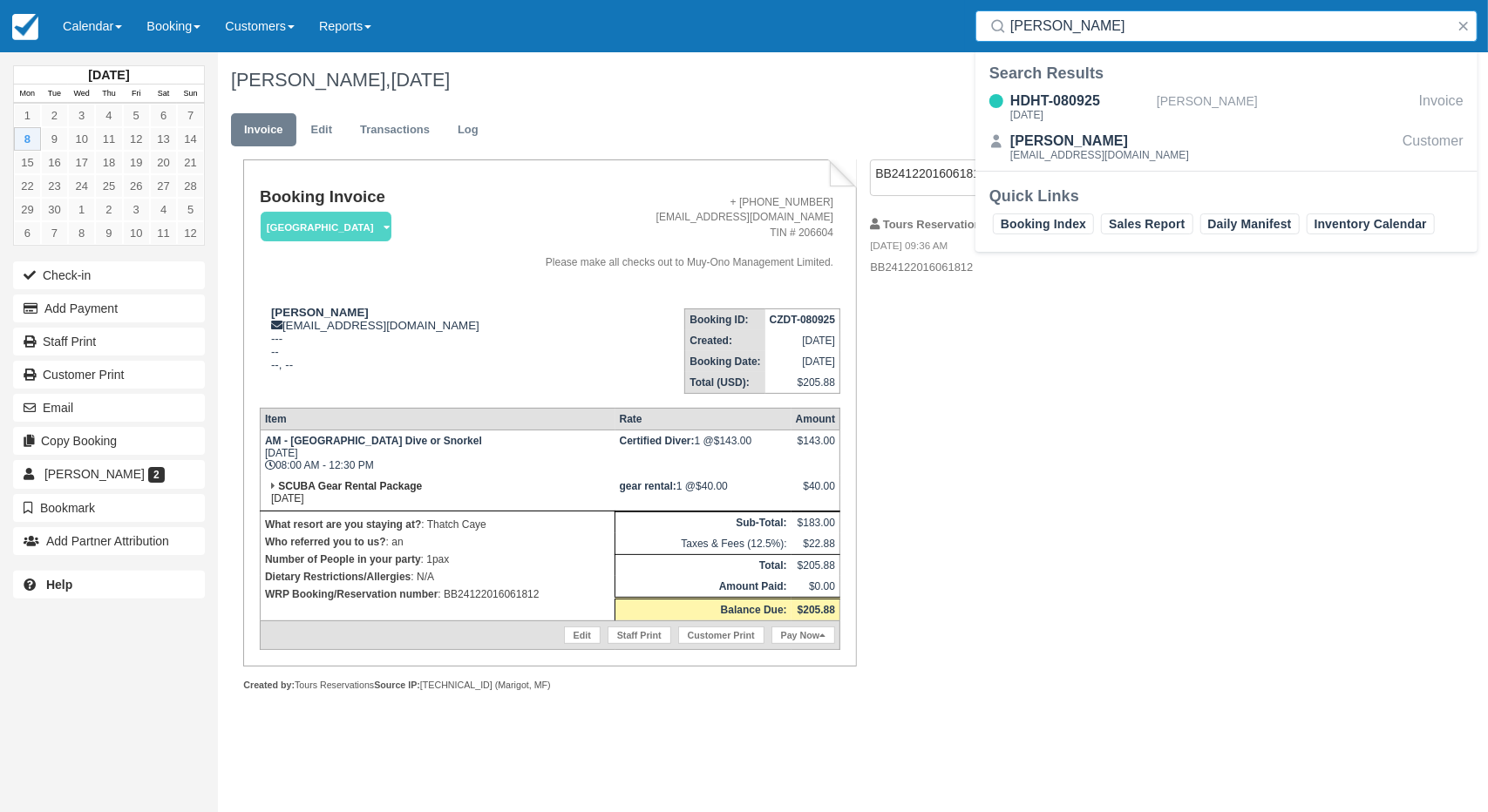
type input "croley"
click at [1195, 94] on div "[PERSON_NAME]" at bounding box center [1284, 106] width 256 height 33
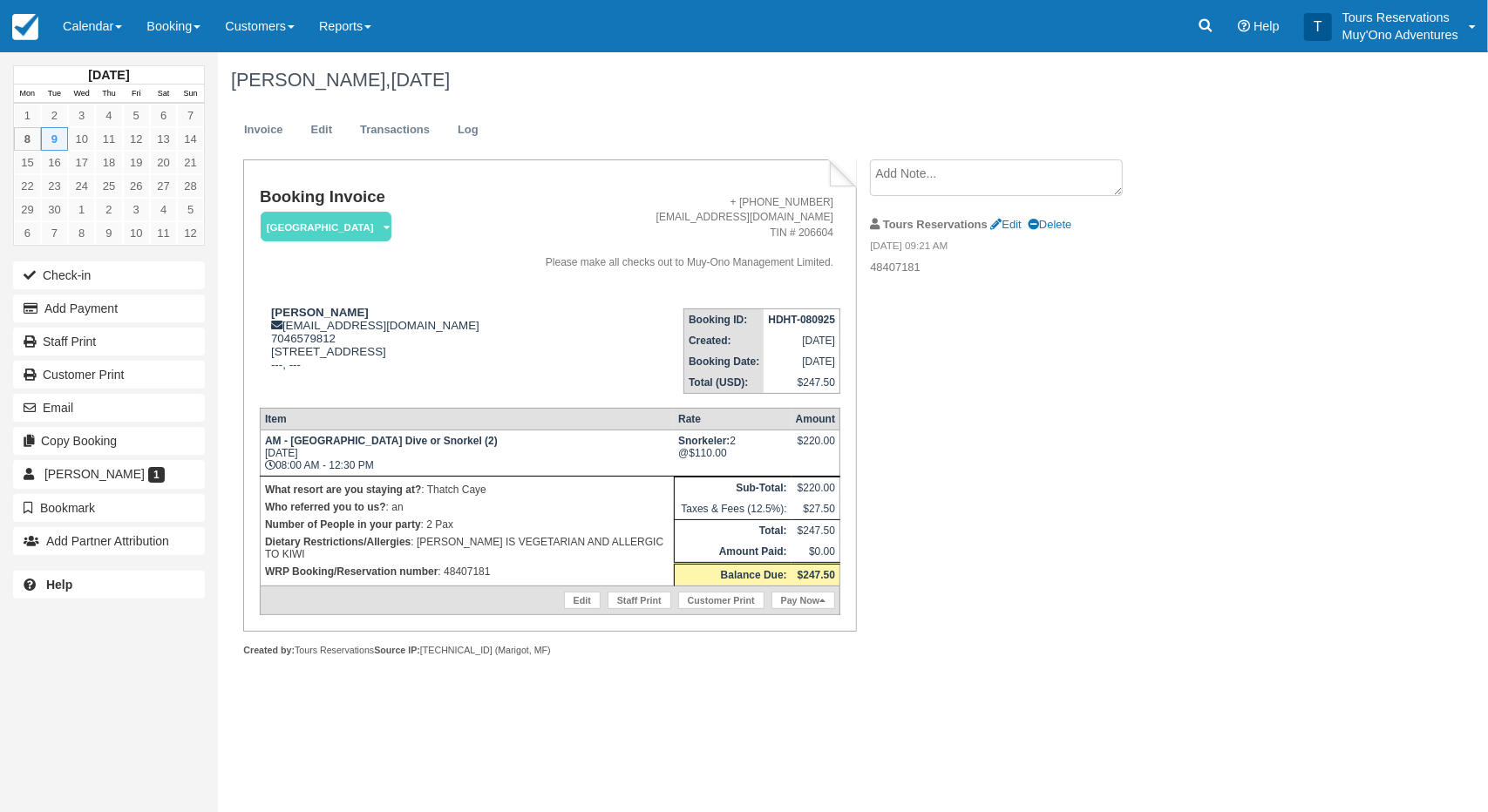
click at [804, 311] on td "HDHT-080925" at bounding box center [801, 319] width 76 height 21
click at [807, 318] on strong "HDHT-080925" at bounding box center [802, 319] width 67 height 12
